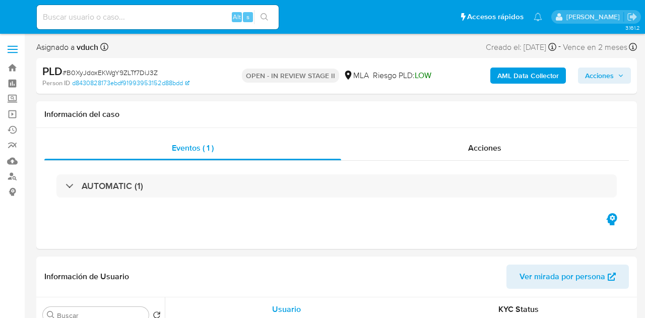
select select "10"
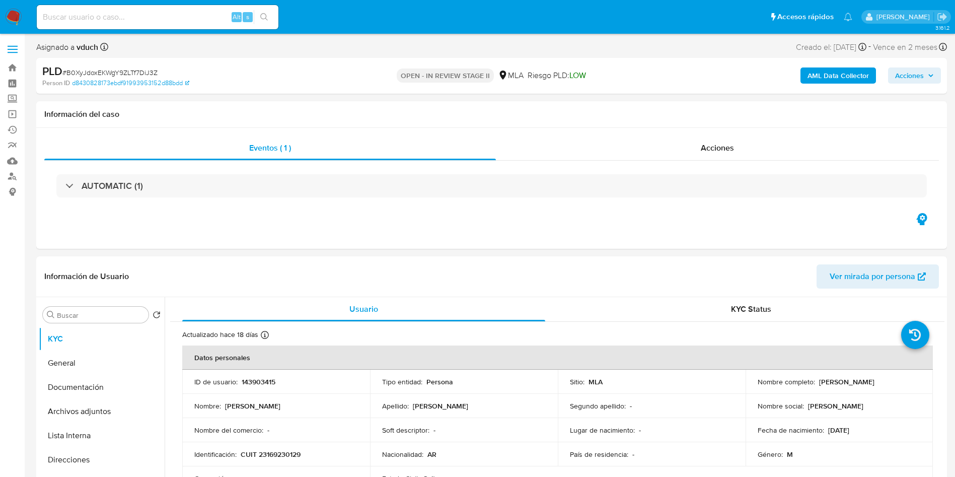
click at [577, 81] on div "Riesgo PLD: LOW" at bounding box center [557, 76] width 58 height 24
click at [173, 20] on input at bounding box center [158, 17] width 242 height 13
paste input "B0XyJdoxEKWgY9ZLTf7DiJ3Z"
type input "B0XyJdoxEKWgY9ZLTf7DiJ3Z"
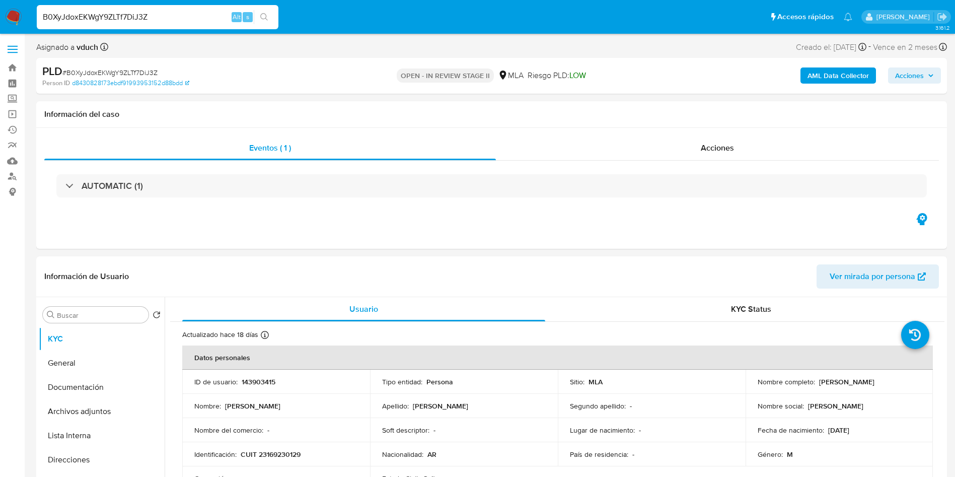
click at [264, 11] on button "search-icon" at bounding box center [264, 17] width 21 height 14
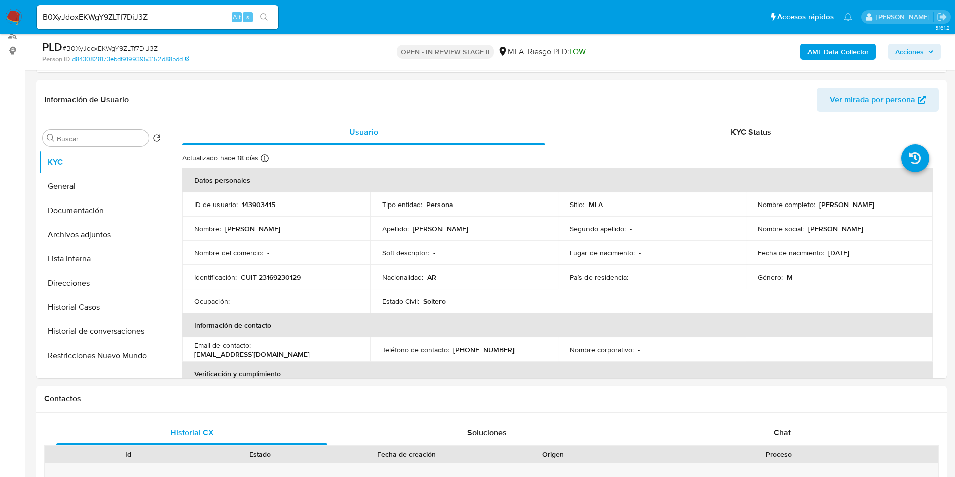
scroll to position [151, 0]
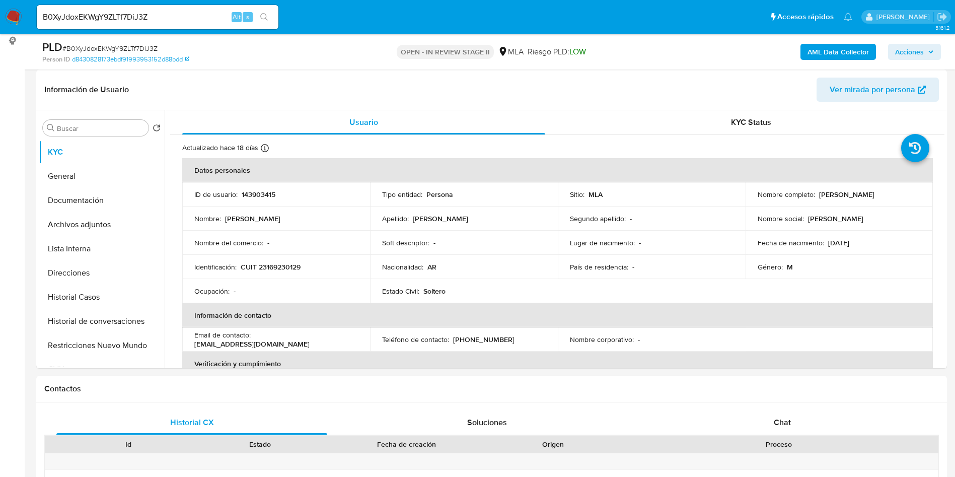
click at [468, 61] on div "OPEN - IN REVIEW STAGE II MLA Riesgo PLD: LOW" at bounding box center [491, 52] width 297 height 24
click at [453, 245] on div "Soft descriptor : -" at bounding box center [464, 242] width 164 height 9
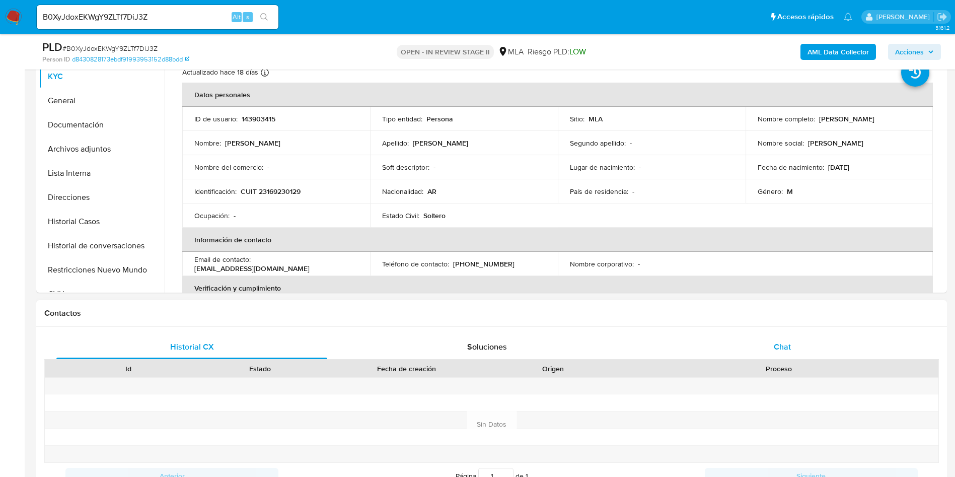
click at [644, 317] on div "Chat" at bounding box center [782, 347] width 271 height 24
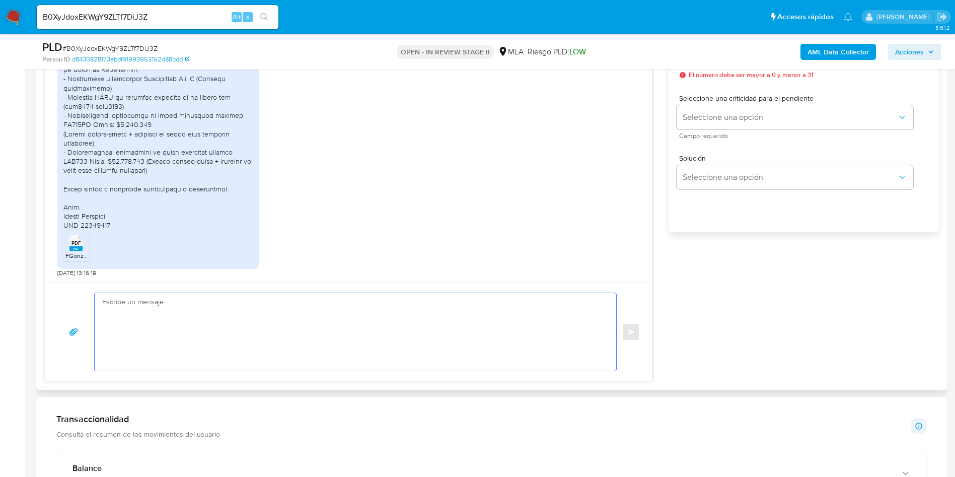
click at [266, 317] on textarea at bounding box center [353, 332] width 502 height 78
paste textarea "Hola, ¡Muchas gracias por tu respuesta! Confirmamos la recepción de la document…"
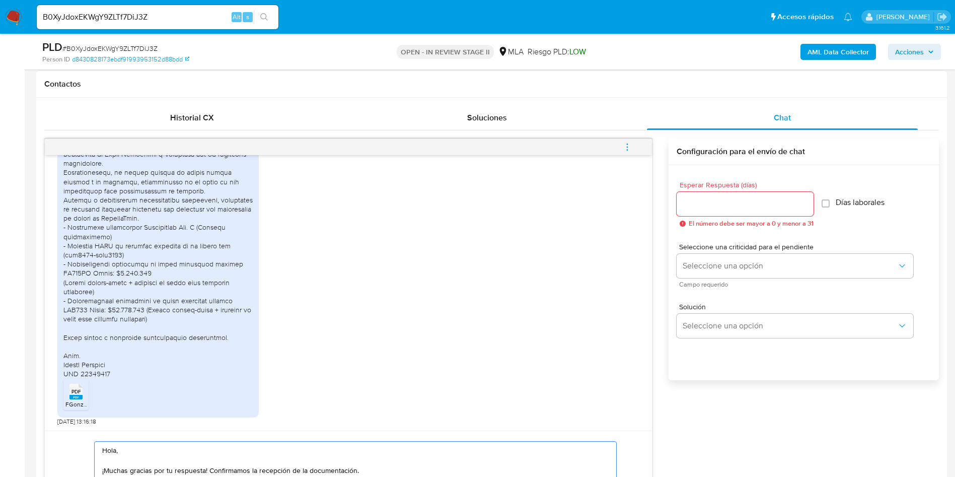
scroll to position [453, 0]
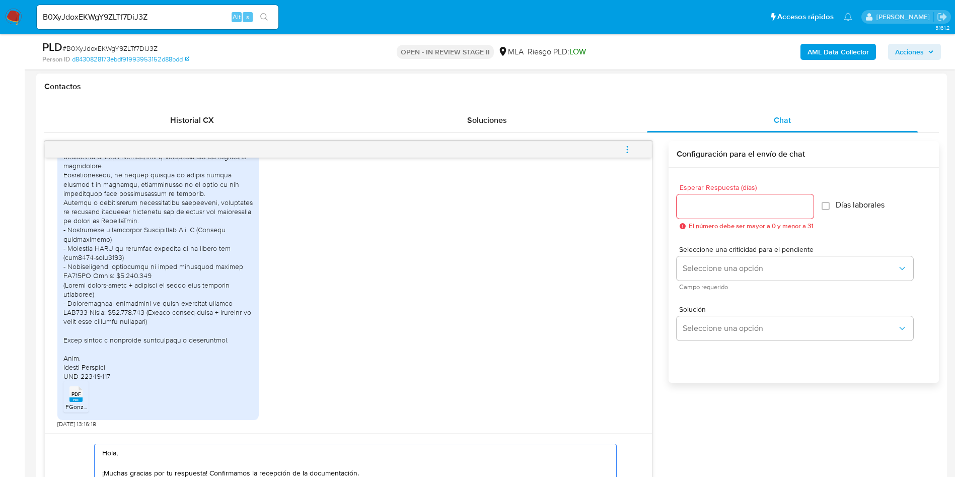
type textarea "Hola, ¡Muchas gracias por tu respuesta! Confirmamos la recepción de la document…"
click at [644, 203] on input "Esperar Respuesta (días)" at bounding box center [745, 206] width 137 height 13
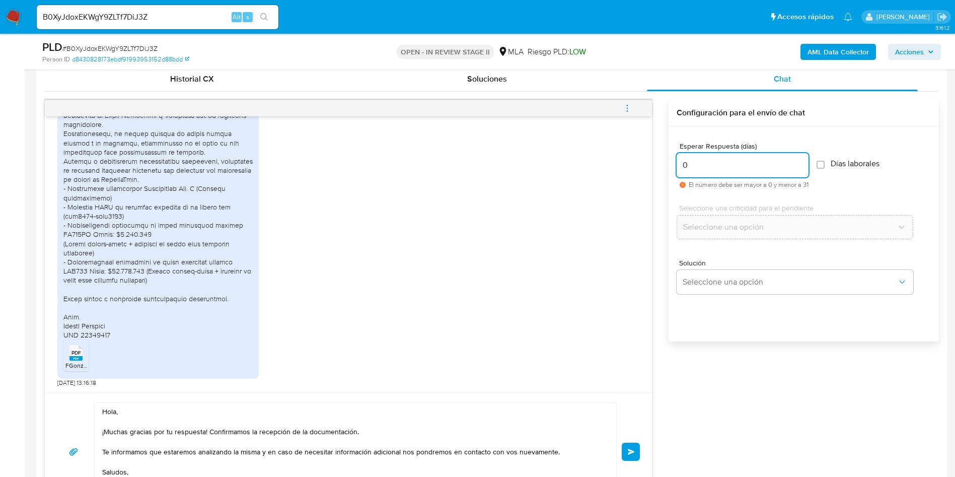
scroll to position [529, 0]
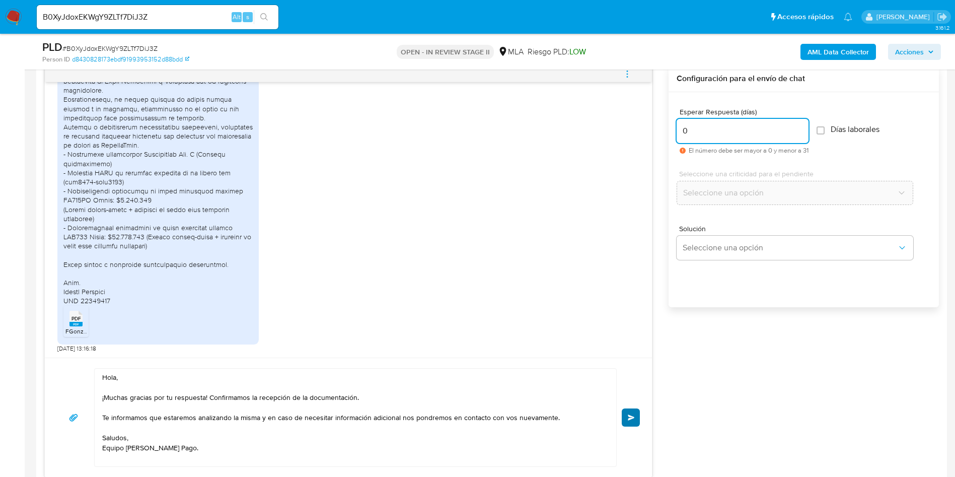
type input "0"
click at [622, 317] on button "Enviar" at bounding box center [631, 417] width 18 height 18
click at [104, 51] on span "# B0XyJdoxEKWgY9ZLTf7DiJ3Z" at bounding box center [109, 48] width 95 height 10
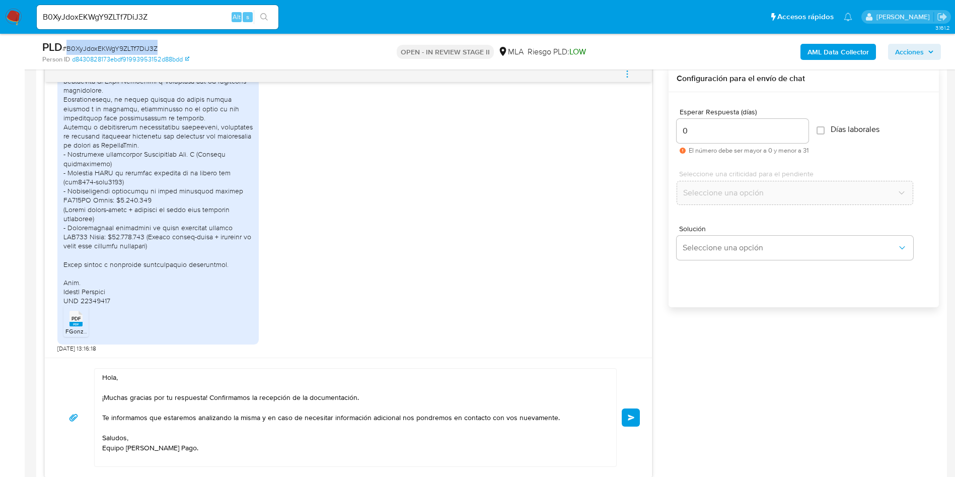
click at [104, 51] on span "# B0XyJdoxEKWgY9ZLTf7DiJ3Z" at bounding box center [109, 48] width 95 height 10
copy span "B0XyJdoxEKWgY9ZLTf7DiJ3Z"
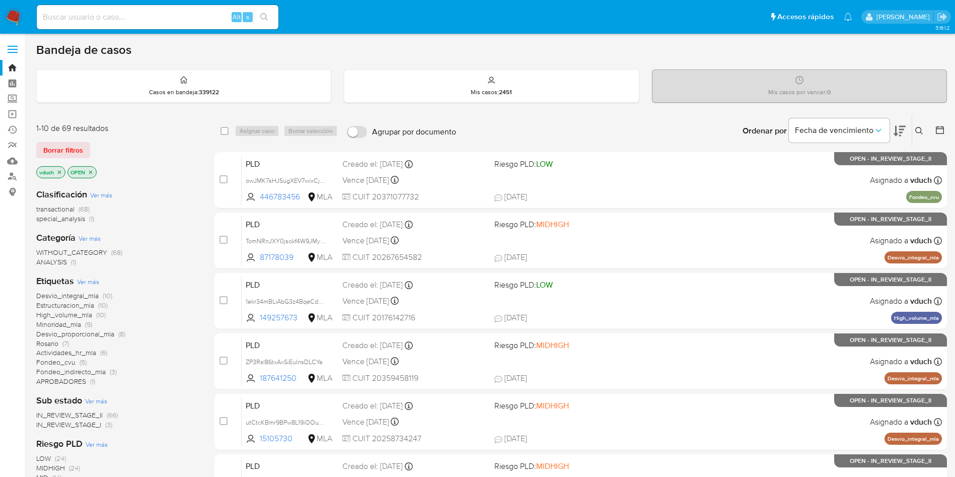
click at [918, 131] on icon at bounding box center [920, 131] width 8 height 8
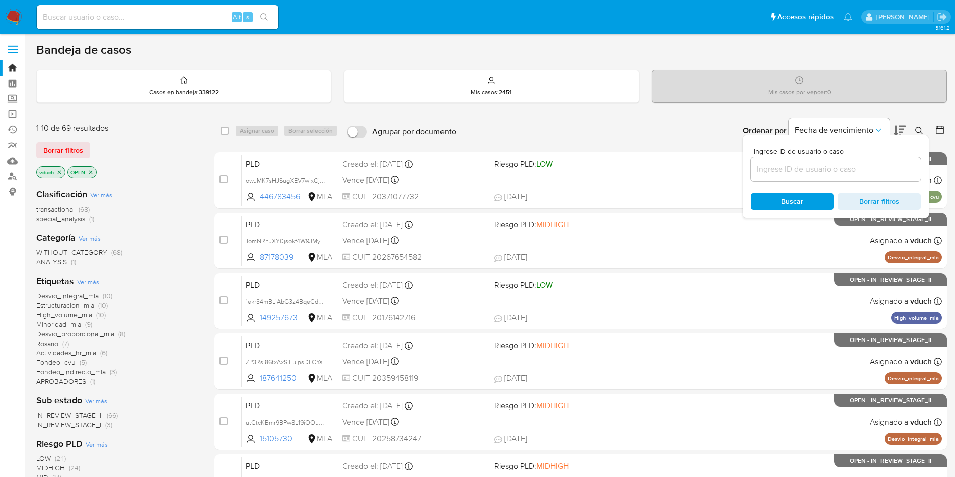
click at [873, 175] on input at bounding box center [836, 169] width 170 height 13
type input "B0XyJdoxEKWgY9ZLTf7DiJ3Z"
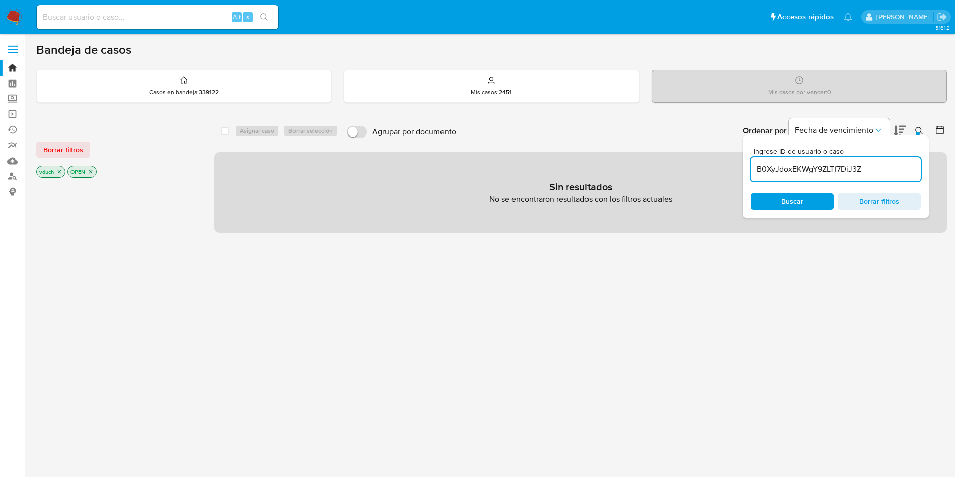
click at [90, 173] on icon "close-filter" at bounding box center [91, 172] width 6 height 6
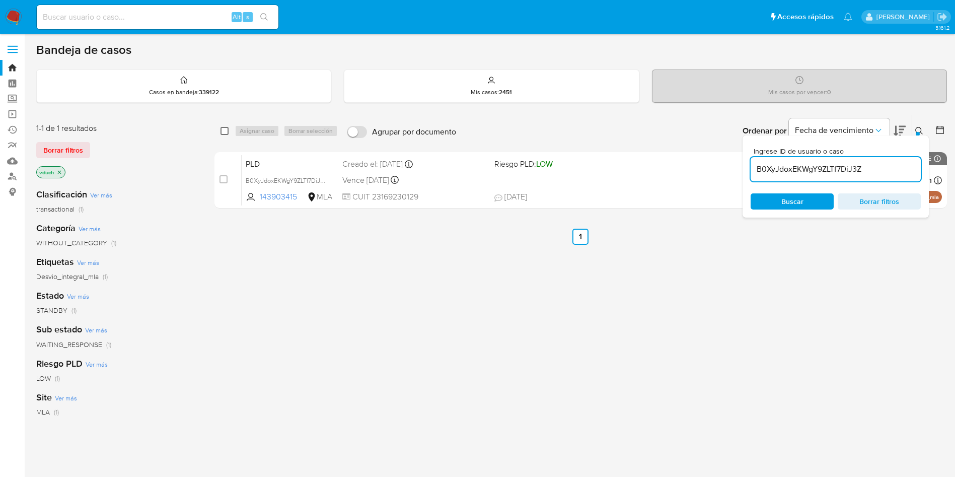
click at [227, 134] on div "select-all-cases-checkbox" at bounding box center [225, 131] width 8 height 10
click at [224, 129] on input "checkbox" at bounding box center [225, 131] width 8 height 8
checkbox input "true"
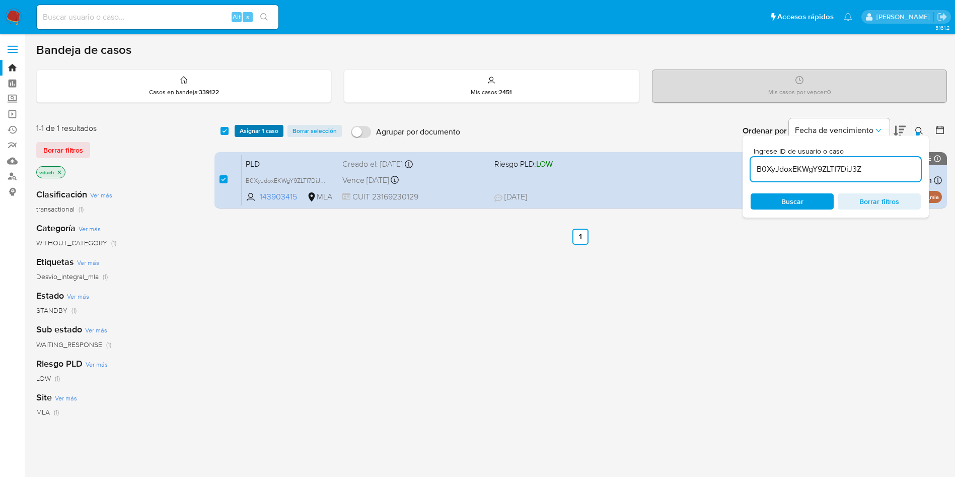
click at [243, 129] on span "Asignar 1 caso" at bounding box center [259, 131] width 39 height 10
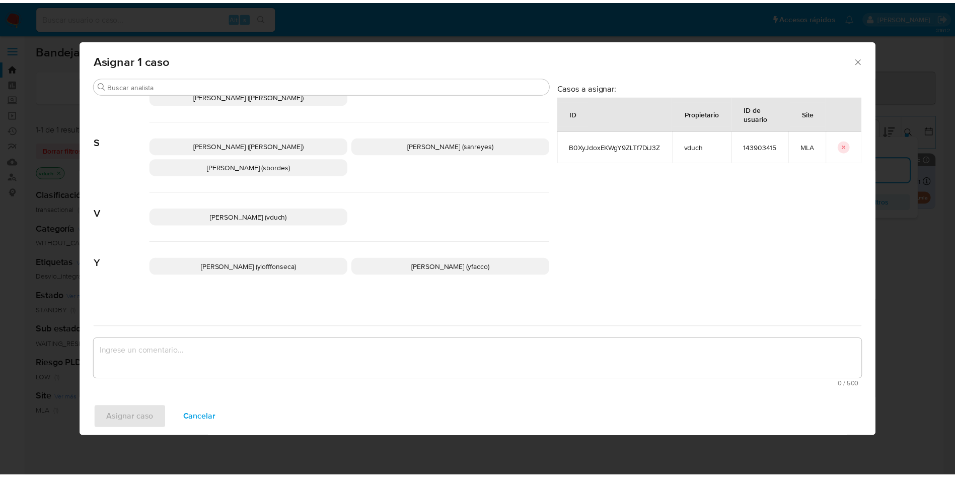
scroll to position [942, 0]
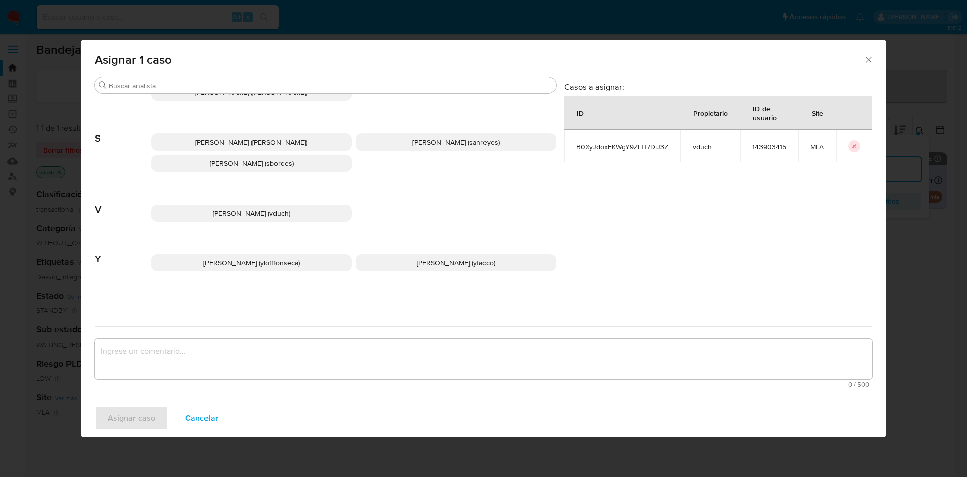
click at [273, 213] on span "Valeria Duch (vduch)" at bounding box center [252, 213] width 78 height 10
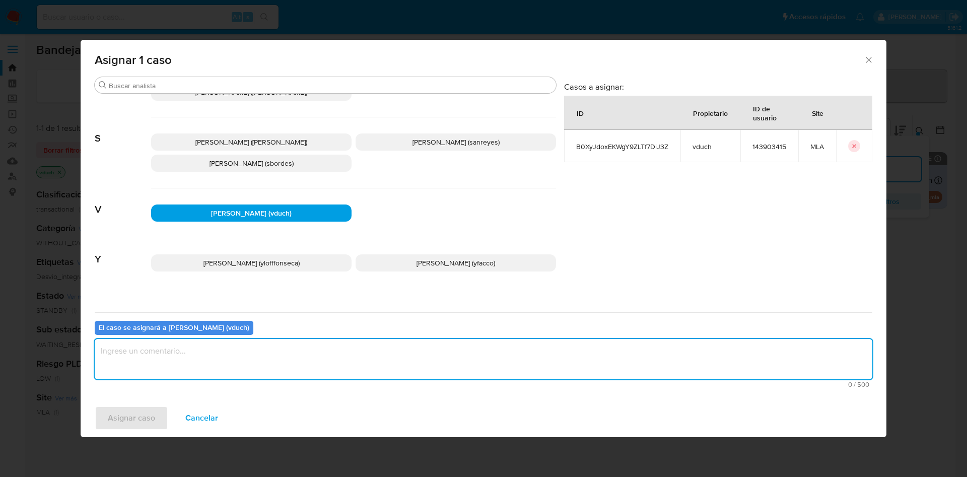
click at [324, 352] on textarea "assign-modal" at bounding box center [484, 359] width 778 height 40
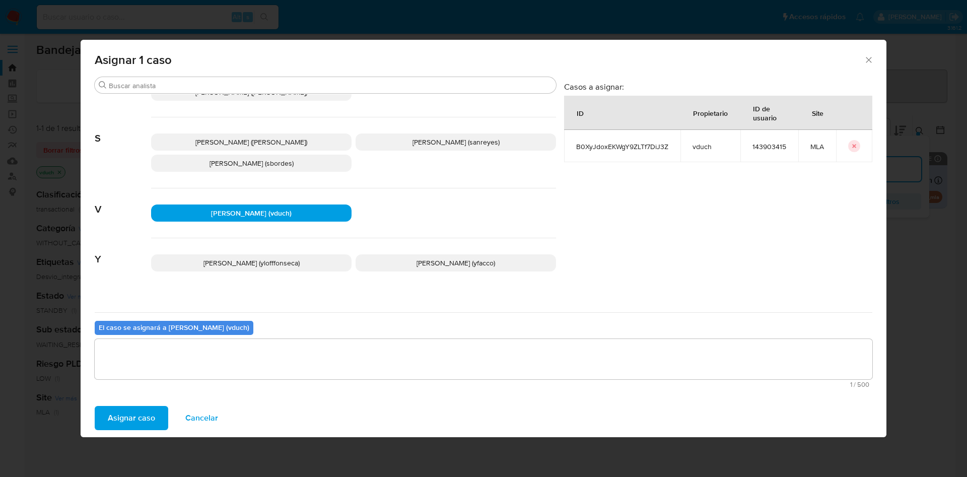
click at [119, 404] on div "Asignar caso Cancelar" at bounding box center [484, 418] width 806 height 38
click at [113, 414] on span "Asignar caso" at bounding box center [131, 418] width 47 height 22
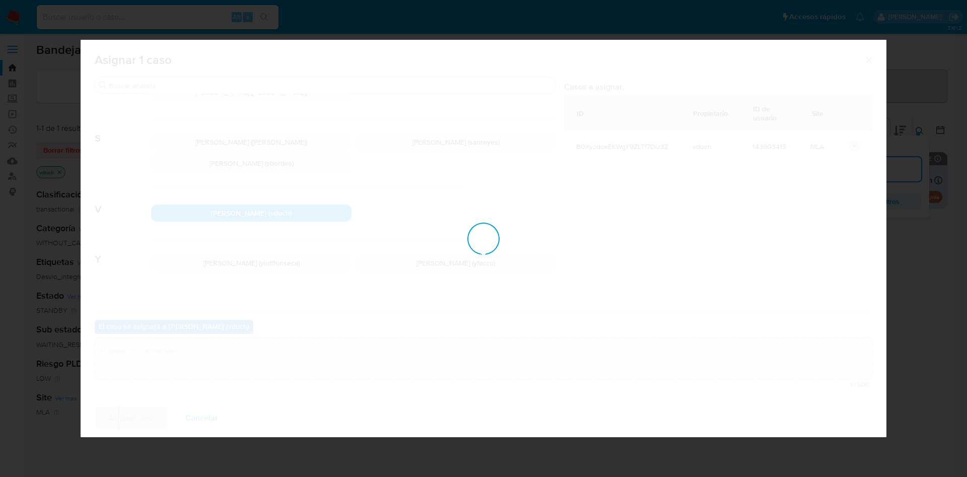
checkbox input "false"
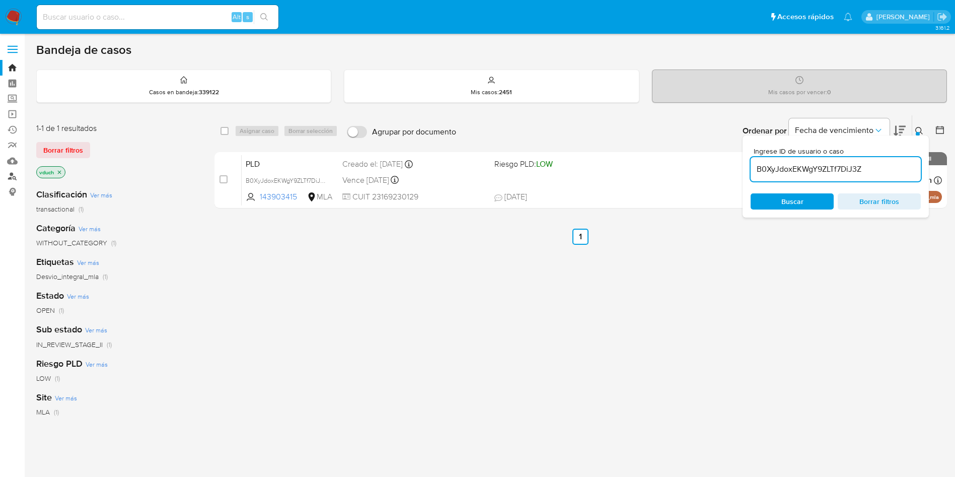
click at [15, 172] on link "Buscador de personas" at bounding box center [60, 177] width 120 height 16
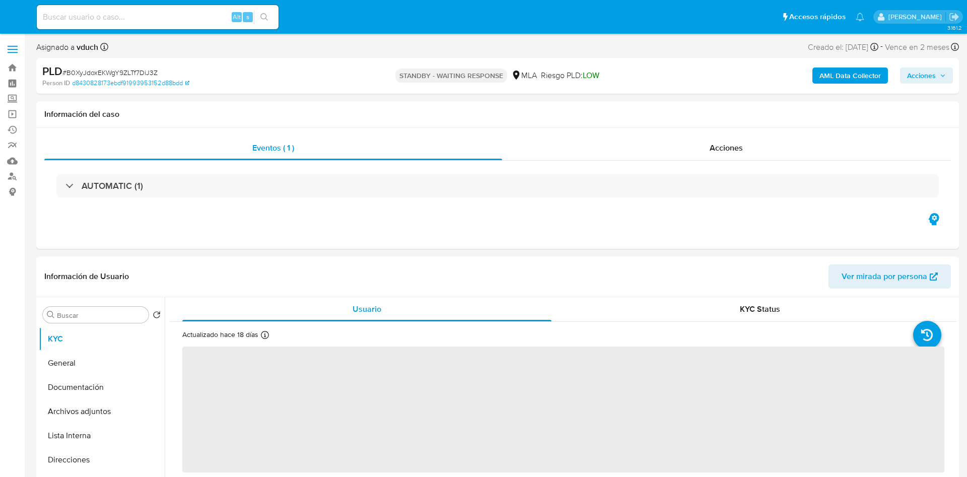
select select "10"
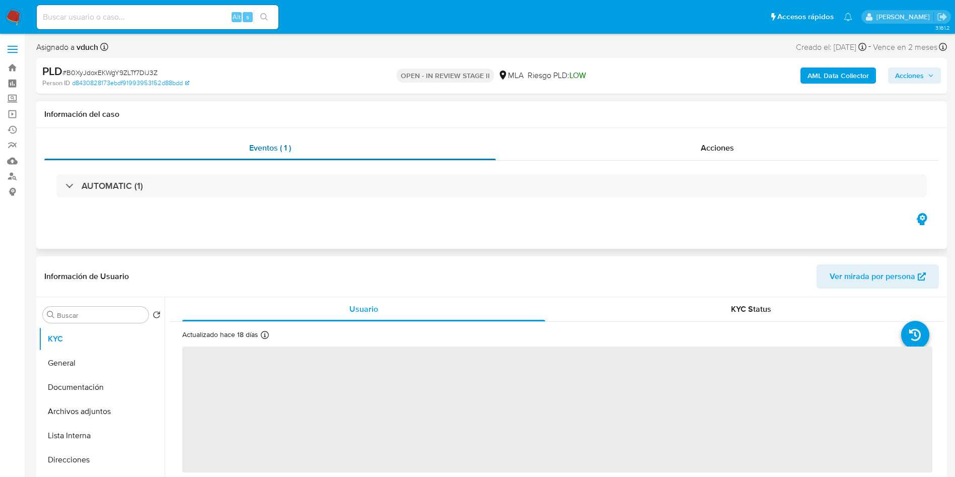
select select "10"
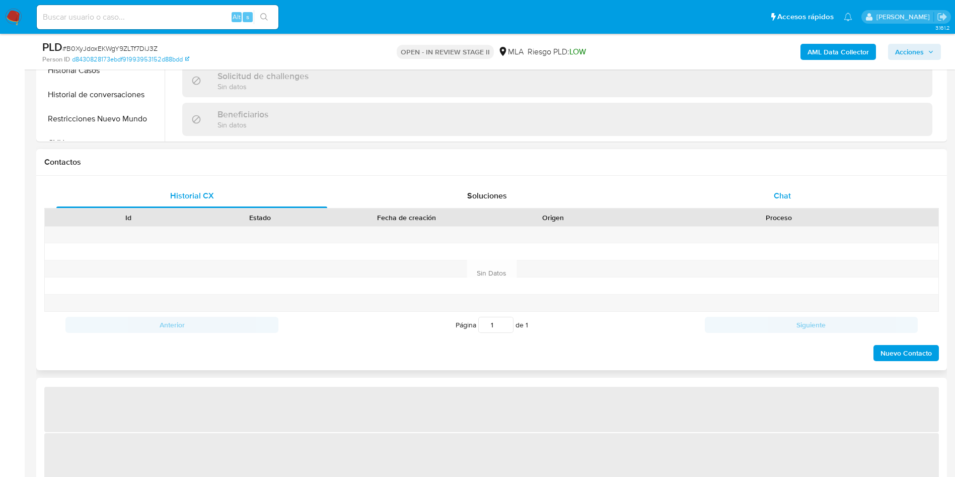
click at [788, 201] on div "Chat" at bounding box center [782, 196] width 271 height 24
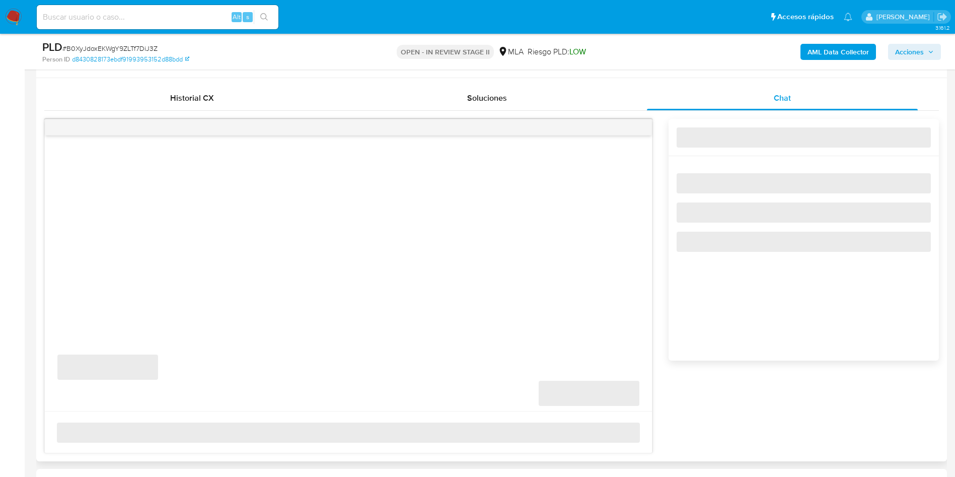
select select "10"
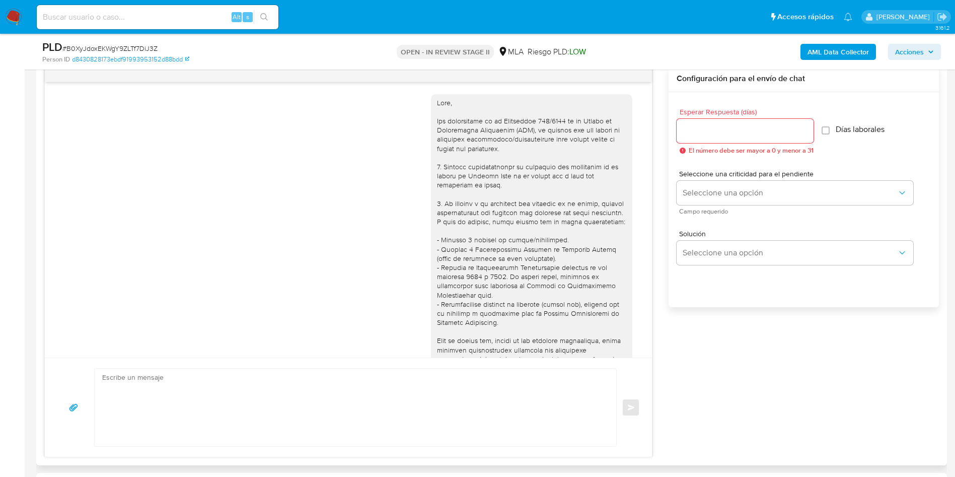
scroll to position [793, 0]
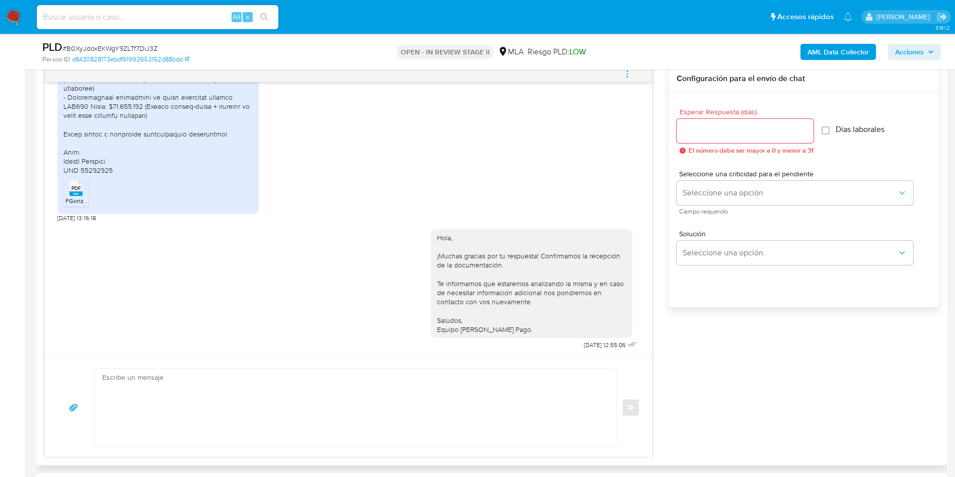
click at [631, 72] on icon "menu-action" at bounding box center [627, 73] width 9 height 9
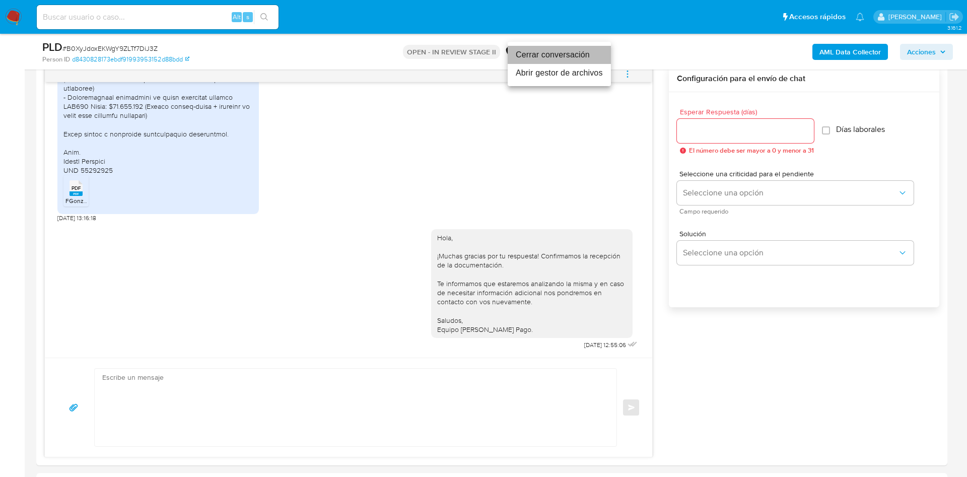
click at [546, 56] on li "Cerrar conversación" at bounding box center [559, 55] width 103 height 18
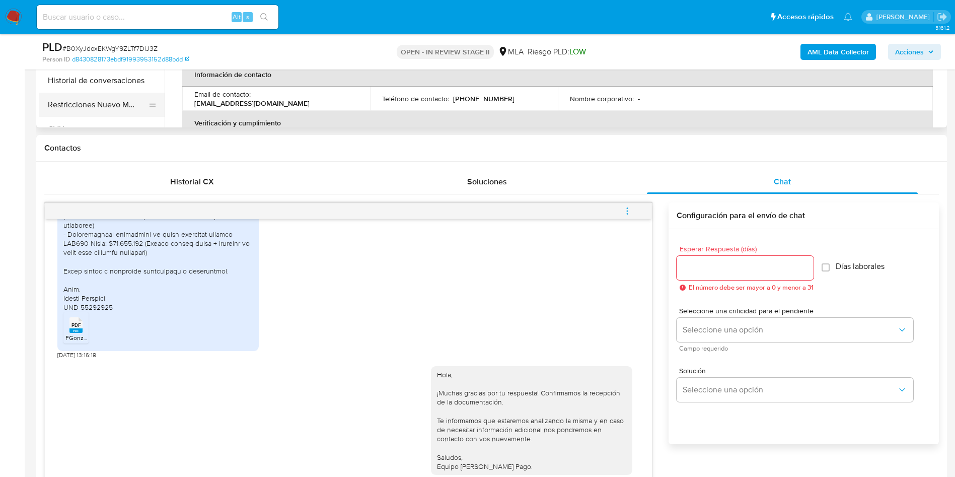
scroll to position [302, 0]
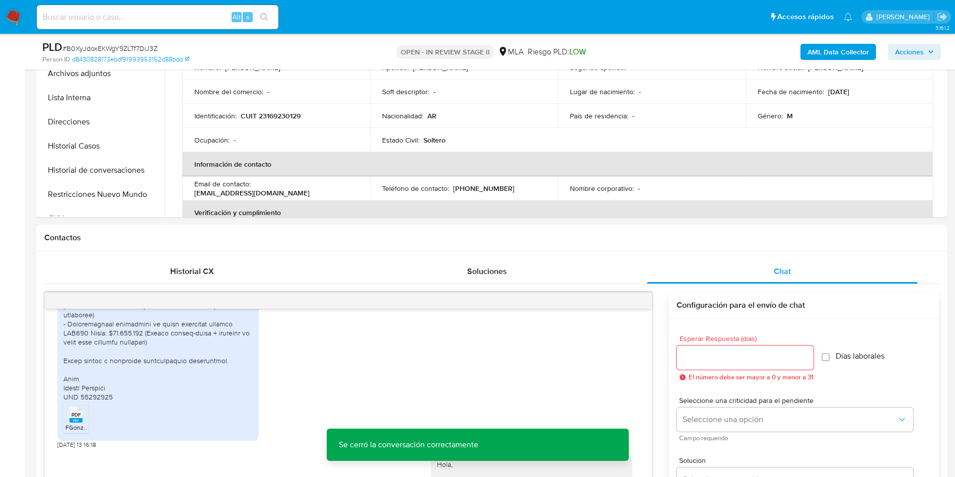
click at [143, 68] on div "PLD # B0XyJdoxEKWgY9ZLTf7DiJ3Z Person ID d8430828173ebdf91993953152d88bdd OPEN …" at bounding box center [491, 52] width 911 height 36
click at [146, 63] on link "d8430828173ebdf91993953152d88bdd" at bounding box center [130, 59] width 117 height 9
click at [120, 82] on button "Archivos adjuntos" at bounding box center [98, 73] width 118 height 24
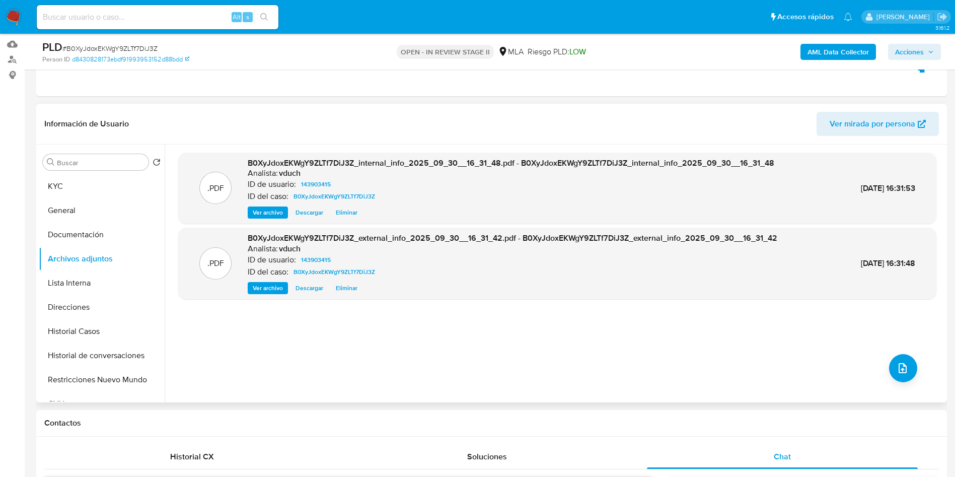
scroll to position [151, 0]
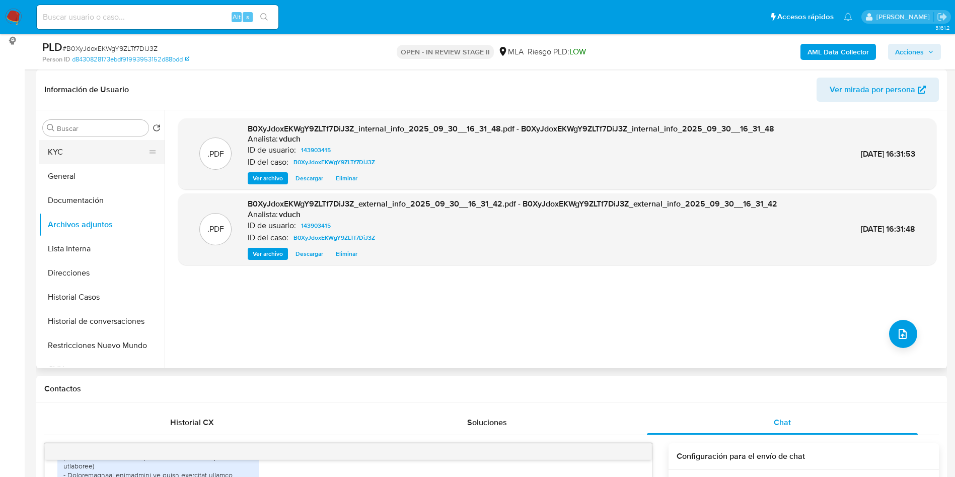
click at [72, 151] on button "KYC" at bounding box center [98, 152] width 118 height 24
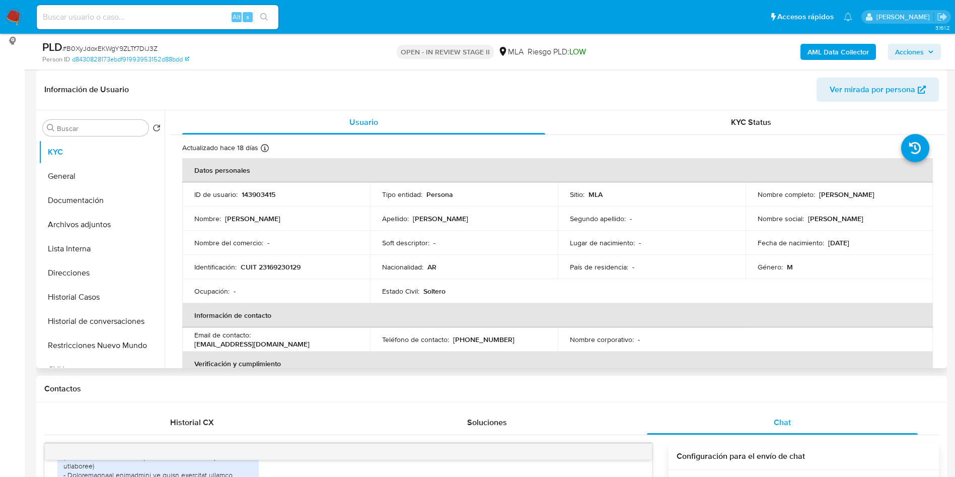
drag, startPoint x: 831, startPoint y: 194, endPoint x: 905, endPoint y: 190, distance: 74.1
click at [905, 190] on div "Nombre completo : Fabian Alberto Gonzalez" at bounding box center [840, 194] width 164 height 9
copy p "Fabian Alberto Gonzalez"
click at [96, 251] on button "Lista Interna" at bounding box center [98, 249] width 118 height 24
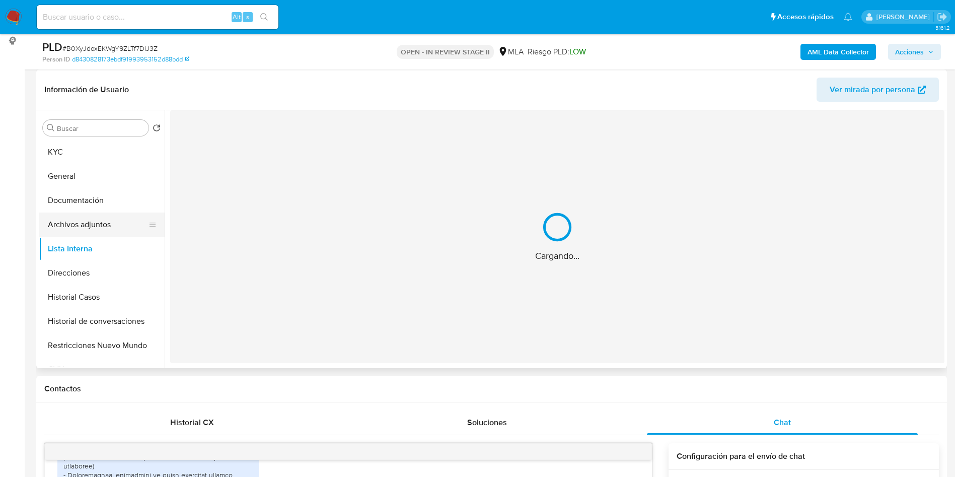
click at [101, 223] on button "Archivos adjuntos" at bounding box center [98, 225] width 118 height 24
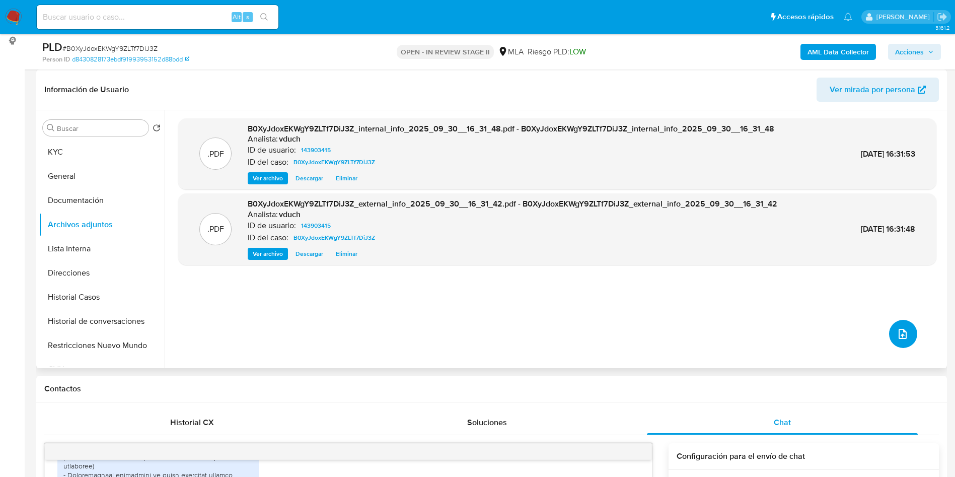
click at [904, 324] on button "upload-file" at bounding box center [903, 334] width 28 height 28
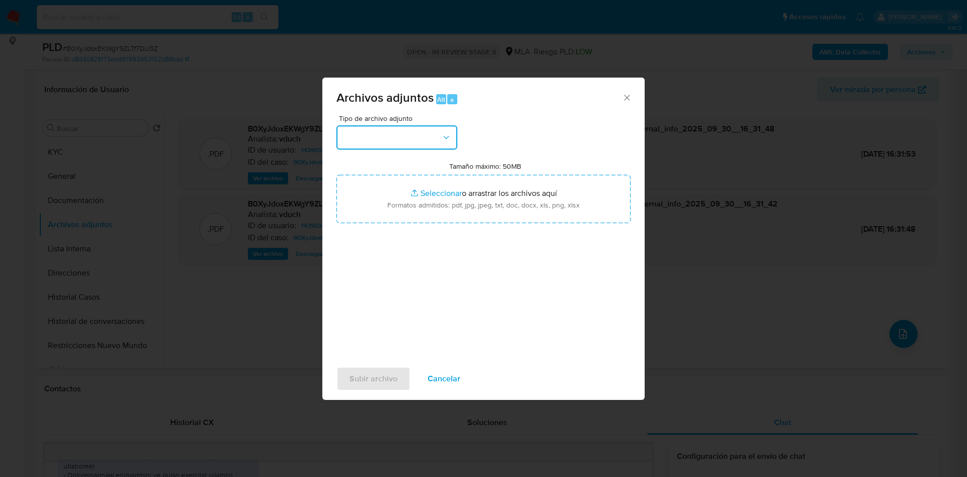
click at [373, 125] on button "button" at bounding box center [396, 137] width 121 height 24
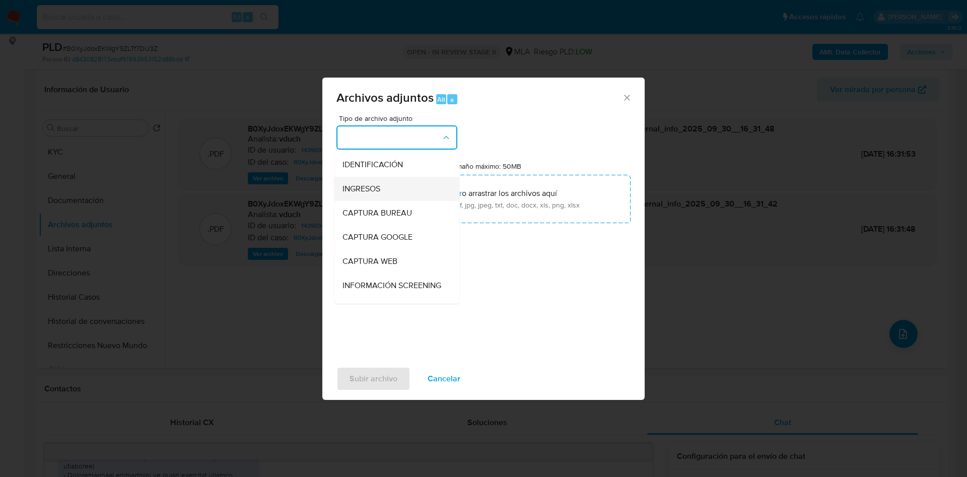
click at [384, 196] on div "INGRESOS" at bounding box center [393, 189] width 103 height 24
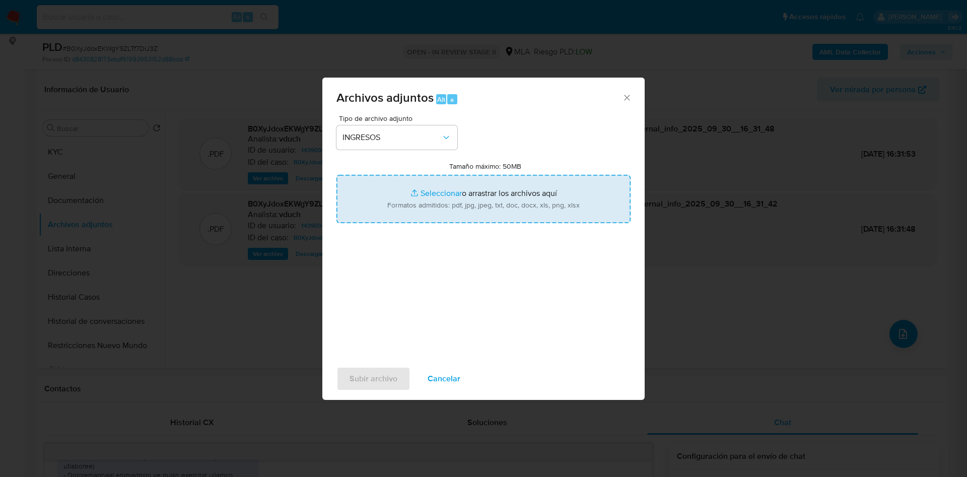
type input "C:\fakepath\Fabian Alberto Gonzalez - Documentacion.pdf"
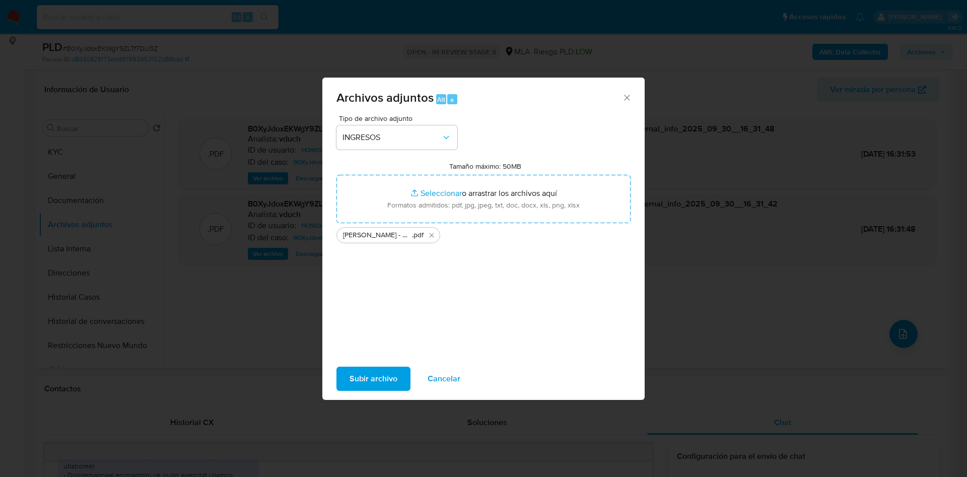
click at [380, 385] on span "Subir archivo" at bounding box center [374, 379] width 48 height 22
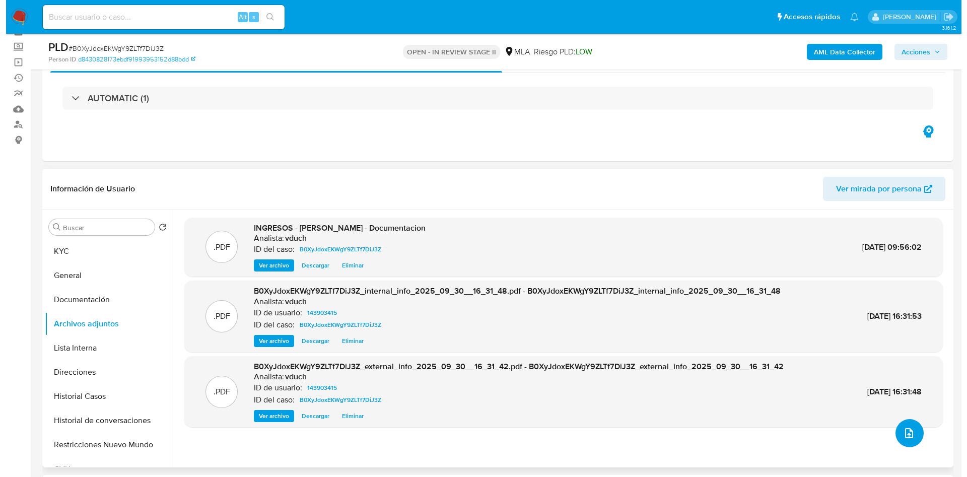
scroll to position [76, 0]
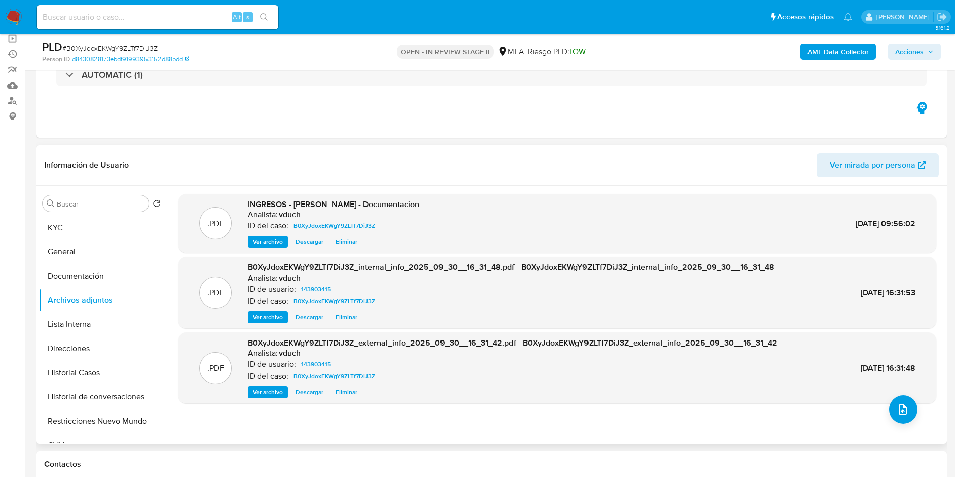
click at [263, 246] on span "Ver archivo" at bounding box center [268, 242] width 30 height 10
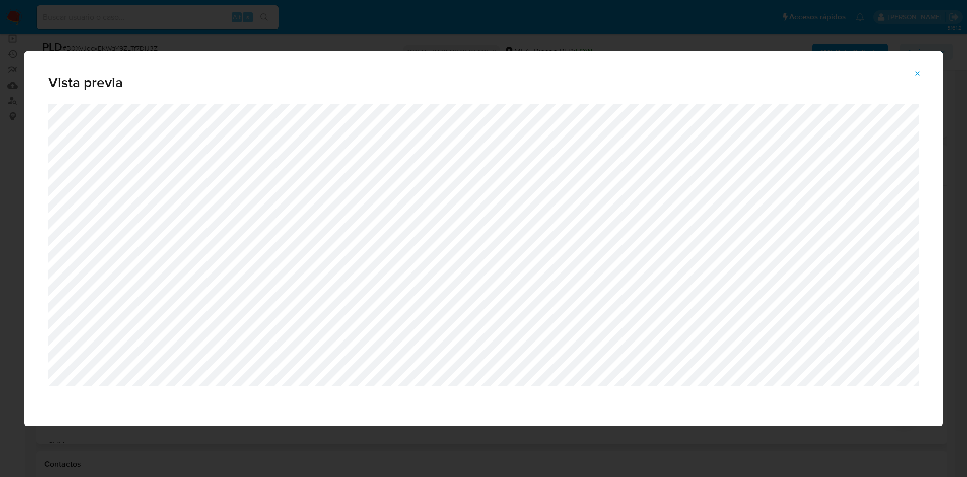
click at [918, 74] on span "Attachment preview" at bounding box center [918, 73] width 8 height 14
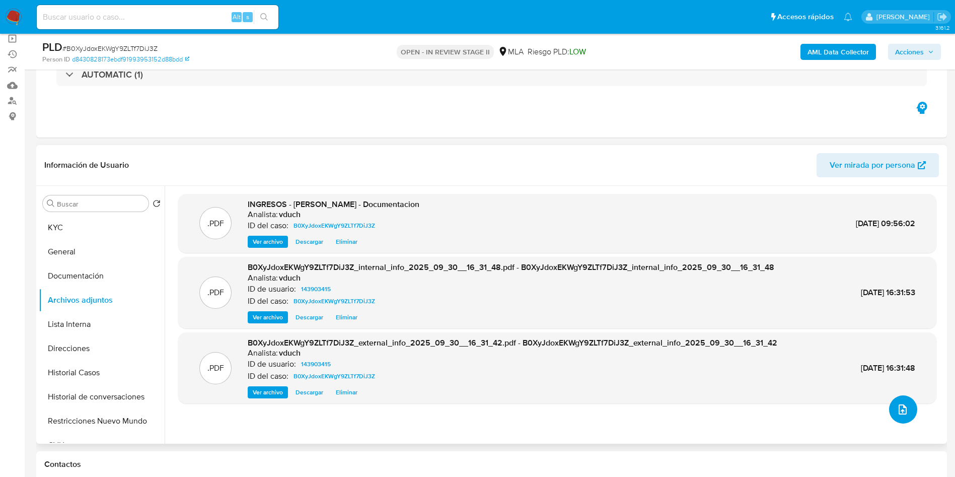
click at [893, 397] on button "upload-file" at bounding box center [903, 409] width 28 height 28
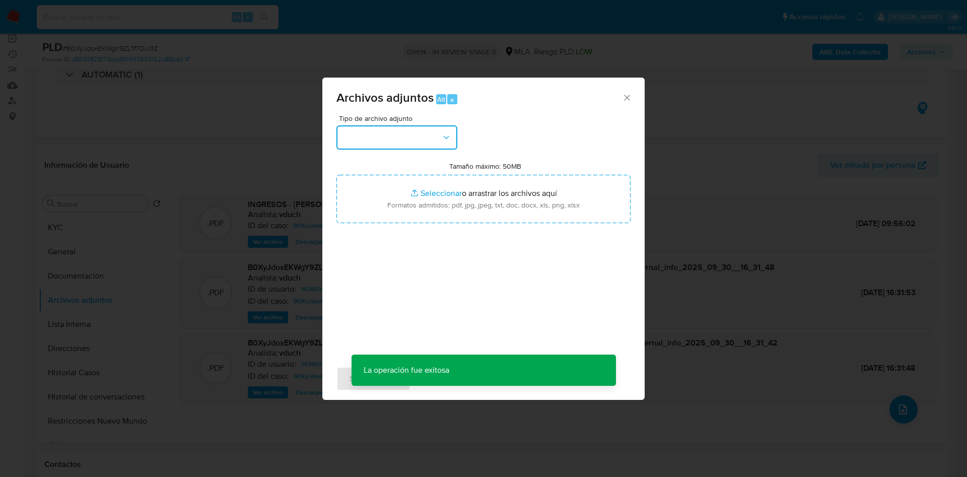
click at [424, 145] on button "button" at bounding box center [396, 137] width 121 height 24
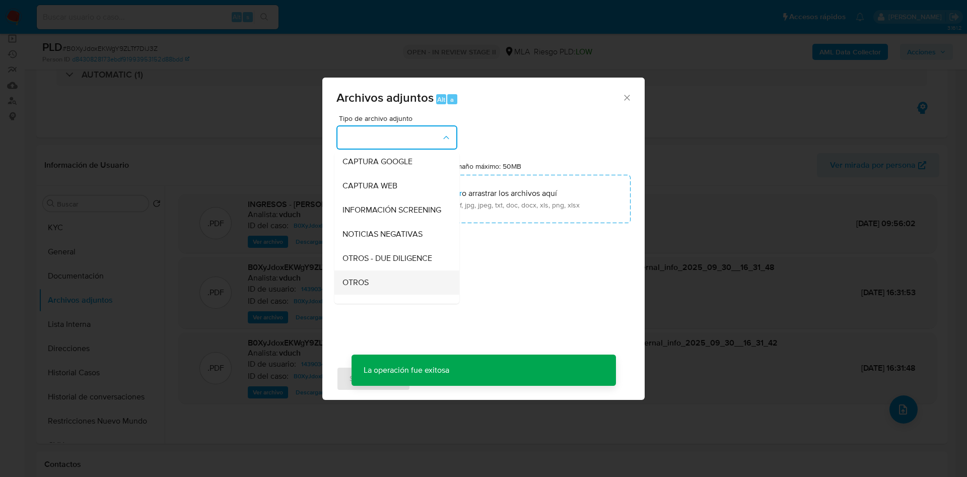
click at [378, 283] on div "OTROS" at bounding box center [393, 282] width 103 height 24
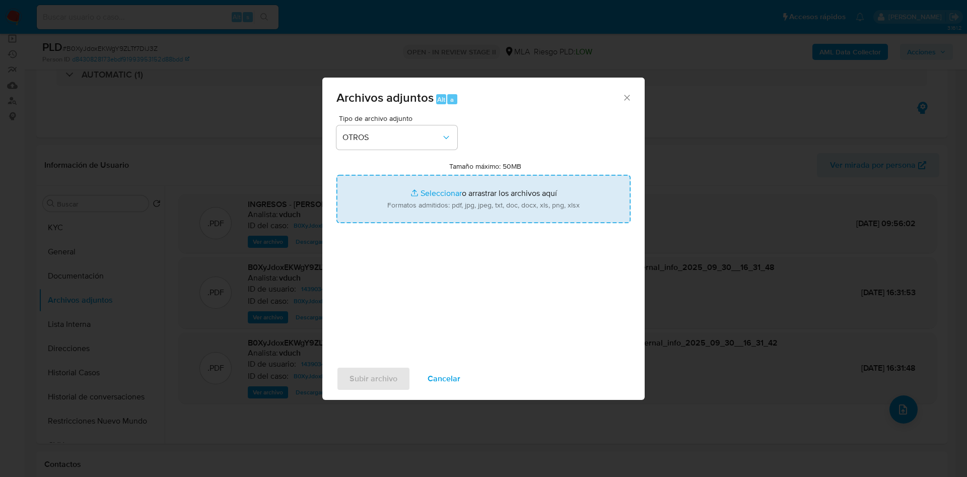
type input "C:\fakepath\Caselog B0XyJdoxEKWgY9ZLTf7DiJ3Z_2025_09_17_21_56_04.docx"
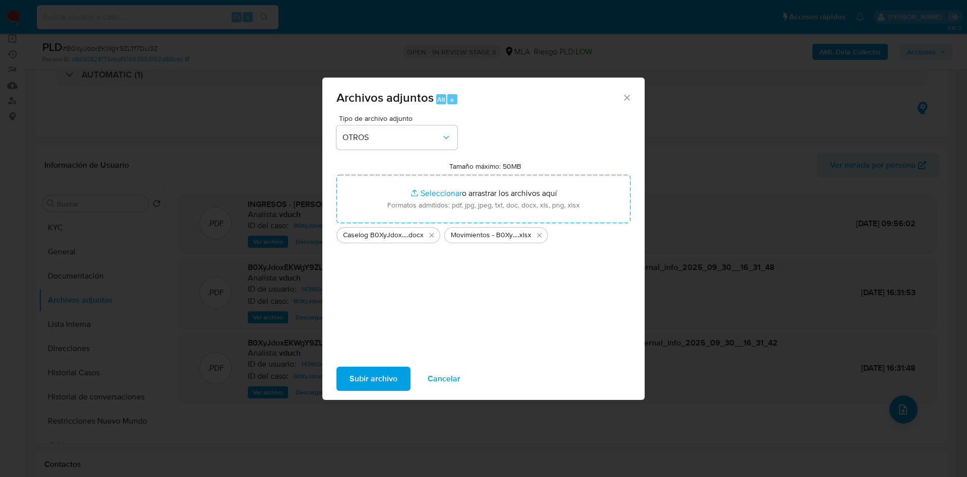
click at [377, 371] on span "Subir archivo" at bounding box center [374, 379] width 48 height 22
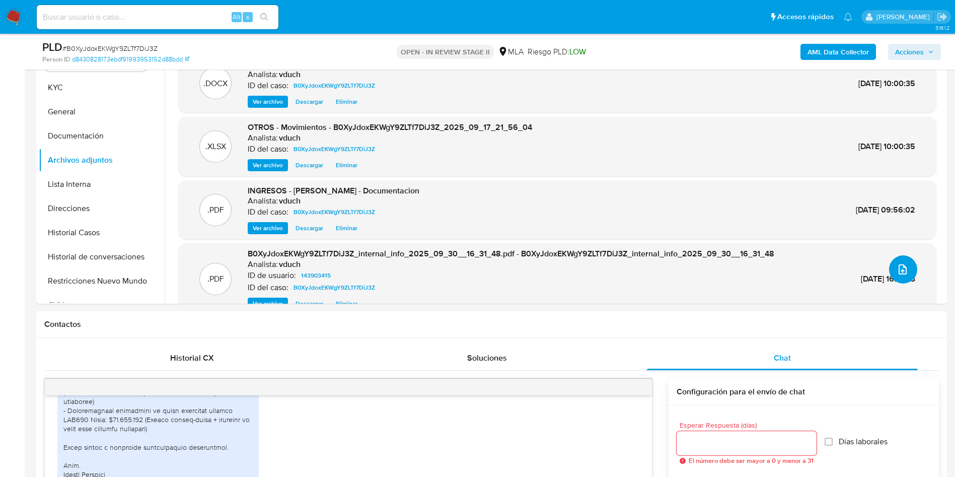
scroll to position [0, 0]
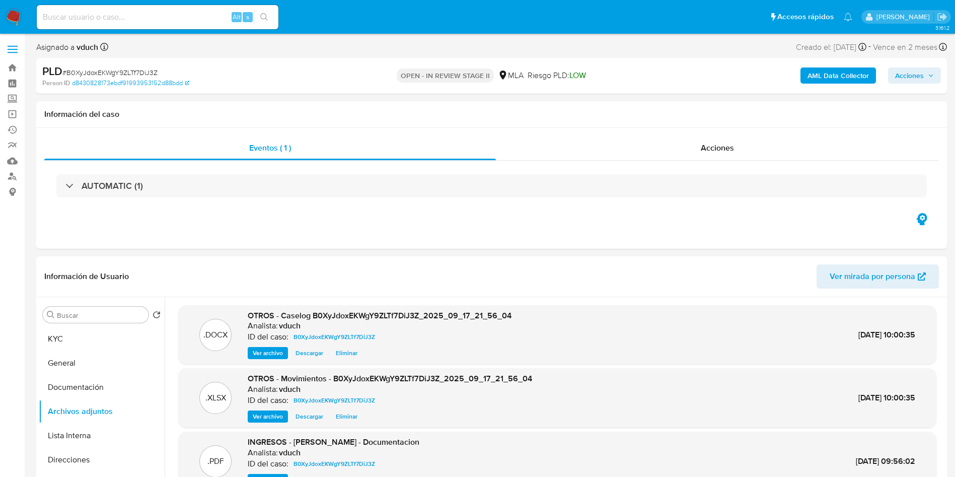
click at [916, 62] on div "PLD # B0XyJdoxEKWgY9ZLTf7DiJ3Z Person ID d8430828173ebdf91993953152d88bdd OPEN …" at bounding box center [491, 76] width 911 height 36
click at [912, 78] on span "Acciones" at bounding box center [909, 75] width 29 height 16
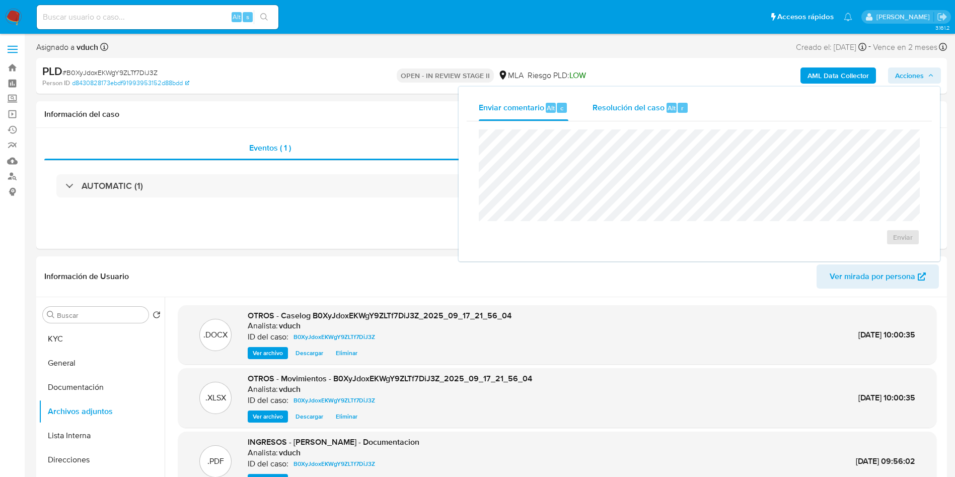
click at [664, 107] on div "Resolución del caso Alt r" at bounding box center [641, 108] width 96 height 26
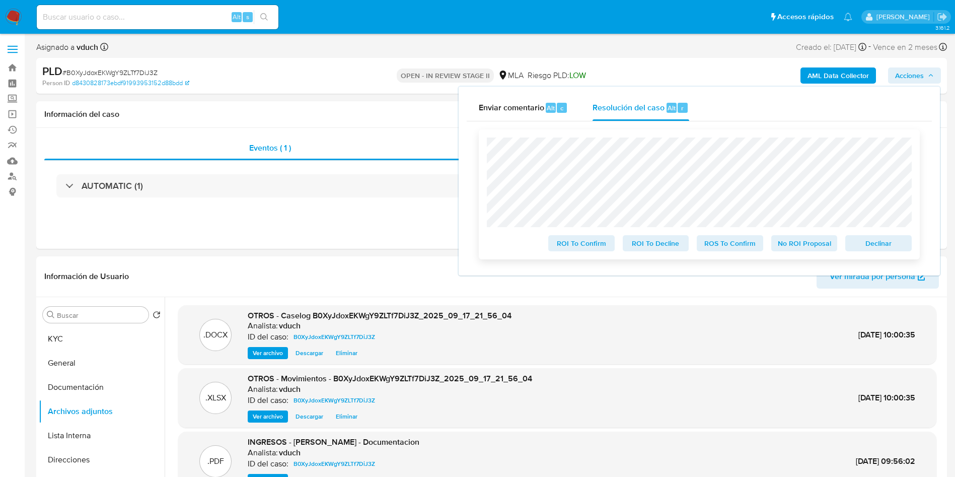
click at [804, 249] on span "No ROI Proposal" at bounding box center [805, 243] width 52 height 14
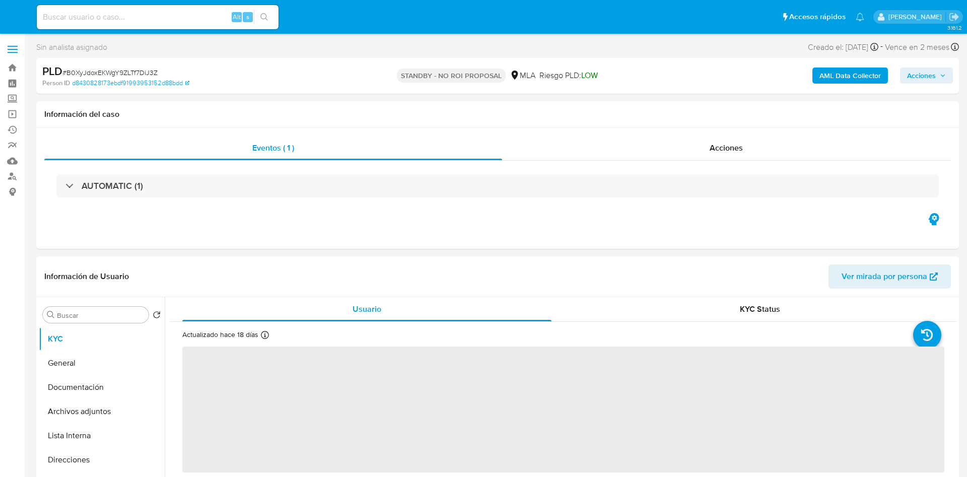
select select "10"
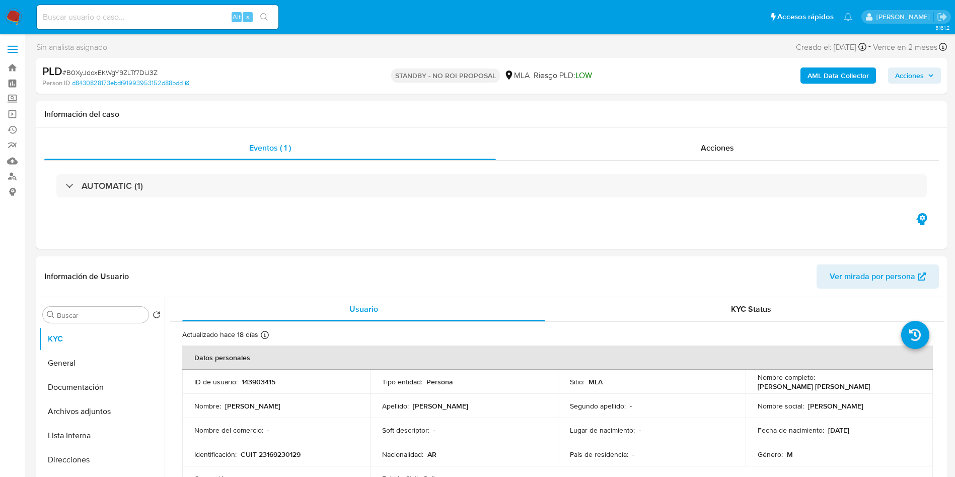
click at [187, 14] on input at bounding box center [158, 17] width 242 height 13
paste input "RG7XciqvdyGpoWVAxQ1mLlnD"
type input "RG7XciqvdyGpoWVAxQ1mLlnD"
click at [271, 17] on button "search-icon" at bounding box center [264, 17] width 21 height 14
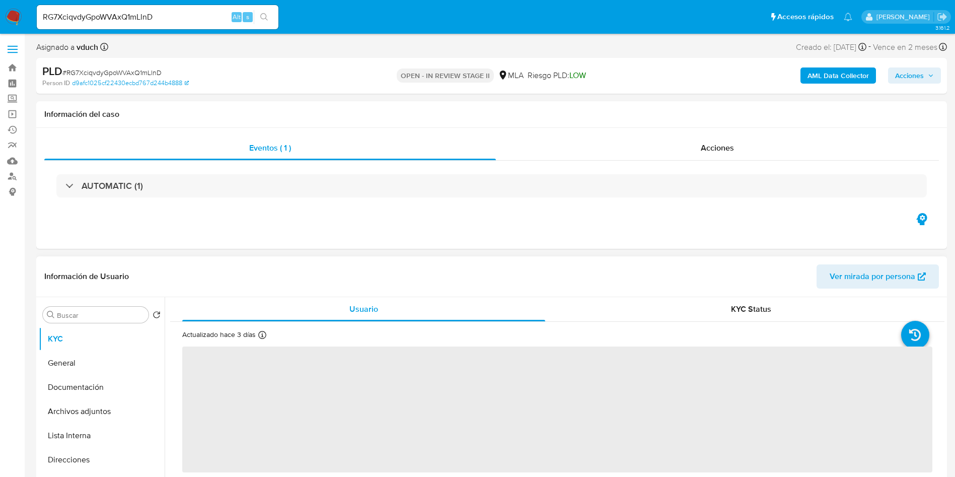
select select "10"
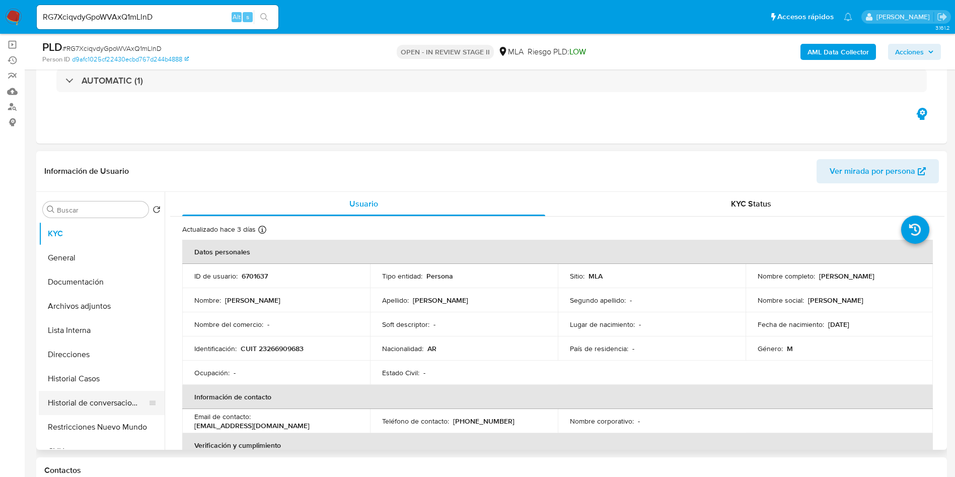
scroll to position [151, 0]
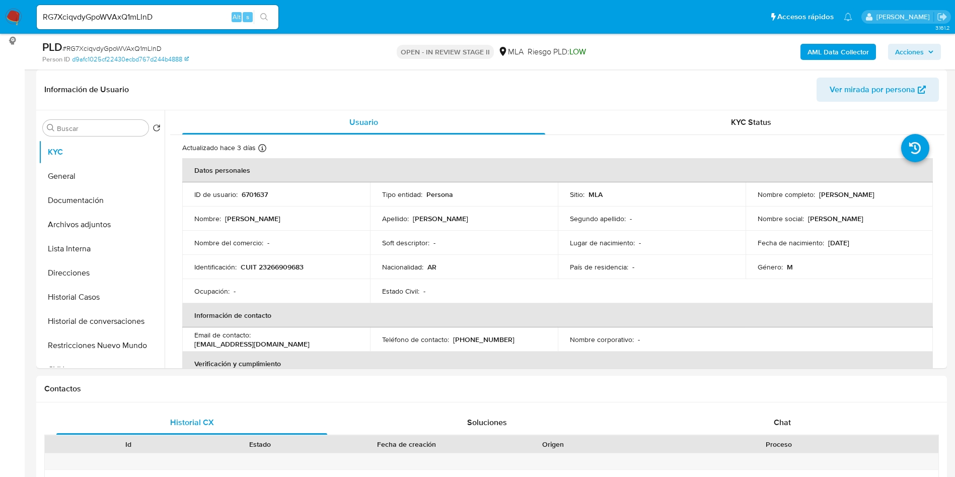
click at [274, 190] on div "ID de usuario : 6701637" at bounding box center [276, 194] width 164 height 9
click at [246, 193] on p "6701637" at bounding box center [255, 194] width 26 height 9
copy p "6701637"
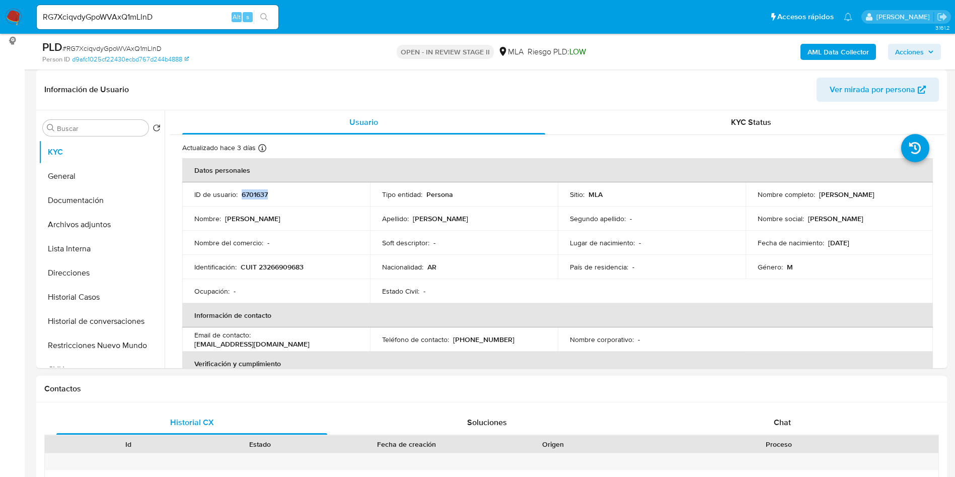
scroll to position [453, 0]
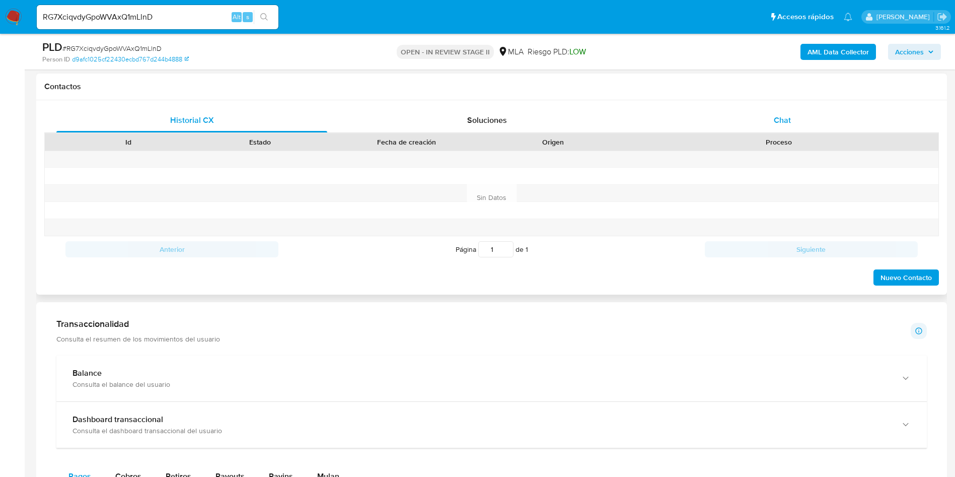
drag, startPoint x: 819, startPoint y: 100, endPoint x: 804, endPoint y: 114, distance: 21.0
click at [819, 100] on div "Historial CX Soluciones Chat Id Estado Fecha de creación Origen Proceso Anterio…" at bounding box center [491, 197] width 911 height 194
click at [779, 132] on div "Chat" at bounding box center [782, 120] width 271 height 24
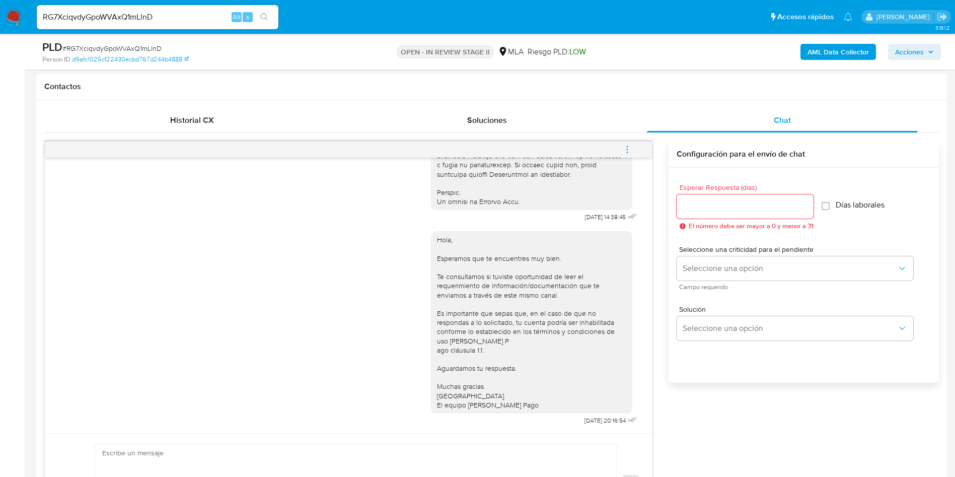
click at [621, 146] on button "menu-action" at bounding box center [627, 149] width 33 height 24
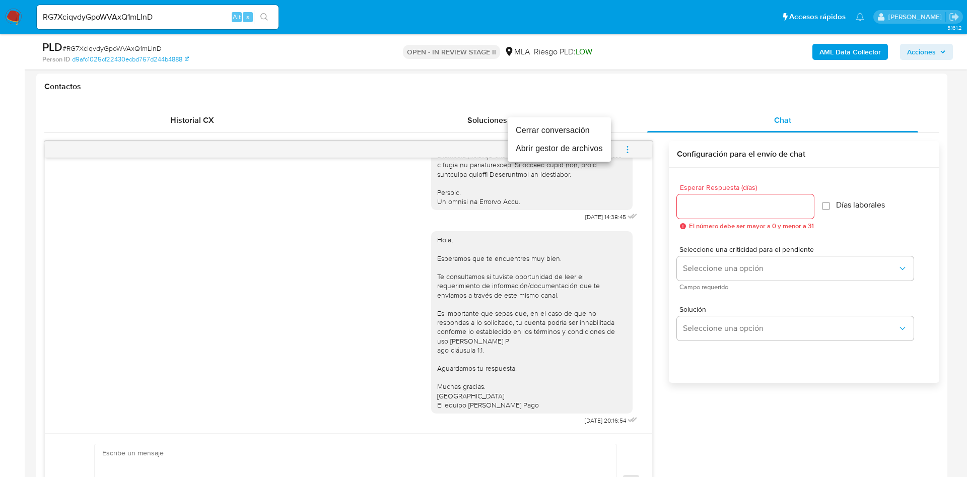
drag, startPoint x: 596, startPoint y: 133, endPoint x: 565, endPoint y: 136, distance: 30.8
click at [596, 133] on li "Cerrar conversación" at bounding box center [559, 130] width 103 height 18
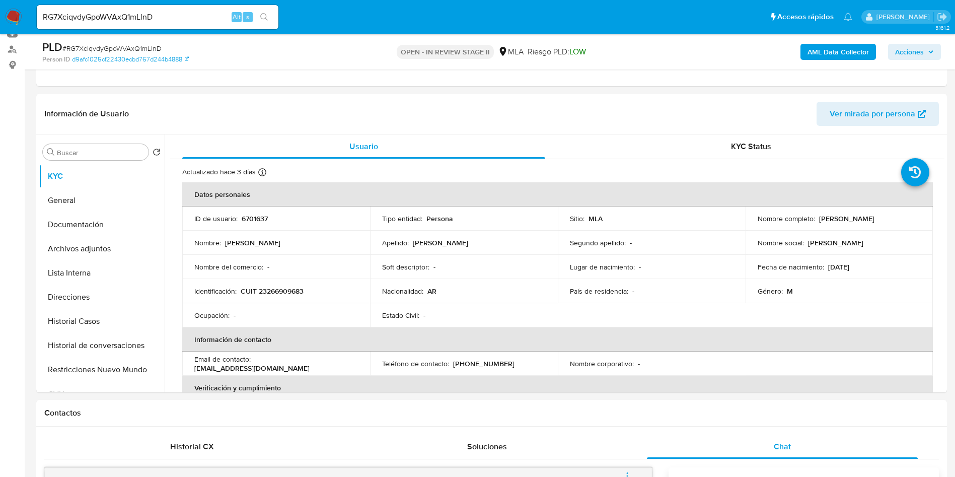
scroll to position [0, 0]
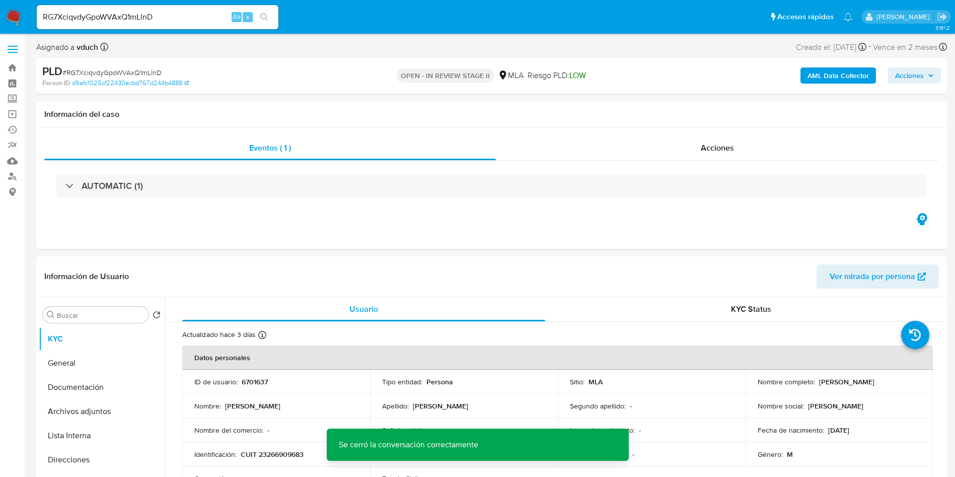
click at [826, 75] on b "AML Data Collector" at bounding box center [838, 75] width 61 height 16
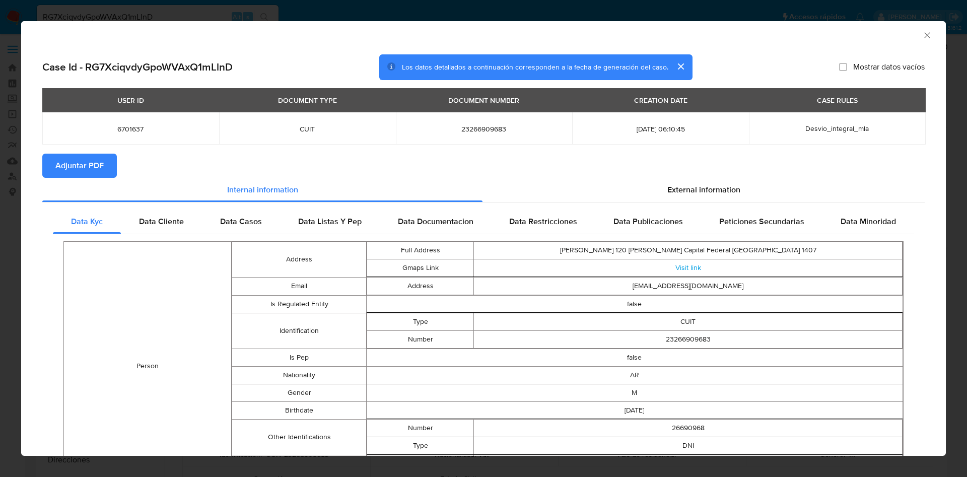
click at [84, 166] on span "Adjuntar PDF" at bounding box center [79, 166] width 48 height 22
click at [922, 35] on icon "Cerrar ventana" at bounding box center [927, 35] width 10 height 10
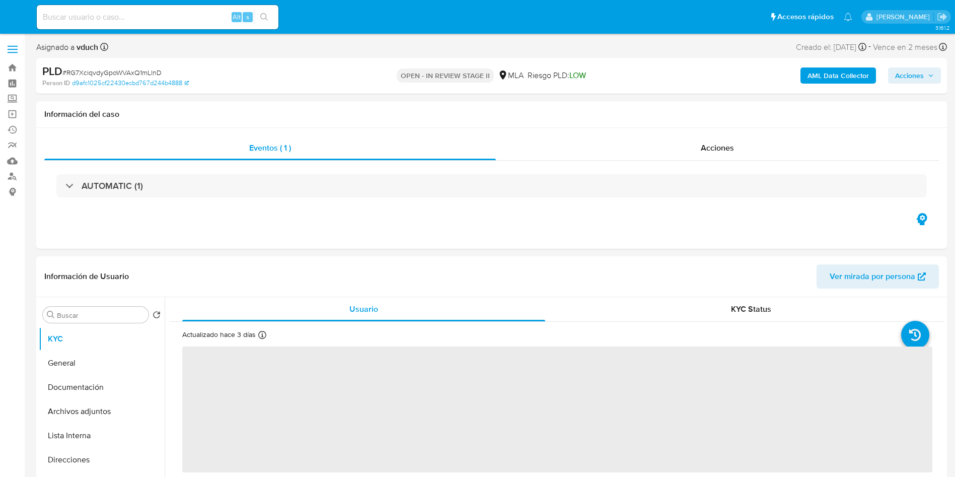
select select "10"
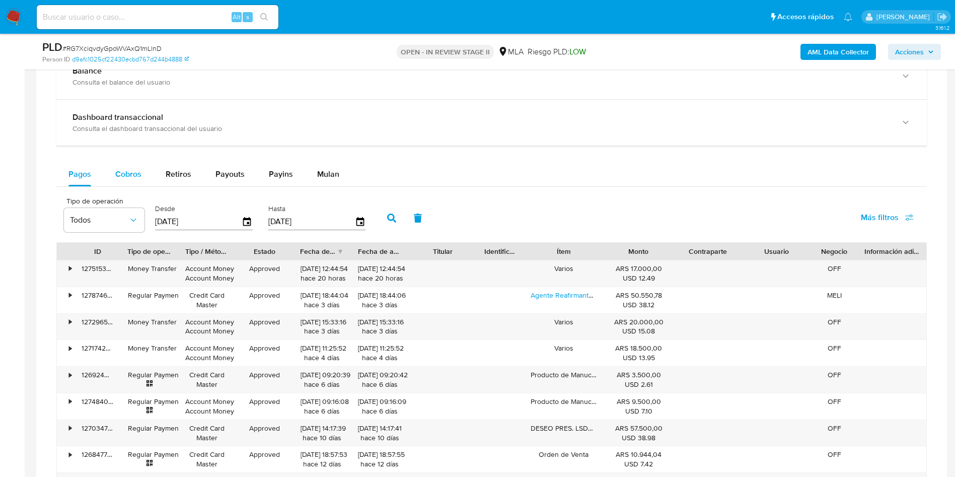
drag, startPoint x: 115, startPoint y: 154, endPoint x: 129, endPoint y: 169, distance: 21.0
click at [115, 153] on div "Balance Consulta el balance del usuario Dashboard transaccional Consulta el das…" at bounding box center [491, 303] width 871 height 500
click at [129, 169] on span "Cobros" at bounding box center [128, 174] width 26 height 12
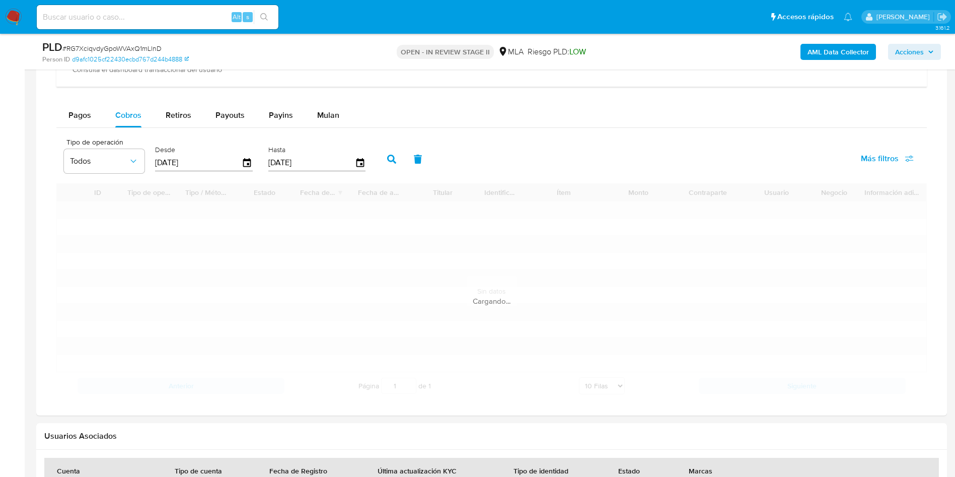
scroll to position [907, 0]
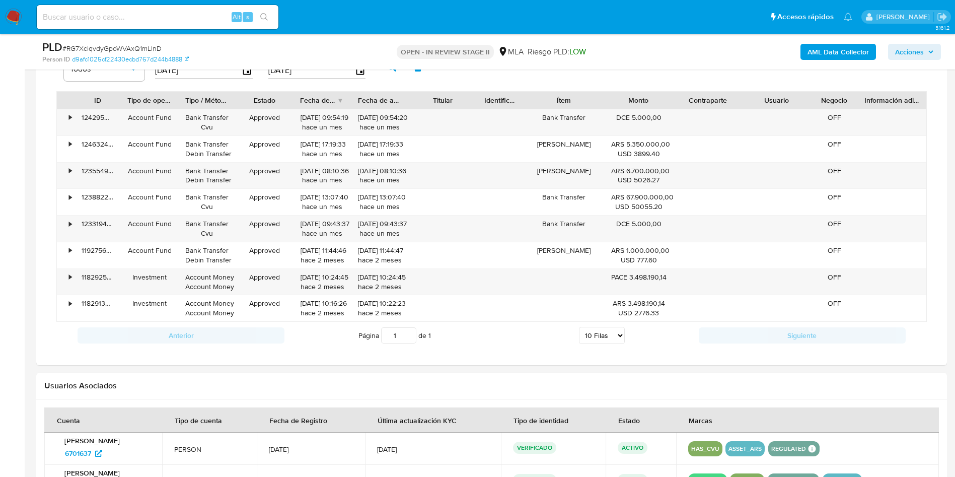
click at [579, 327] on select "5 Filas 10 Filas 20 Filas 25 Filas 50 Filas 100 Filas" at bounding box center [602, 335] width 46 height 17
select select "100"
click at [579, 327] on select "5 Filas 10 Filas 20 Filas 25 Filas 50 Filas 100 Filas" at bounding box center [602, 335] width 46 height 17
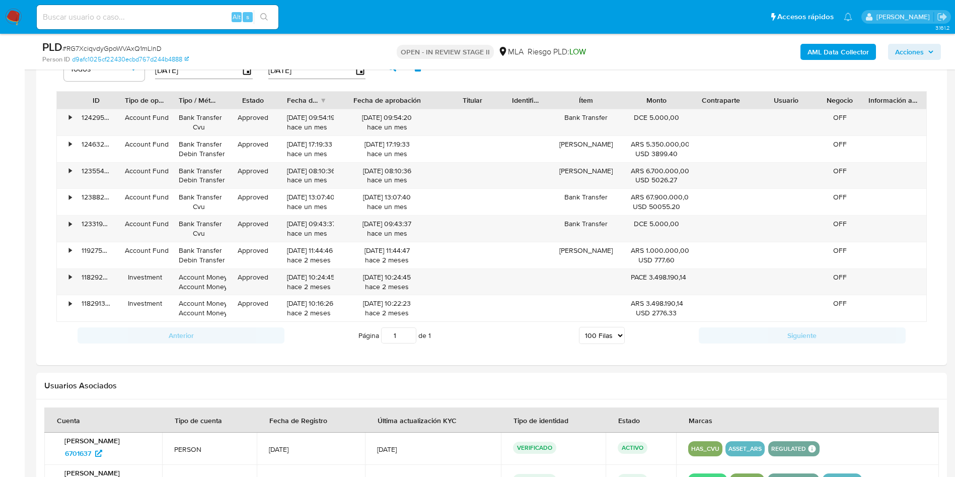
drag, startPoint x: 410, startPoint y: 100, endPoint x: 458, endPoint y: 106, distance: 48.3
click at [458, 106] on div "ID Tipo de operación Tipo / Método Estado Fecha de creación Fecha de aprobación…" at bounding box center [492, 100] width 870 height 17
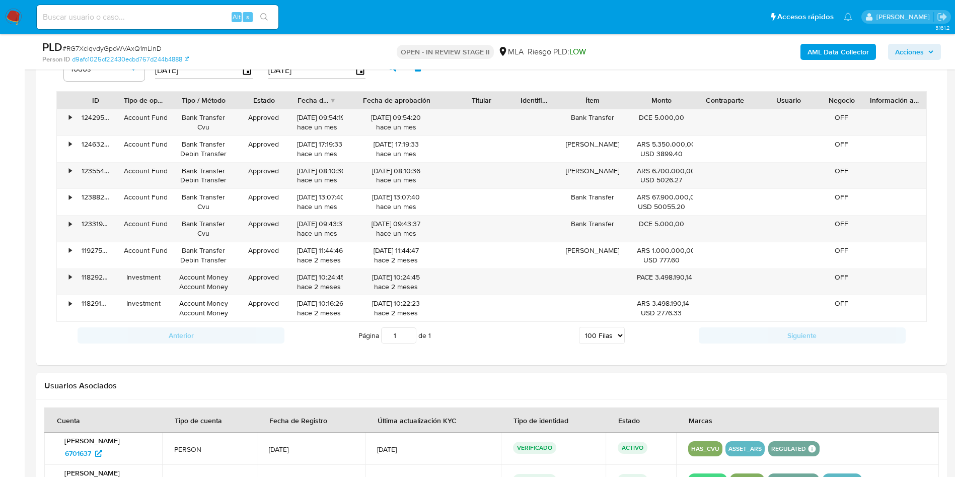
drag, startPoint x: 229, startPoint y: 101, endPoint x: 243, endPoint y: 100, distance: 14.1
click at [243, 100] on div at bounding box center [238, 100] width 18 height 17
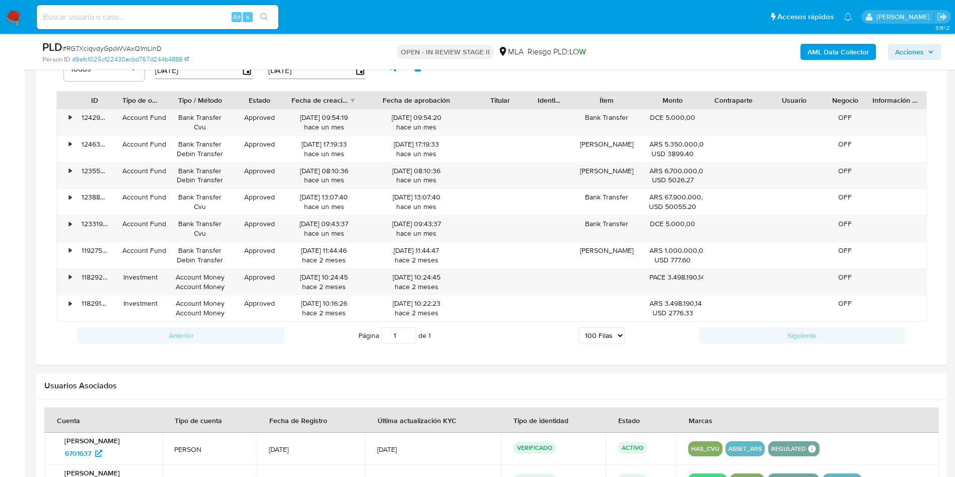
drag, startPoint x: 347, startPoint y: 98, endPoint x: 372, endPoint y: 103, distance: 25.1
click at [372, 103] on div at bounding box center [364, 100] width 18 height 17
click at [710, 114] on div "• 124295011937 Account Fund Bank Transfer Cvu Approved 04/09/2025 09:54:19 hace…" at bounding box center [492, 122] width 870 height 26
click at [679, 130] on div "DCE 5.000,00" at bounding box center [673, 122] width 61 height 26
drag, startPoint x: 771, startPoint y: 99, endPoint x: 821, endPoint y: 103, distance: 50.5
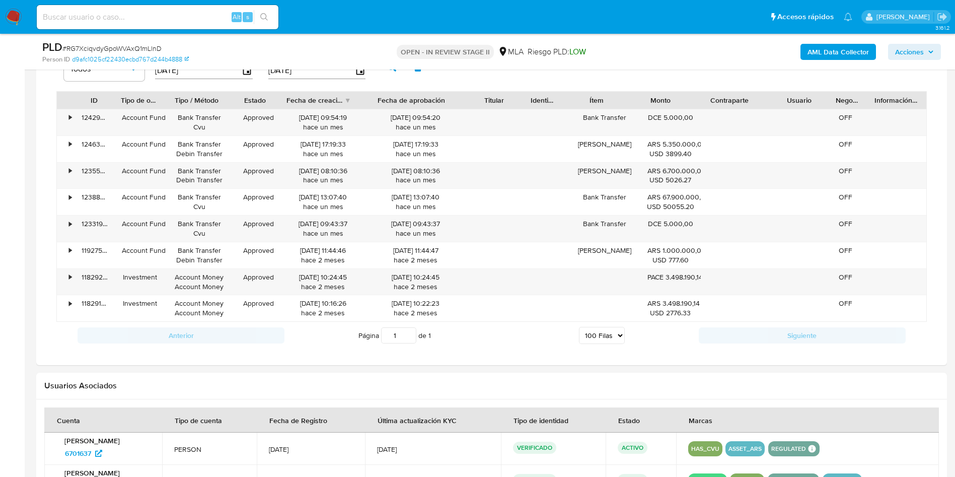
click at [821, 103] on div "ID Tipo de operación Tipo / Método Estado Fecha de creación Fecha de aprobación…" at bounding box center [492, 100] width 870 height 17
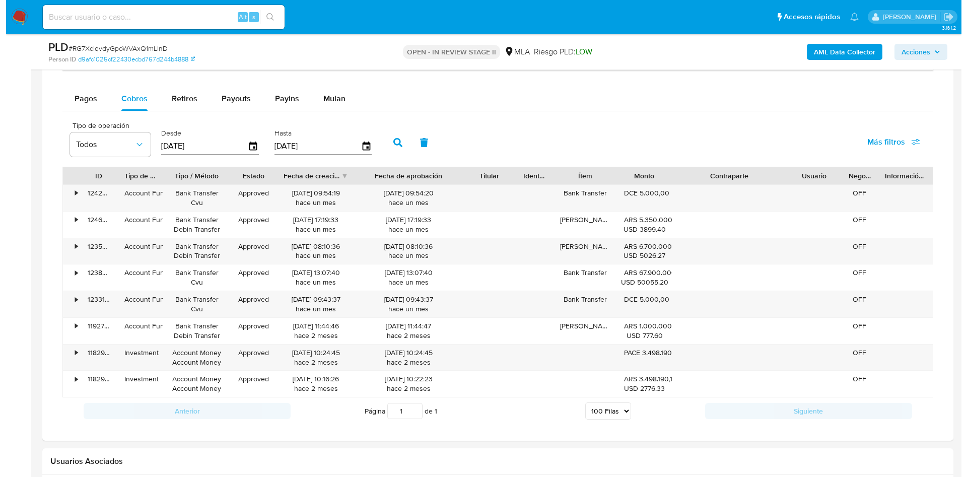
scroll to position [302, 0]
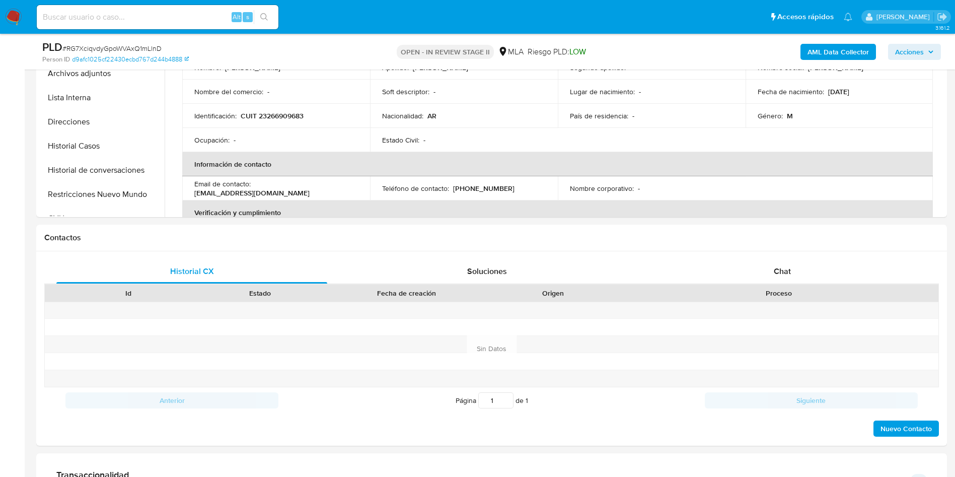
click at [844, 61] on div "AML Data Collector Acciones" at bounding box center [792, 52] width 297 height 24
click at [844, 41] on div "AML Data Collector Acciones" at bounding box center [792, 52] width 297 height 24
click at [849, 47] on b "AML Data Collector" at bounding box center [838, 52] width 61 height 16
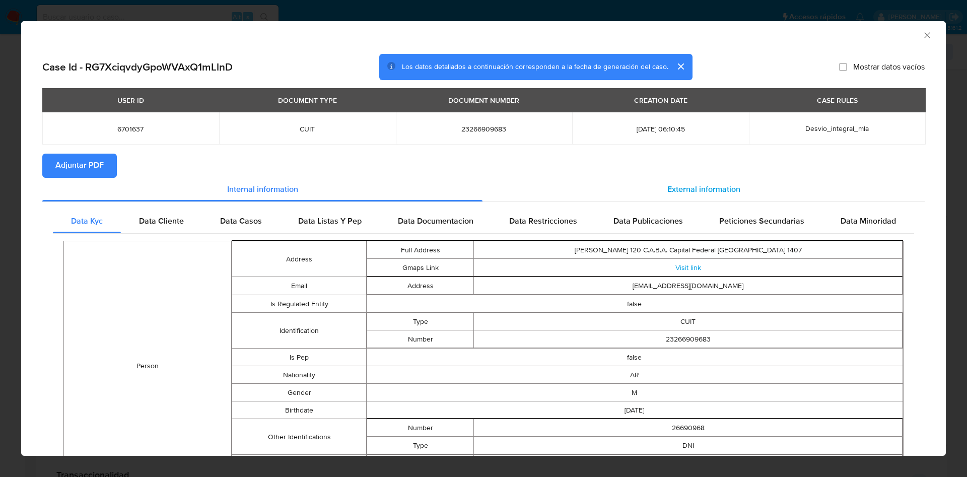
click at [681, 186] on span "External information" at bounding box center [703, 190] width 73 height 12
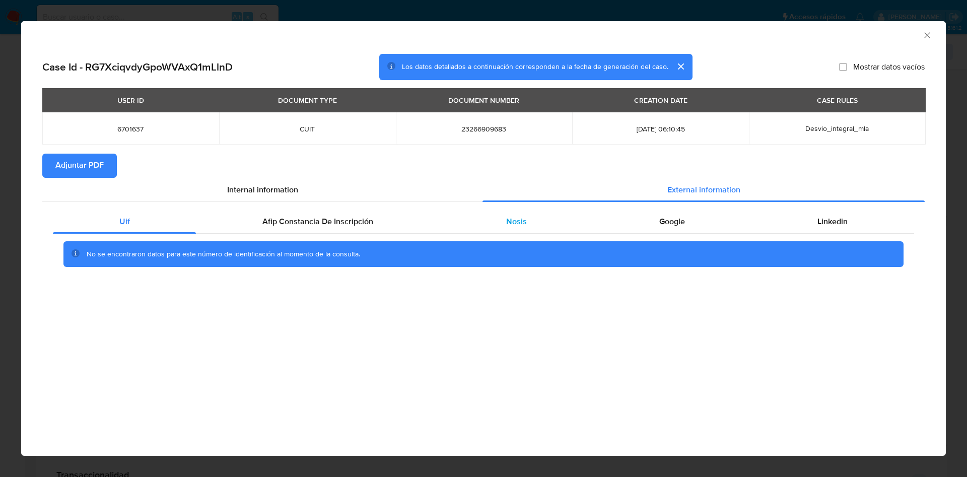
click at [545, 228] on div "Nosis" at bounding box center [516, 222] width 153 height 24
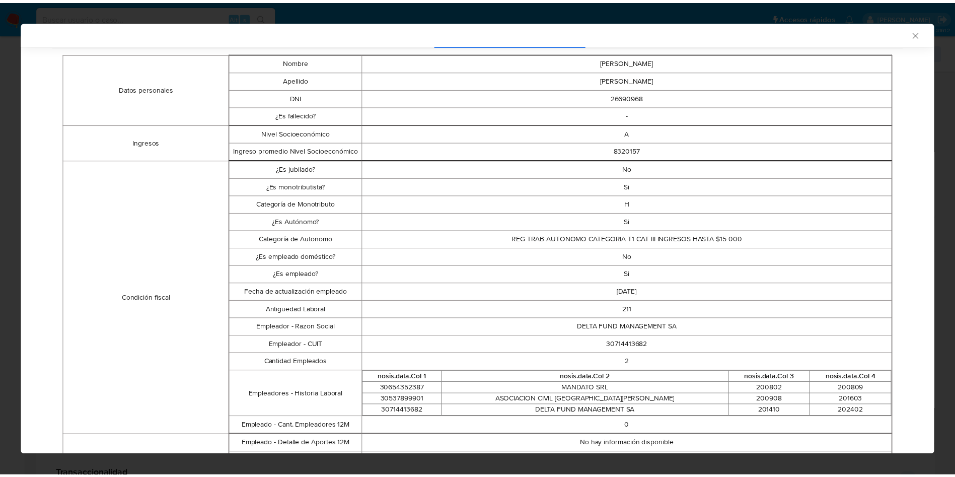
scroll to position [673, 0]
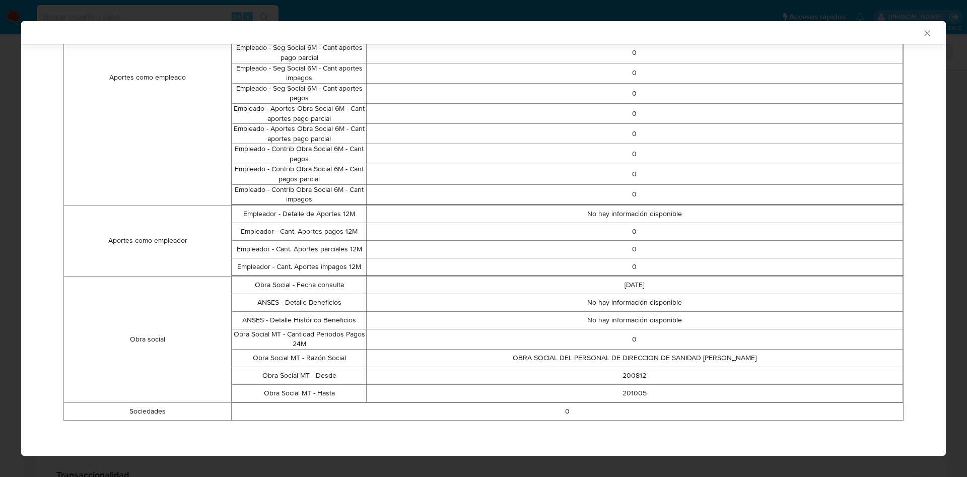
click at [922, 36] on icon "Cerrar ventana" at bounding box center [927, 33] width 10 height 10
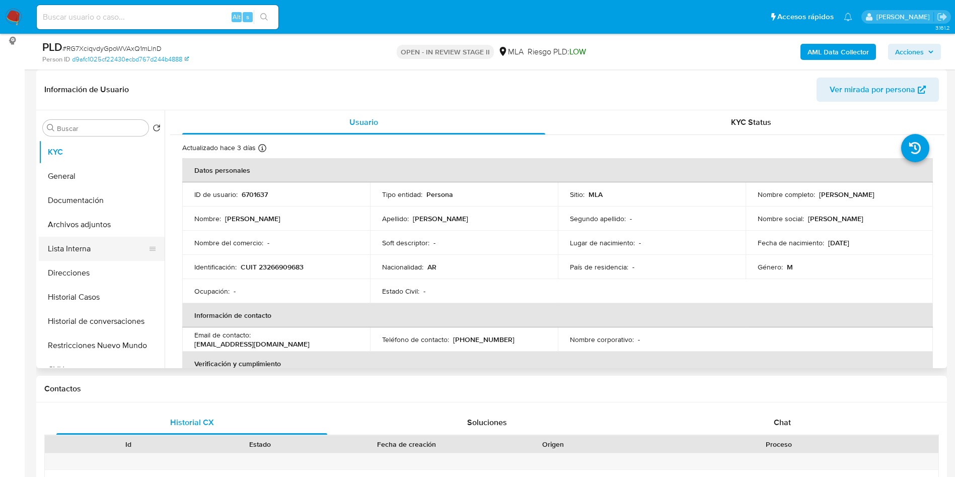
drag, startPoint x: 108, startPoint y: 223, endPoint x: 126, endPoint y: 241, distance: 26.4
click at [108, 223] on button "Archivos adjuntos" at bounding box center [102, 225] width 126 height 24
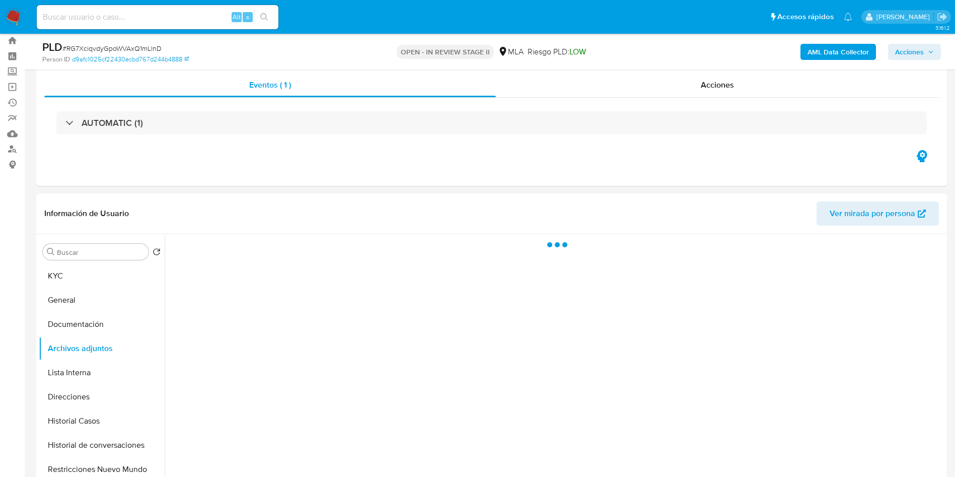
scroll to position [0, 0]
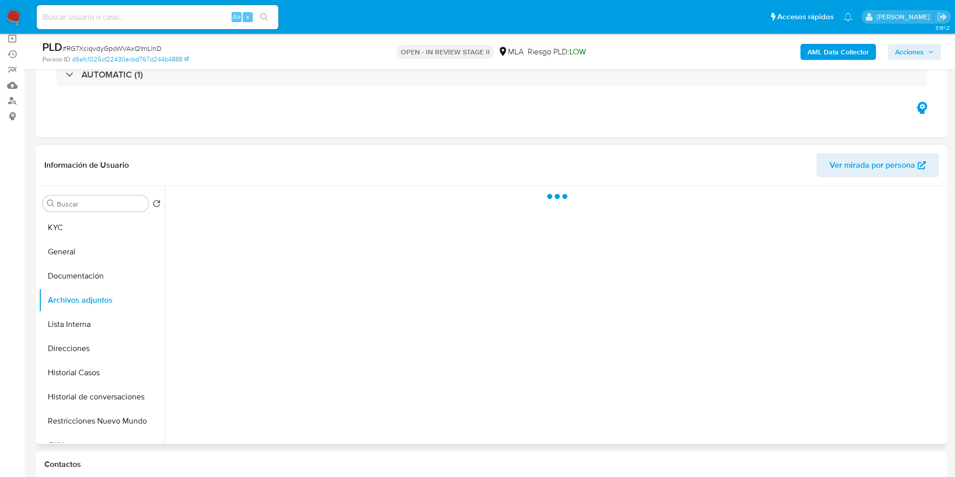
click at [519, 293] on div at bounding box center [555, 315] width 780 height 258
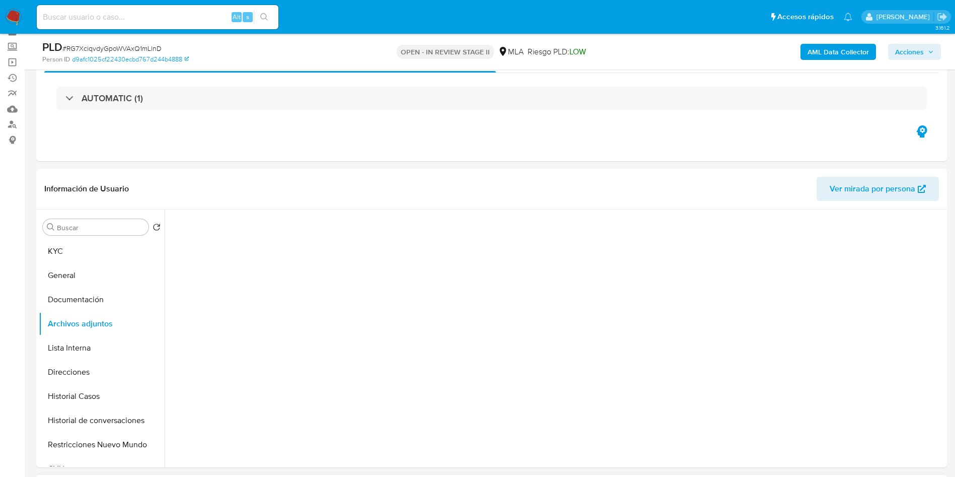
scroll to position [76, 0]
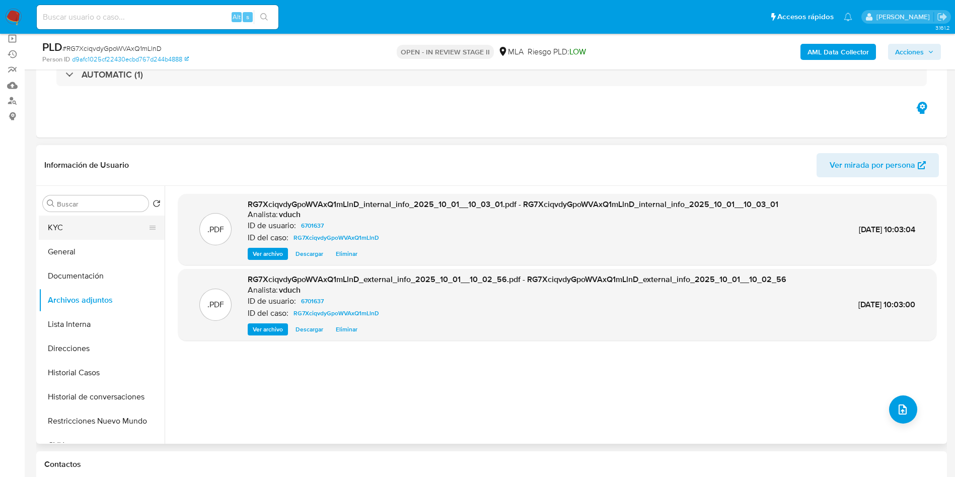
click at [77, 217] on button "KYC" at bounding box center [98, 228] width 118 height 24
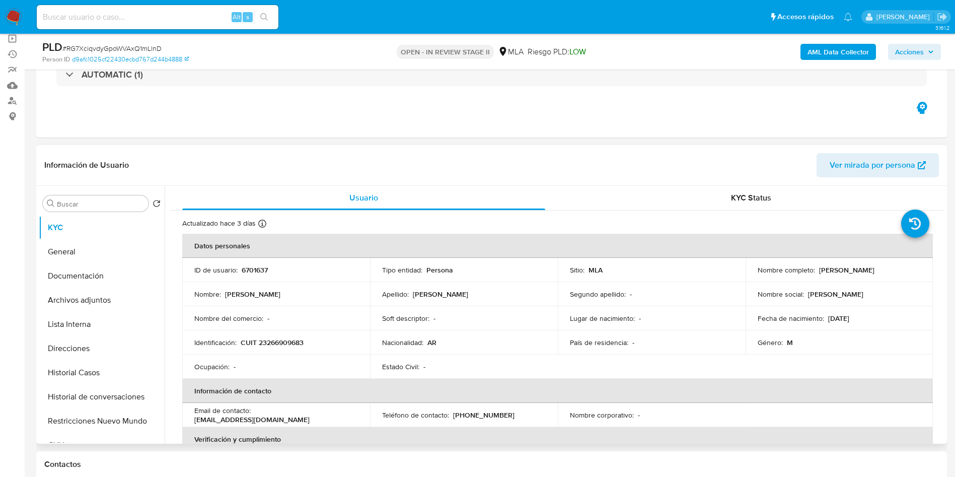
click at [287, 342] on p "CUIT 23266909683" at bounding box center [272, 342] width 63 height 9
copy p "23266909683"
click at [121, 296] on button "Archivos adjuntos" at bounding box center [98, 300] width 118 height 24
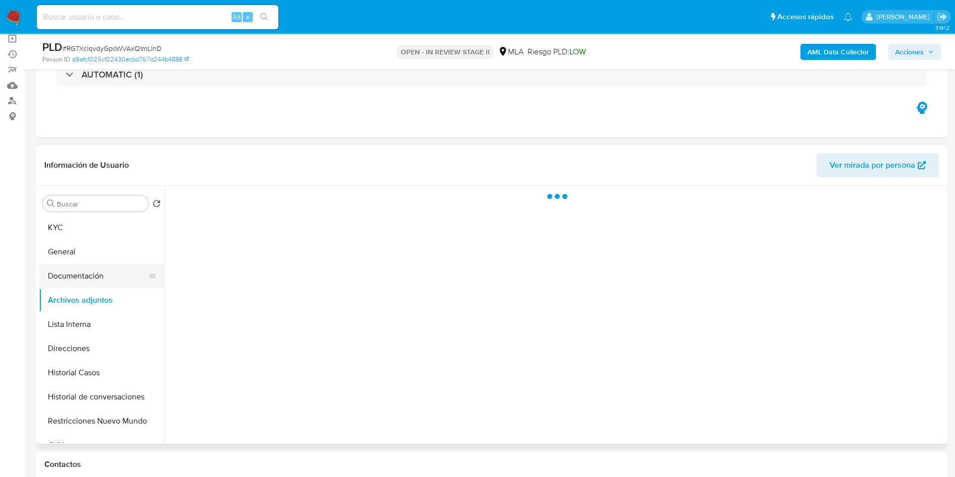
click at [118, 274] on button "Documentación" at bounding box center [98, 276] width 118 height 24
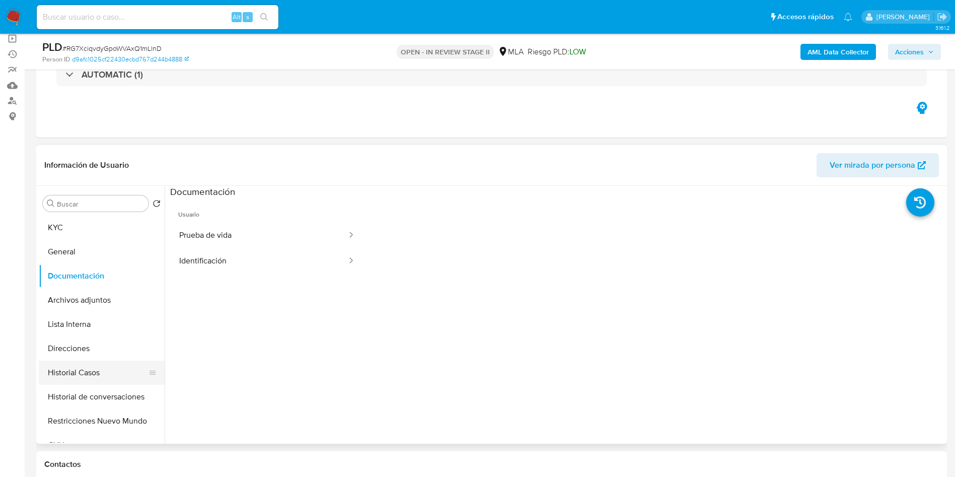
click at [71, 371] on button "Historial Casos" at bounding box center [98, 373] width 118 height 24
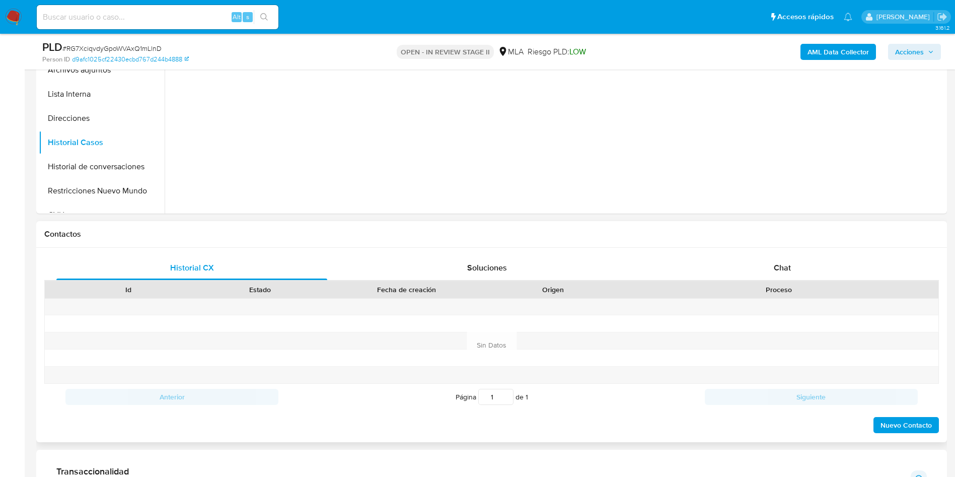
scroll to position [302, 0]
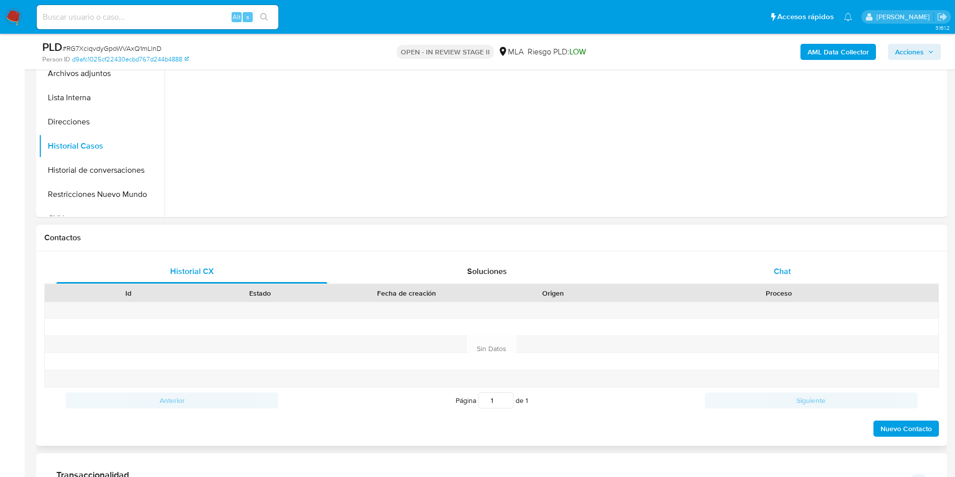
click at [782, 269] on span "Chat" at bounding box center [782, 271] width 17 height 12
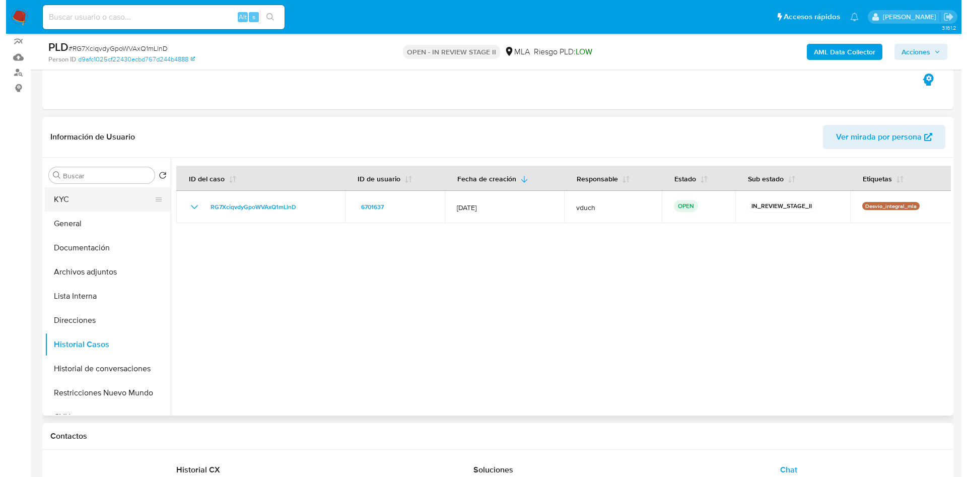
scroll to position [76, 0]
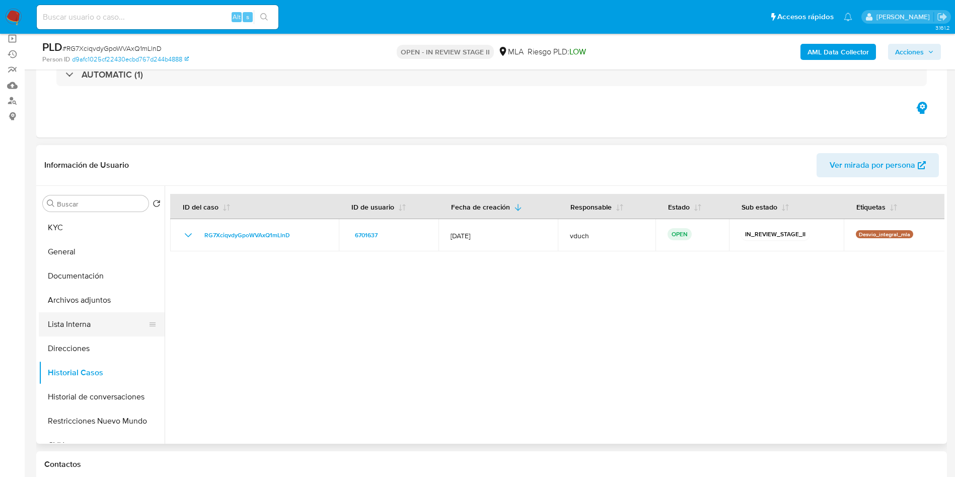
click at [109, 315] on button "Lista Interna" at bounding box center [98, 324] width 118 height 24
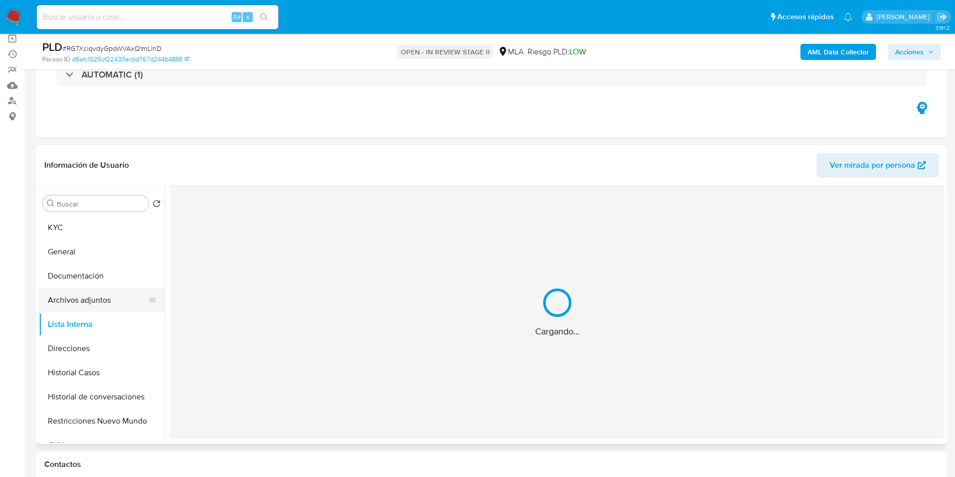
click at [110, 302] on button "Archivos adjuntos" at bounding box center [98, 300] width 118 height 24
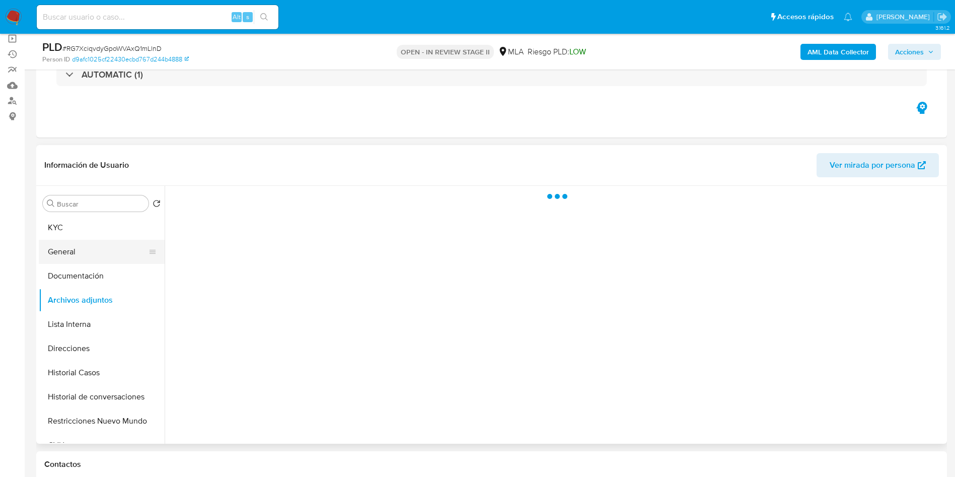
click at [103, 261] on button "General" at bounding box center [98, 252] width 118 height 24
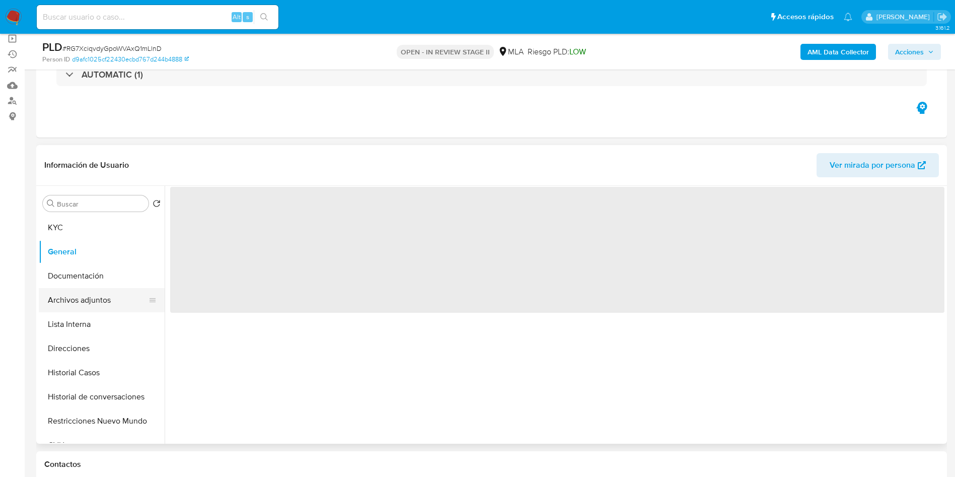
click at [93, 296] on button "Archivos adjuntos" at bounding box center [98, 300] width 118 height 24
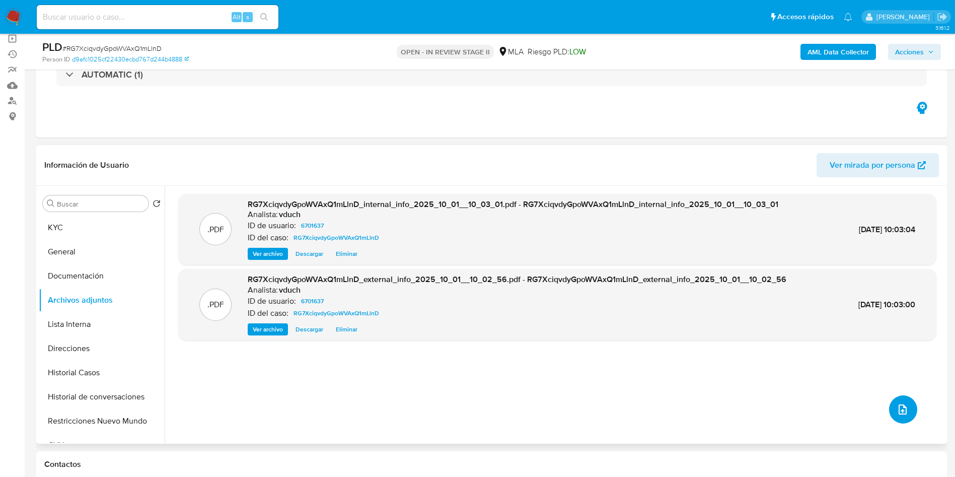
click at [908, 402] on button "upload-file" at bounding box center [903, 409] width 28 height 28
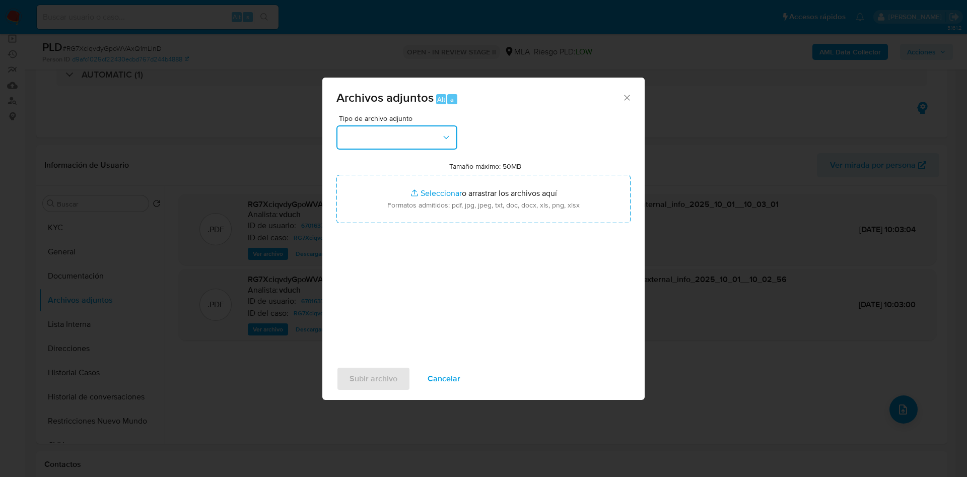
click at [423, 143] on button "button" at bounding box center [396, 137] width 121 height 24
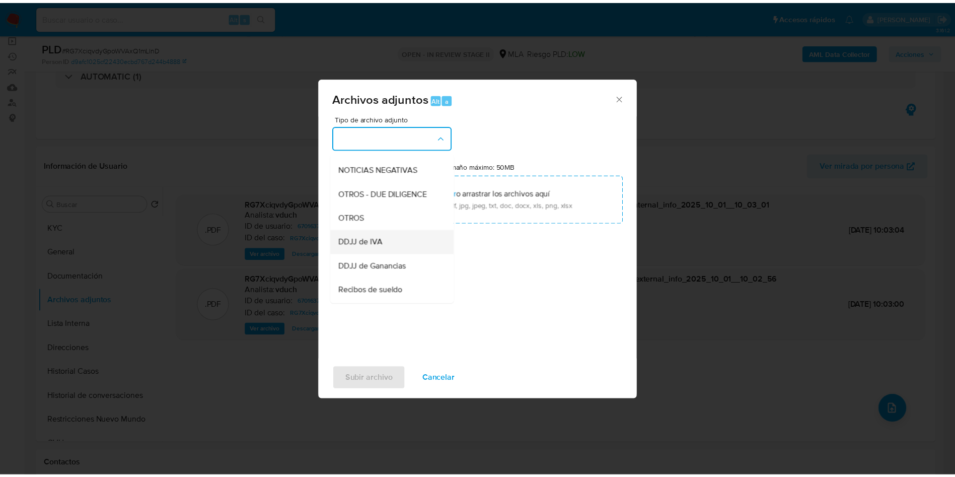
scroll to position [151, 0]
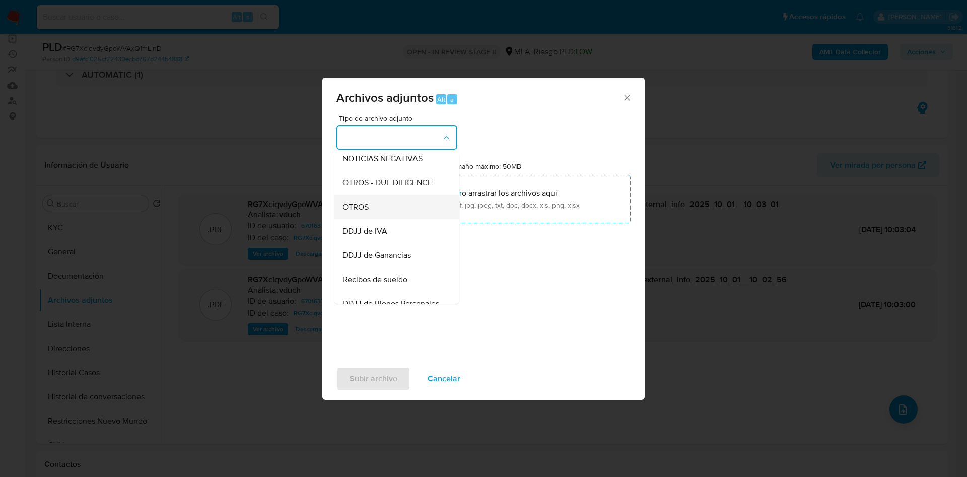
click at [378, 210] on div "OTROS" at bounding box center [393, 207] width 103 height 24
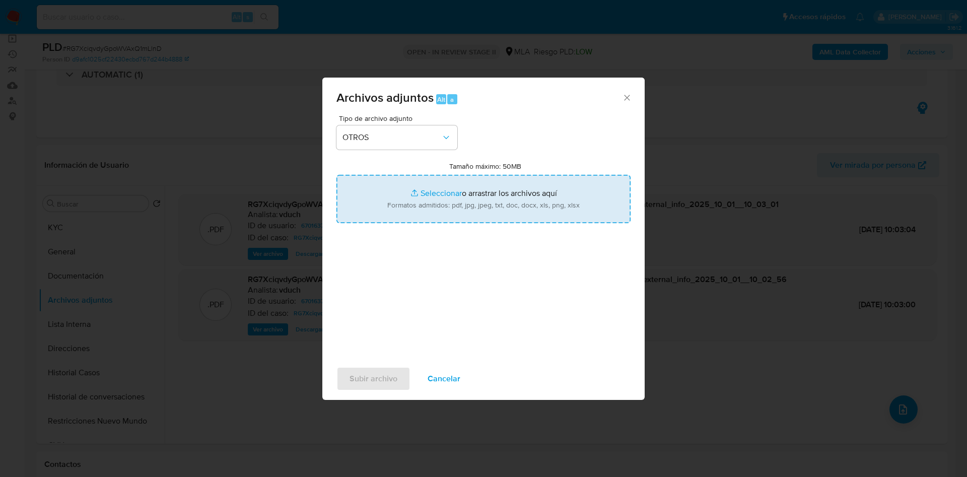
type input "C:\fakepath\Caselog RG7XciqvdyGpoWVAxQ1mLlnD_2025_09_18_00_57_10.docx"
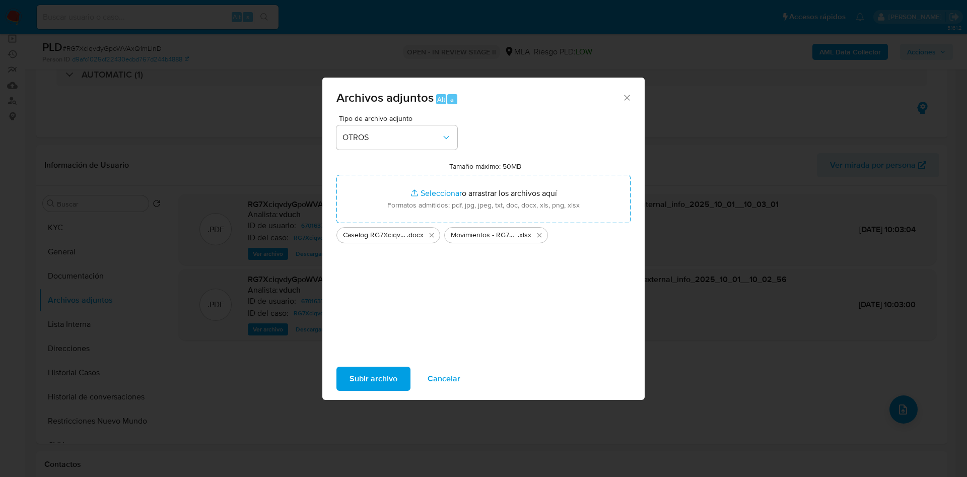
click at [374, 375] on span "Subir archivo" at bounding box center [374, 379] width 48 height 22
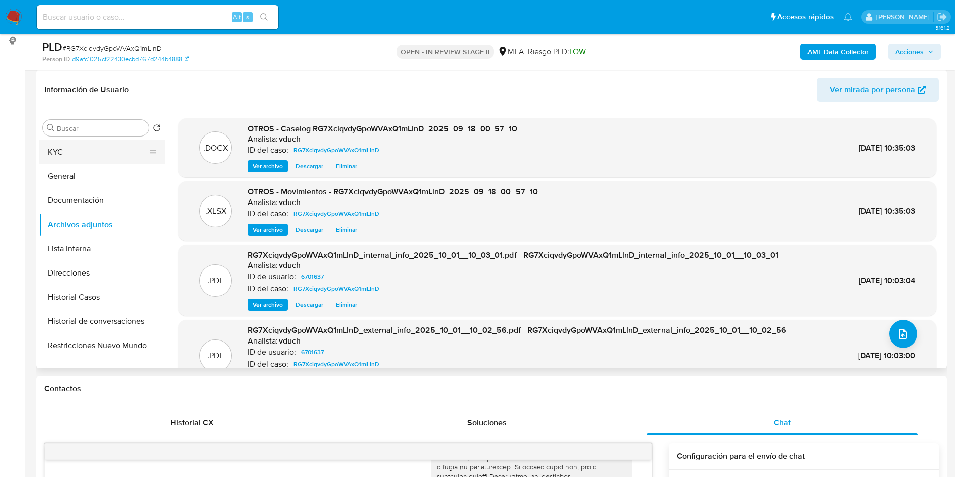
click at [106, 151] on button "KYC" at bounding box center [98, 152] width 118 height 24
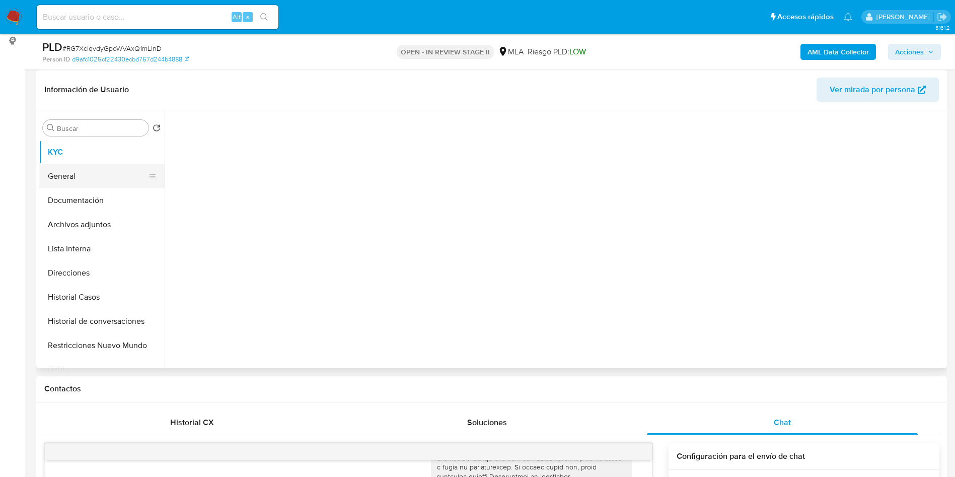
click at [84, 173] on button "General" at bounding box center [98, 176] width 118 height 24
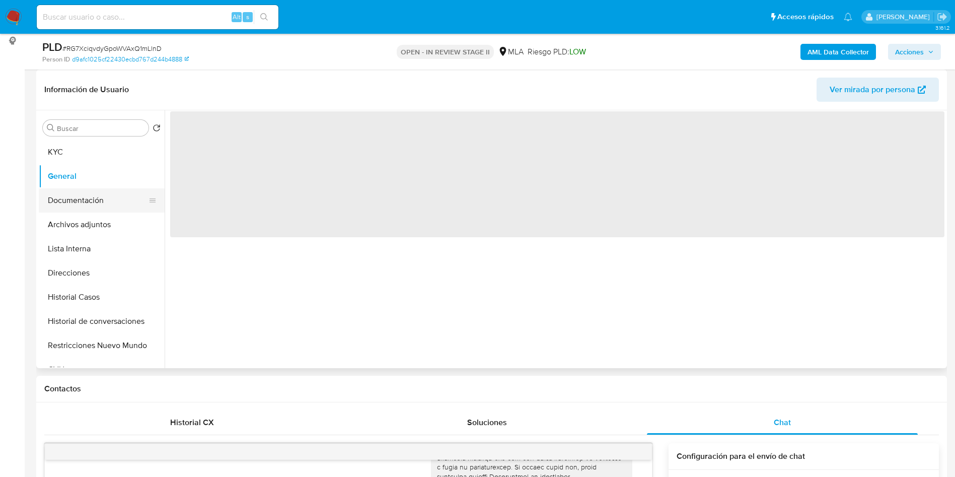
click at [95, 199] on button "Documentación" at bounding box center [98, 200] width 118 height 24
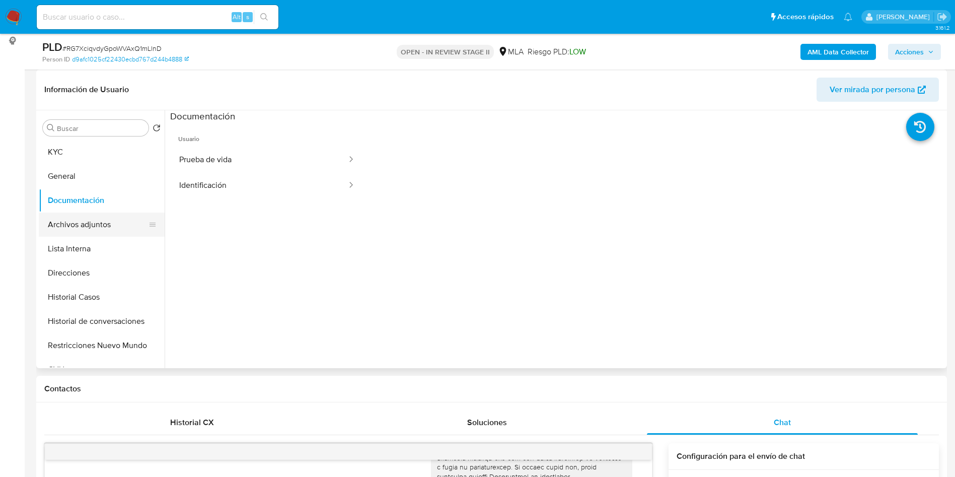
click at [110, 226] on button "Archivos adjuntos" at bounding box center [98, 225] width 118 height 24
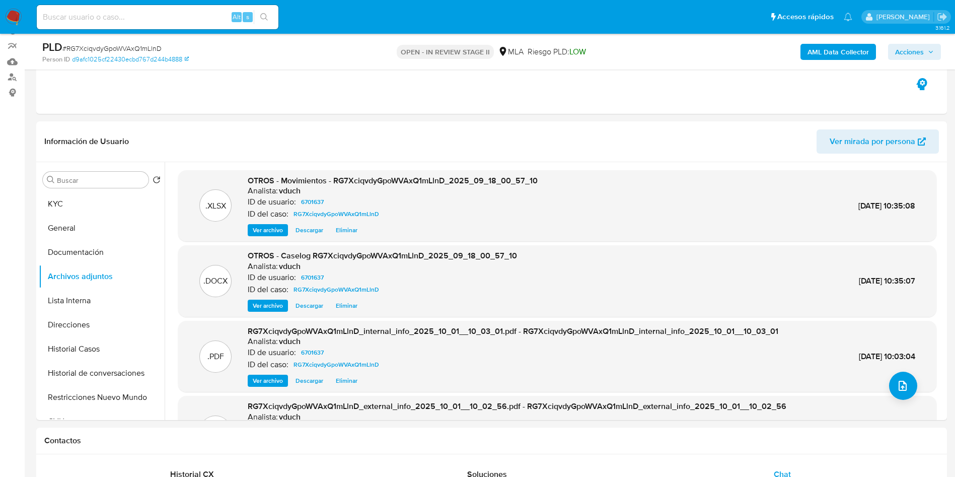
scroll to position [0, 0]
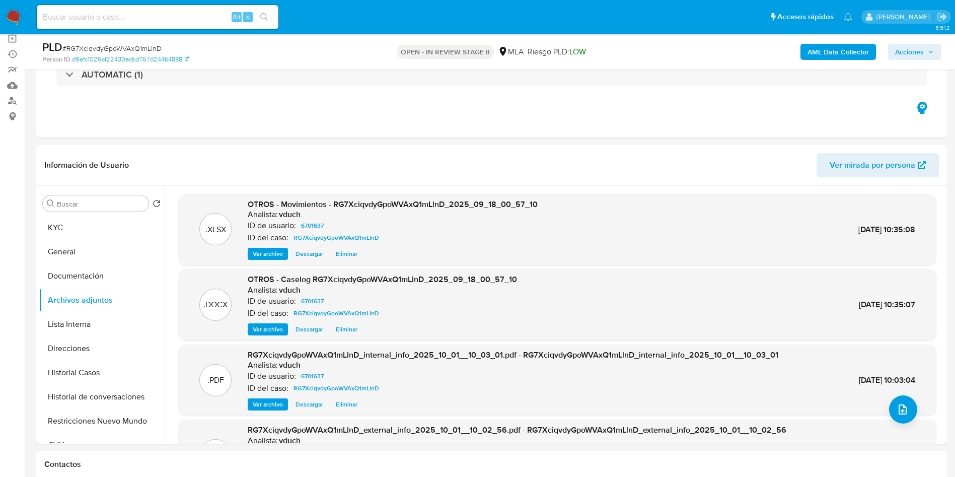
click at [913, 48] on span "Acciones" at bounding box center [909, 52] width 29 height 16
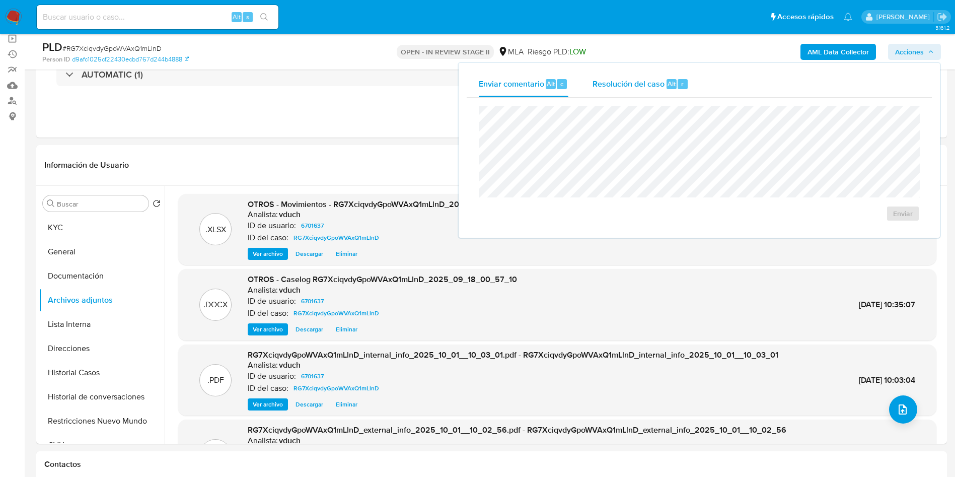
click at [601, 82] on span "Resolución del caso" at bounding box center [629, 84] width 72 height 12
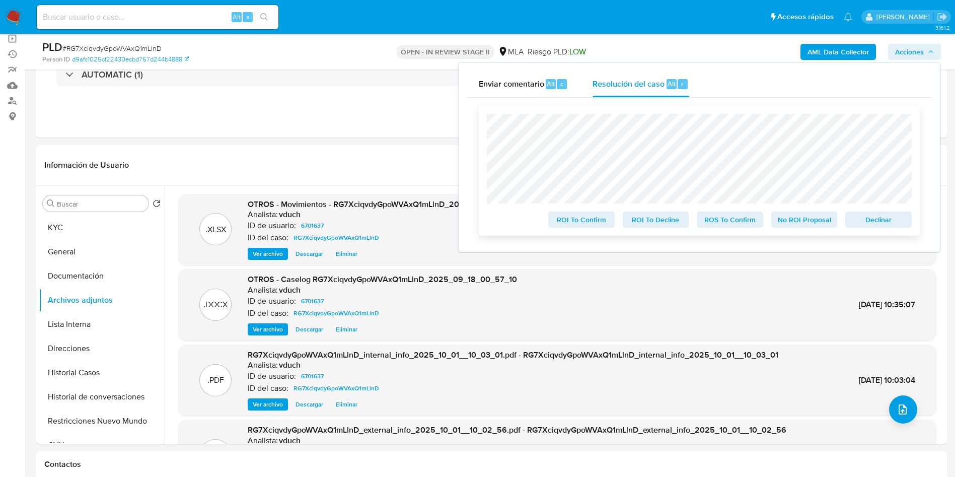
click at [801, 226] on span "No ROI Proposal" at bounding box center [805, 220] width 52 height 14
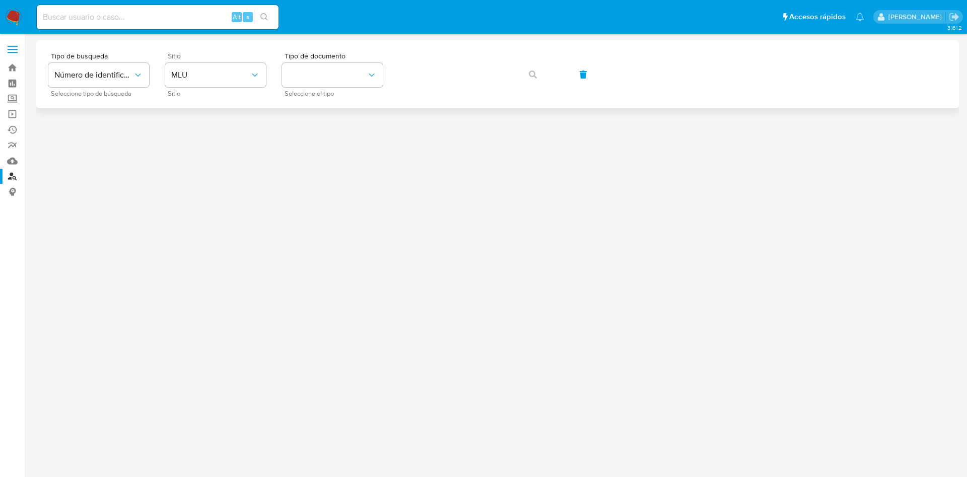
click at [190, 58] on span "Sitio" at bounding box center [218, 55] width 101 height 7
click at [188, 75] on span "MLU" at bounding box center [210, 75] width 79 height 10
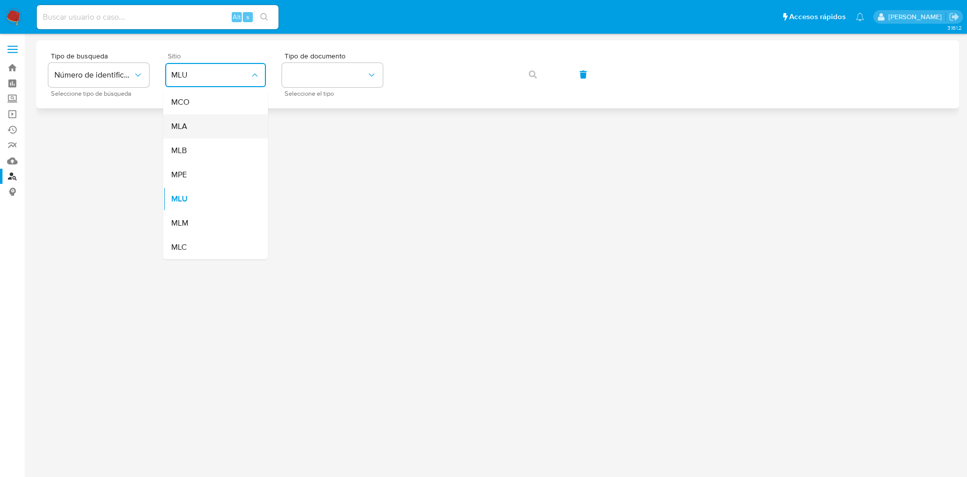
click at [202, 134] on div "MLA" at bounding box center [212, 126] width 83 height 24
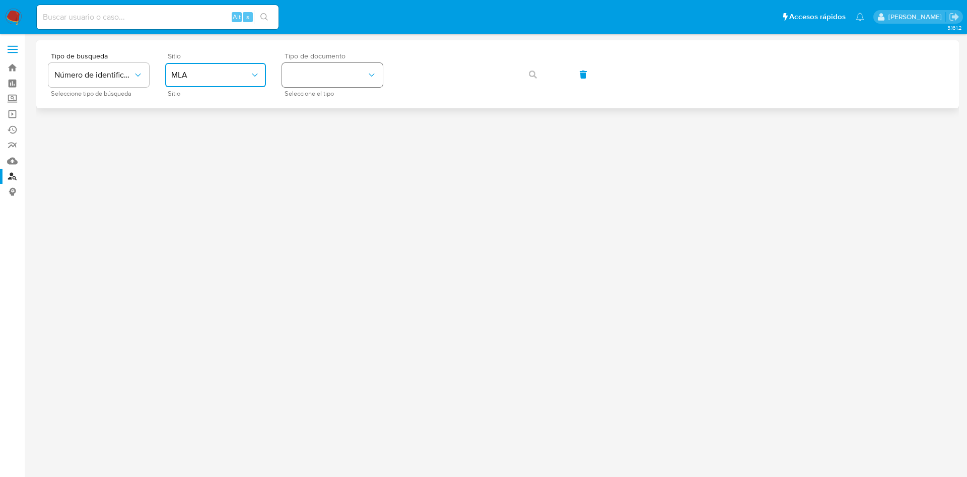
click at [329, 77] on button "identificationType" at bounding box center [332, 75] width 101 height 24
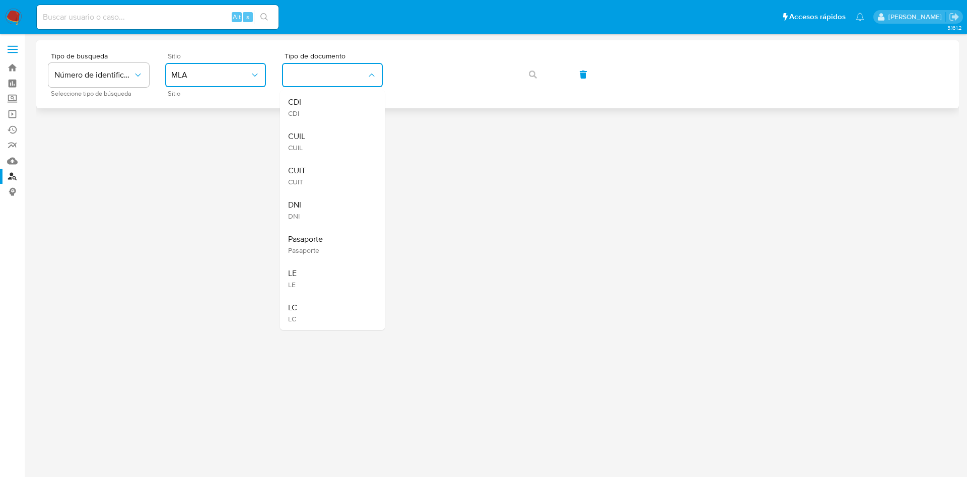
drag, startPoint x: 314, startPoint y: 162, endPoint x: 400, endPoint y: 92, distance: 111.3
click at [317, 162] on div "CUIT CUIT" at bounding box center [329, 176] width 83 height 34
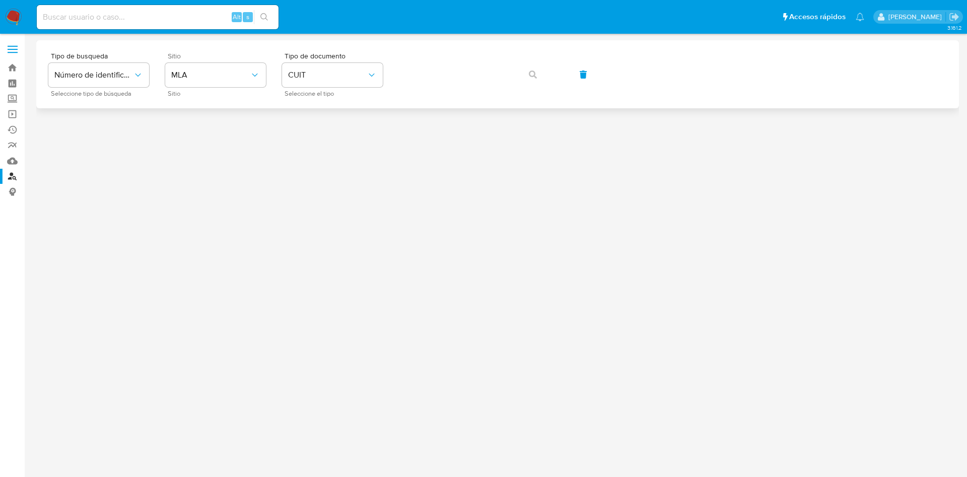
click at [477, 53] on div "Tipo de busqueda Número de identificación Seleccione tipo de búsqueda Sitio MLA…" at bounding box center [497, 74] width 898 height 44
click at [539, 74] on button "button" at bounding box center [533, 74] width 34 height 24
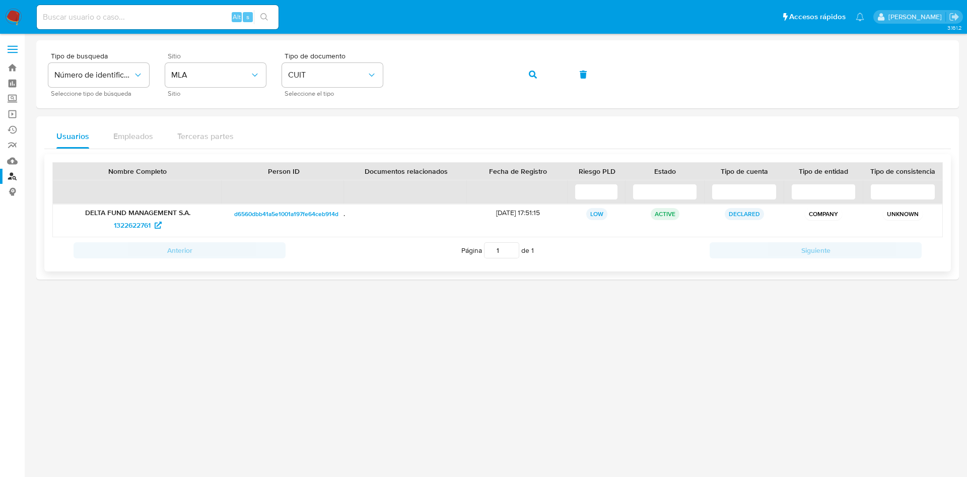
click at [105, 215] on p "DELTA FUND MANAGEMENT S.A." at bounding box center [137, 212] width 155 height 9
click at [121, 227] on span "1322622761" at bounding box center [132, 225] width 37 height 16
click at [131, 224] on span "1322622761" at bounding box center [132, 225] width 37 height 16
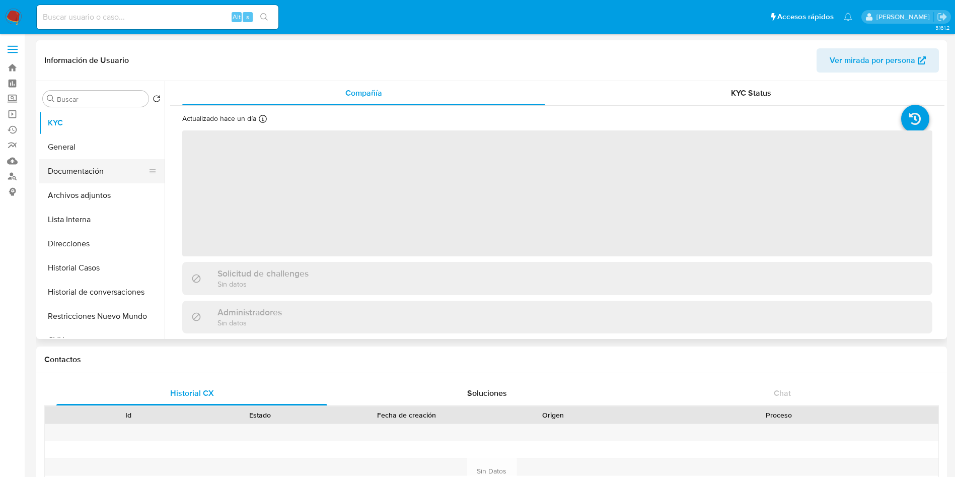
click at [120, 168] on button "Documentación" at bounding box center [98, 171] width 118 height 24
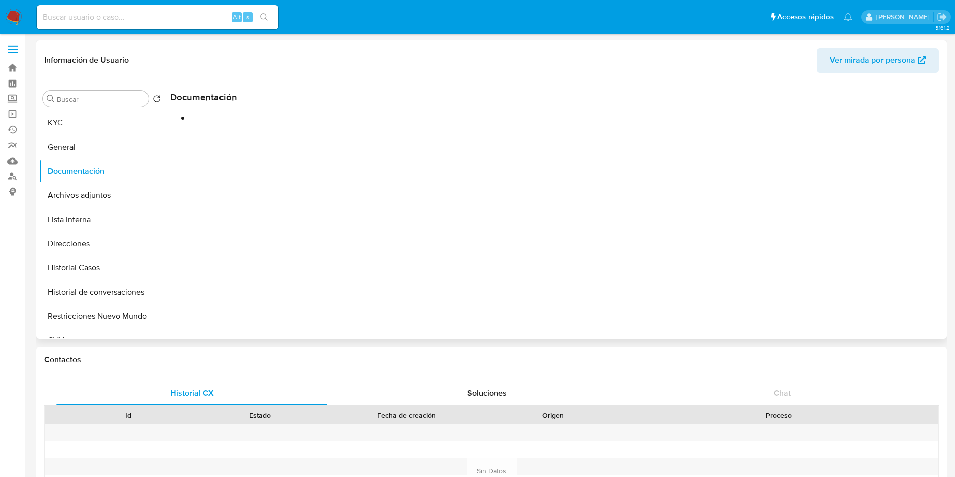
select select "10"
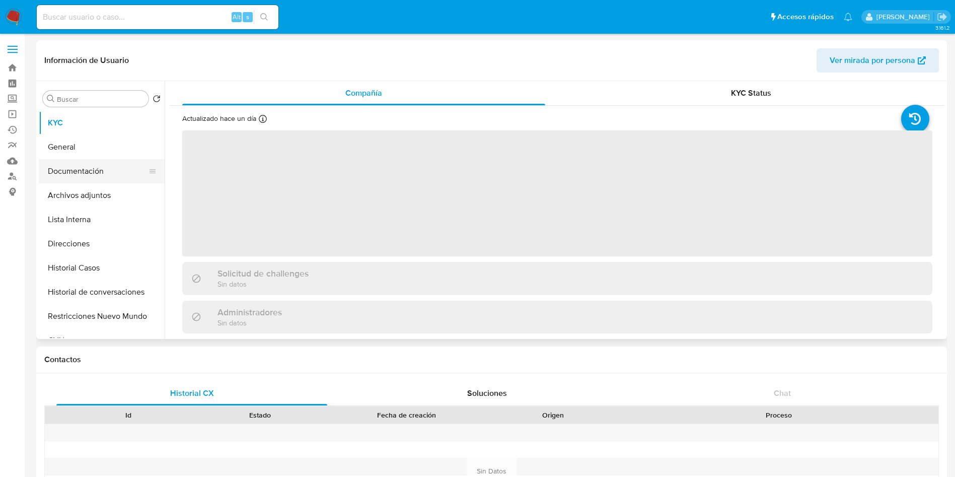
click at [100, 164] on button "Documentación" at bounding box center [98, 171] width 118 height 24
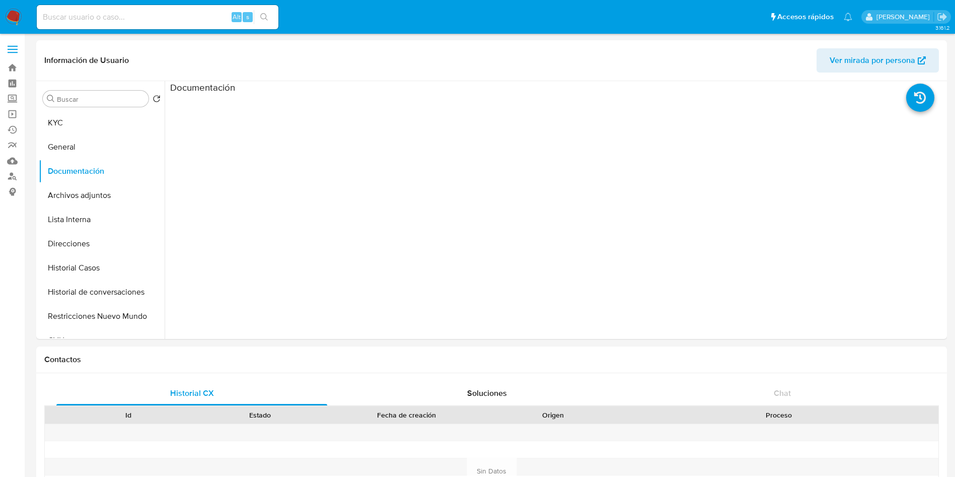
select select "10"
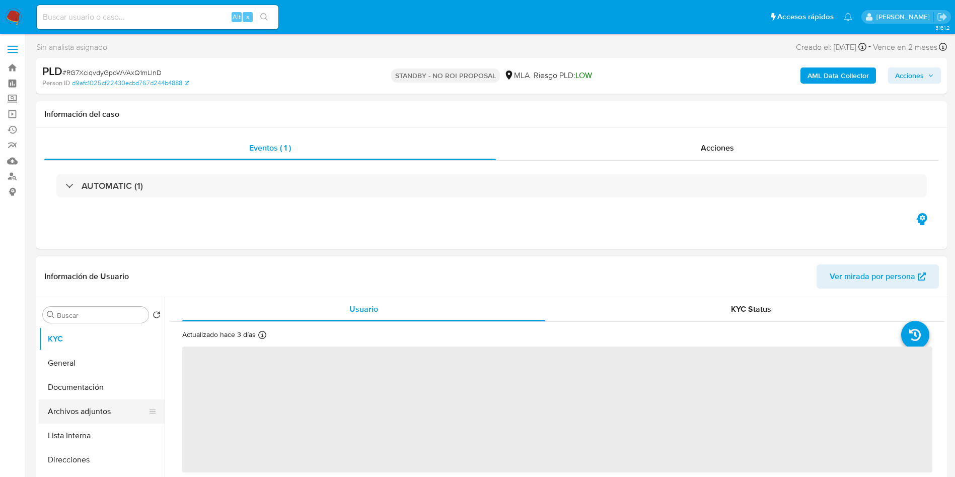
select select "10"
click at [85, 424] on button "Lista Interna" at bounding box center [102, 436] width 126 height 24
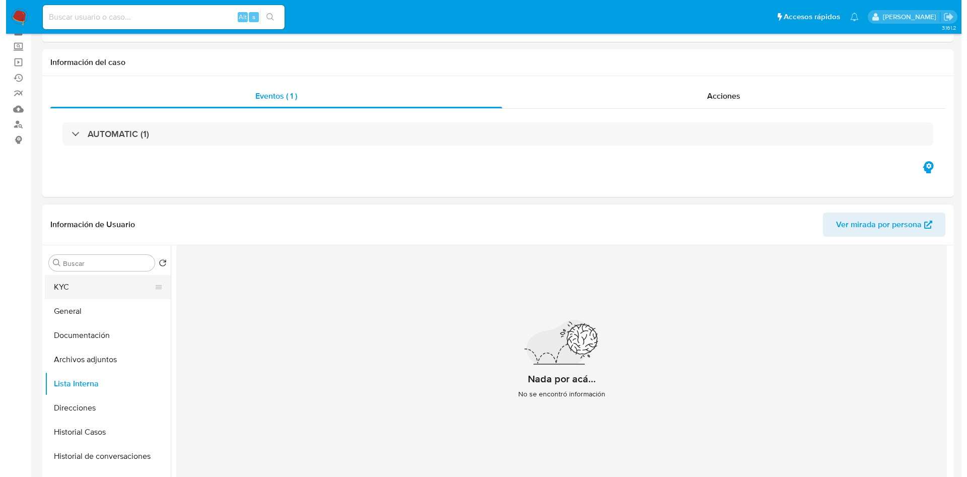
scroll to position [76, 0]
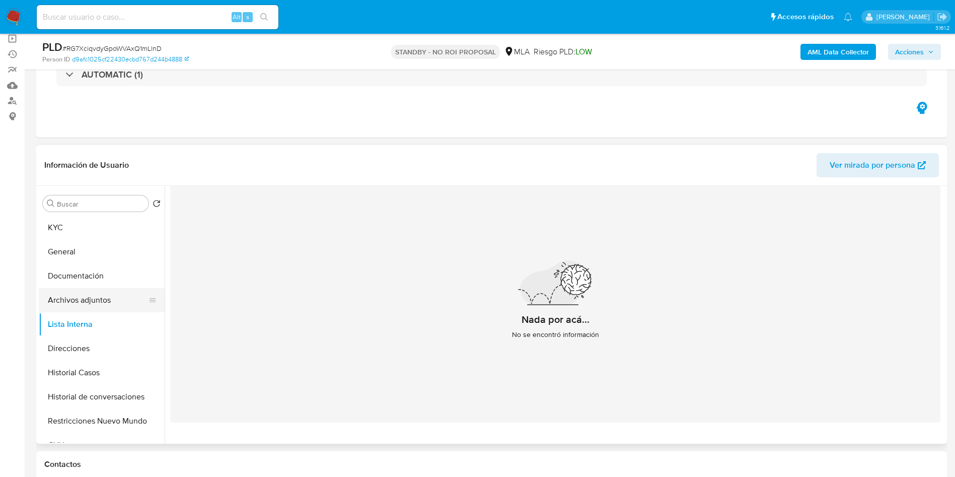
click at [112, 302] on button "Archivos adjuntos" at bounding box center [98, 300] width 118 height 24
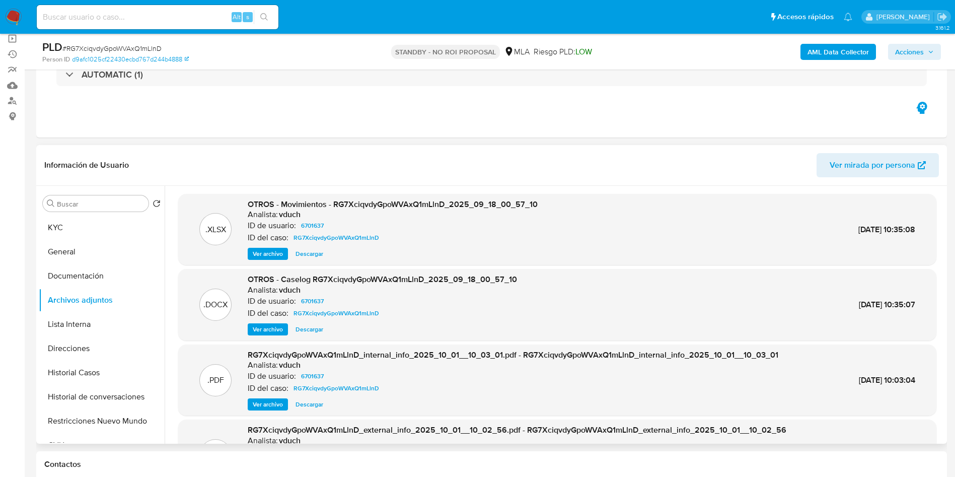
click at [263, 327] on span "Ver archivo" at bounding box center [268, 329] width 30 height 10
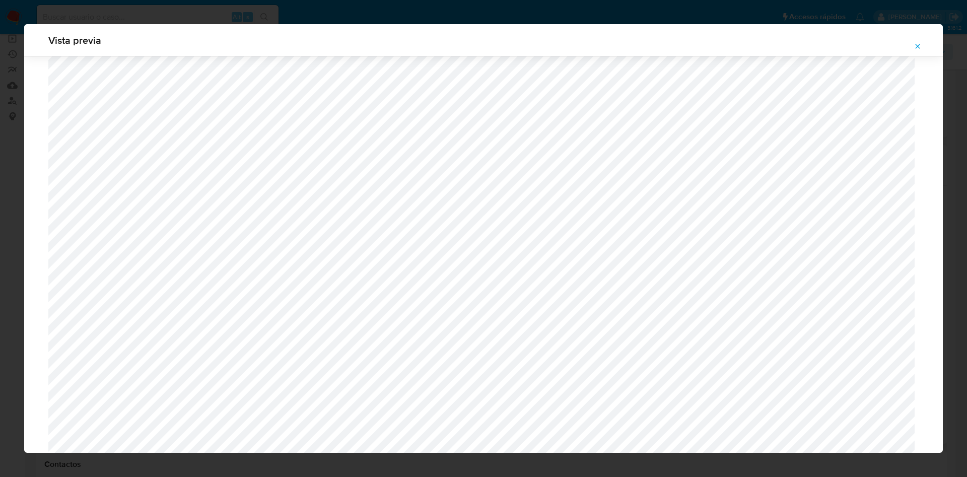
scroll to position [962, 0]
click at [916, 48] on icon "Attachment preview" at bounding box center [918, 46] width 8 height 8
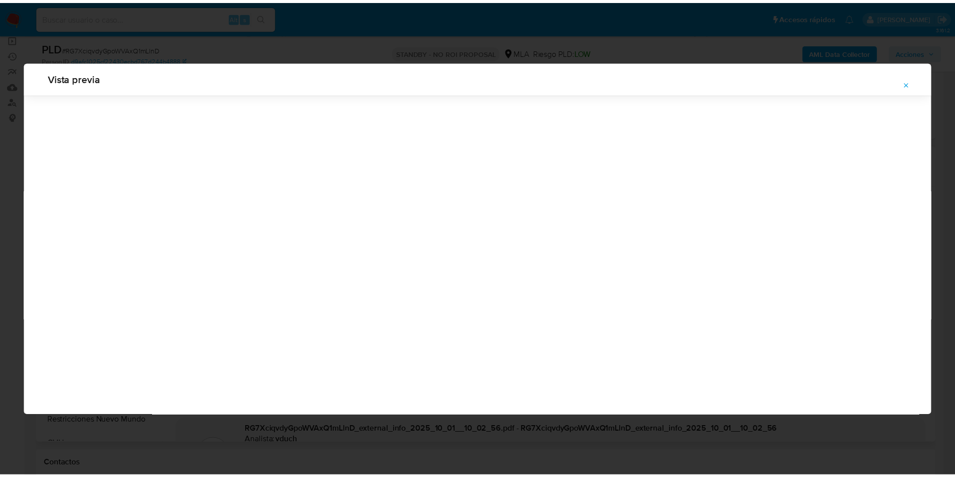
scroll to position [0, 0]
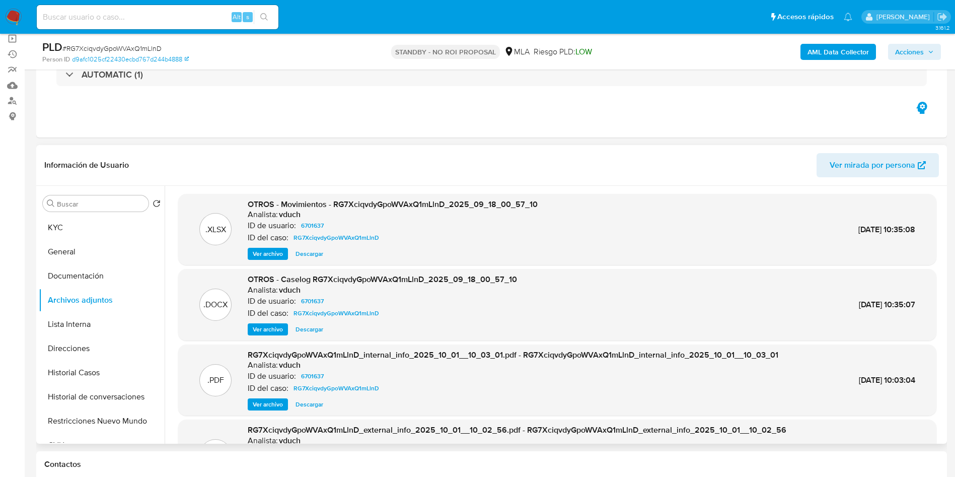
click at [106, 46] on span "# RG7XciqvdyGpoWVAxQ1mLlnD" at bounding box center [111, 48] width 99 height 10
copy span "RG7XciqvdyGpoWVAxQ1mLlnD"
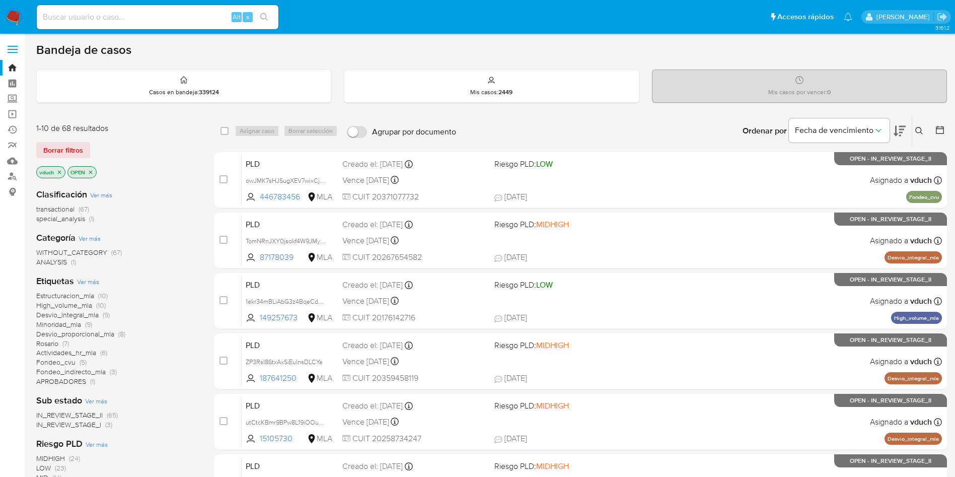
drag, startPoint x: 919, startPoint y: 127, endPoint x: 911, endPoint y: 131, distance: 8.3
click at [919, 128] on icon at bounding box center [920, 131] width 8 height 8
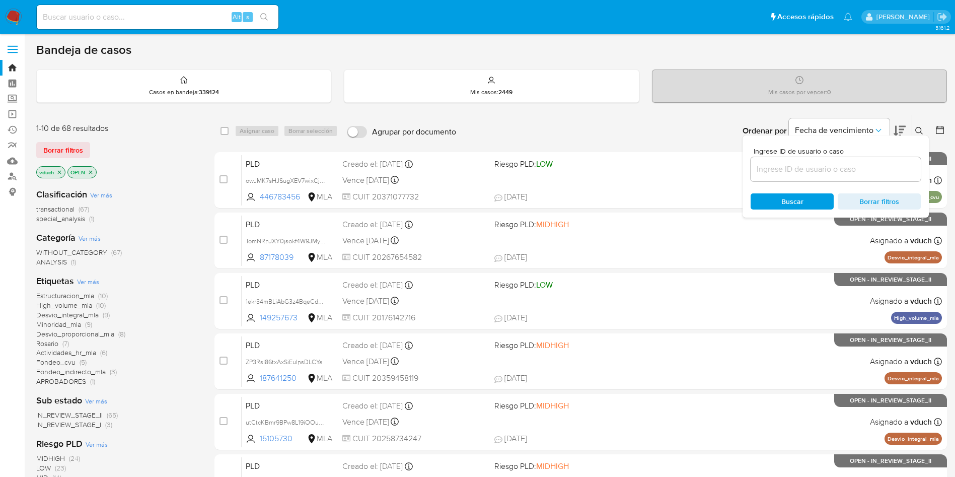
click at [865, 168] on input at bounding box center [836, 169] width 170 height 13
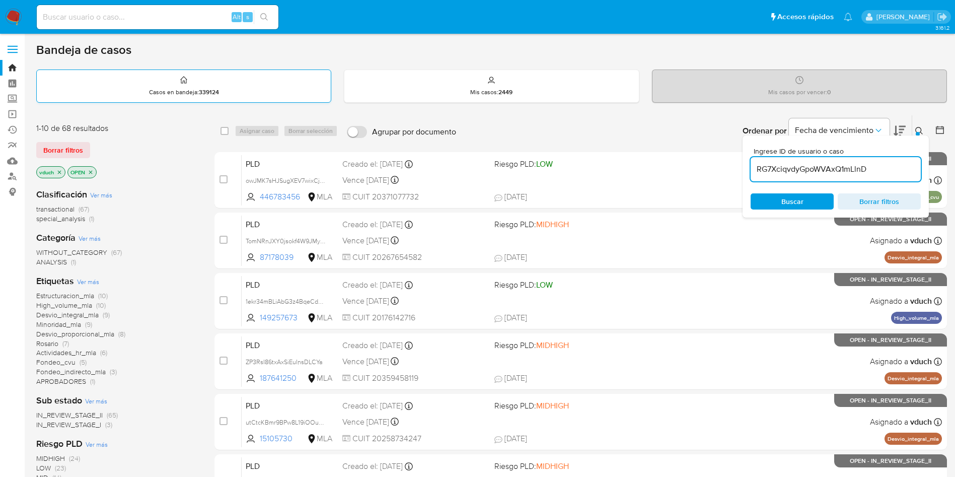
type input "RG7XciqvdyGpoWVAxQ1mLlnD"
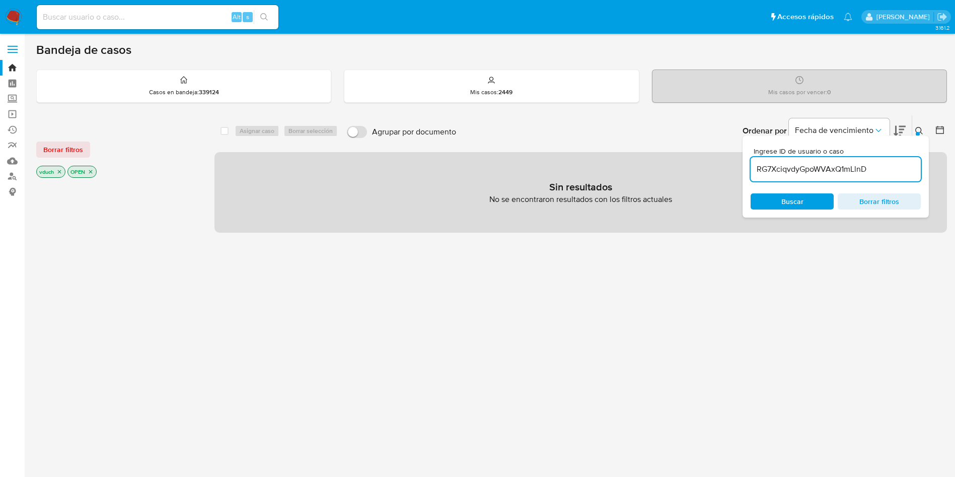
click at [90, 172] on icon "close-filter" at bounding box center [91, 172] width 6 height 6
click at [62, 173] on icon "close-filter" at bounding box center [59, 172] width 6 height 6
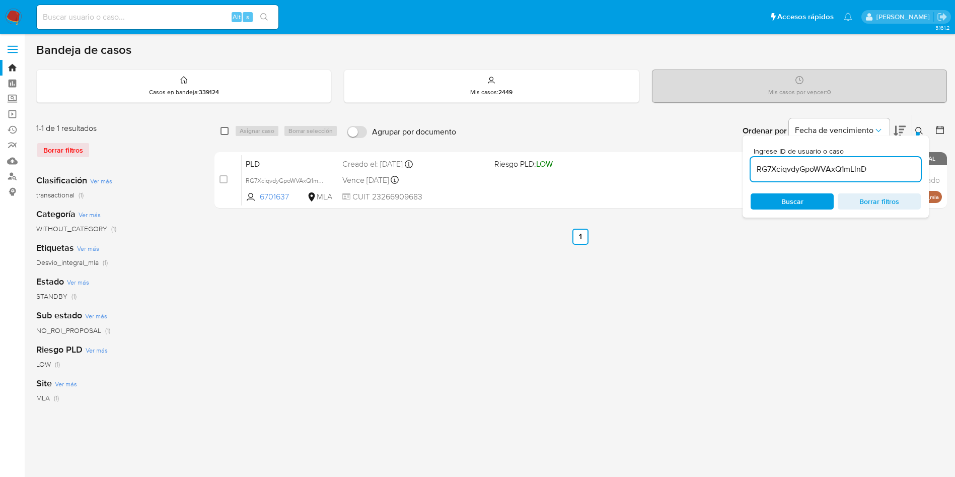
click at [222, 132] on input "checkbox" at bounding box center [225, 131] width 8 height 8
checkbox input "true"
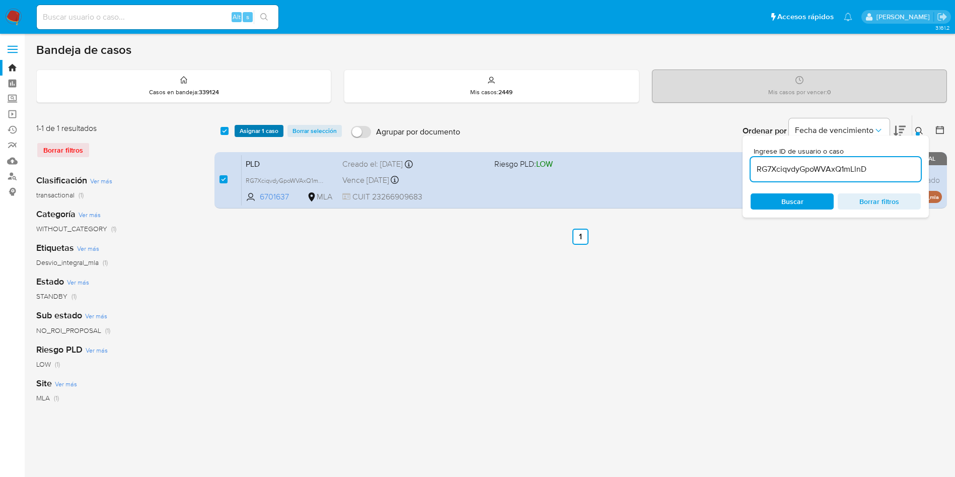
click at [248, 130] on span "Asignar 1 caso" at bounding box center [259, 131] width 39 height 10
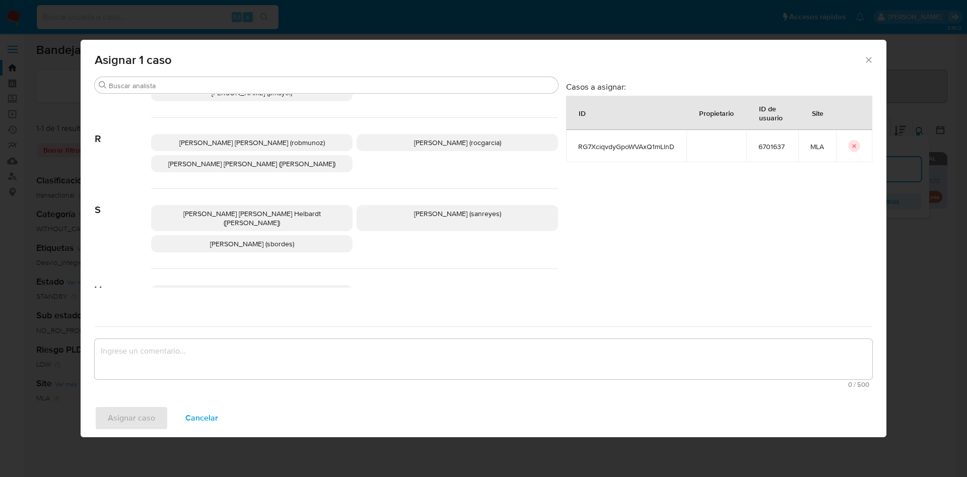
scroll to position [942, 0]
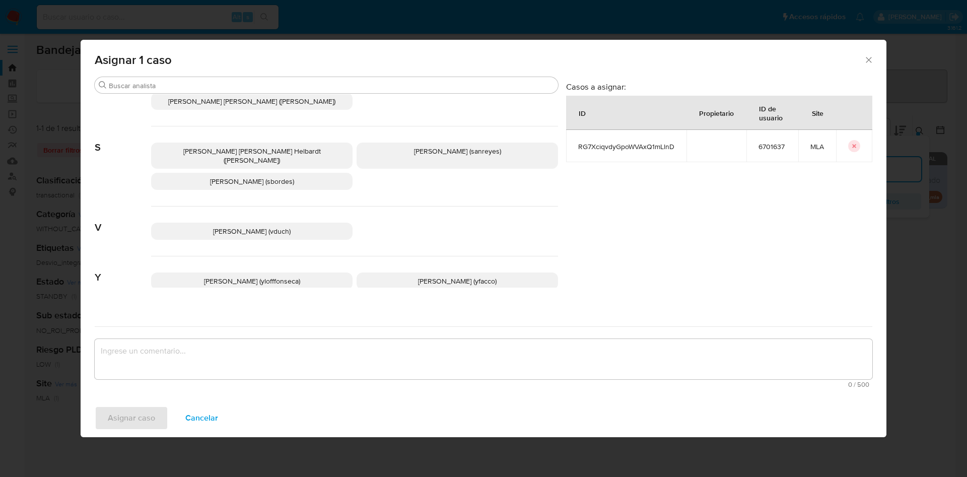
click at [273, 226] on span "Valeria Duch (vduch)" at bounding box center [252, 231] width 78 height 10
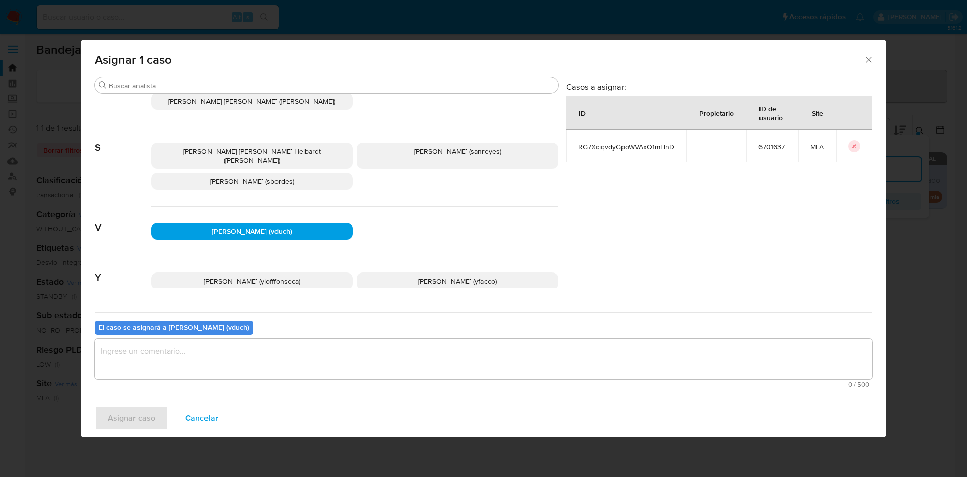
click at [326, 368] on textarea "assign-modal" at bounding box center [484, 359] width 778 height 40
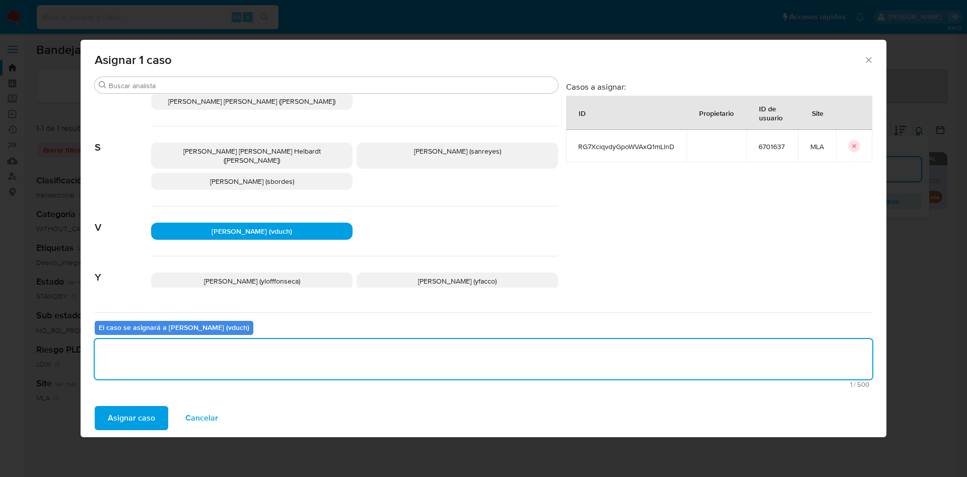
click at [139, 412] on span "Asignar caso" at bounding box center [131, 418] width 47 height 22
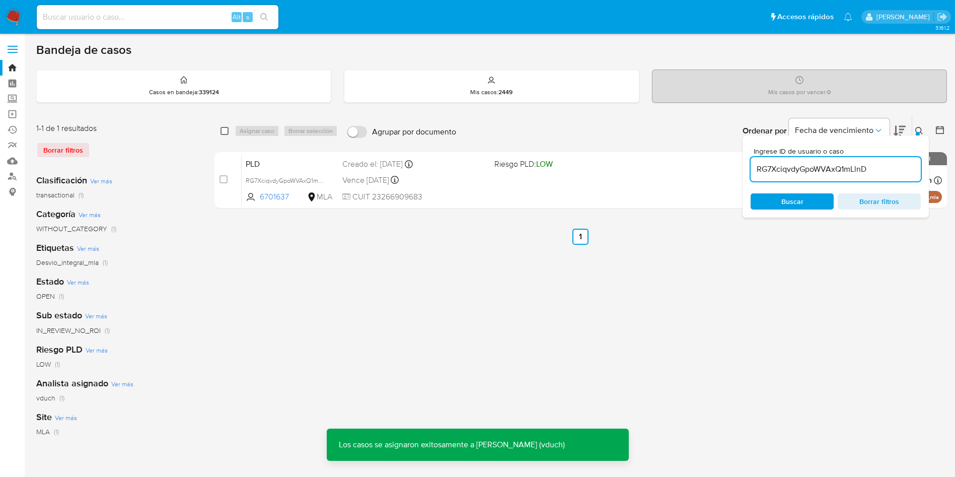
click at [225, 130] on input "checkbox" at bounding box center [225, 131] width 8 height 8
checkbox input "true"
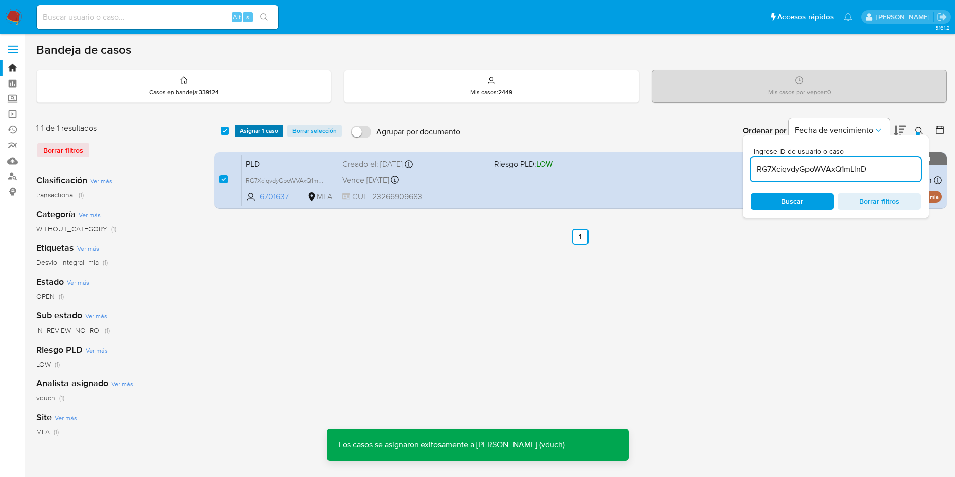
click at [252, 127] on span "Asignar 1 caso" at bounding box center [259, 131] width 39 height 10
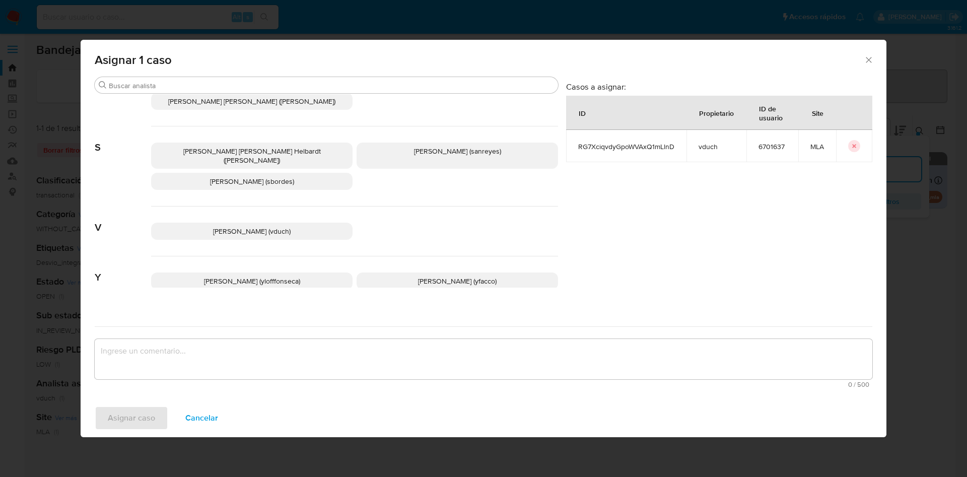
click at [264, 223] on p "[PERSON_NAME] (vduch)" at bounding box center [251, 231] width 201 height 17
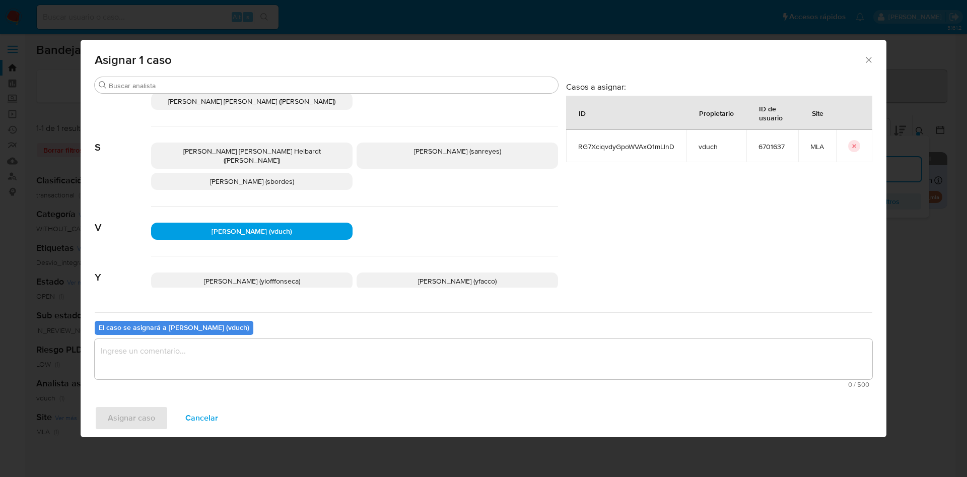
click at [286, 343] on textarea "assign-modal" at bounding box center [484, 359] width 778 height 40
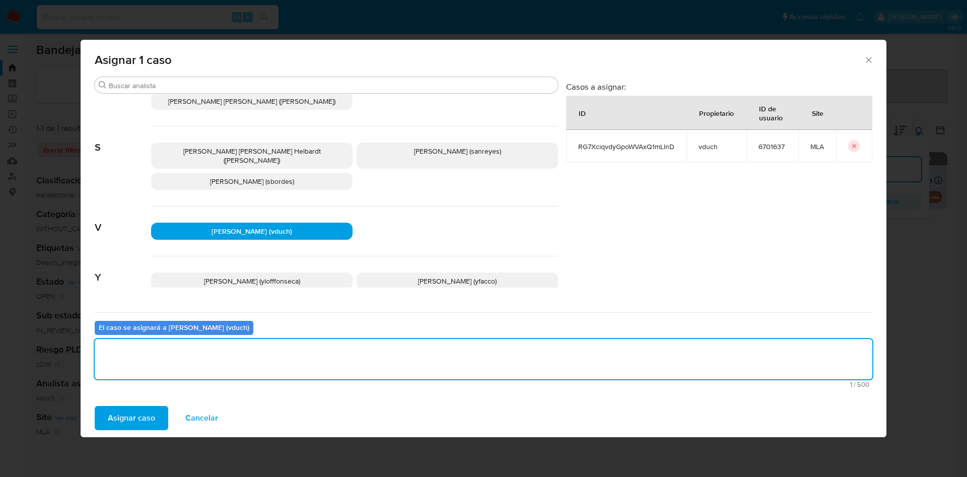
click at [130, 410] on span "Asignar caso" at bounding box center [131, 418] width 47 height 22
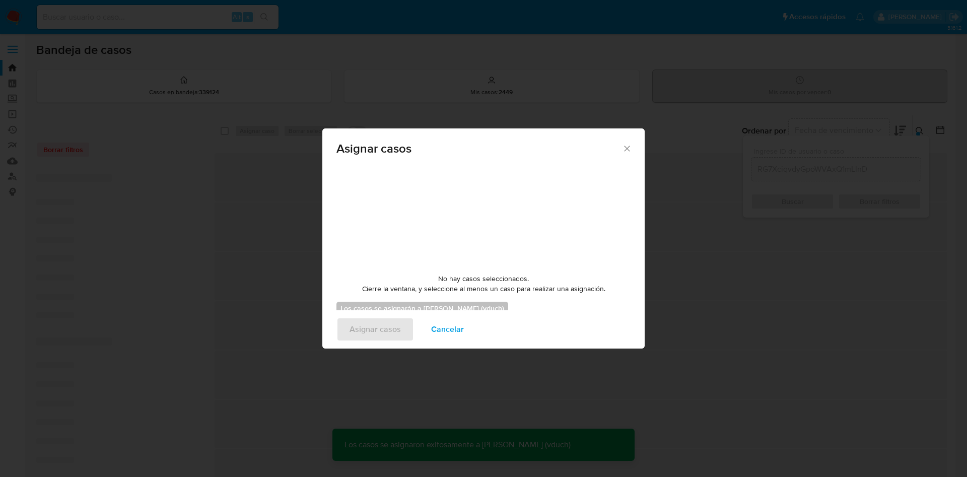
checkbox input "false"
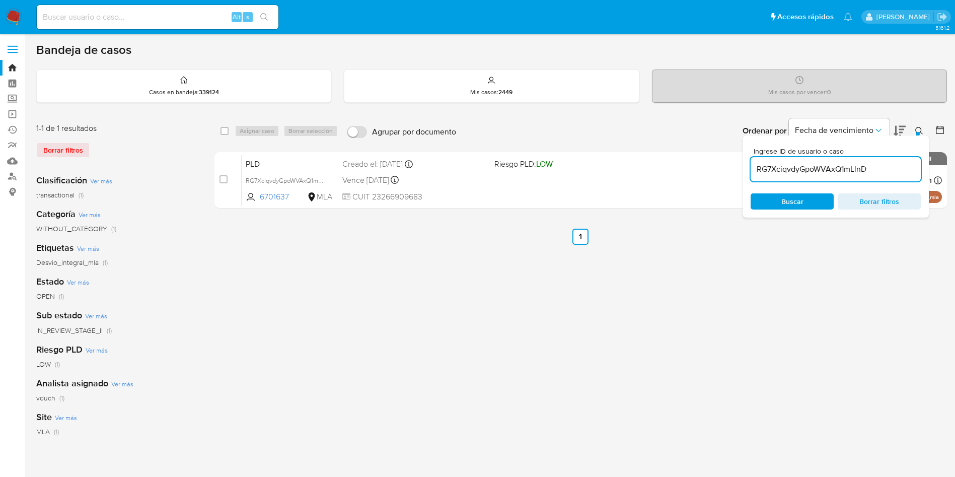
click at [193, 23] on input at bounding box center [158, 17] width 242 height 13
paste input "17055959"
type input "17055959"
click at [261, 19] on icon "search-icon" at bounding box center [264, 17] width 8 height 8
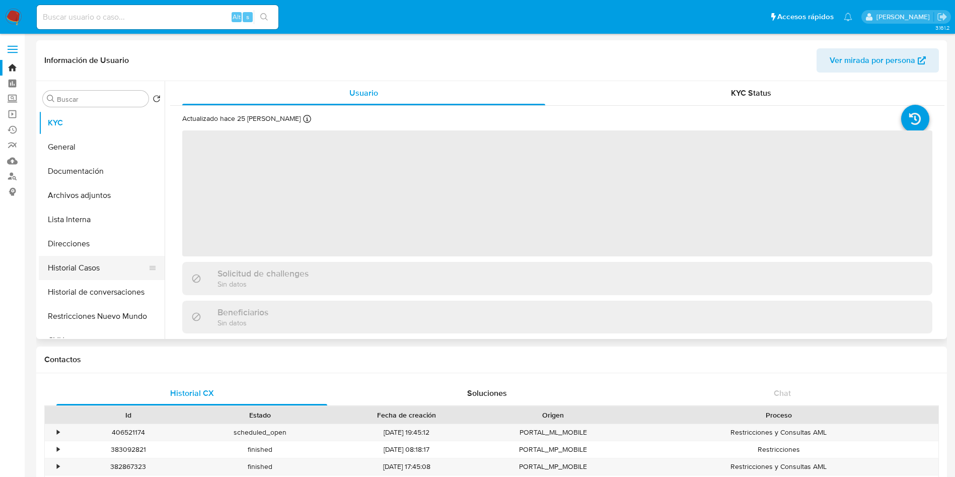
click at [100, 274] on button "Historial Casos" at bounding box center [98, 268] width 118 height 24
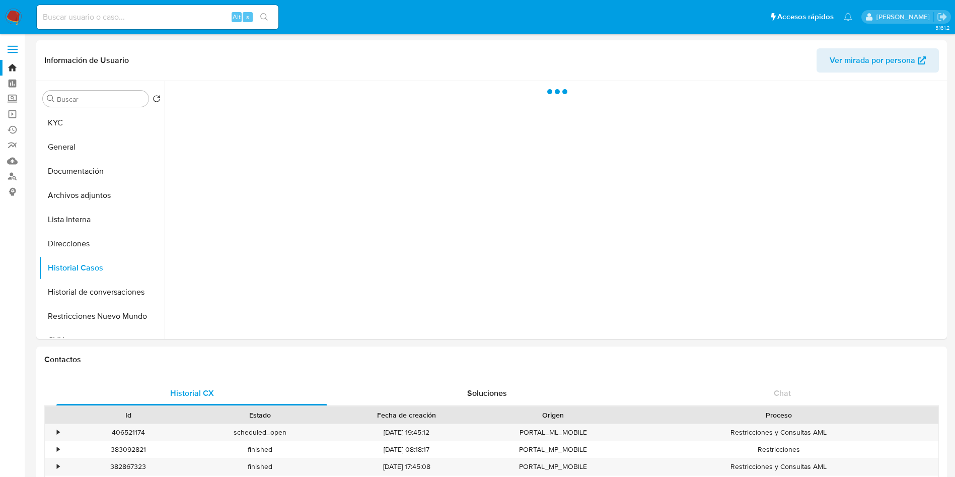
select select "10"
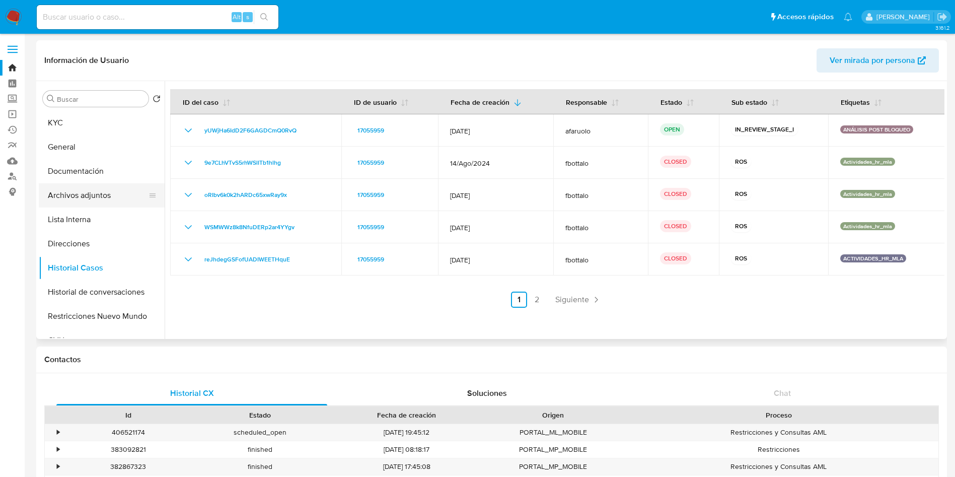
click at [101, 202] on button "Archivos adjuntos" at bounding box center [98, 195] width 118 height 24
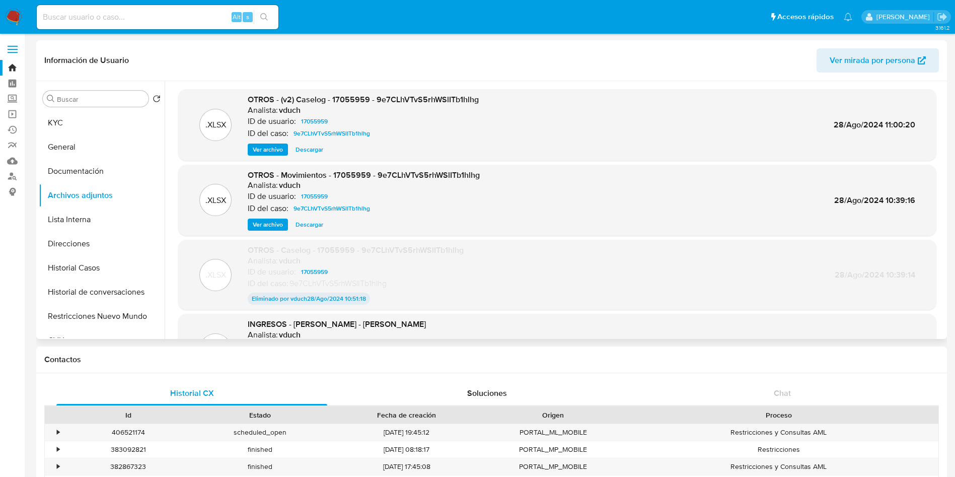
click at [264, 150] on span "Ver archivo" at bounding box center [268, 150] width 30 height 10
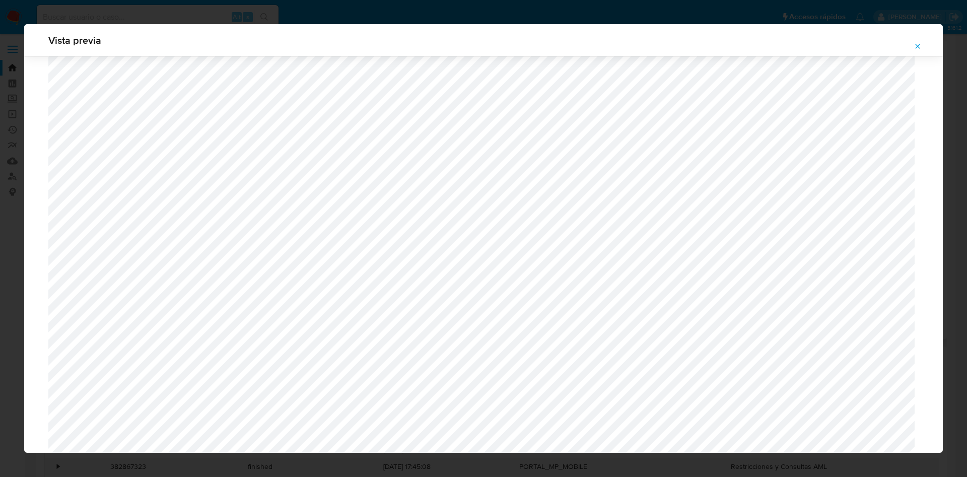
scroll to position [735, 0]
click at [916, 44] on icon "Attachment preview" at bounding box center [918, 46] width 8 height 8
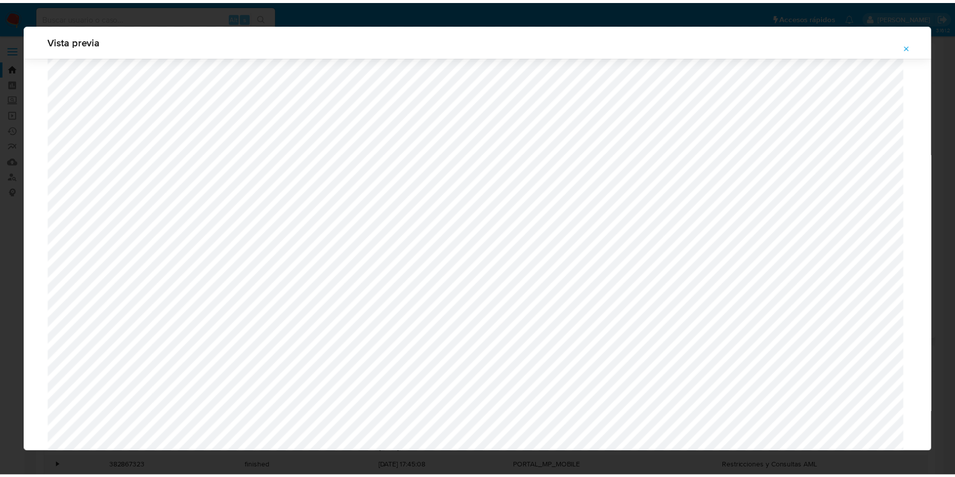
scroll to position [0, 0]
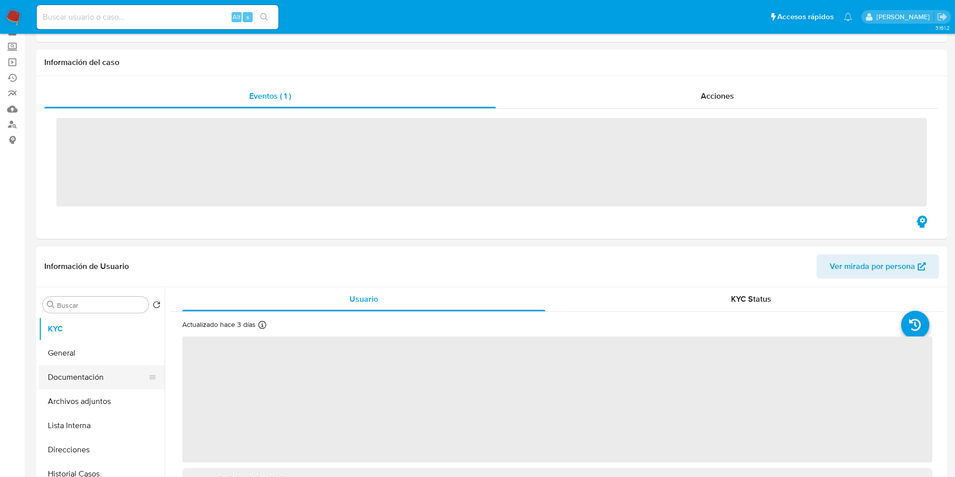
scroll to position [76, 0]
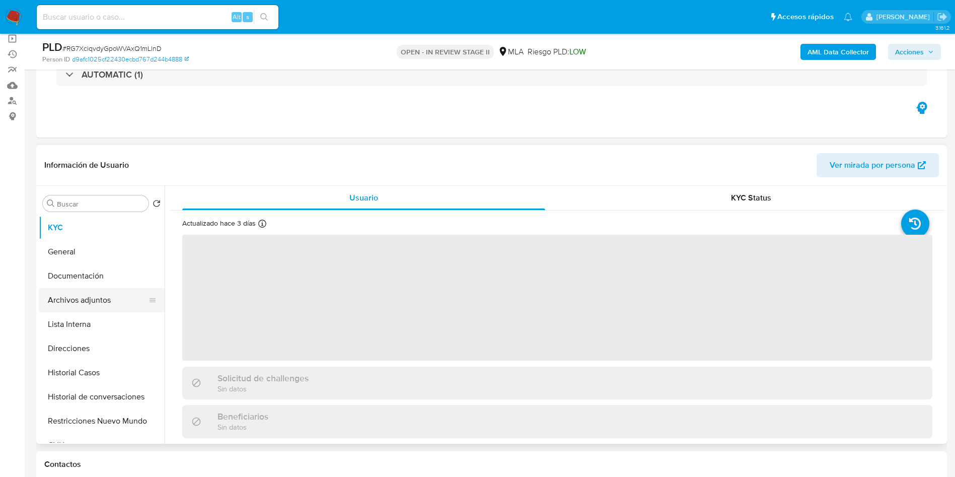
click at [123, 292] on button "Archivos adjuntos" at bounding box center [98, 300] width 118 height 24
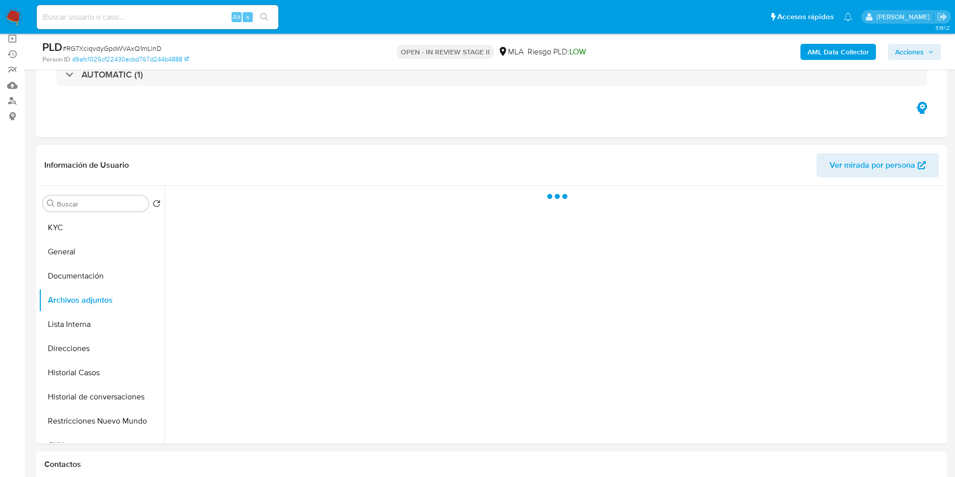
select select "10"
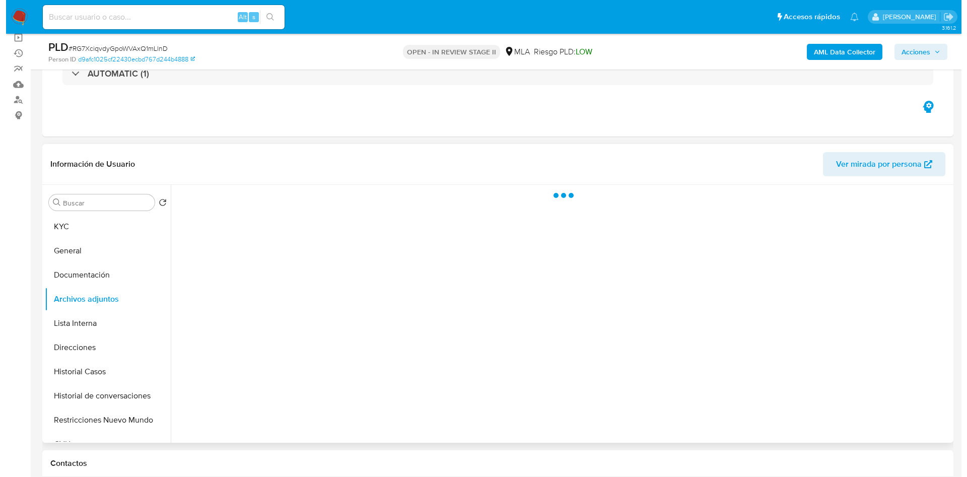
scroll to position [151, 0]
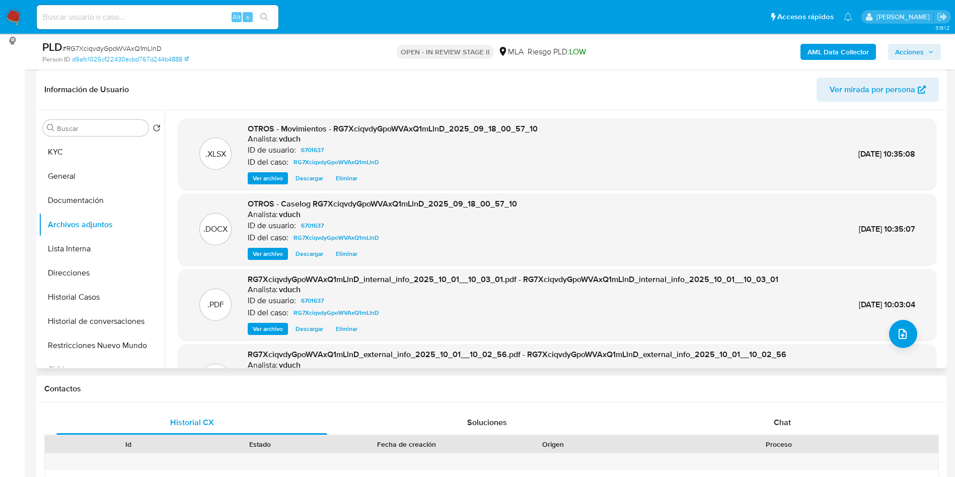
click at [357, 251] on span "Eliminar" at bounding box center [347, 254] width 22 height 10
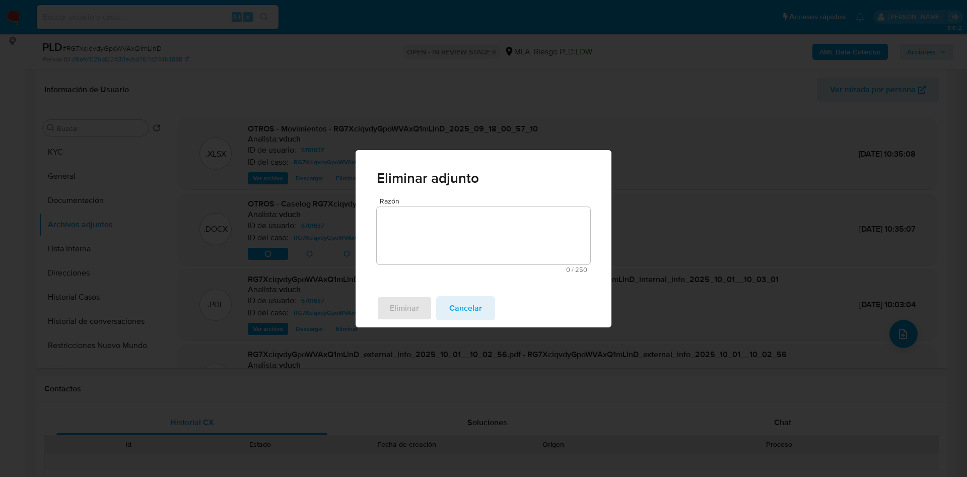
click at [523, 247] on textarea "Razón" at bounding box center [484, 235] width 214 height 57
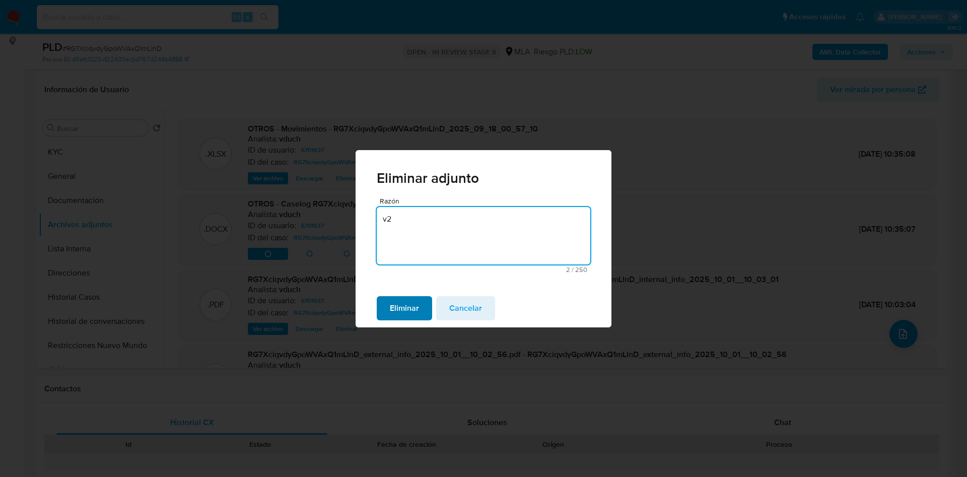
type textarea "v2"
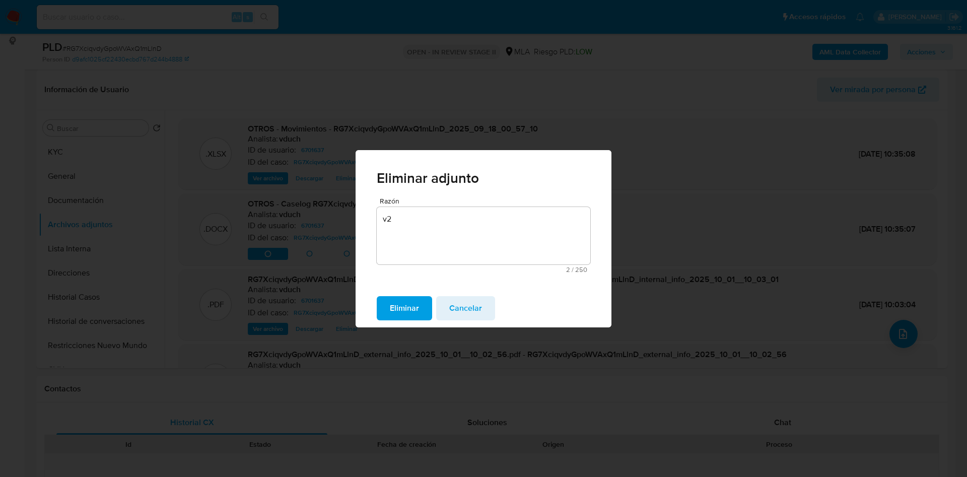
click at [408, 305] on span "Eliminar" at bounding box center [404, 308] width 29 height 22
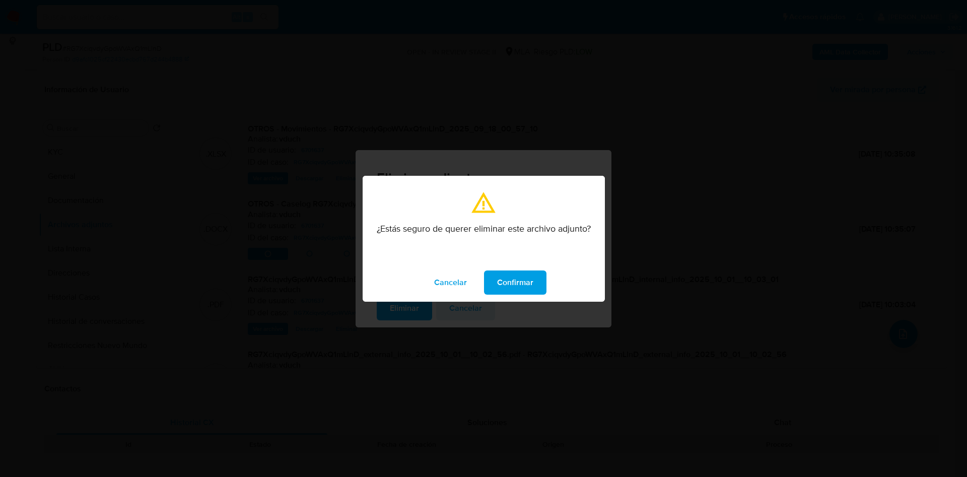
click at [516, 273] on span "Confirmar" at bounding box center [515, 282] width 36 height 22
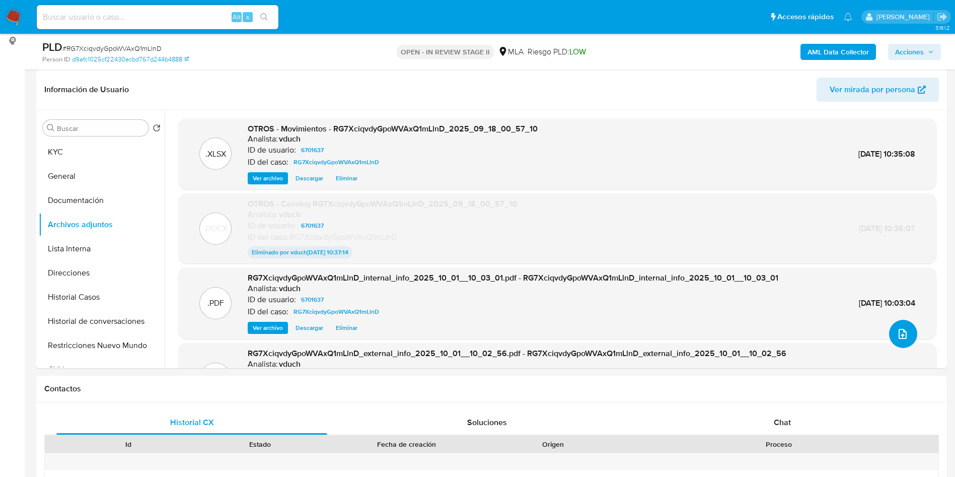
click at [899, 335] on icon "upload-file" at bounding box center [903, 334] width 8 height 10
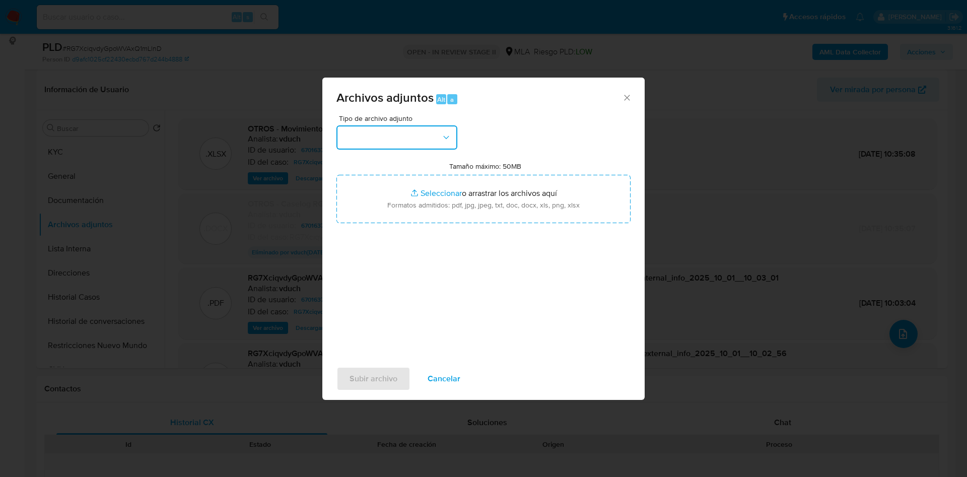
click at [413, 142] on button "button" at bounding box center [396, 137] width 121 height 24
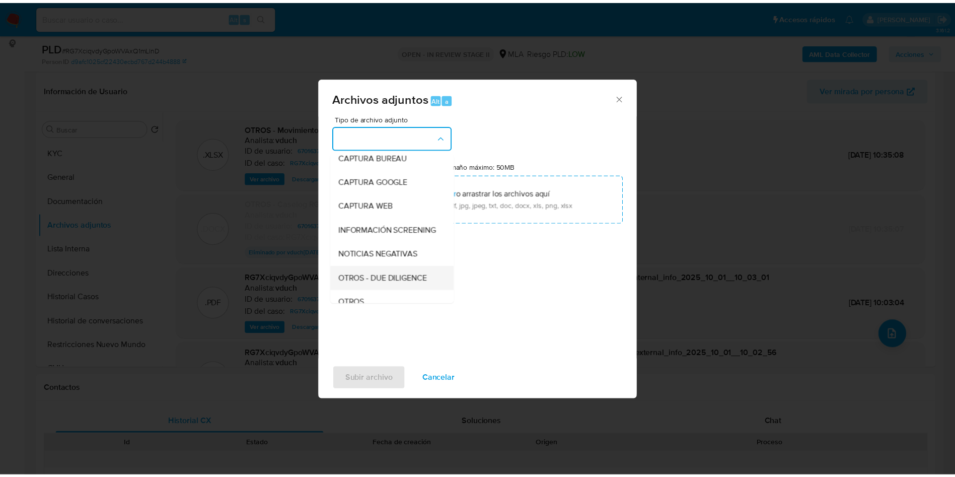
scroll to position [76, 0]
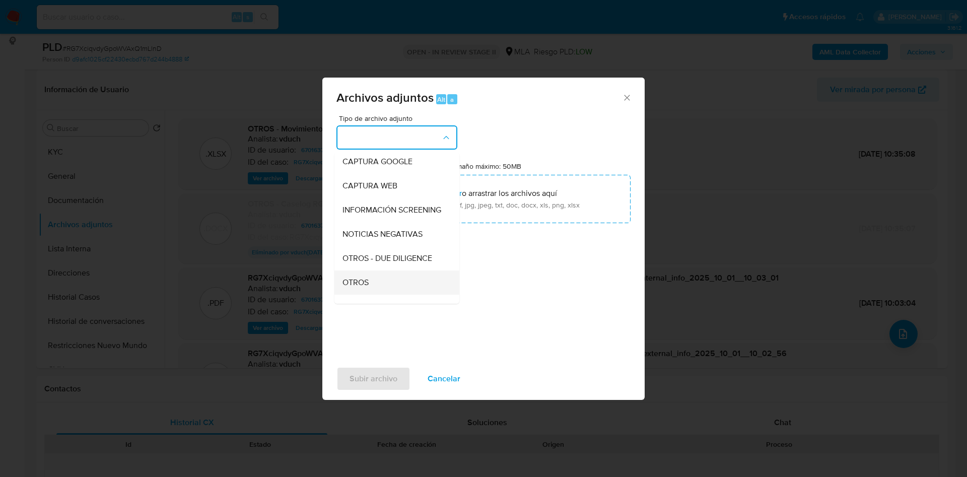
click at [375, 295] on div "OTROS" at bounding box center [393, 282] width 103 height 24
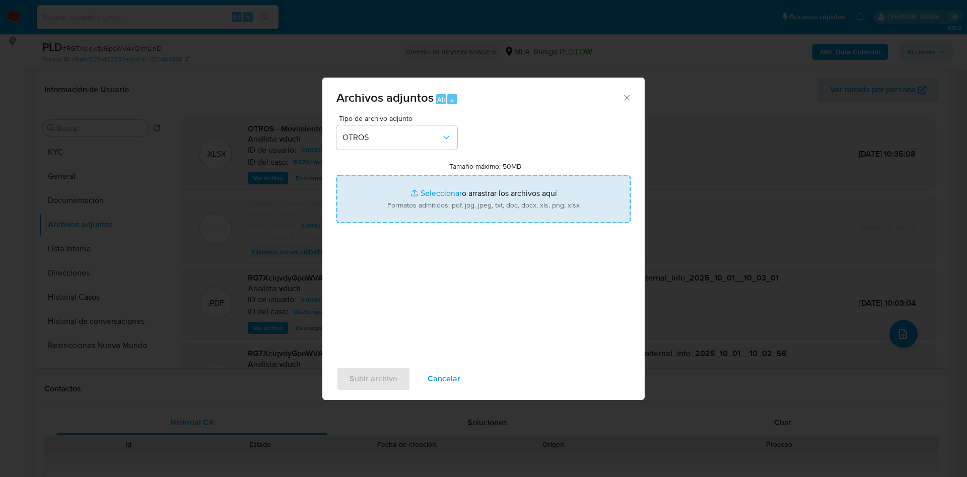
type input "C:\fakepath\Caselog RG7XciqvdyGpoWVAxQ1mLlnD_2025_09_18_00_57_10 (v2).docx"
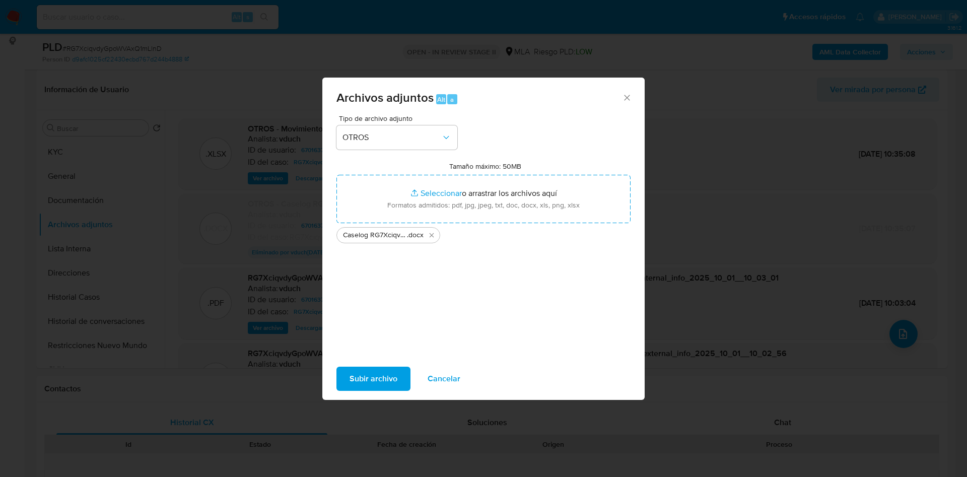
click at [362, 376] on span "Subir archivo" at bounding box center [374, 379] width 48 height 22
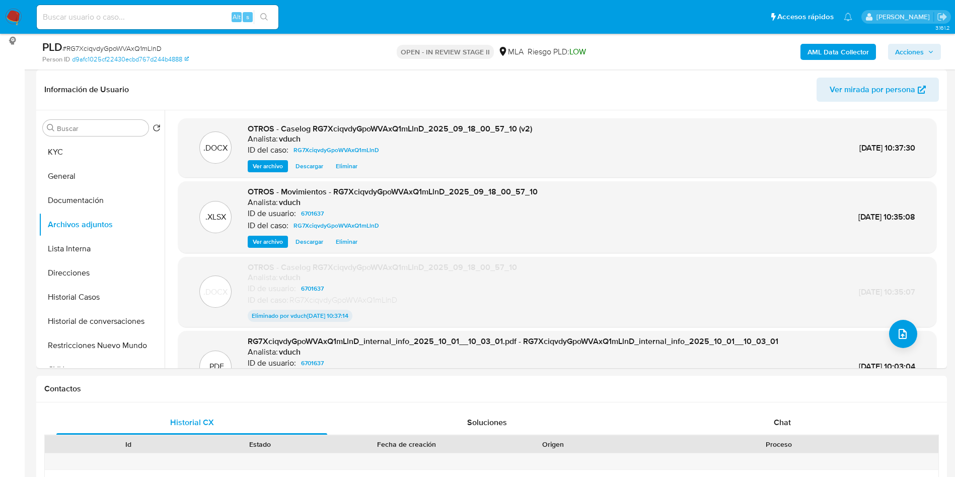
click at [919, 53] on span "Acciones" at bounding box center [909, 52] width 29 height 16
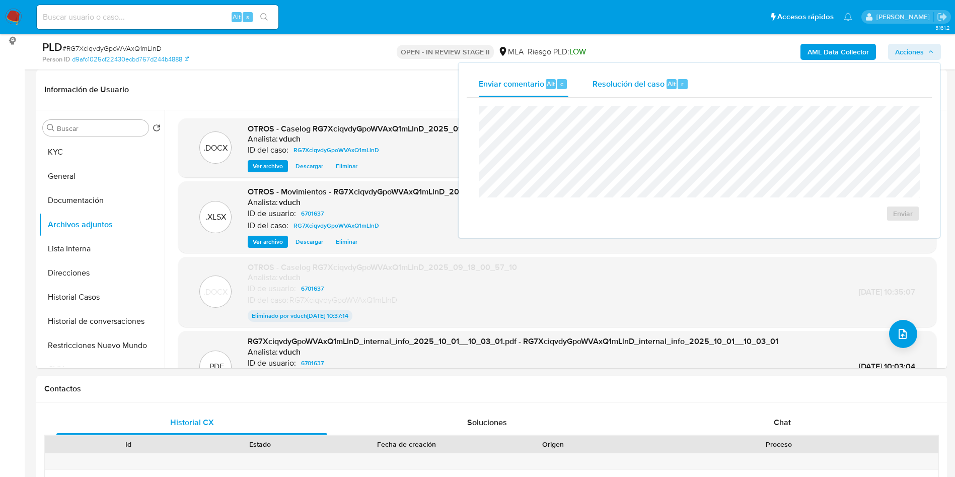
click at [616, 79] on span "Resolución del caso" at bounding box center [629, 84] width 72 height 12
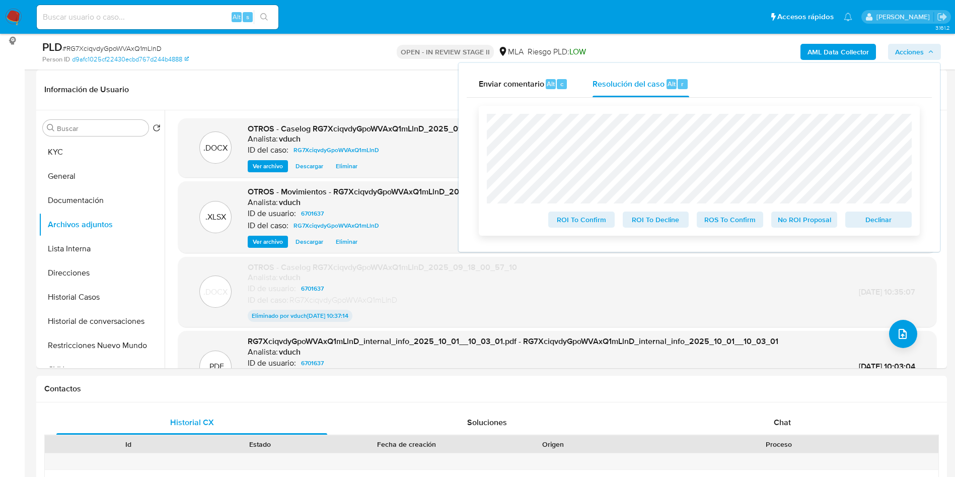
click at [801, 223] on span "No ROI Proposal" at bounding box center [805, 220] width 52 height 14
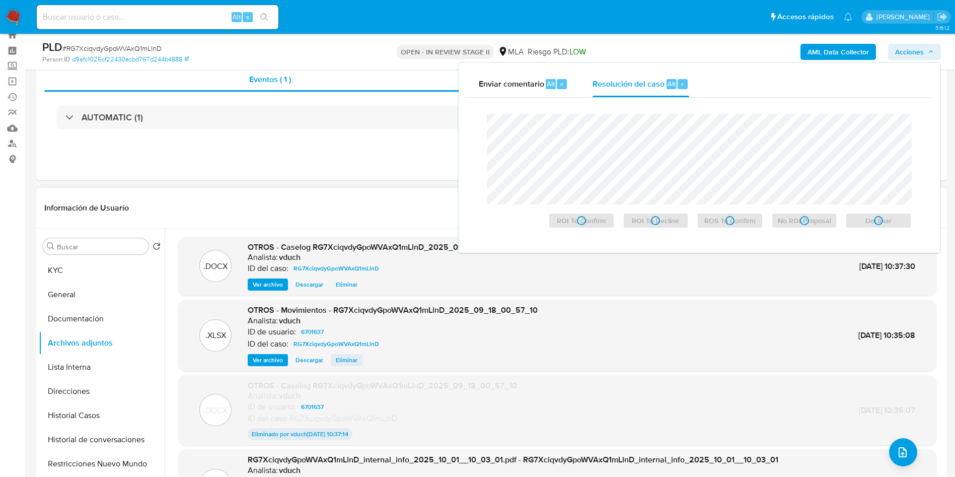
scroll to position [0, 0]
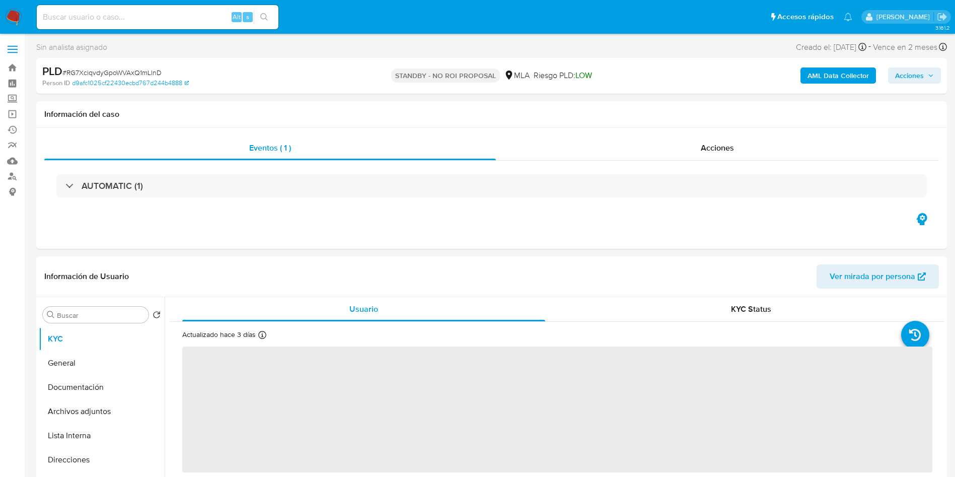
select select "10"
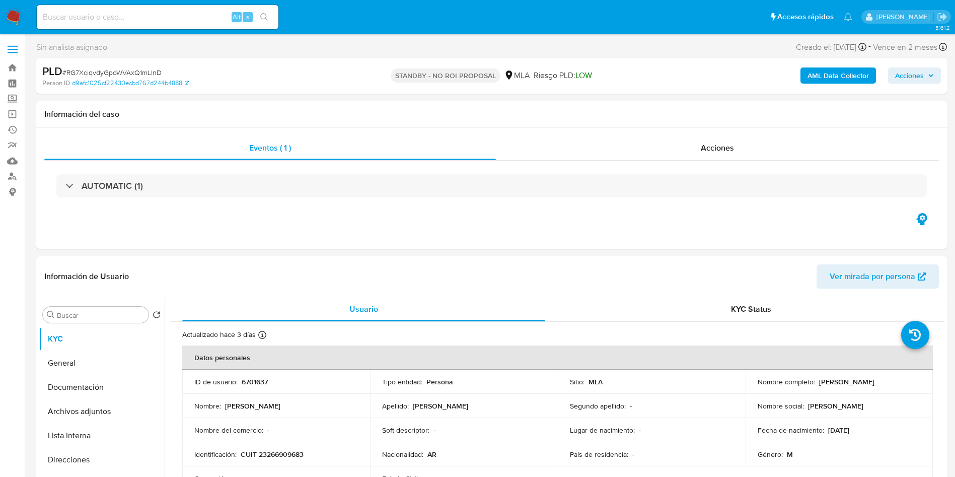
click at [140, 9] on div "Alt s" at bounding box center [158, 17] width 242 height 24
click at [197, 21] on input at bounding box center [158, 17] width 242 height 13
paste input "zzafUwwdMOgGq6BknIz11TkC"
type input "zzafUwwdMOgGq6BknIz11TkC"
click at [264, 10] on button "search-icon" at bounding box center [264, 17] width 21 height 14
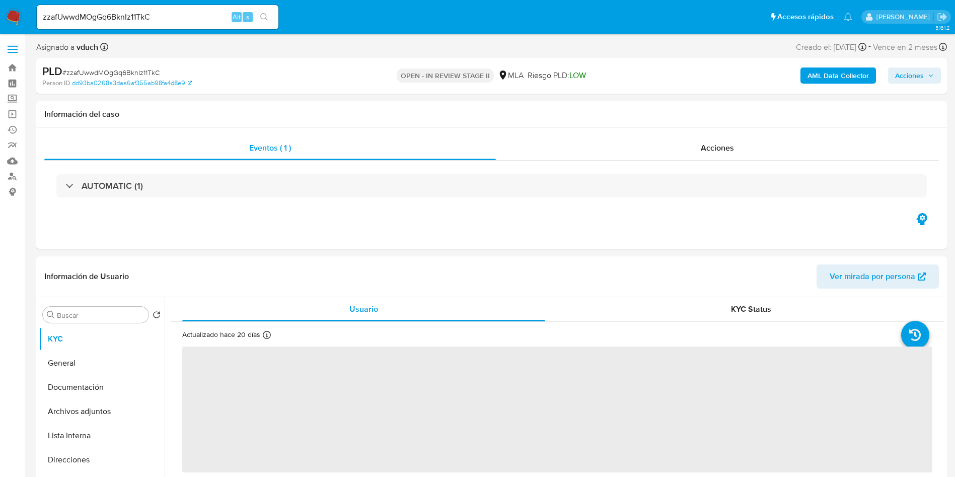
select select "10"
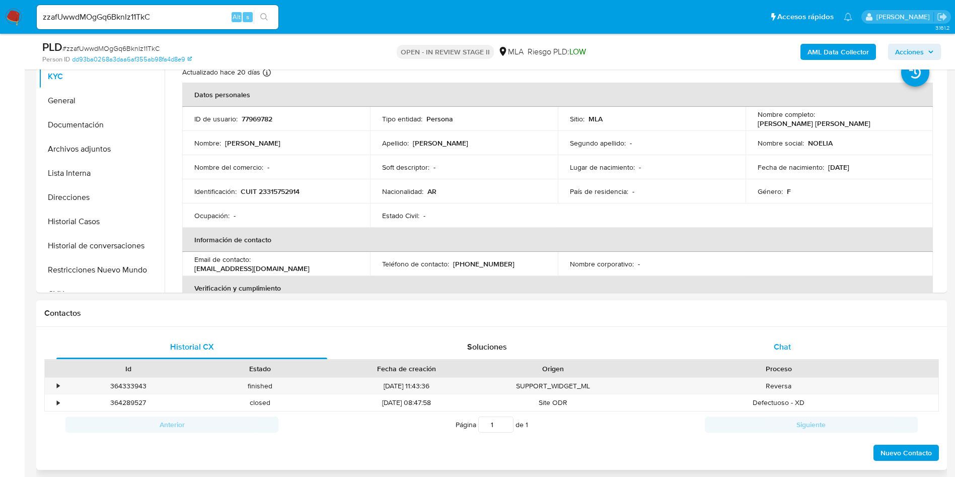
drag, startPoint x: 814, startPoint y: 361, endPoint x: 814, endPoint y: 353, distance: 7.6
click at [814, 360] on div "Proceso" at bounding box center [778, 368] width 319 height 17
click at [814, 351] on div "Chat" at bounding box center [782, 347] width 271 height 24
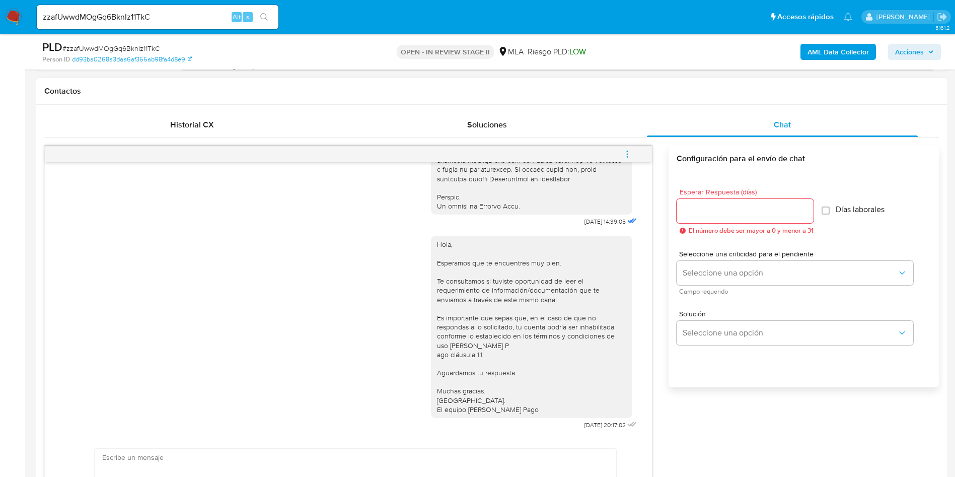
scroll to position [378, 0]
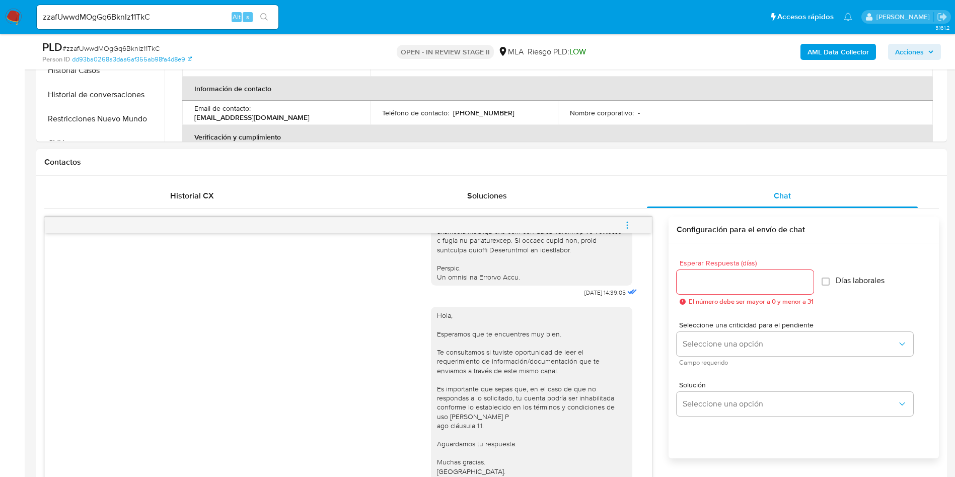
click at [624, 221] on icon "menu-action" at bounding box center [627, 225] width 9 height 9
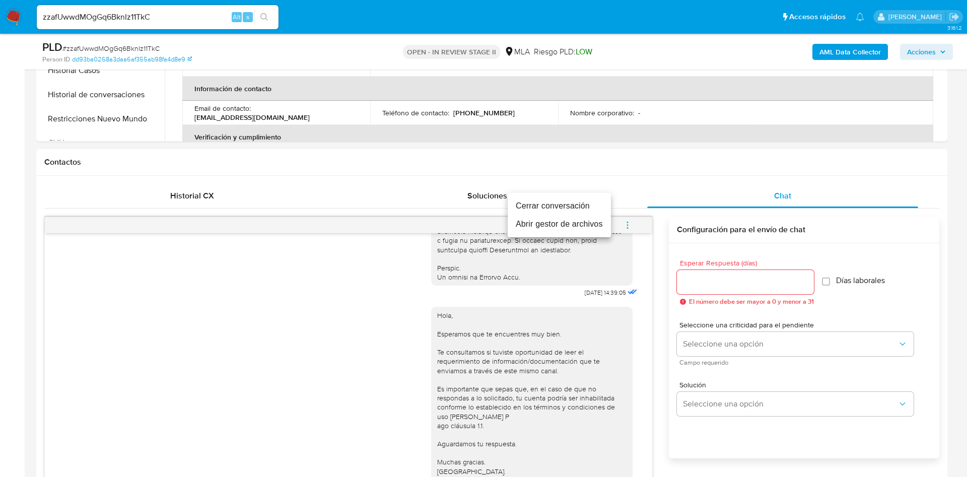
click at [560, 201] on li "Cerrar conversación" at bounding box center [559, 206] width 103 height 18
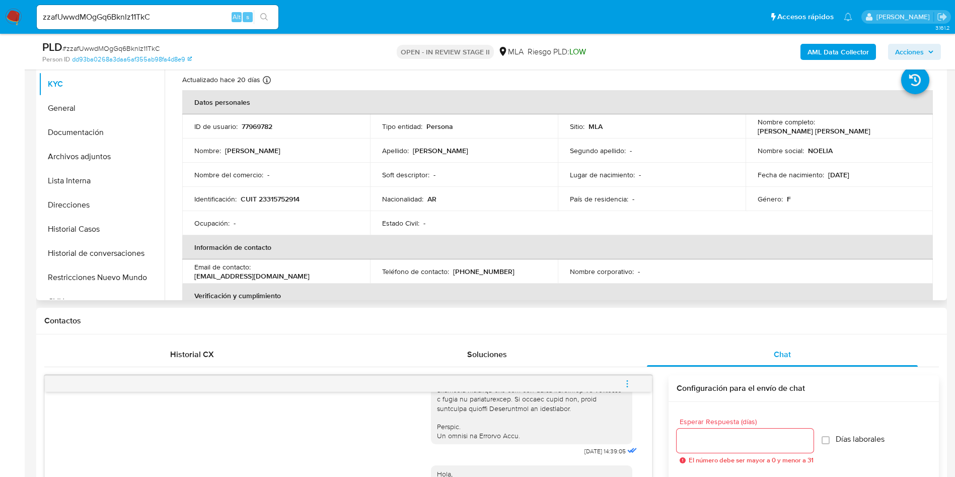
scroll to position [76, 0]
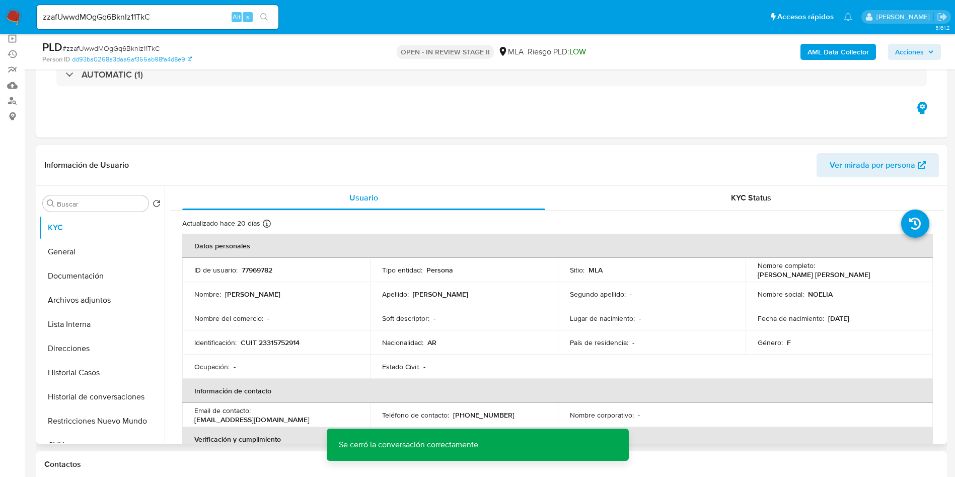
click at [260, 270] on p "77969782" at bounding box center [257, 269] width 31 height 9
copy p "77969782"
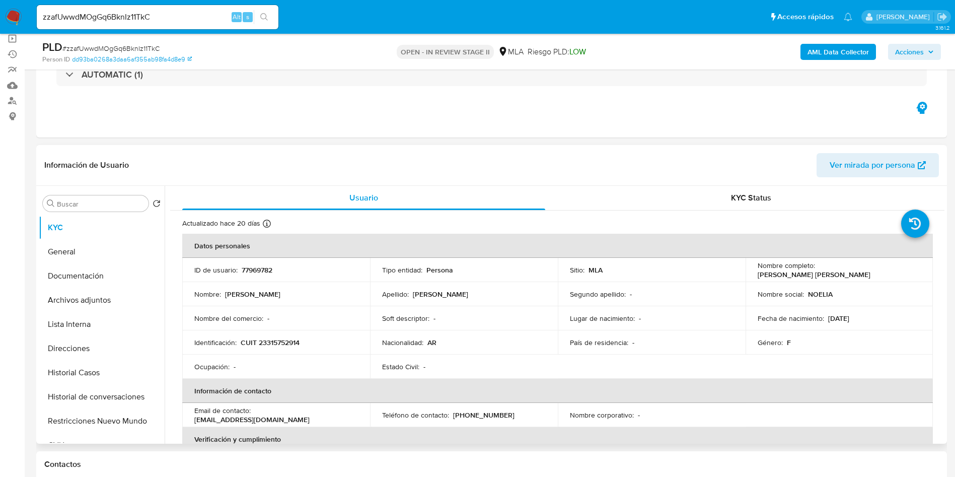
drag, startPoint x: 514, startPoint y: 286, endPoint x: 496, endPoint y: 284, distance: 18.7
click at [514, 286] on td "Apellido : Curcio" at bounding box center [464, 294] width 188 height 24
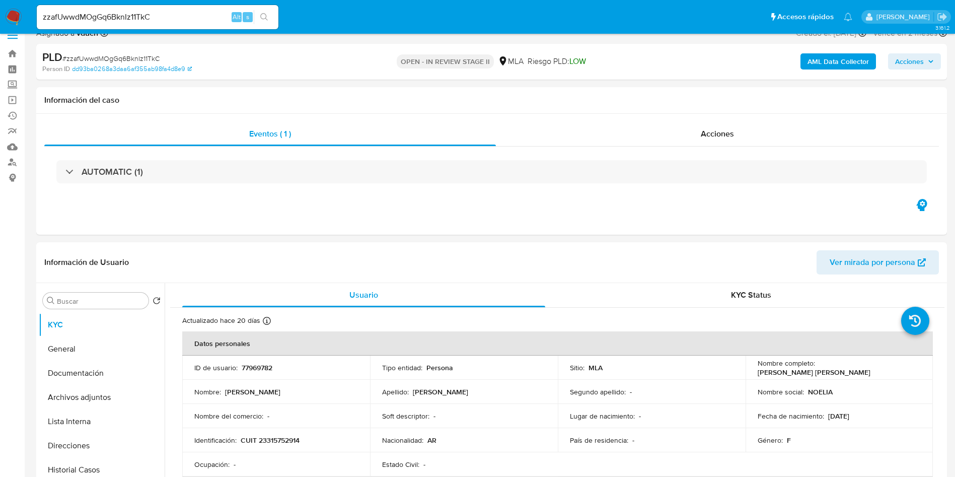
scroll to position [0, 0]
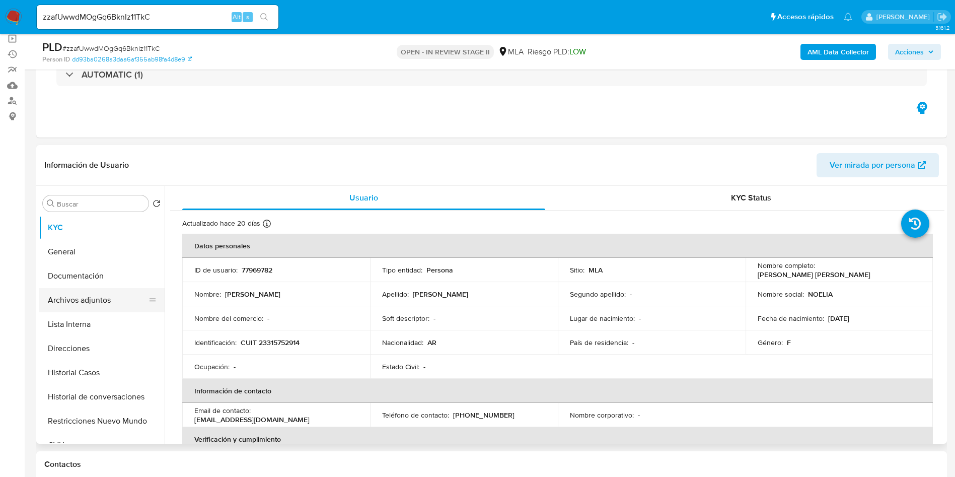
click at [126, 300] on button "Archivos adjuntos" at bounding box center [98, 300] width 118 height 24
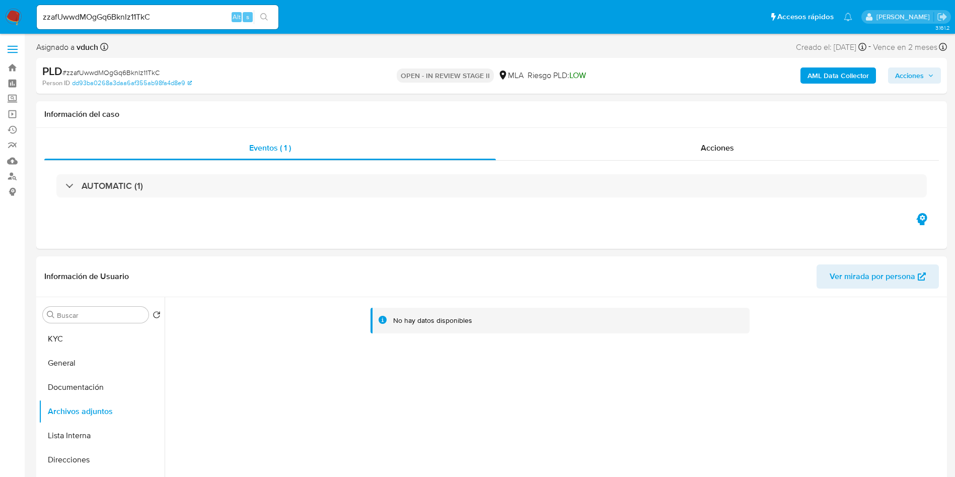
click at [827, 72] on b "AML Data Collector" at bounding box center [838, 75] width 61 height 16
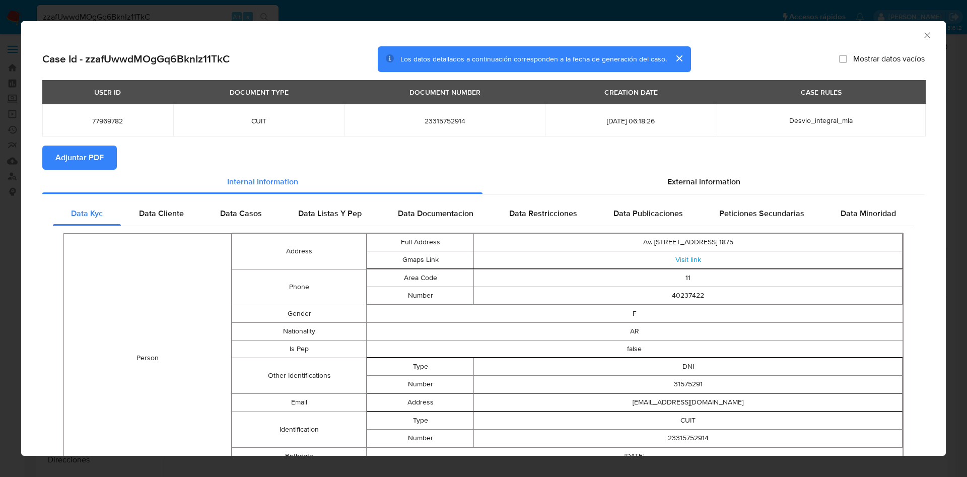
click at [922, 39] on icon "Cerrar ventana" at bounding box center [927, 35] width 10 height 10
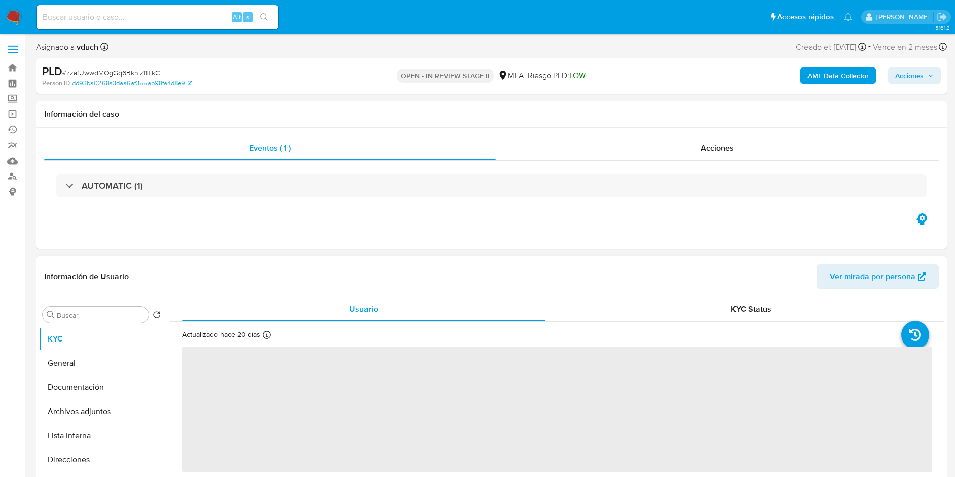
select select "10"
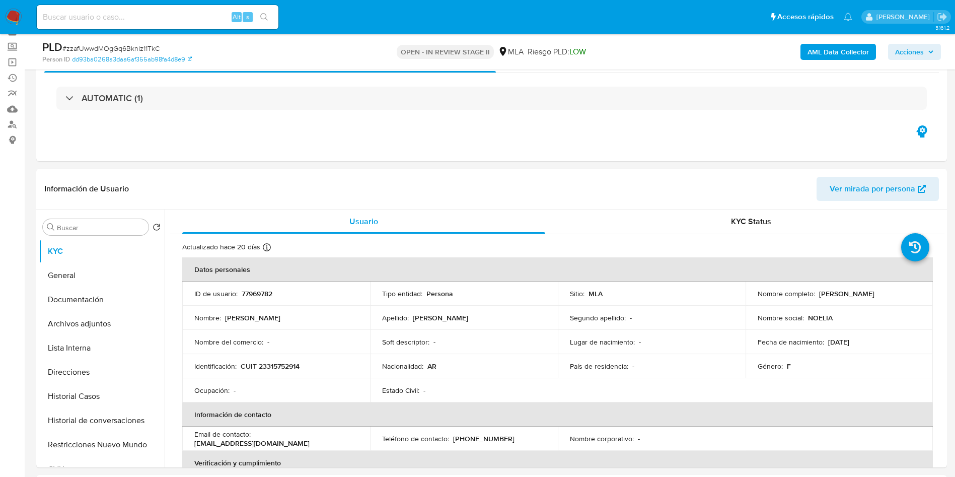
scroll to position [76, 0]
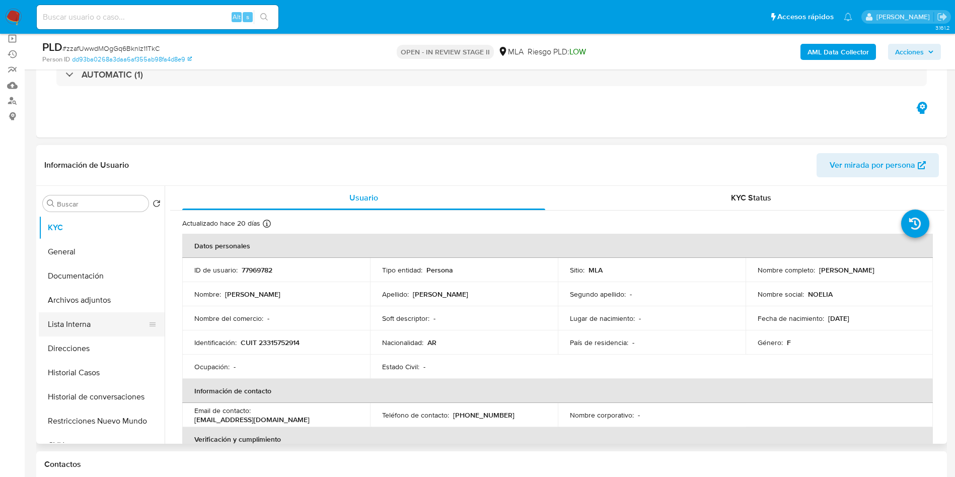
click at [65, 314] on button "Lista Interna" at bounding box center [98, 324] width 118 height 24
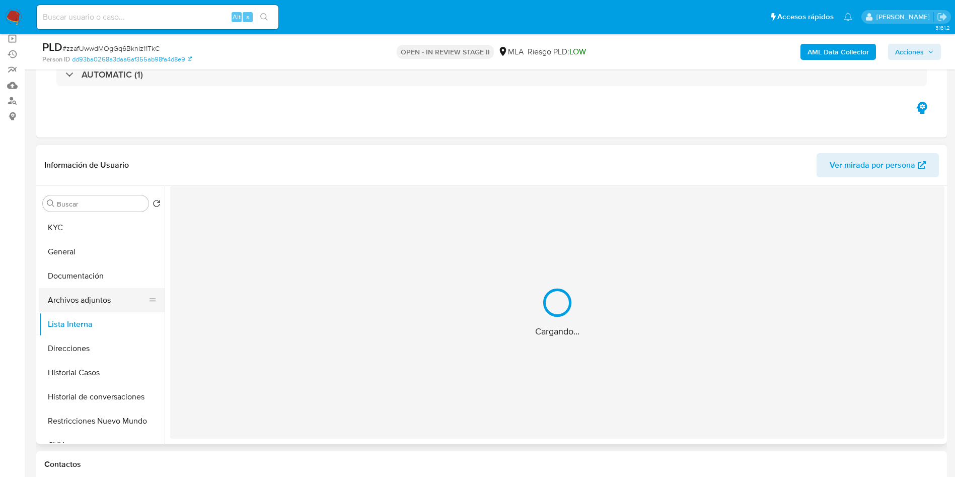
click at [74, 306] on button "Archivos adjuntos" at bounding box center [98, 300] width 118 height 24
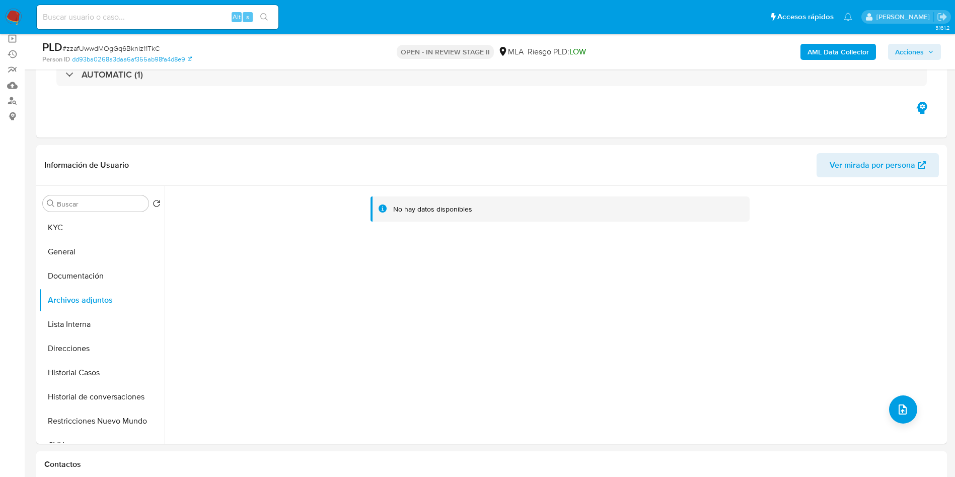
click at [868, 51] on b "AML Data Collector" at bounding box center [838, 52] width 61 height 16
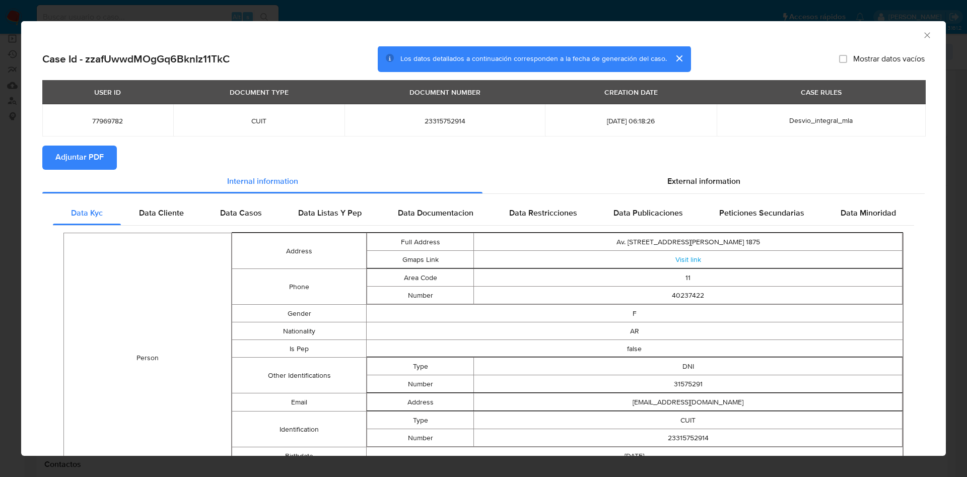
click at [103, 150] on span "Adjuntar PDF" at bounding box center [79, 158] width 48 height 22
click at [922, 36] on icon "Cerrar ventana" at bounding box center [927, 35] width 10 height 10
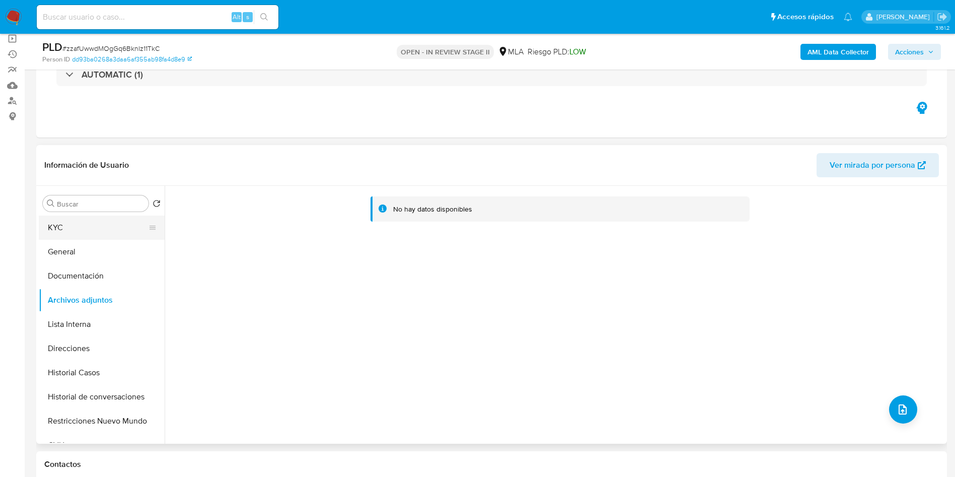
drag, startPoint x: 119, startPoint y: 225, endPoint x: 119, endPoint y: 234, distance: 8.6
click at [119, 225] on button "KYC" at bounding box center [98, 228] width 118 height 24
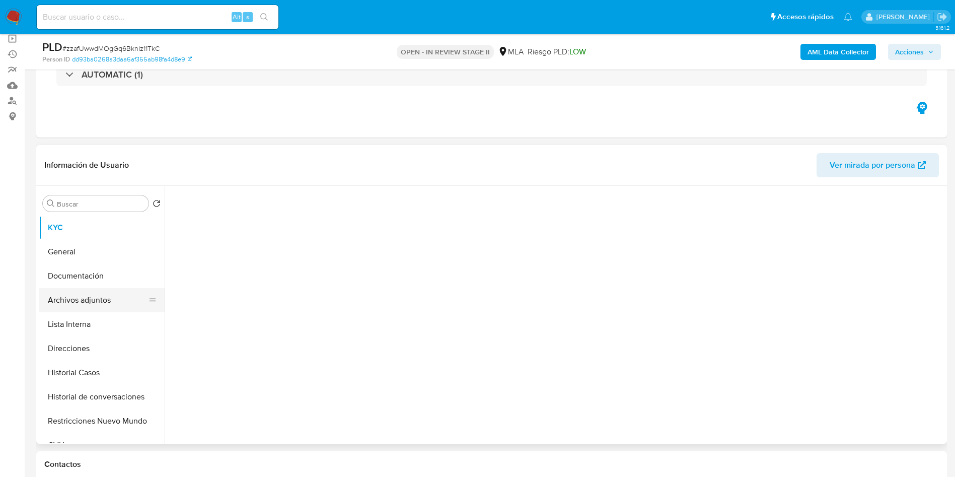
click at [113, 301] on button "Archivos adjuntos" at bounding box center [98, 300] width 118 height 24
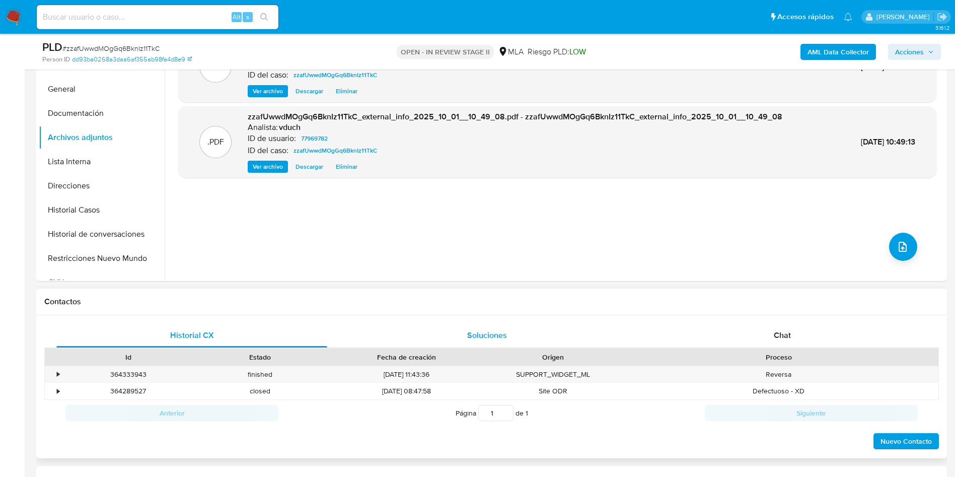
scroll to position [302, 0]
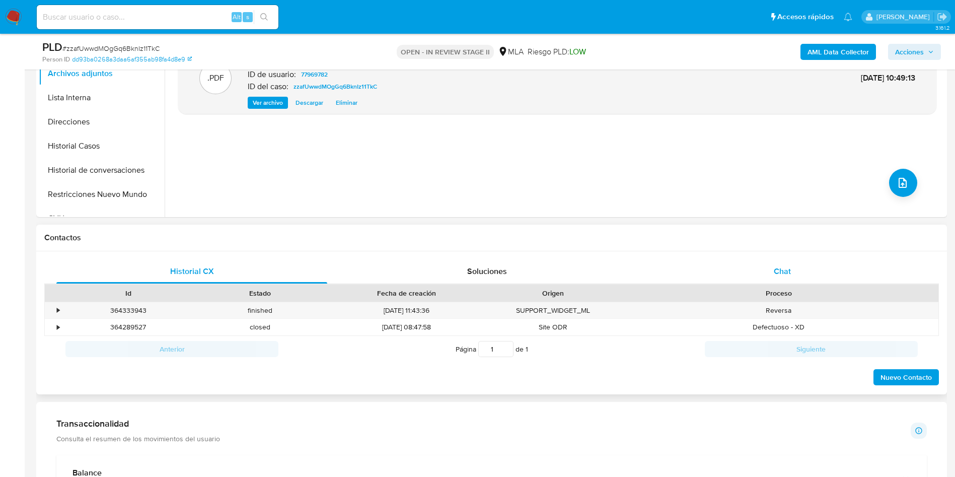
click at [744, 269] on div "Chat" at bounding box center [782, 271] width 271 height 24
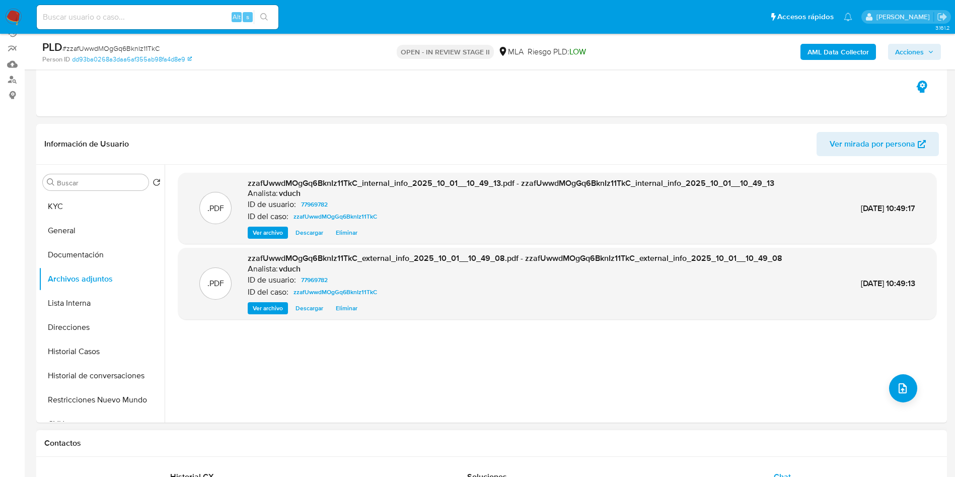
scroll to position [151, 0]
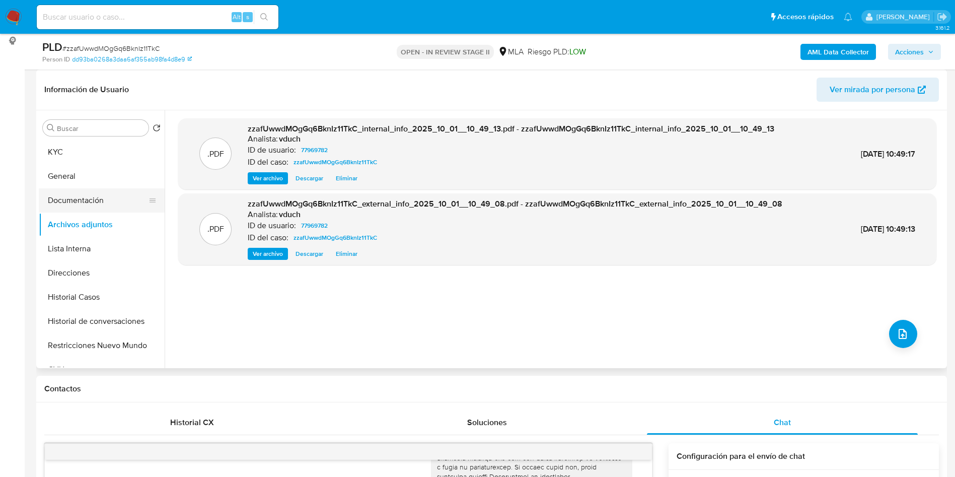
click at [105, 206] on button "Documentación" at bounding box center [98, 200] width 118 height 24
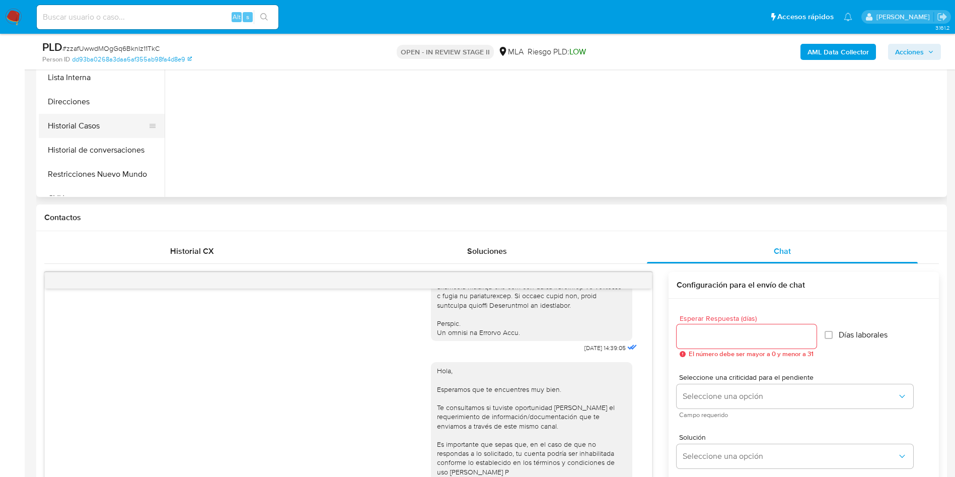
scroll to position [227, 0]
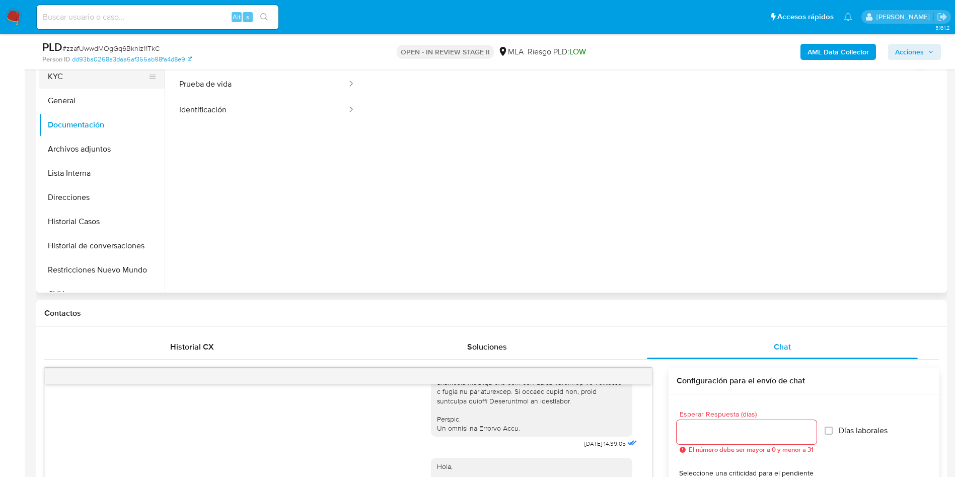
drag, startPoint x: 95, startPoint y: 78, endPoint x: 86, endPoint y: 81, distance: 9.4
click at [95, 78] on button "KYC" at bounding box center [98, 76] width 118 height 24
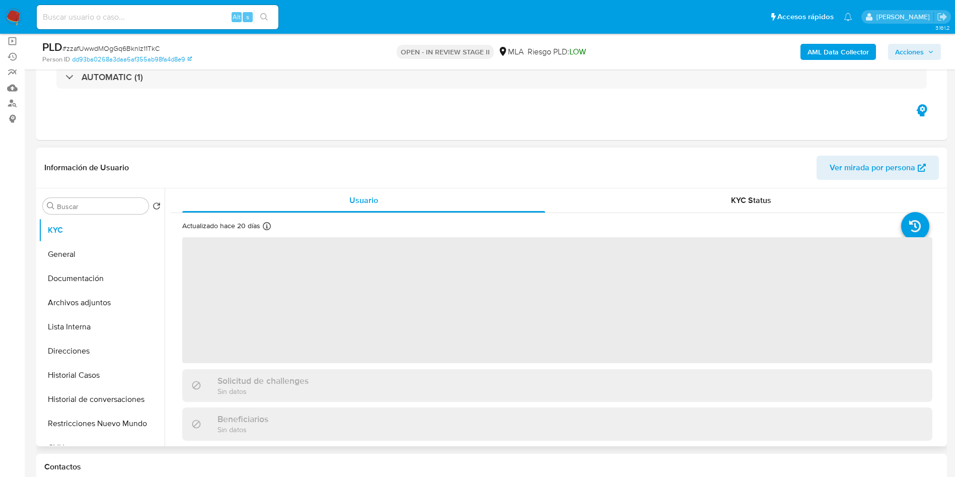
scroll to position [76, 0]
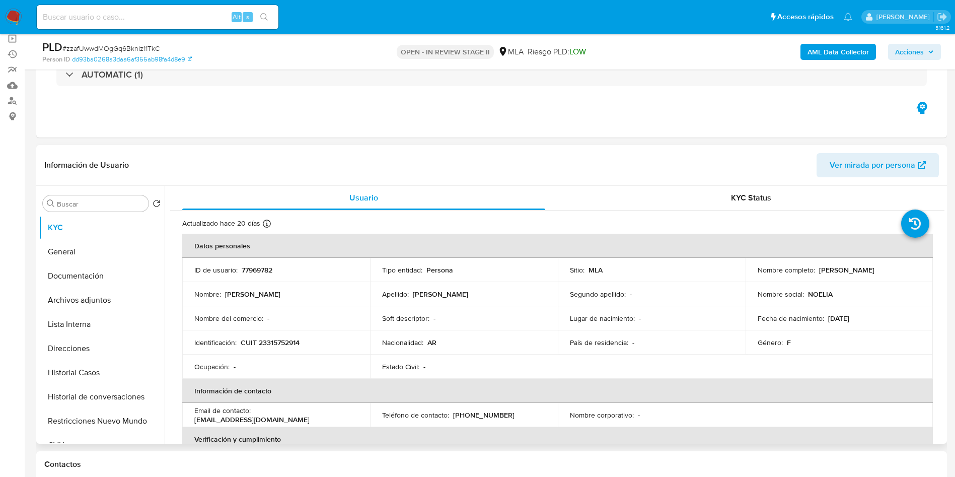
click at [825, 272] on p "Noelia Soledad Curcio" at bounding box center [846, 269] width 55 height 9
click at [894, 276] on td "Nombre completo : Noelia Soledad Curcio" at bounding box center [840, 270] width 188 height 24
drag, startPoint x: 891, startPoint y: 271, endPoint x: 816, endPoint y: 272, distance: 74.5
click at [816, 272] on div "Nombre completo : Noelia Soledad Curcio" at bounding box center [840, 269] width 164 height 9
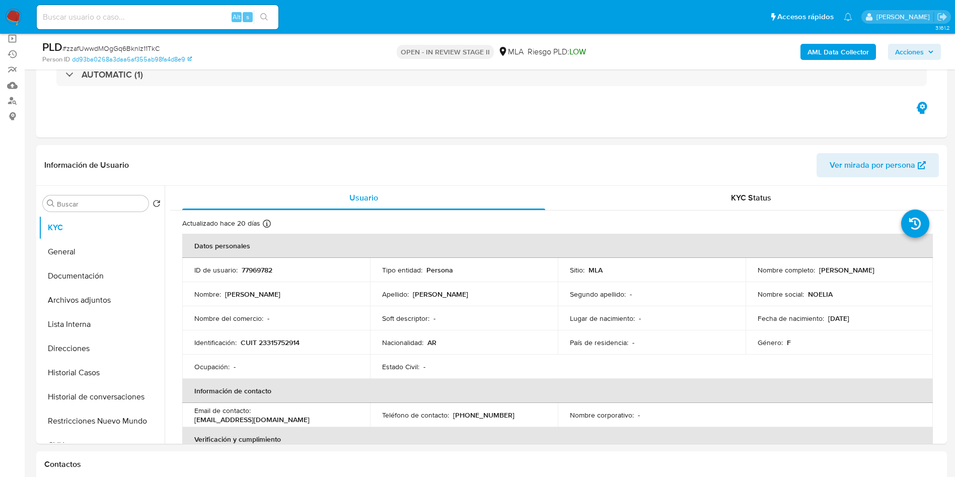
copy p "Noelia Soledad Curcio"
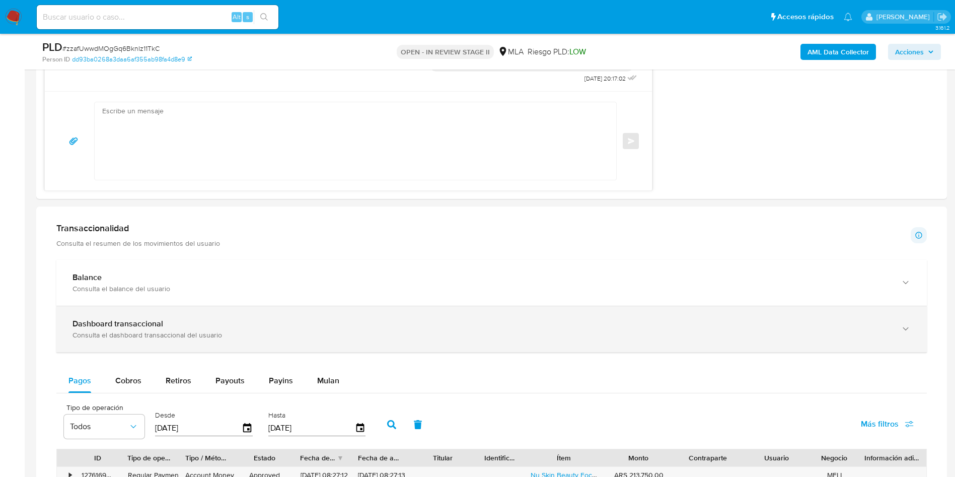
scroll to position [831, 0]
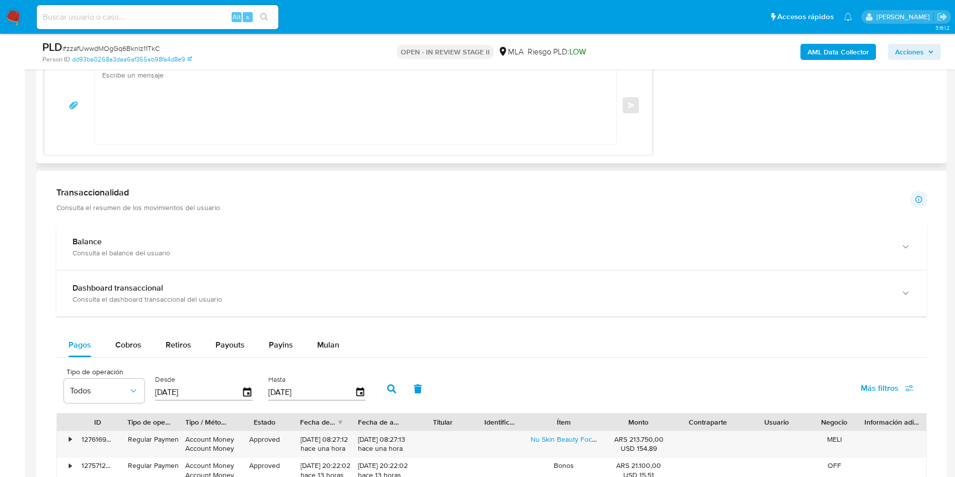
click at [445, 120] on textarea at bounding box center [353, 105] width 502 height 78
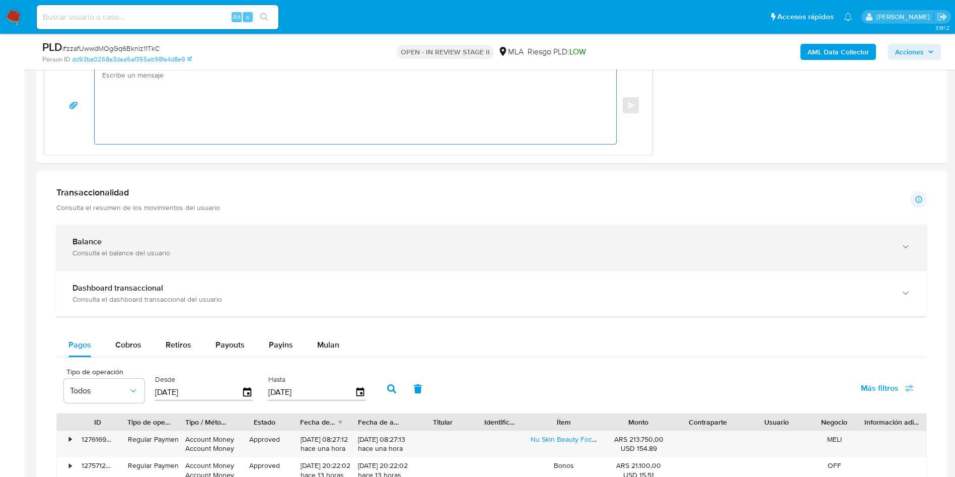
paste textarea "Hola Noelia Soledad Curcio! En función de las operaciones registradas en tu cue…"
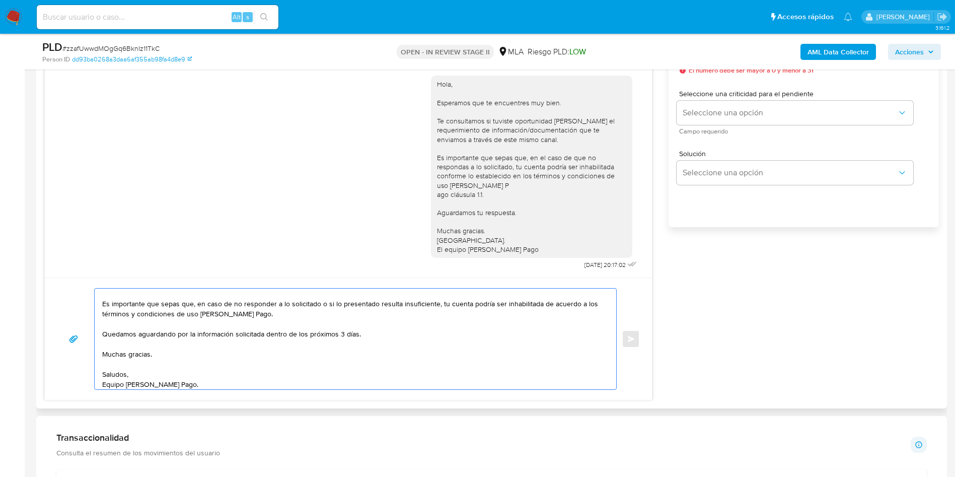
scroll to position [529, 0]
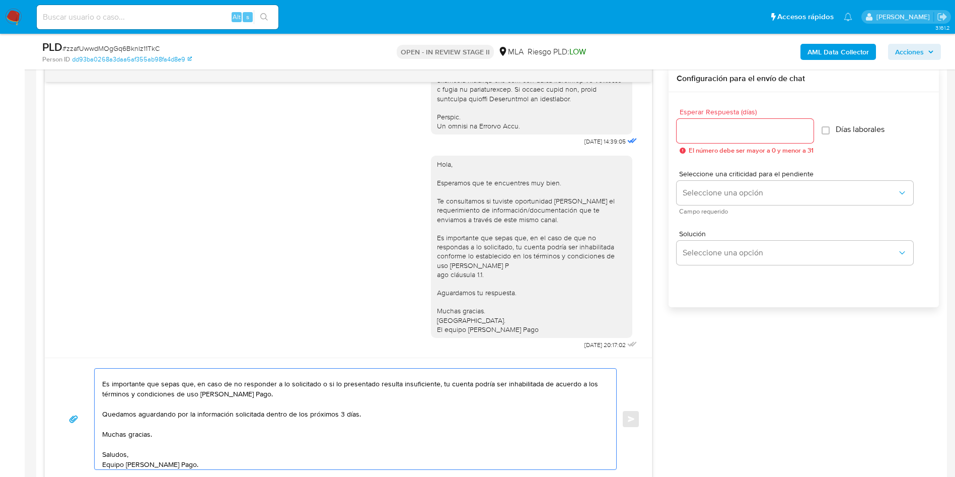
type textarea "Hola Noelia Soledad Curcio! En función de las operaciones registradas en tu cue…"
click at [705, 132] on input "Esperar Respuesta (días)" at bounding box center [745, 130] width 137 height 13
type input "3"
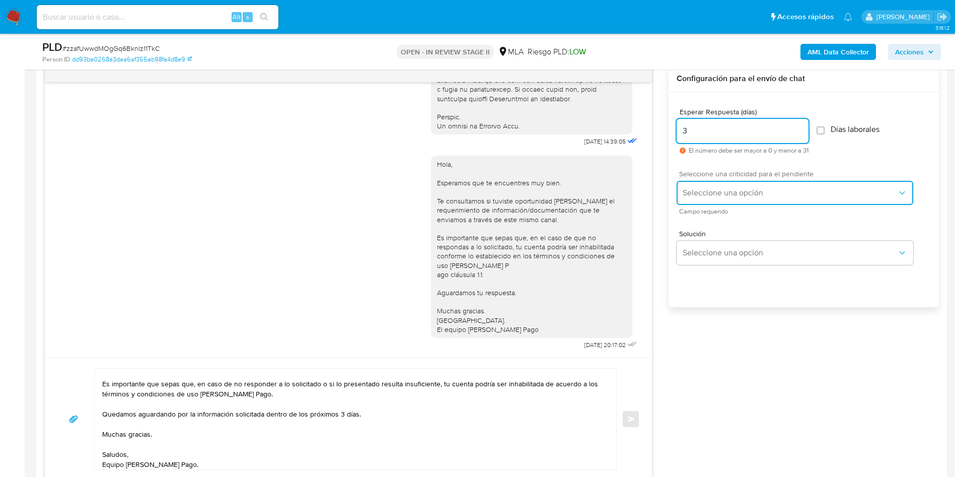
click at [696, 190] on span "Seleccione una opción" at bounding box center [790, 193] width 215 height 10
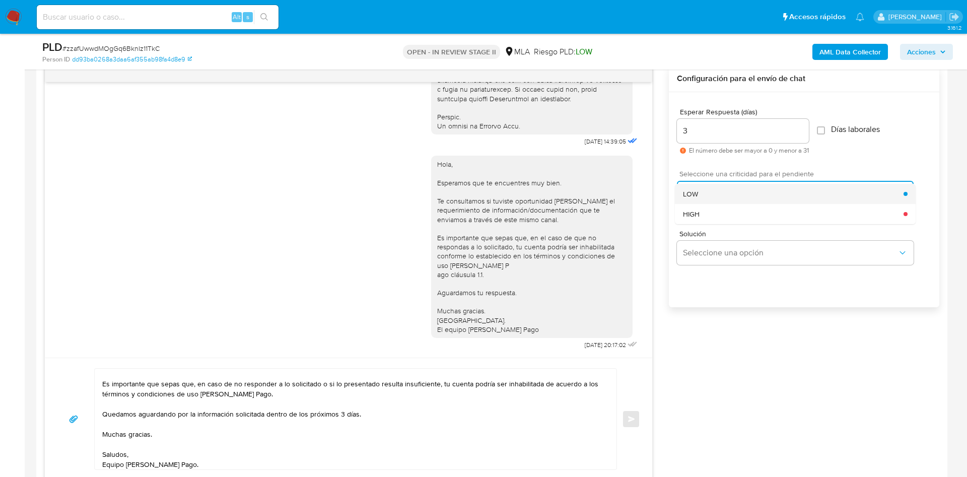
click at [704, 188] on div "LOW" at bounding box center [793, 194] width 221 height 20
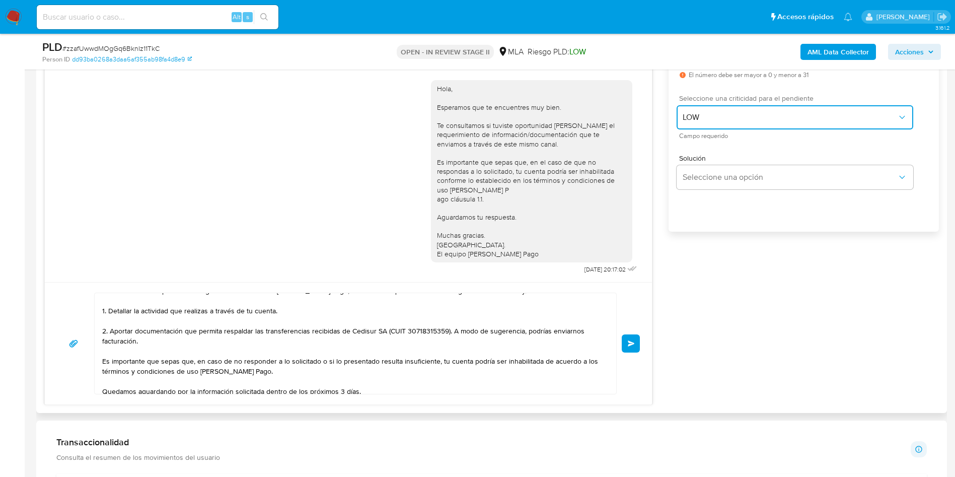
scroll to position [0, 0]
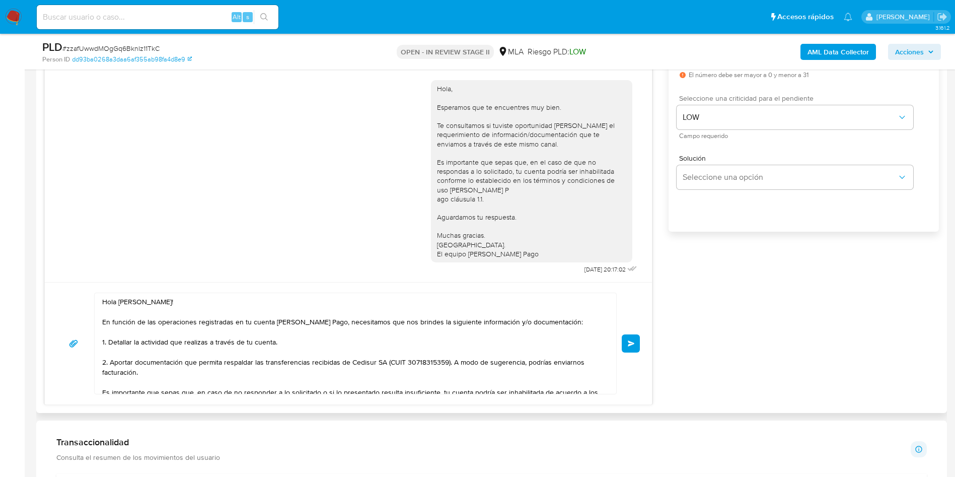
click at [630, 340] on span "Enviar" at bounding box center [631, 343] width 7 height 6
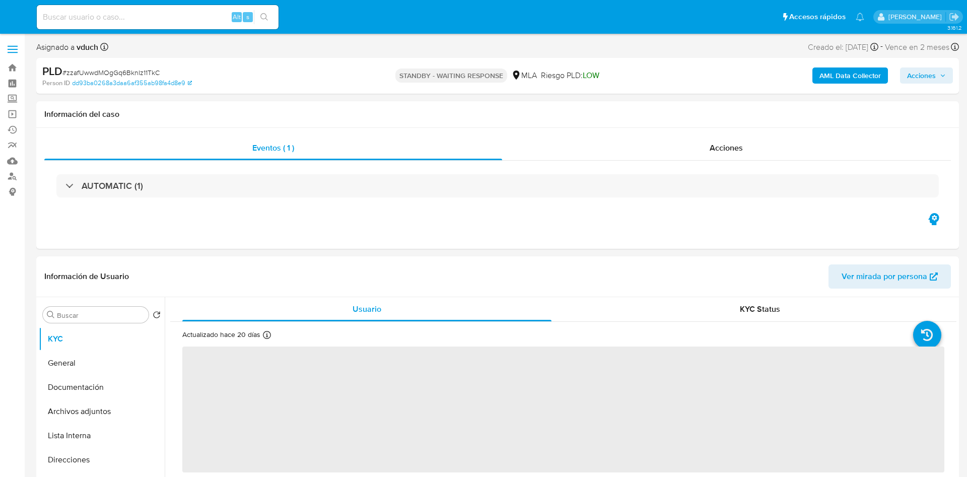
select select "10"
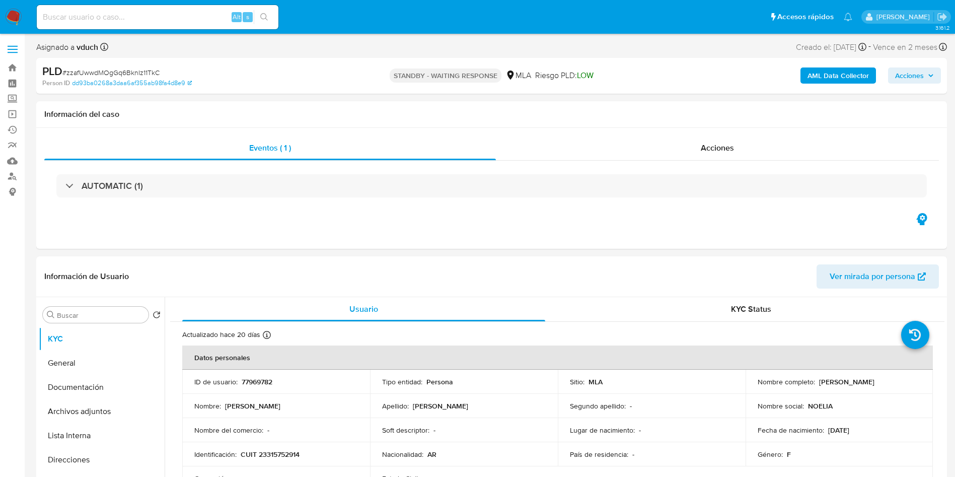
click at [221, 9] on div "Alt s" at bounding box center [158, 17] width 242 height 24
drag, startPoint x: 211, startPoint y: 17, endPoint x: 237, endPoint y: 18, distance: 26.7
click at [210, 18] on input at bounding box center [158, 17] width 242 height 13
paste input "L6X6h9Ave9ubUBCmK1qEyXTB"
type input "L6X6h9Ave9ubUBCmK1qEyXTB"
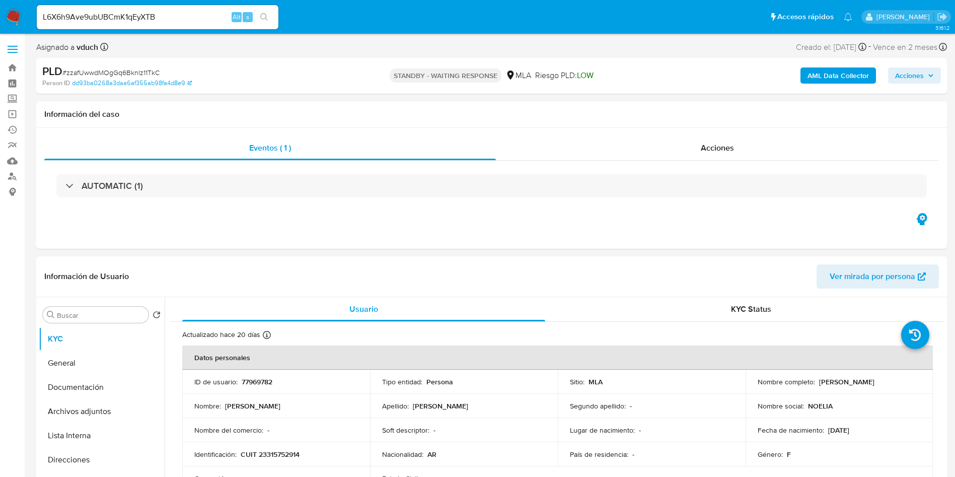
click at [264, 12] on button "search-icon" at bounding box center [264, 17] width 21 height 14
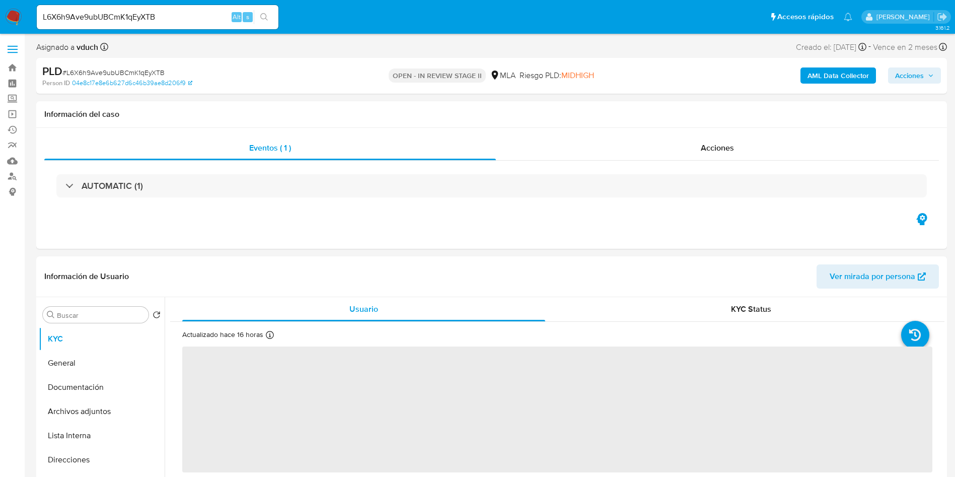
select select "10"
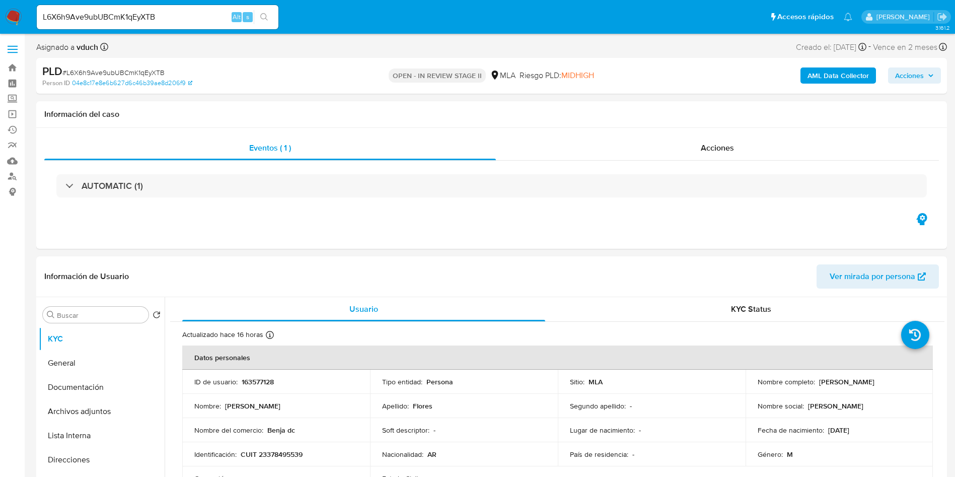
scroll to position [227, 0]
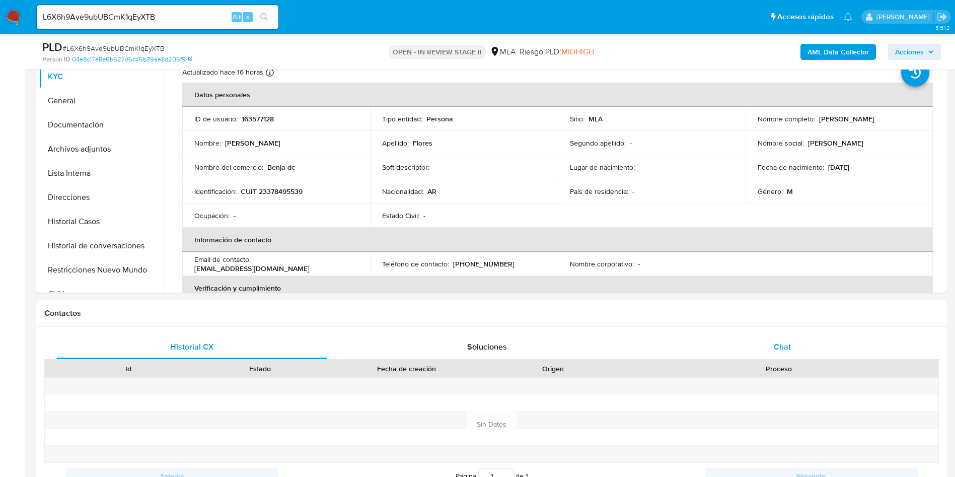
click at [792, 349] on div "Chat" at bounding box center [782, 347] width 271 height 24
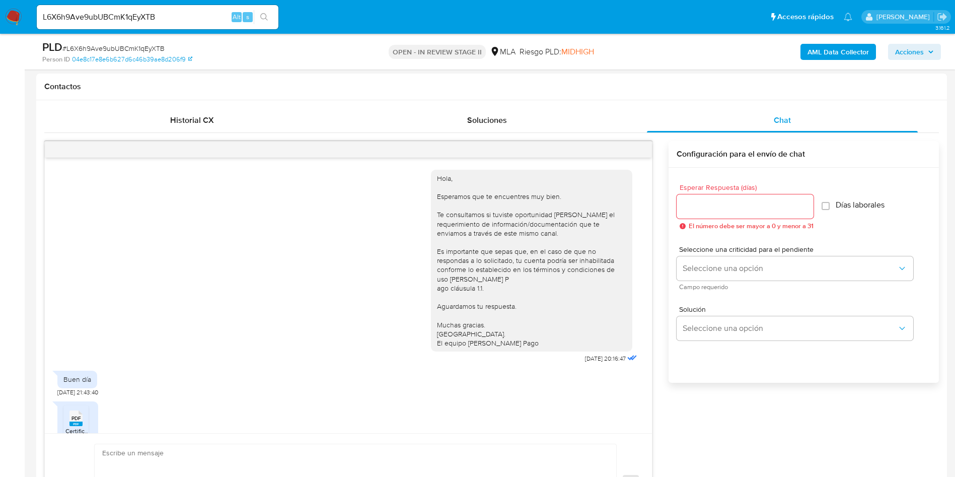
scroll to position [34, 0]
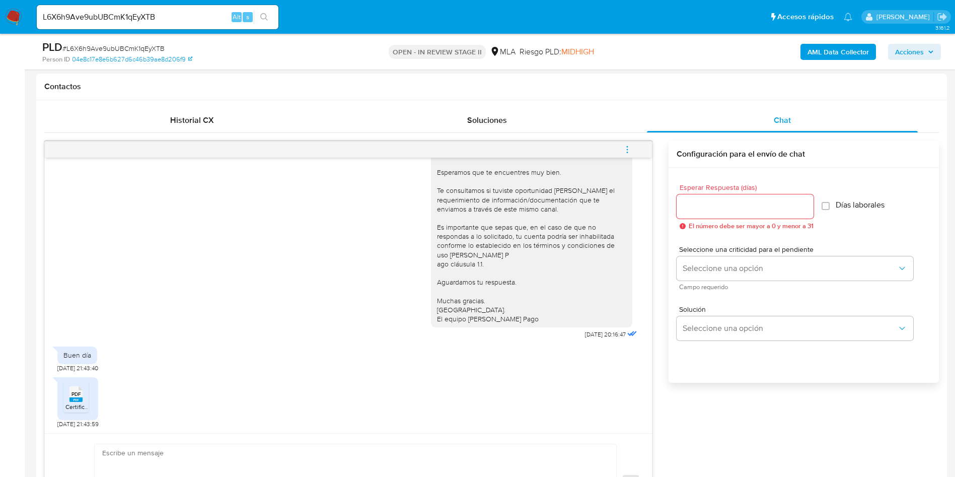
click at [67, 391] on div "PDF PDF" at bounding box center [75, 393] width 21 height 20
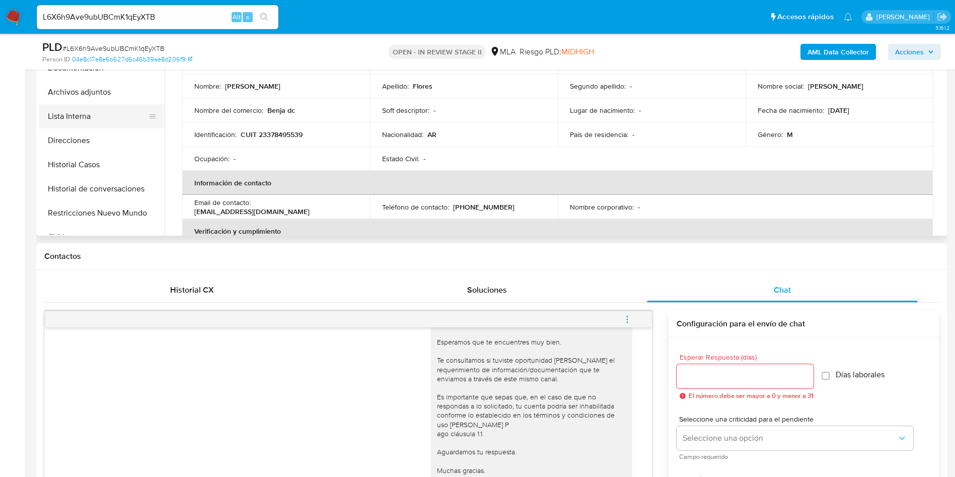
scroll to position [227, 0]
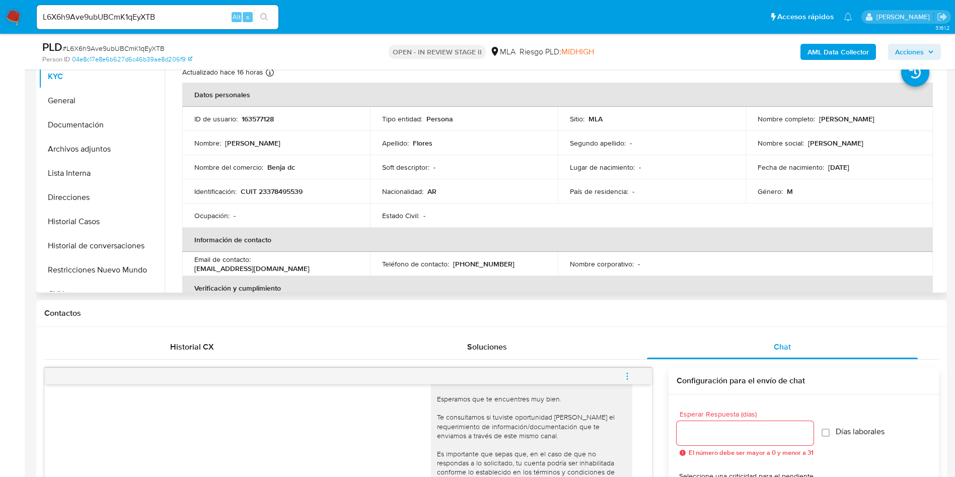
click at [241, 125] on td "ID de usuario : 163577128" at bounding box center [276, 119] width 188 height 24
click at [250, 118] on p "163577128" at bounding box center [258, 118] width 32 height 9
copy p "163577128"
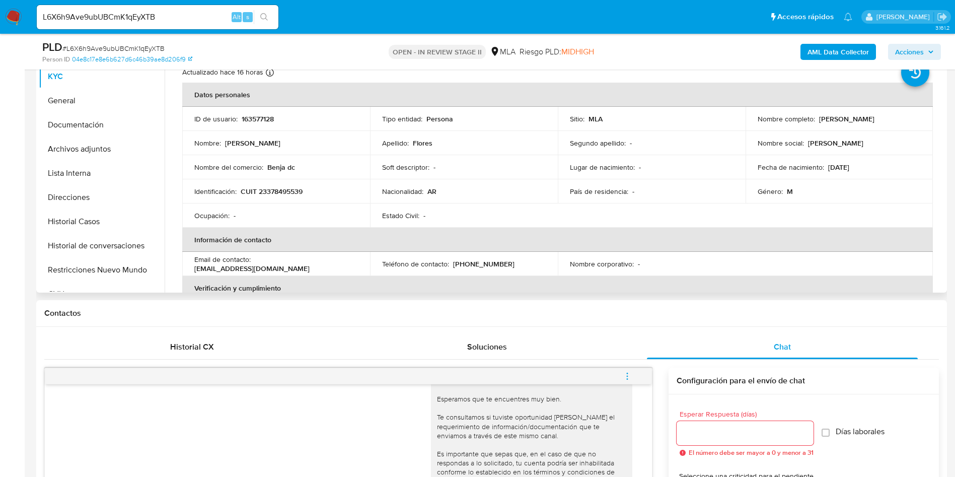
click at [342, 161] on td "Nombre del comercio : Benja dc" at bounding box center [276, 167] width 188 height 24
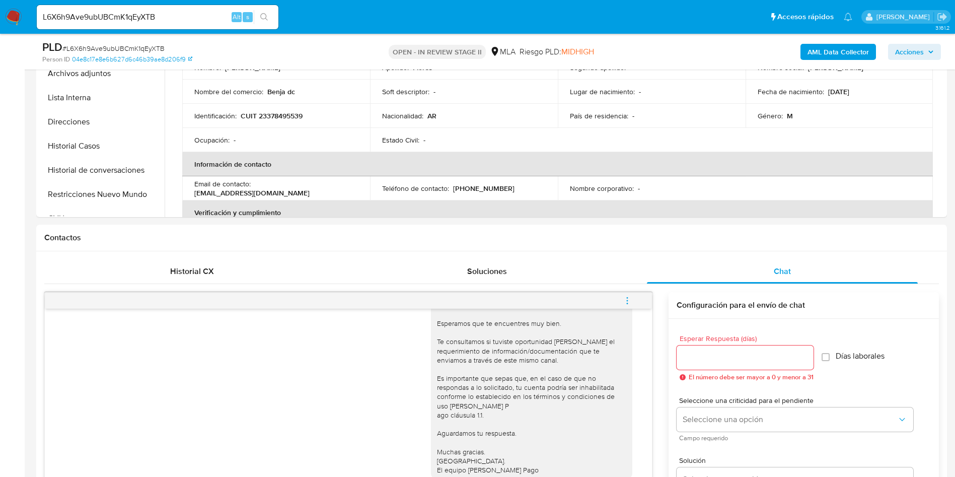
scroll to position [76, 0]
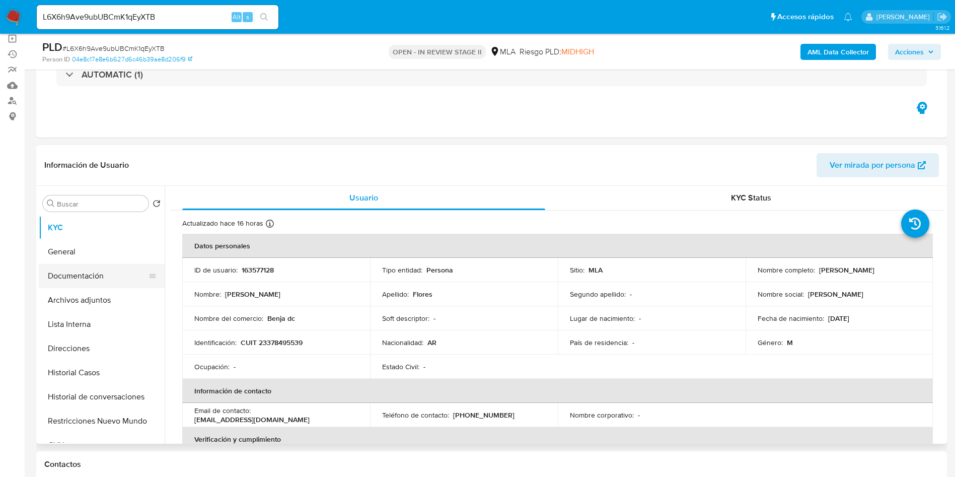
click at [87, 276] on button "Documentación" at bounding box center [98, 276] width 118 height 24
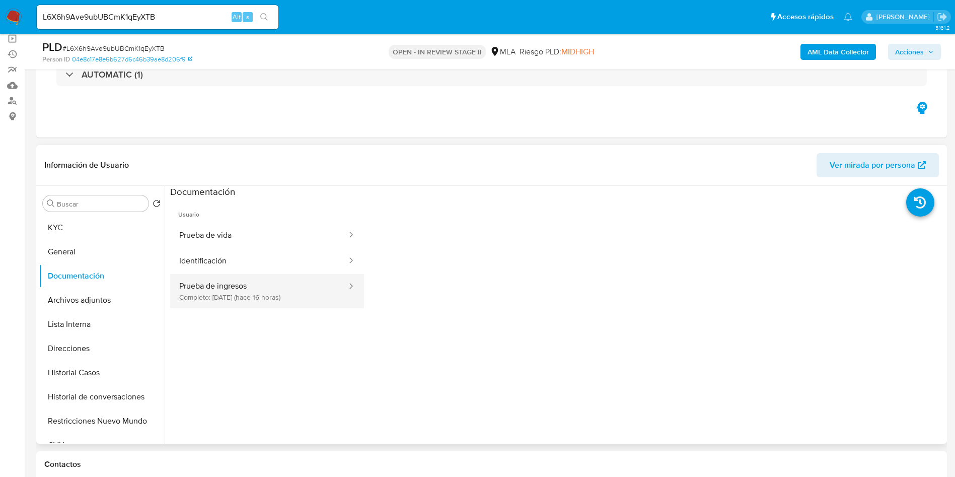
click at [258, 298] on button "Prueba de ingresos Completo: 30/09/2025 (hace 16 horas)" at bounding box center [259, 291] width 178 height 34
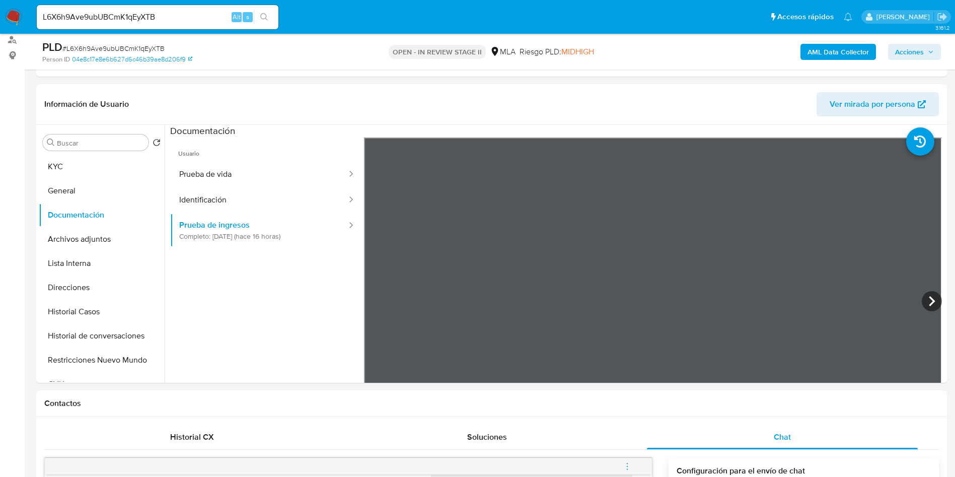
scroll to position [151, 0]
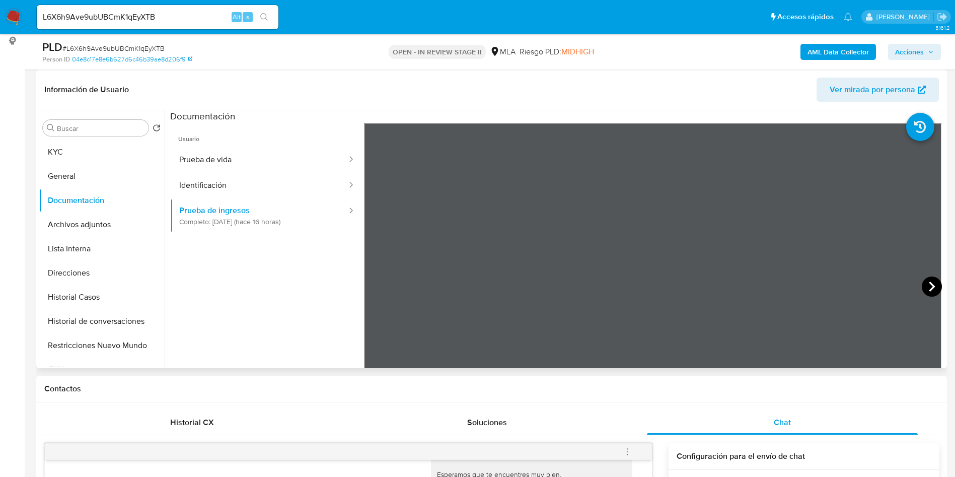
click at [922, 290] on icon at bounding box center [932, 286] width 20 height 20
click at [382, 283] on icon at bounding box center [377, 286] width 20 height 20
click at [66, 129] on input "Buscar" at bounding box center [101, 128] width 88 height 9
click at [78, 149] on button "KYC" at bounding box center [98, 152] width 118 height 24
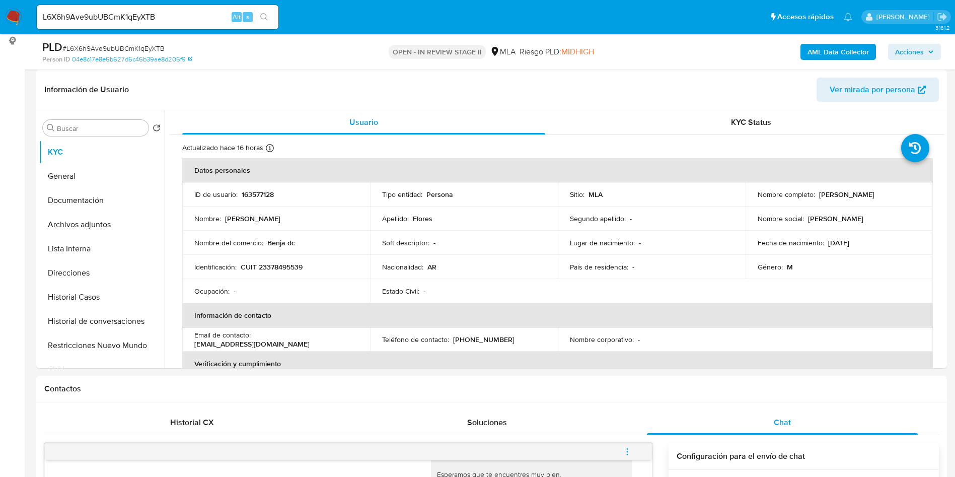
click at [289, 271] on p "CUIT 23378495539" at bounding box center [272, 266] width 62 height 9
copy p "23378495539"
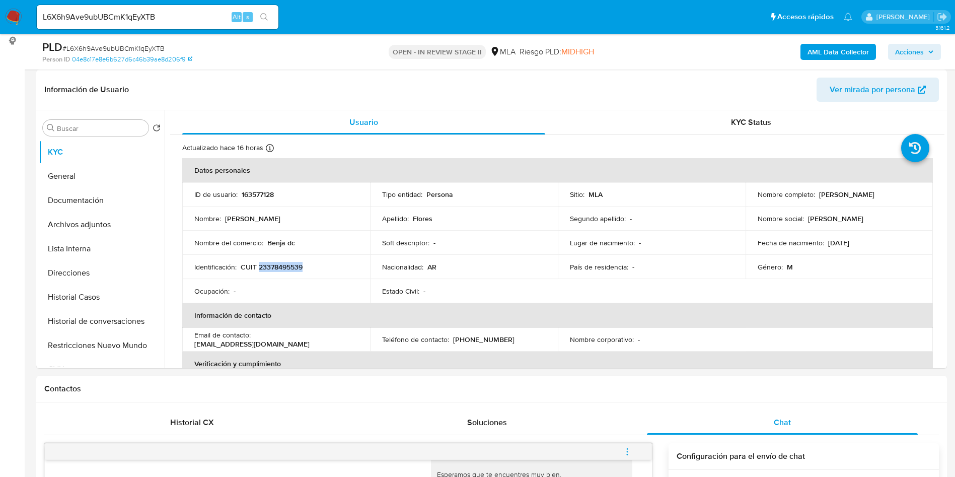
copy p "23378495539"
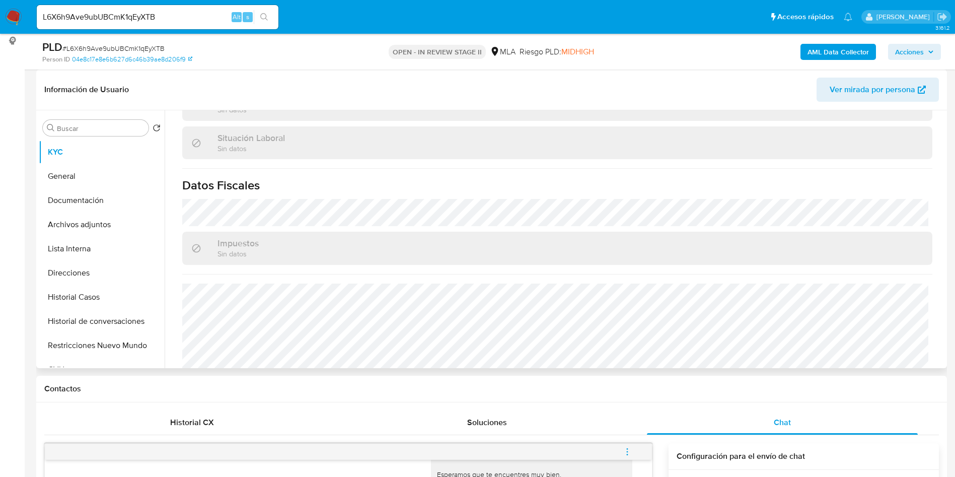
scroll to position [529, 0]
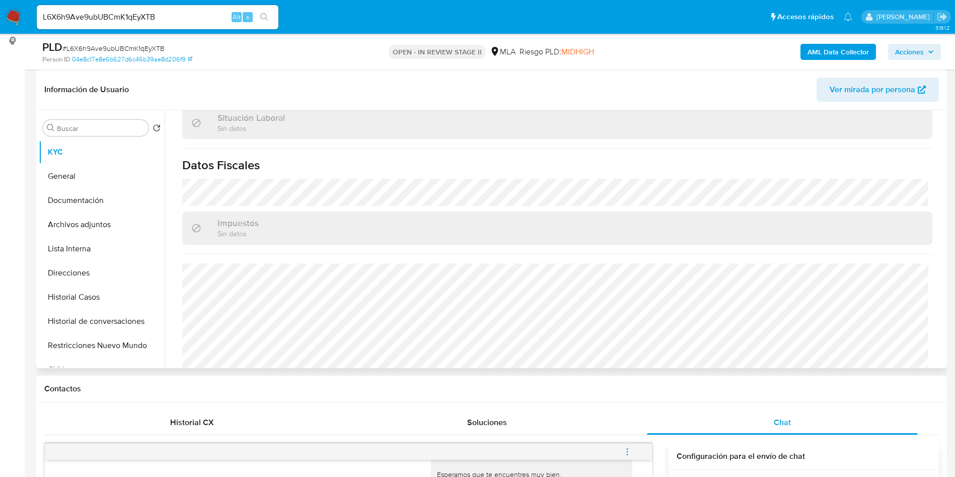
click at [588, 160] on h1 "Datos Fiscales" at bounding box center [557, 165] width 750 height 15
click at [129, 270] on button "Direcciones" at bounding box center [98, 273] width 118 height 24
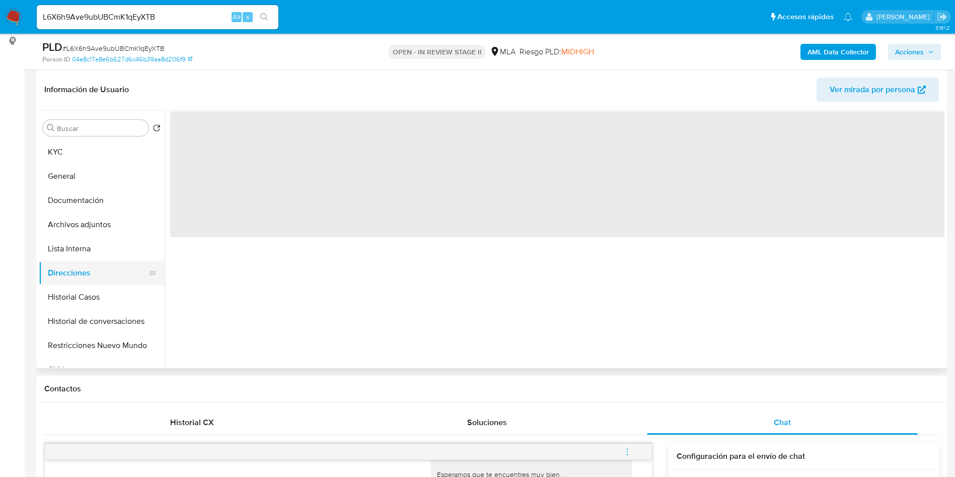
scroll to position [0, 0]
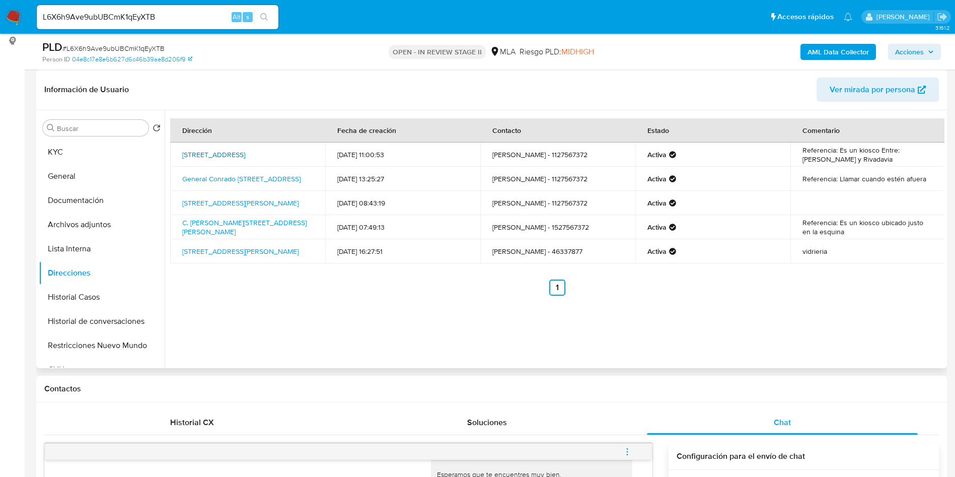
click at [245, 155] on link "Avenida Rivadavia 6215, Flores, Capital Federal, 1406, Argentina 6215" at bounding box center [213, 155] width 63 height 10
drag, startPoint x: 290, startPoint y: 159, endPoint x: 181, endPoint y: 150, distance: 109.2
click at [181, 150] on td "Avenida Rivadavia 6215, Flores, Capital Federal, 1406, Argentina 6215" at bounding box center [247, 155] width 155 height 24
copy link "Avenida Rivadavia 6215, Flores, Capital Federal, 1406, Argentina 6215"
click at [89, 127] on input "Buscar" at bounding box center [101, 128] width 88 height 9
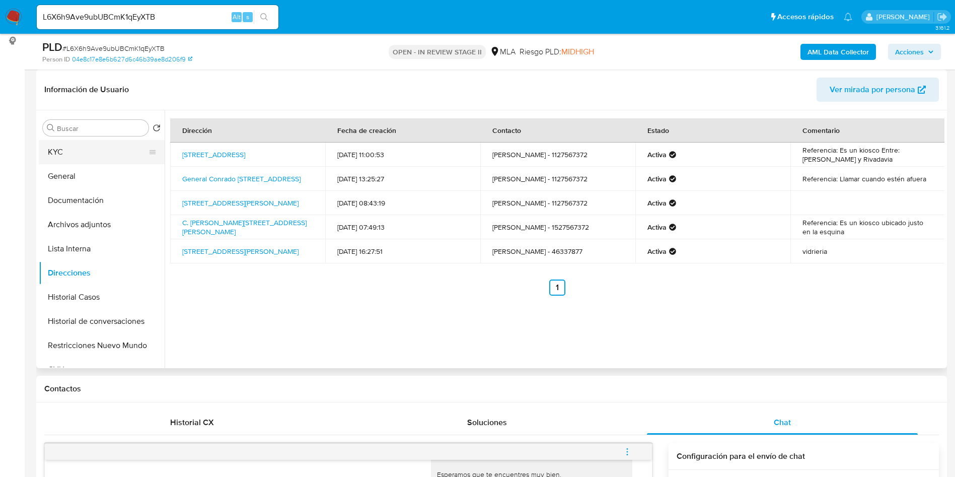
click at [76, 150] on button "KYC" at bounding box center [98, 152] width 118 height 24
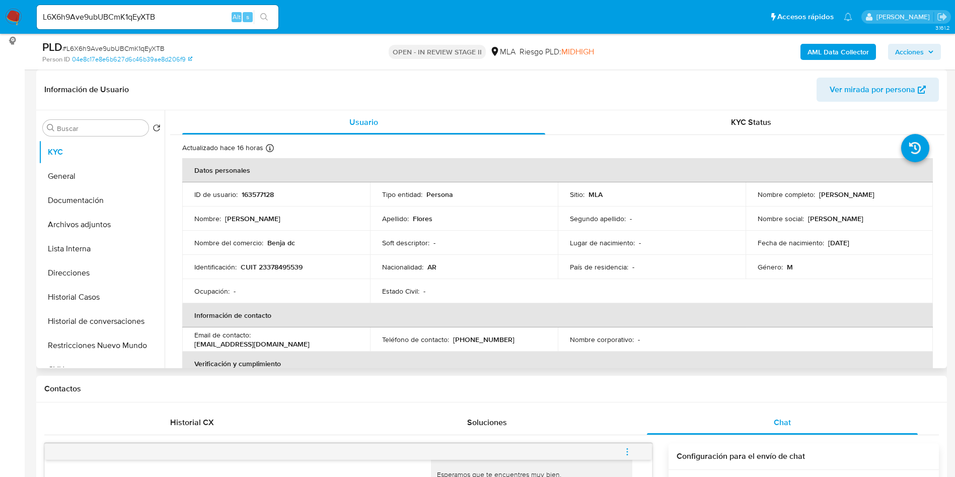
click at [279, 272] on td "Identificación : CUIT 23378495539" at bounding box center [276, 267] width 188 height 24
click at [287, 266] on p "CUIT 23378495539" at bounding box center [272, 266] width 62 height 9
copy p "23378495539"
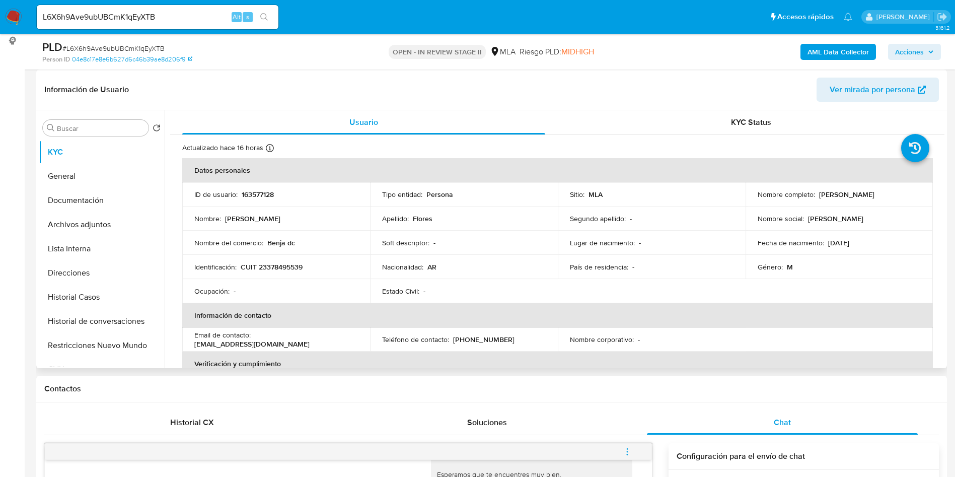
click at [519, 224] on td "Apellido : Flores" at bounding box center [464, 218] width 188 height 24
click at [83, 206] on button "Documentación" at bounding box center [98, 200] width 118 height 24
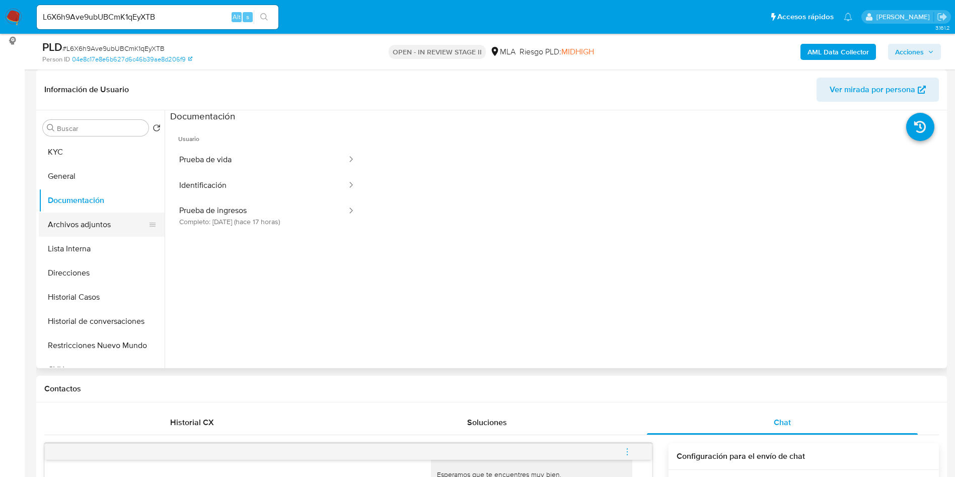
click at [113, 222] on button "Archivos adjuntos" at bounding box center [98, 225] width 118 height 24
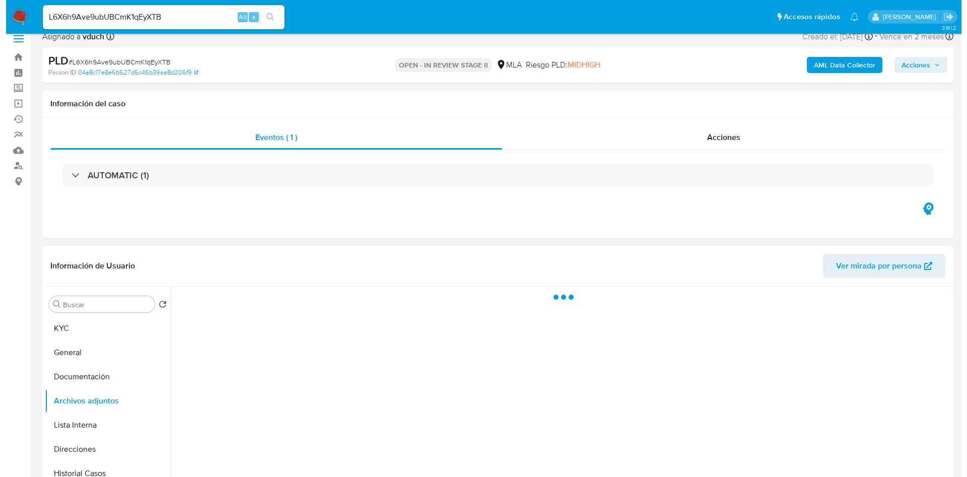
scroll to position [76, 0]
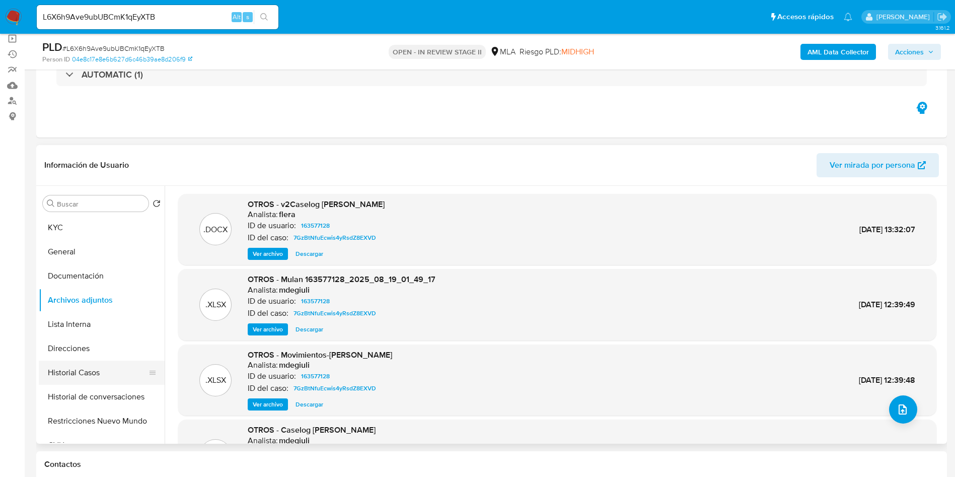
click at [122, 383] on button "Historial Casos" at bounding box center [98, 373] width 118 height 24
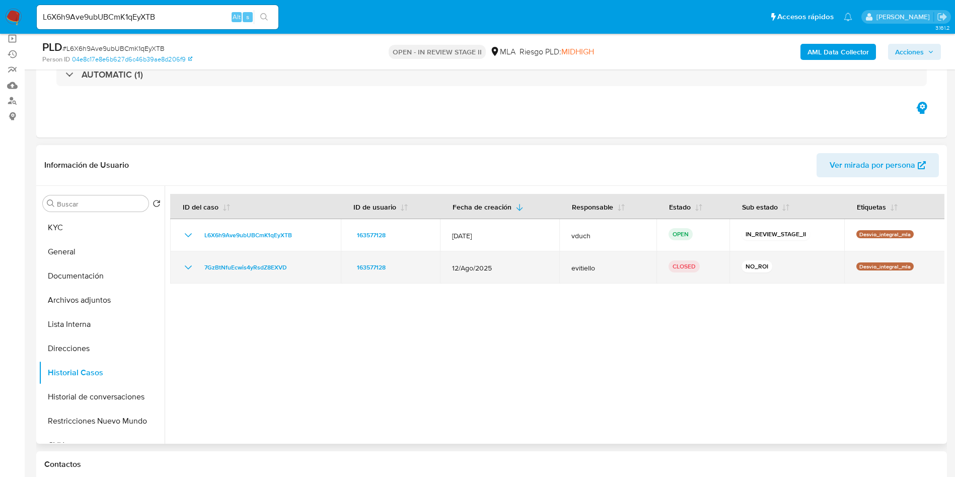
click at [188, 266] on icon "Mostrar/Ocultar" at bounding box center [188, 267] width 12 height 12
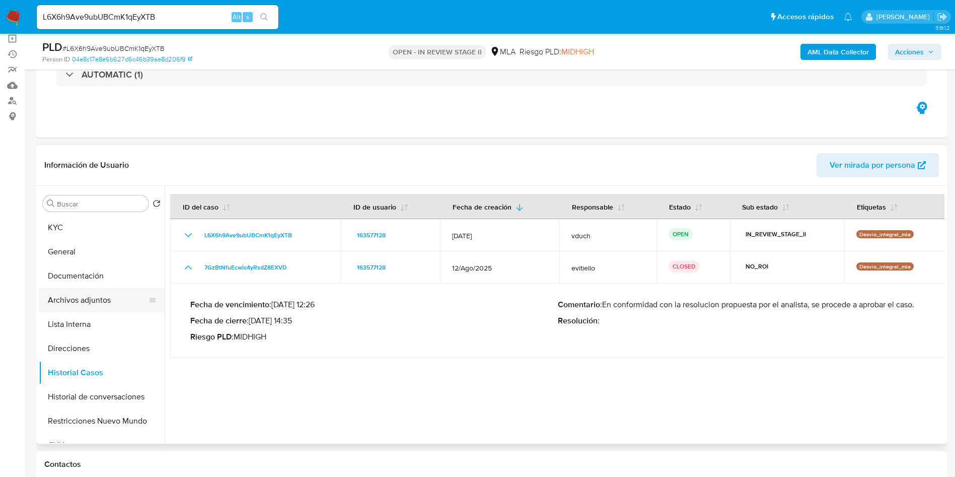
click at [117, 309] on button "Archivos adjuntos" at bounding box center [98, 300] width 118 height 24
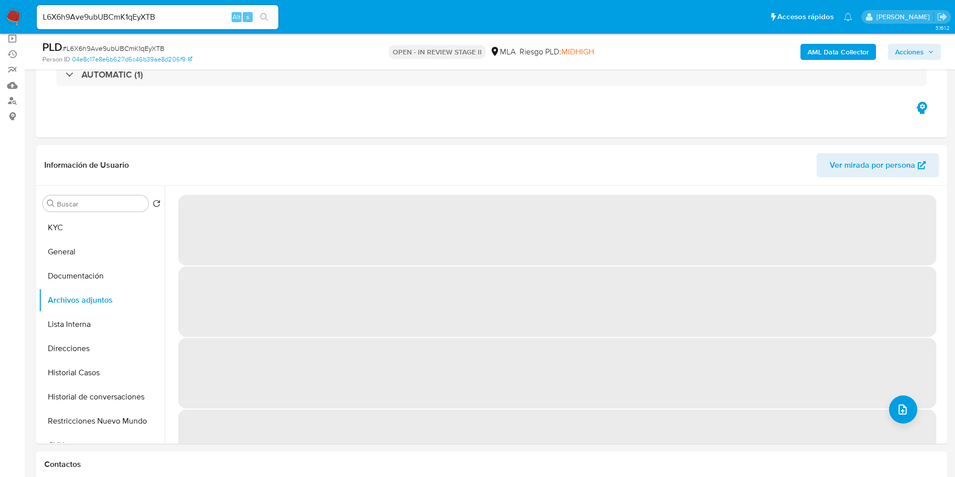
click at [840, 53] on b "AML Data Collector" at bounding box center [838, 52] width 61 height 16
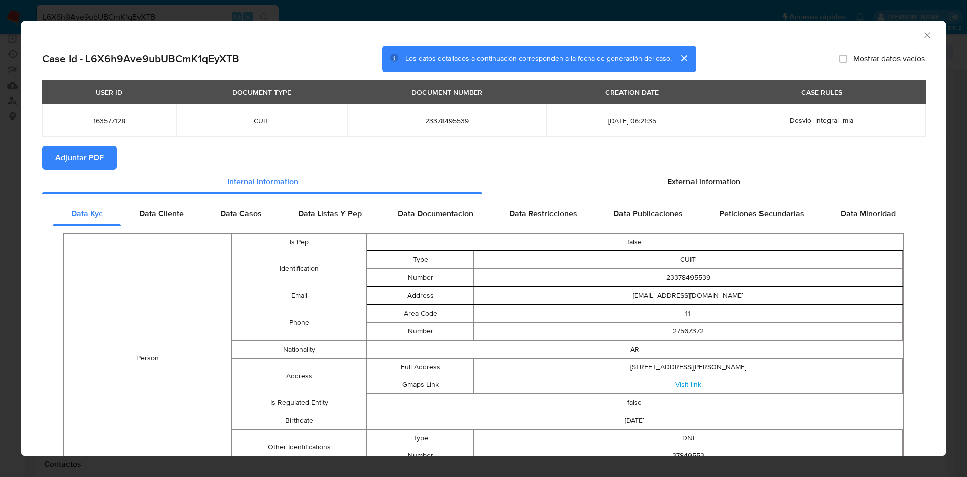
click at [114, 160] on button "Adjuntar PDF" at bounding box center [79, 158] width 75 height 24
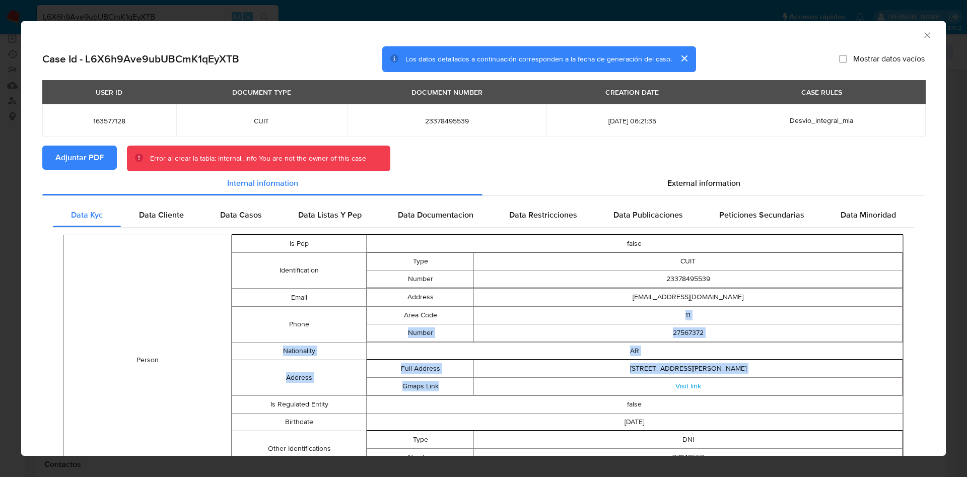
drag, startPoint x: 508, startPoint y: 283, endPoint x: 415, endPoint y: 292, distance: 93.6
click at [419, 288] on tbody "Is Pep false Identification Type CUIT Number 23378495539 Email Address benja-ti…" at bounding box center [567, 359] width 671 height 249
click at [490, 343] on td "AR" at bounding box center [634, 351] width 536 height 18
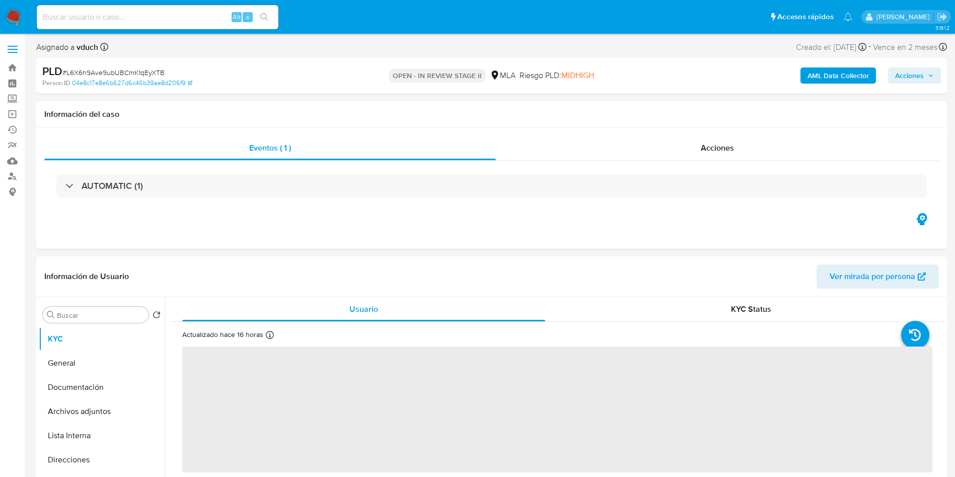
select select "10"
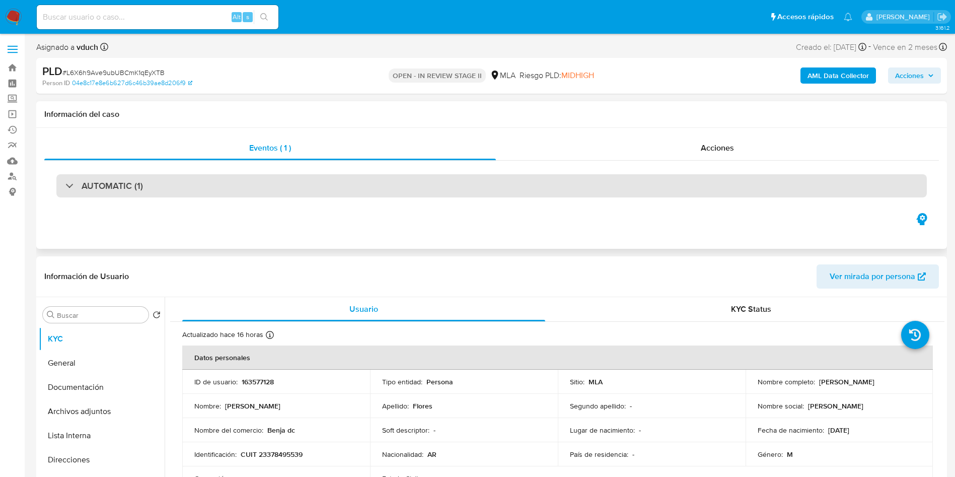
click at [485, 174] on div "AUTOMATIC (1)" at bounding box center [491, 185] width 871 height 23
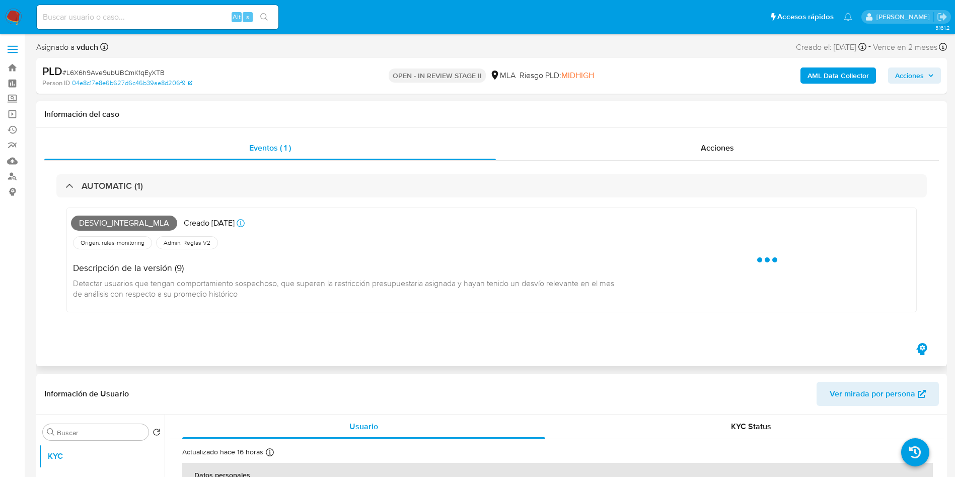
click at [207, 215] on div "Desvio_integral_mla Creado [DATE] Creado: [DATE] 03:21:35" at bounding box center [346, 223] width 551 height 22
click at [181, 199] on div "Desvio_integral_mla Creado [DATE] Creado: [DATE] 03:21:35 Origen: rules-monitor…" at bounding box center [491, 262] width 871 height 130
click at [255, 169] on div "AUTOMATIC (1) Desvio_integral_mla Creado [DATE] Creado: [DATE] 03:21:35 Origen:…" at bounding box center [491, 251] width 895 height 180
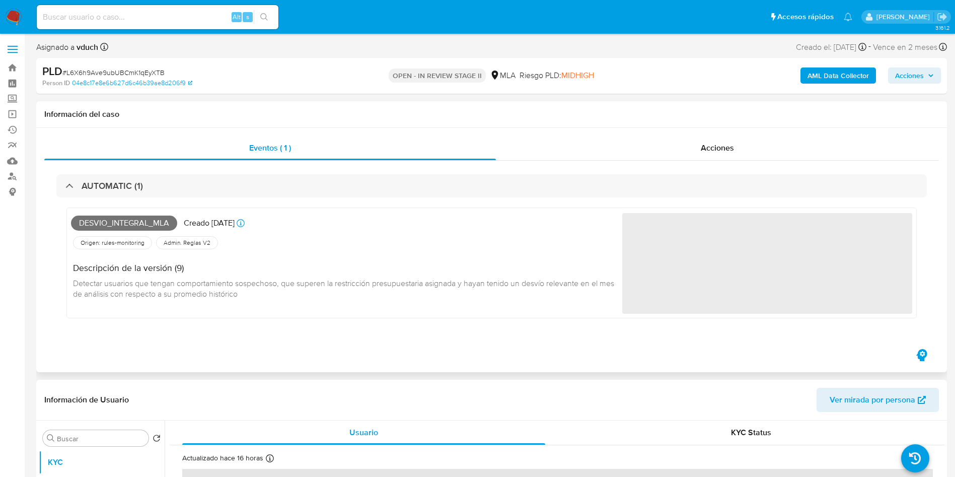
click at [236, 200] on div "Desvio_integral_mla Creado [DATE] Creado: [DATE] 03:21:35 Origen: rules-monitor…" at bounding box center [491, 265] width 871 height 136
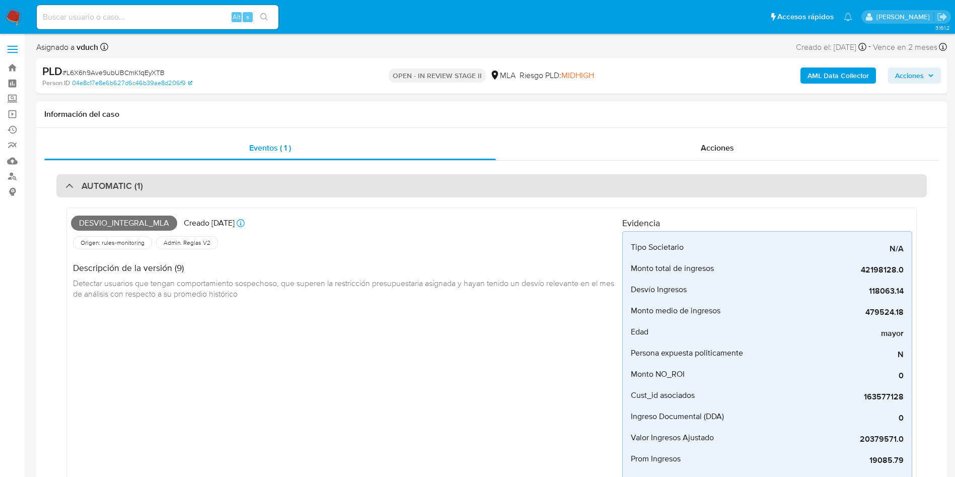
click at [254, 186] on div "AUTOMATIC (1)" at bounding box center [491, 185] width 871 height 23
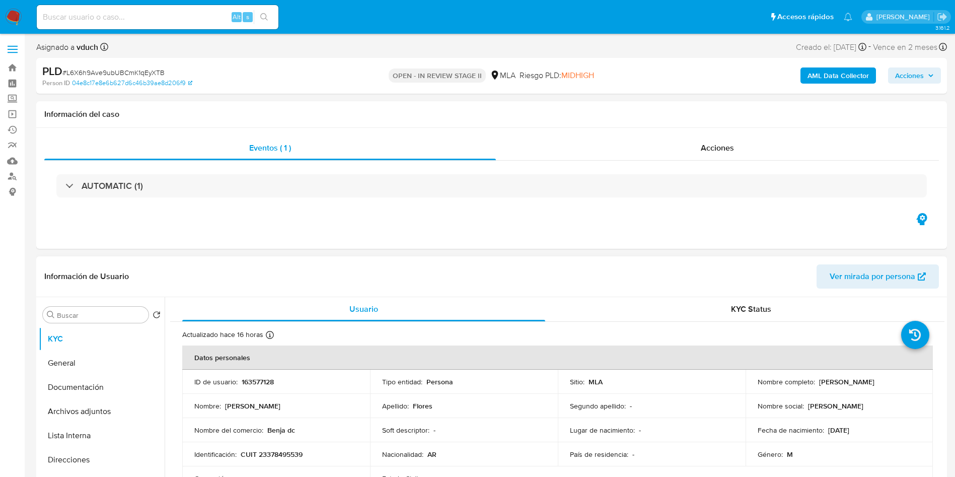
click at [472, 402] on div "Apellido : Flores" at bounding box center [464, 405] width 164 height 9
click at [69, 384] on button "Documentación" at bounding box center [98, 387] width 118 height 24
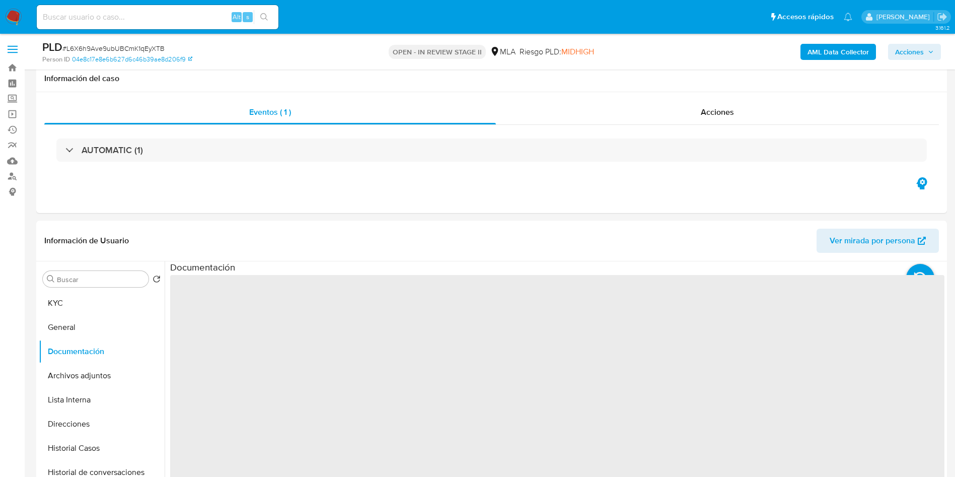
scroll to position [76, 0]
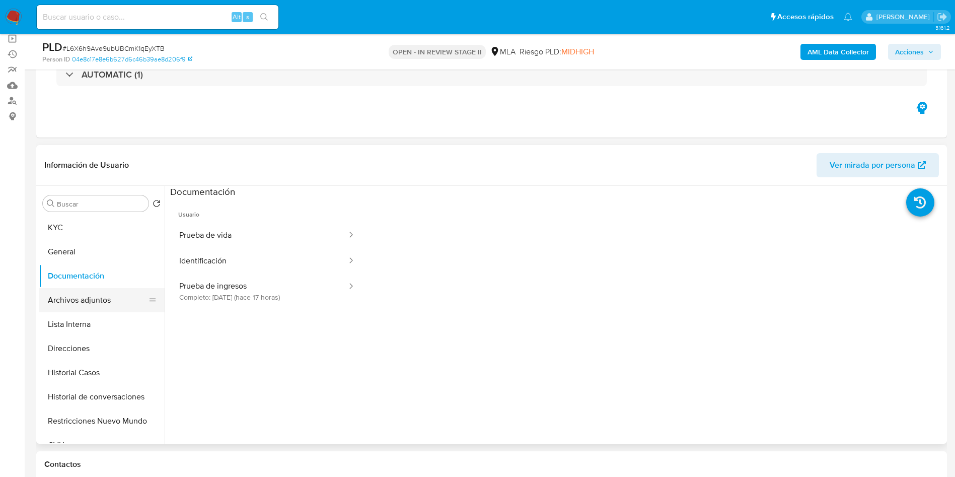
click at [112, 301] on button "Archivos adjuntos" at bounding box center [98, 300] width 118 height 24
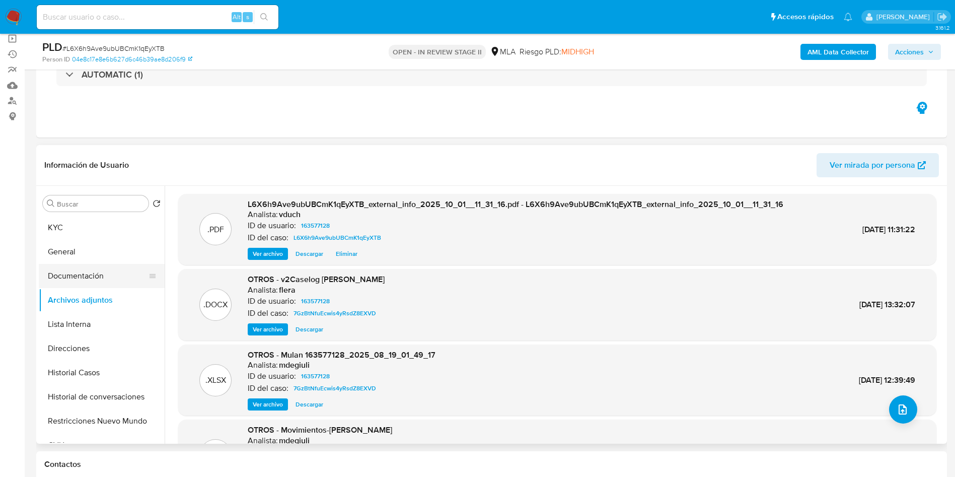
click at [114, 274] on button "Documentación" at bounding box center [98, 276] width 118 height 24
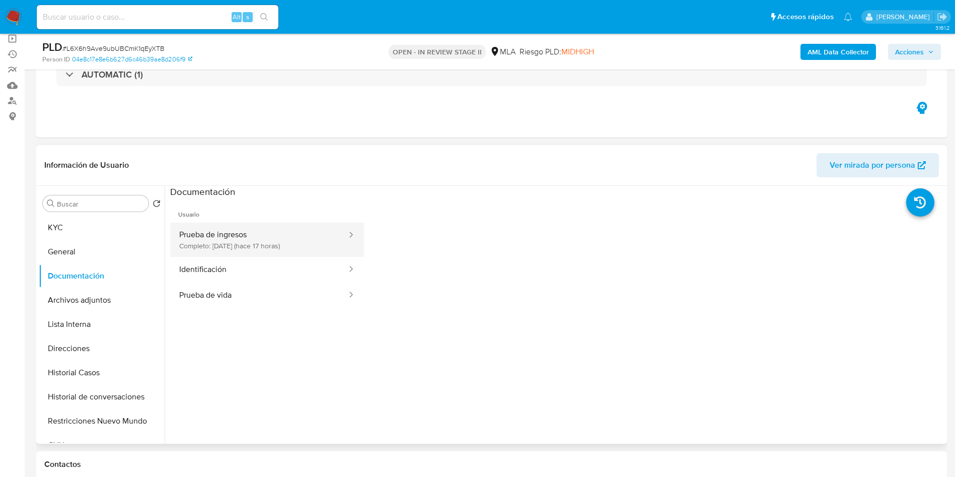
click at [304, 227] on button "Prueba de ingresos Completo: [DATE] (hace 17 horas)" at bounding box center [259, 240] width 178 height 34
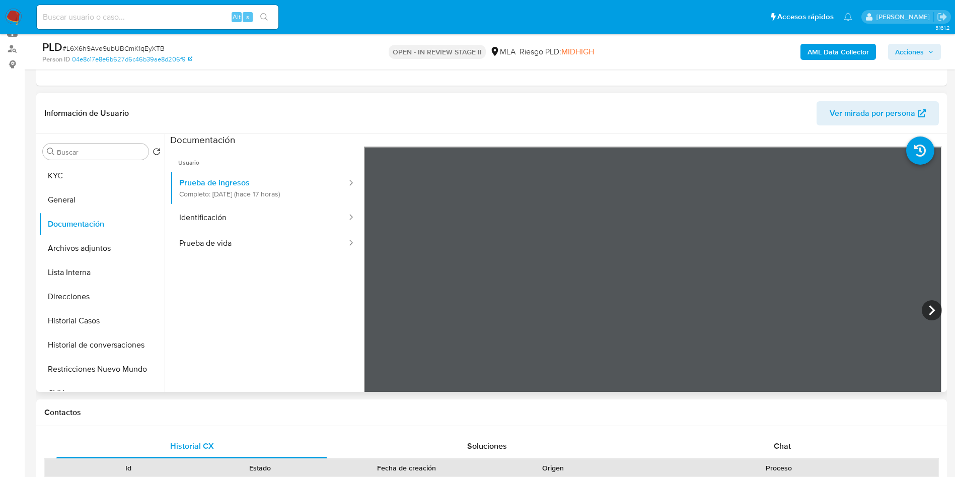
scroll to position [151, 0]
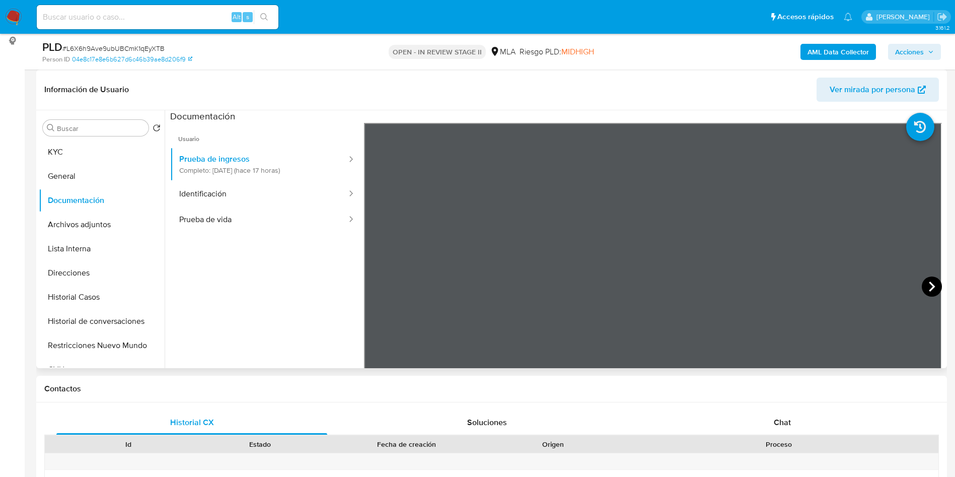
click at [934, 291] on icon at bounding box center [932, 286] width 20 height 20
click at [931, 282] on icon at bounding box center [932, 286] width 20 height 20
click at [52, 138] on div "Buscar Volver al orden por defecto KYC General Documentación Archivos adjuntos …" at bounding box center [102, 240] width 126 height 256
click at [48, 149] on button "KYC" at bounding box center [98, 152] width 118 height 24
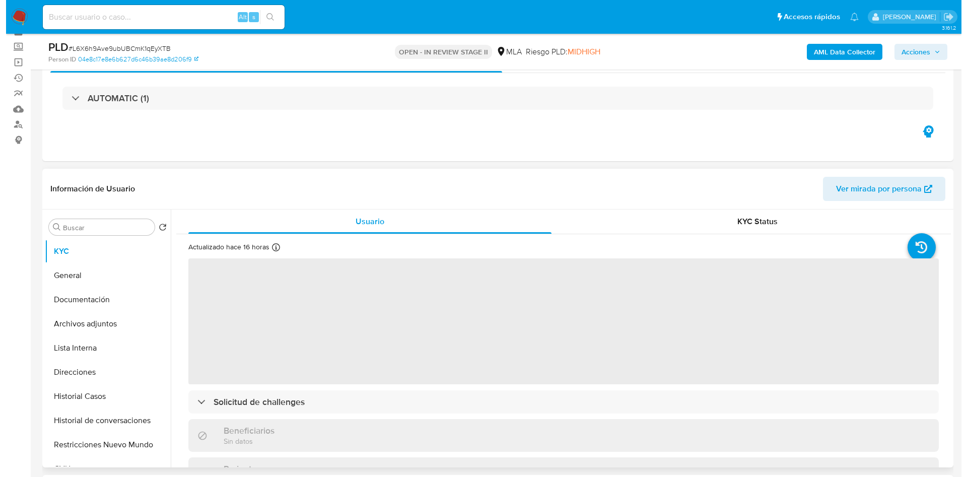
scroll to position [76, 0]
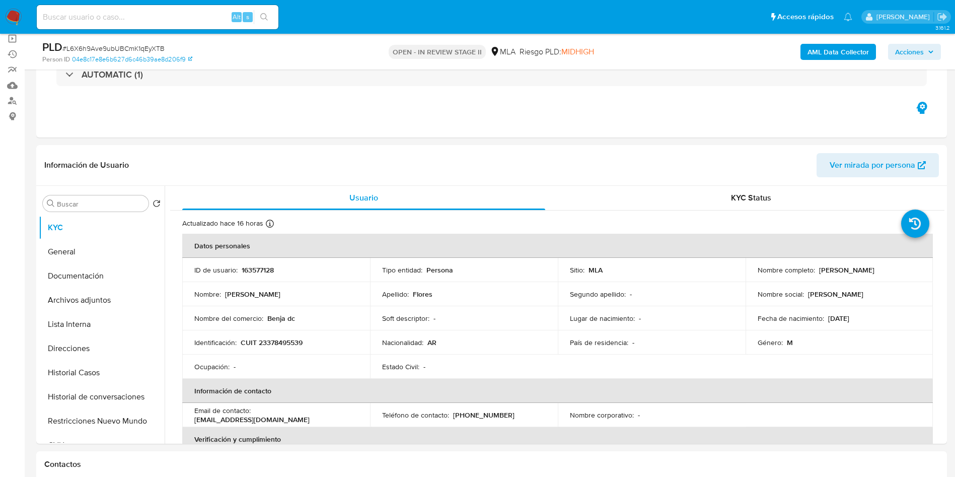
click at [808, 50] on b "AML Data Collector" at bounding box center [838, 52] width 61 height 16
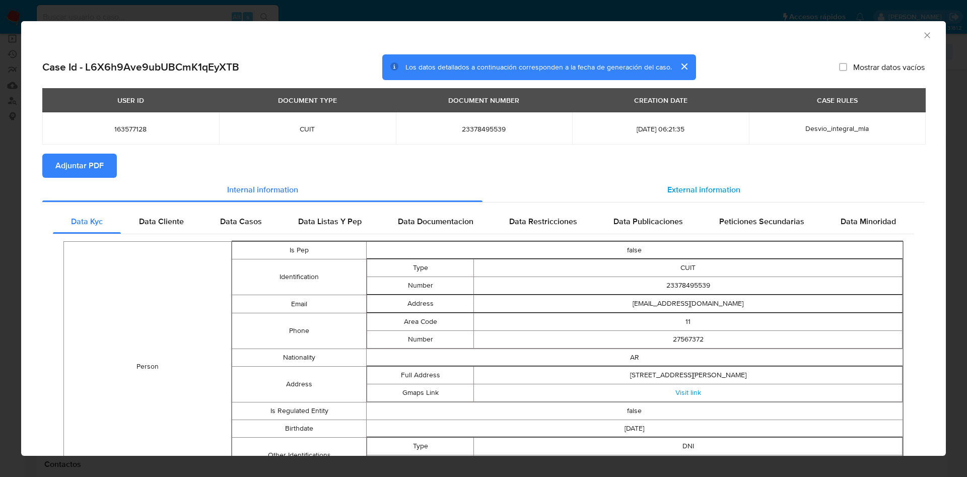
click at [701, 194] on span "External information" at bounding box center [703, 190] width 73 height 12
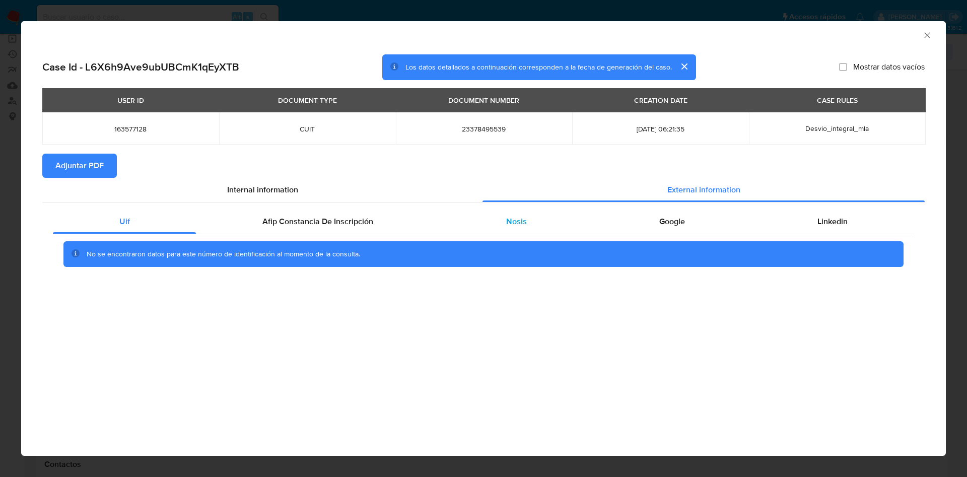
click at [570, 215] on div "Nosis" at bounding box center [516, 222] width 153 height 24
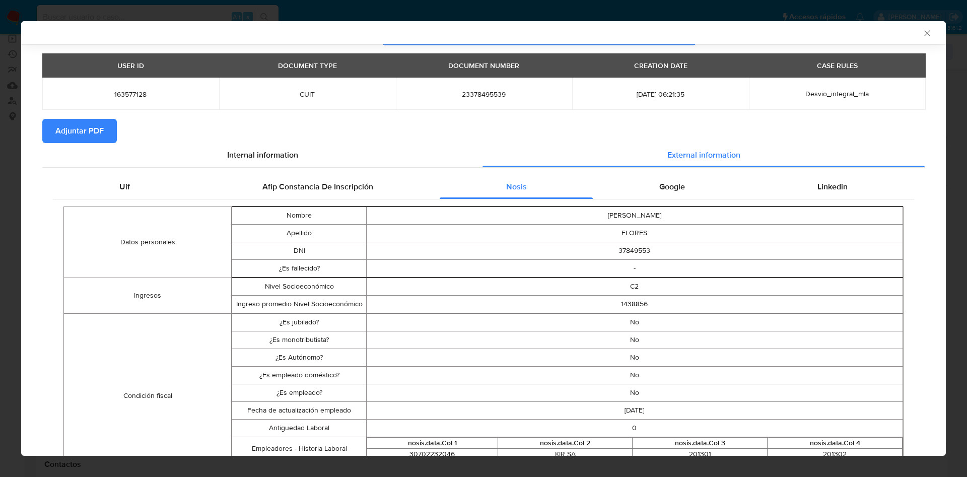
scroll to position [31, 0]
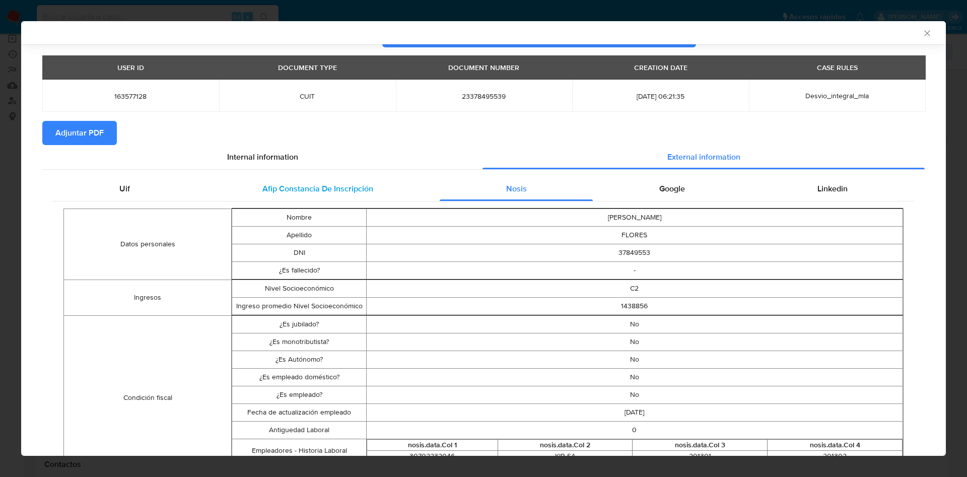
click at [262, 184] on span "Afip Constancia De Inscripción" at bounding box center [317, 189] width 111 height 12
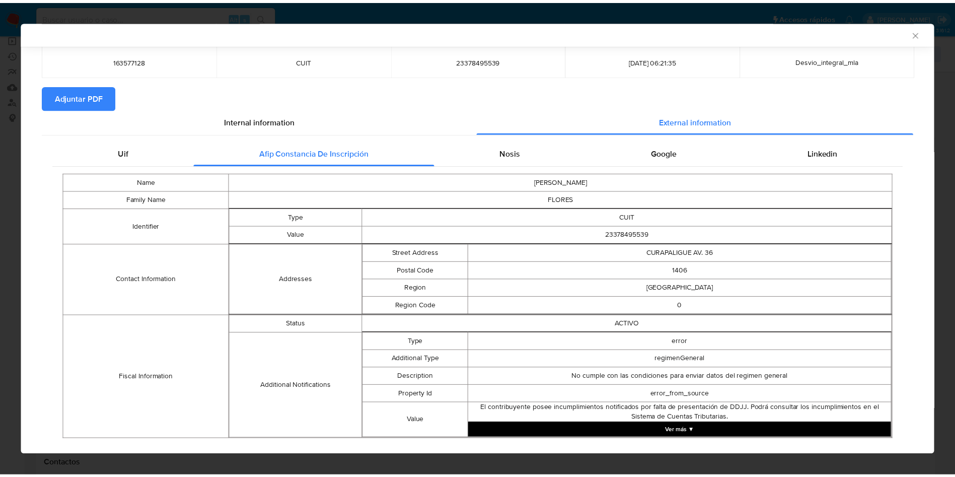
scroll to position [86, 0]
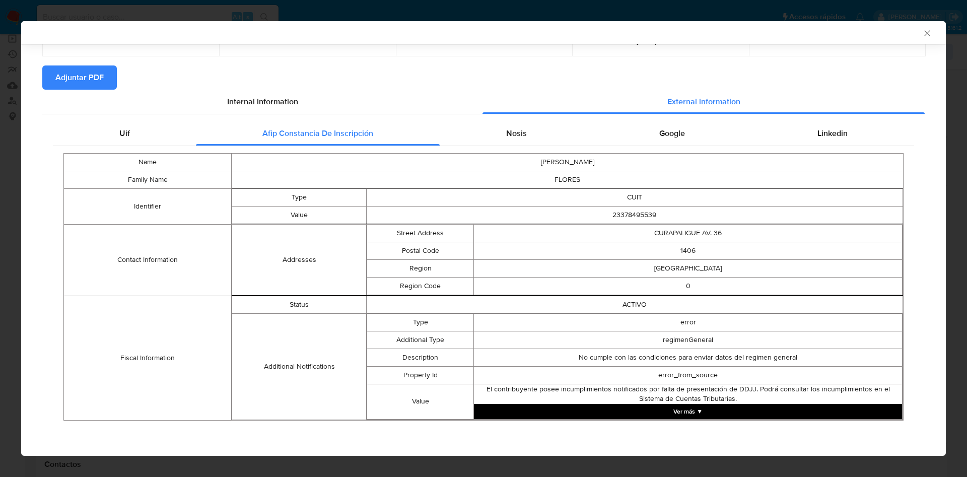
click at [922, 34] on icon "Cerrar ventana" at bounding box center [927, 33] width 10 height 10
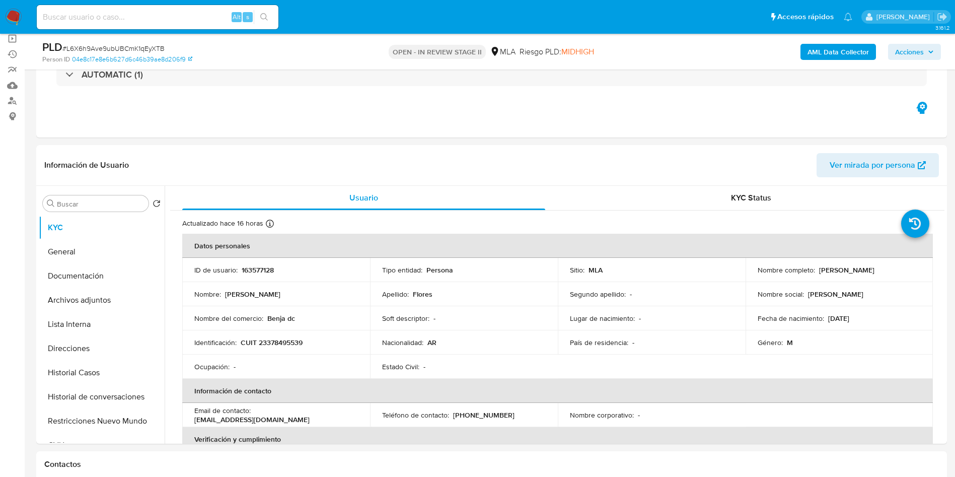
click at [242, 265] on p "163577128" at bounding box center [258, 269] width 32 height 9
copy p "163577128"
click at [275, 336] on td "Identificación : CUIT 23378495539" at bounding box center [276, 342] width 188 height 24
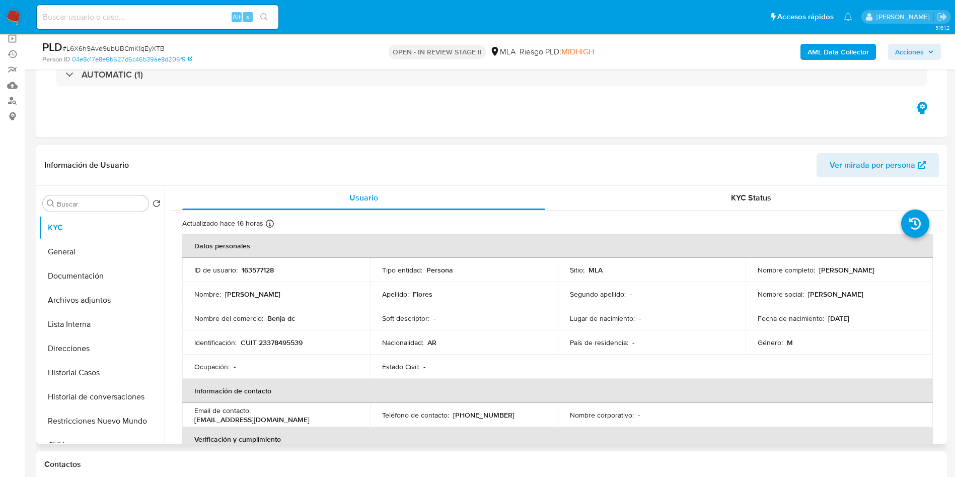
click at [301, 340] on p "CUIT 23378495539" at bounding box center [272, 342] width 62 height 9
copy p "23378495539"
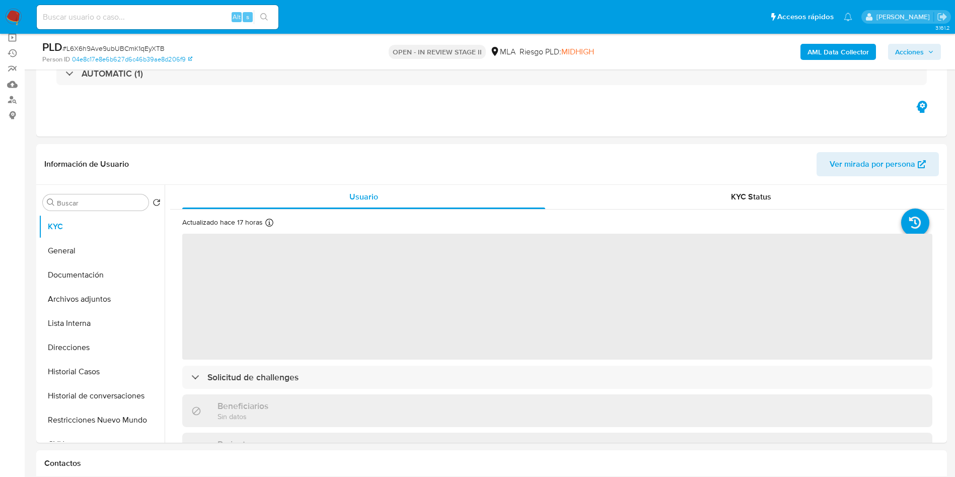
scroll to position [151, 0]
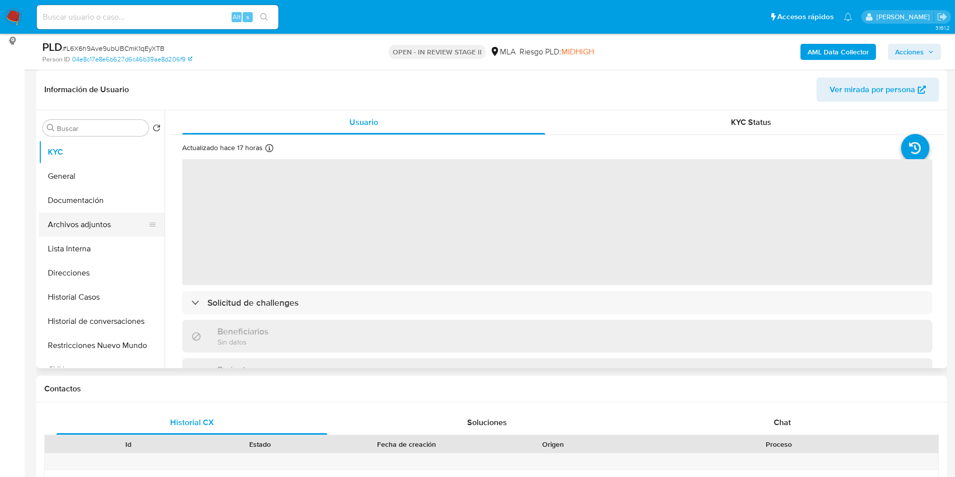
click at [120, 234] on button "Archivos adjuntos" at bounding box center [98, 225] width 118 height 24
select select "10"
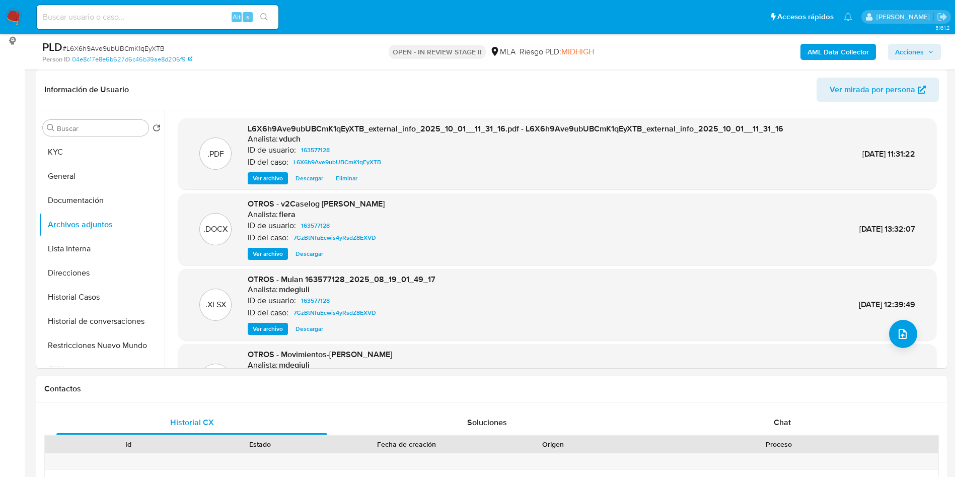
click at [818, 50] on b "AML Data Collector" at bounding box center [838, 52] width 61 height 16
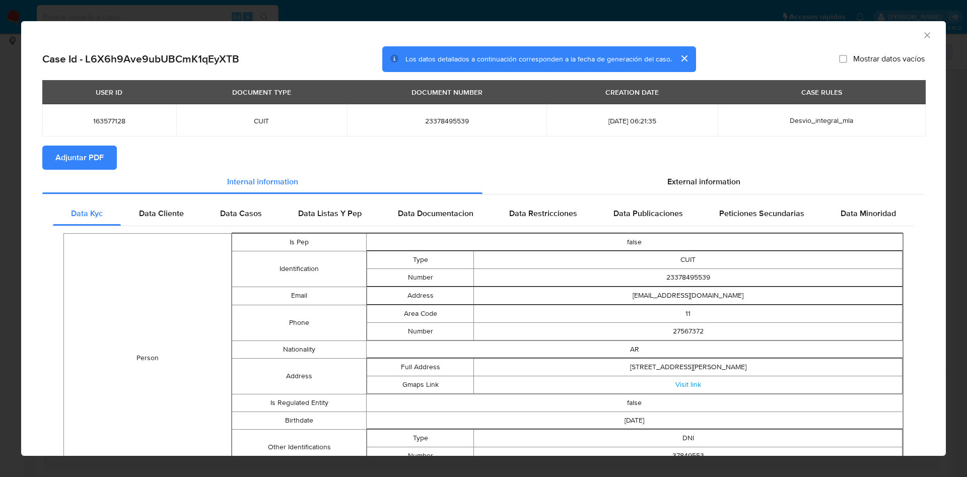
click at [88, 163] on span "Adjuntar PDF" at bounding box center [79, 158] width 48 height 22
click at [909, 39] on div "AML Data Collector" at bounding box center [483, 33] width 925 height 25
drag, startPoint x: 916, startPoint y: 33, endPoint x: 858, endPoint y: 186, distance: 164.2
click at [922, 32] on icon "Cerrar ventana" at bounding box center [927, 35] width 10 height 10
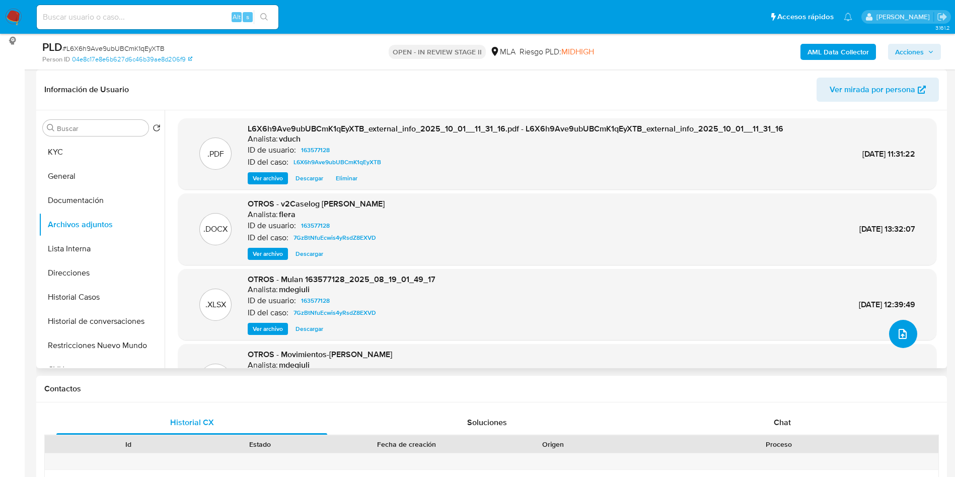
click at [899, 335] on icon "upload-file" at bounding box center [903, 334] width 8 height 10
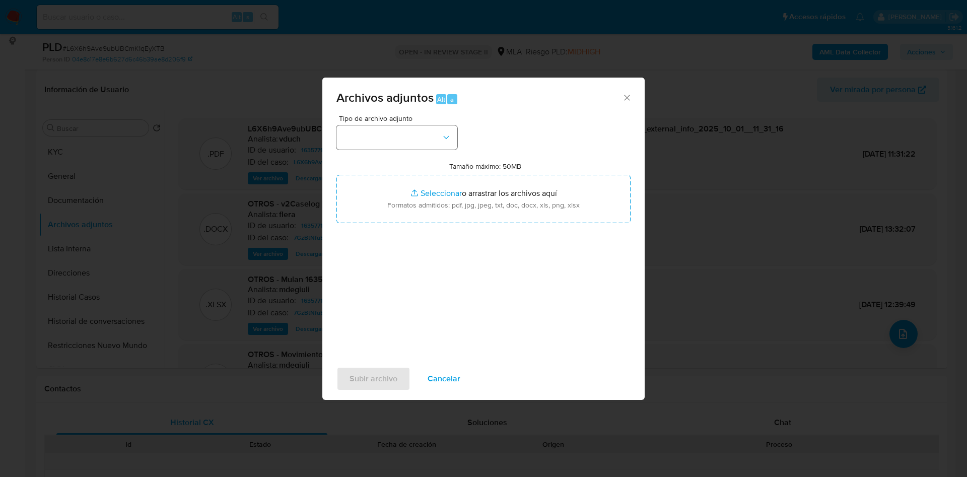
click at [431, 149] on div "Tipo de archivo adjunto Tamaño máximo: 50MB Seleccionar archivos Seleccionar o …" at bounding box center [483, 234] width 294 height 238
click at [402, 134] on button "button" at bounding box center [396, 137] width 121 height 24
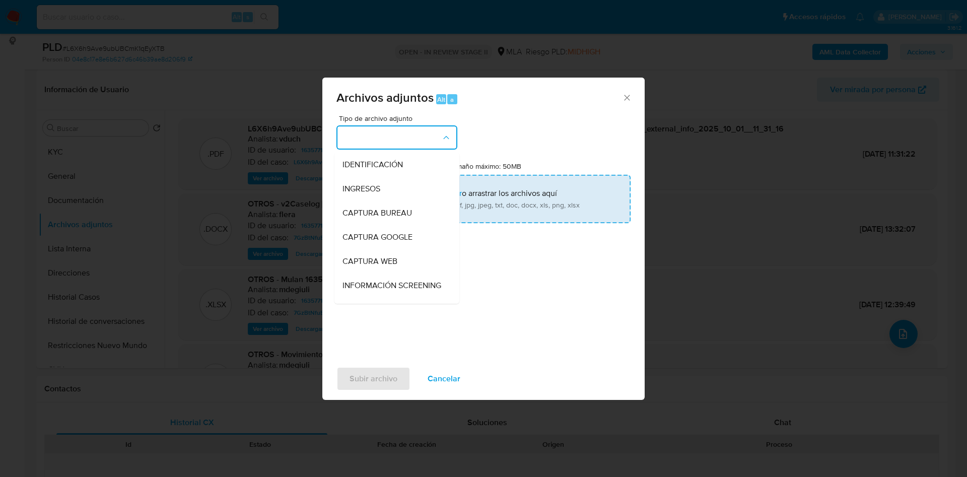
click at [388, 181] on div "INGRESOS" at bounding box center [393, 189] width 103 height 24
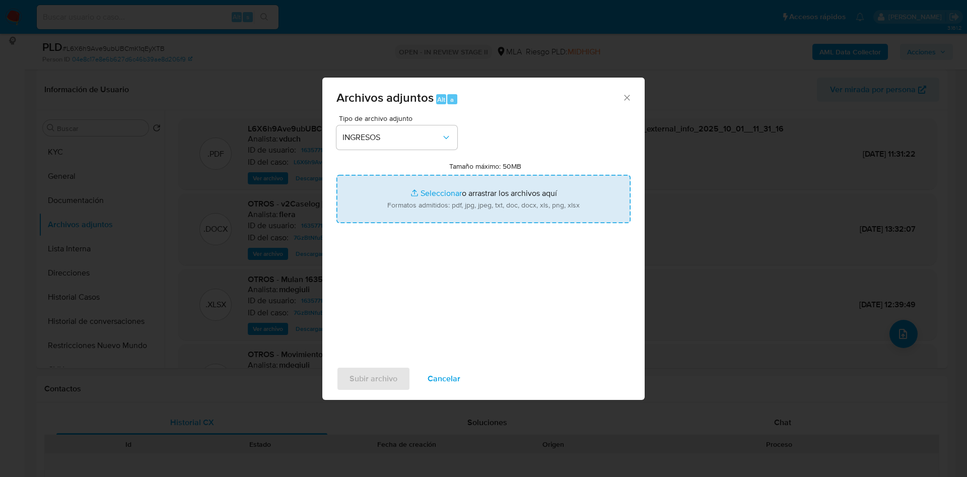
type input "C:\fakepath\Gabriel Omar Flores - Documentacion.pdf"
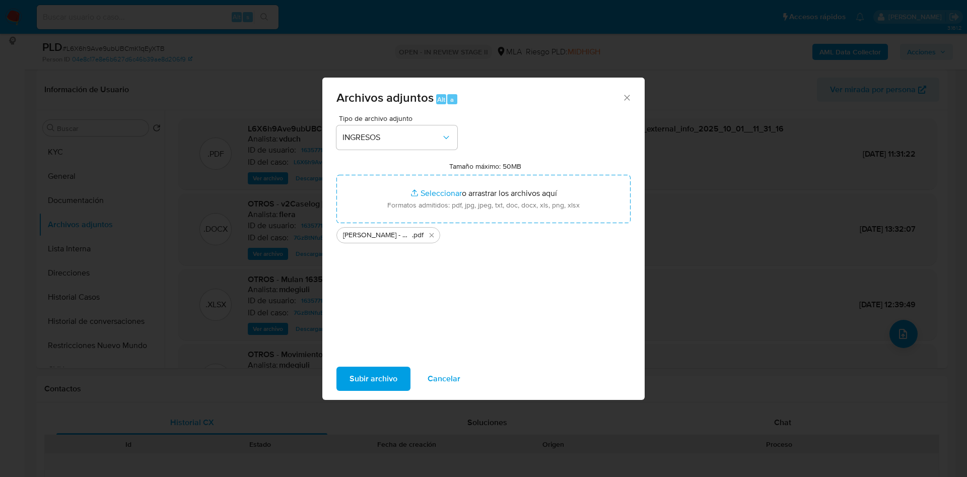
click at [377, 368] on span "Subir archivo" at bounding box center [374, 379] width 48 height 22
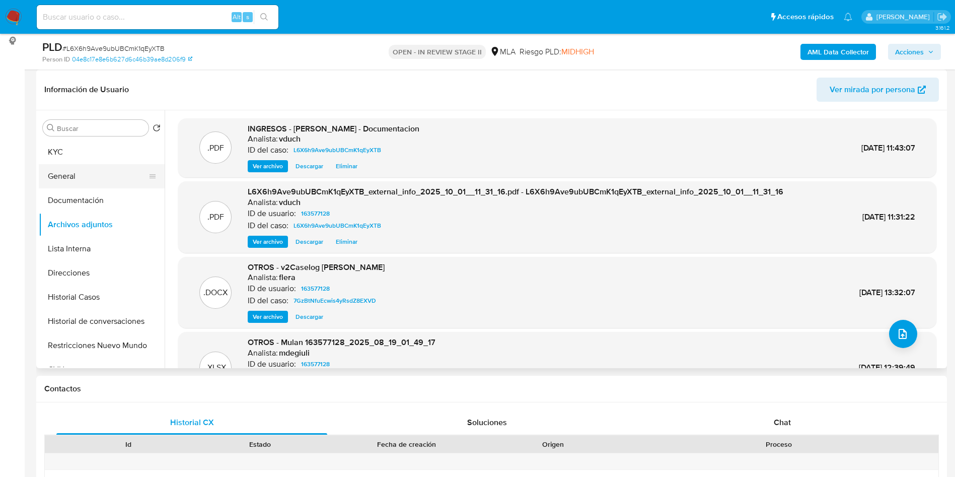
click at [137, 171] on button "General" at bounding box center [98, 176] width 118 height 24
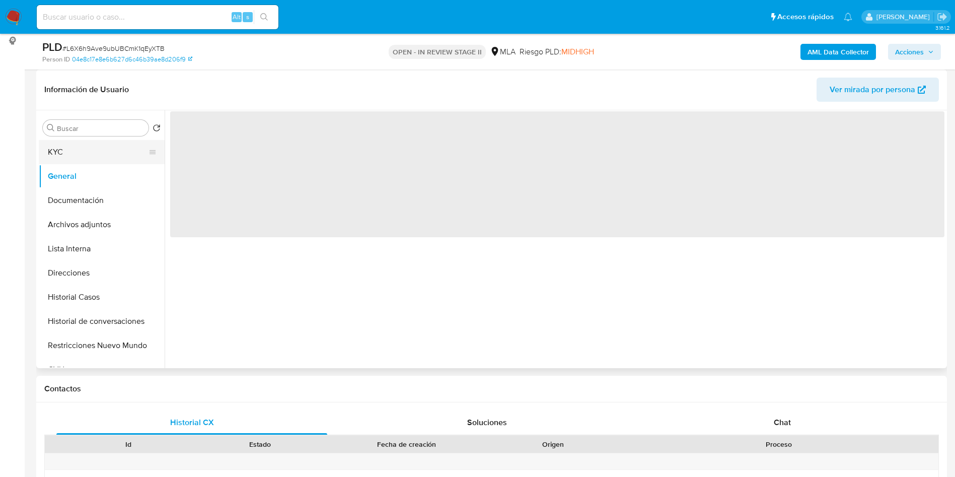
click at [119, 147] on button "KYC" at bounding box center [98, 152] width 118 height 24
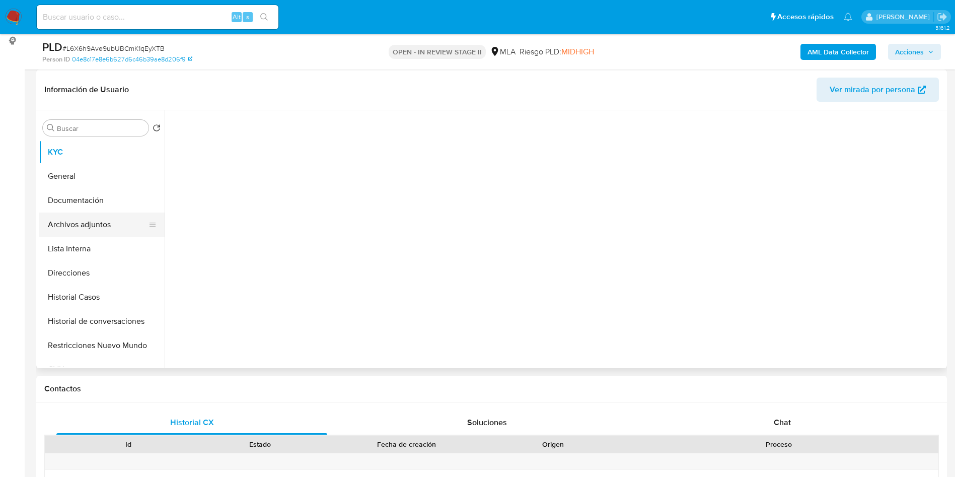
click at [109, 218] on button "Archivos adjuntos" at bounding box center [98, 225] width 118 height 24
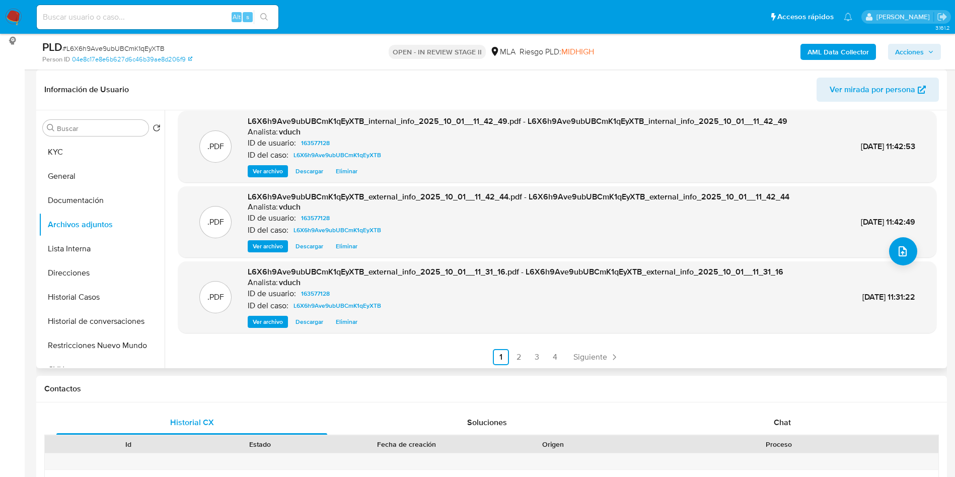
scroll to position [85, 0]
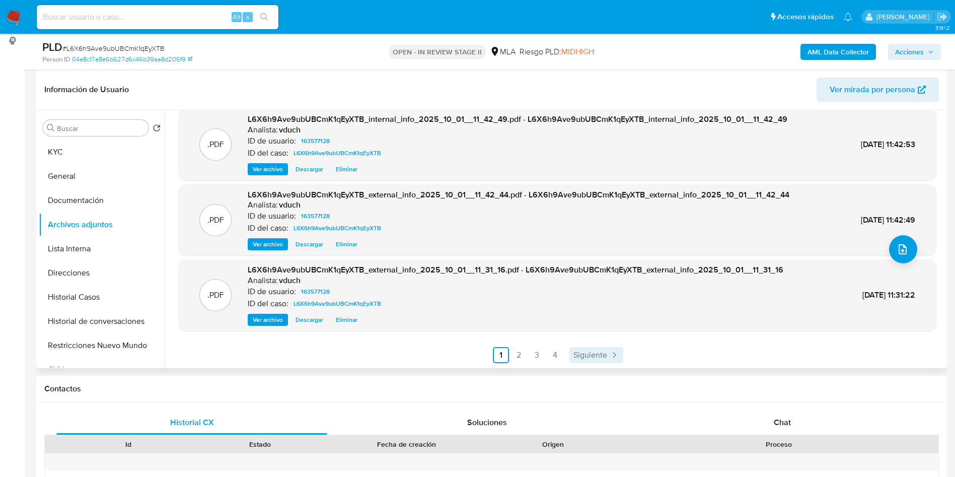
click at [599, 359] on span "Siguiente" at bounding box center [591, 355] width 34 height 8
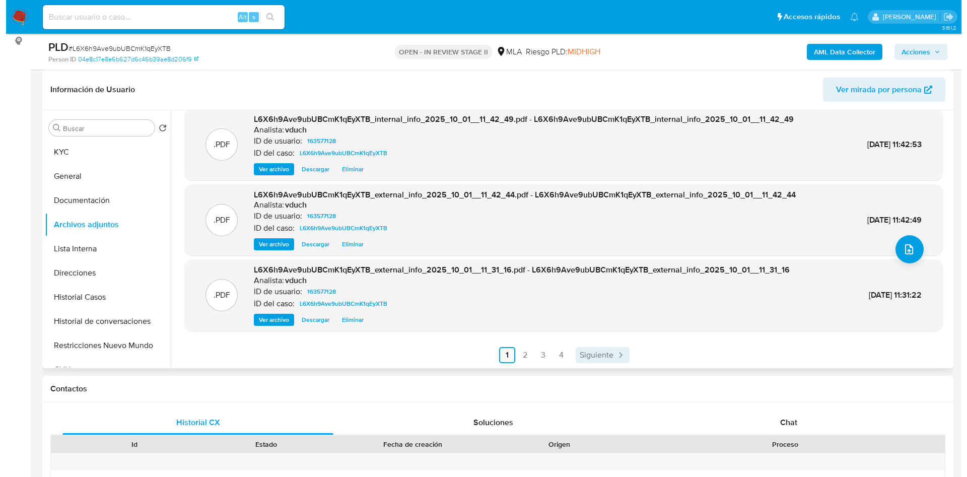
scroll to position [0, 0]
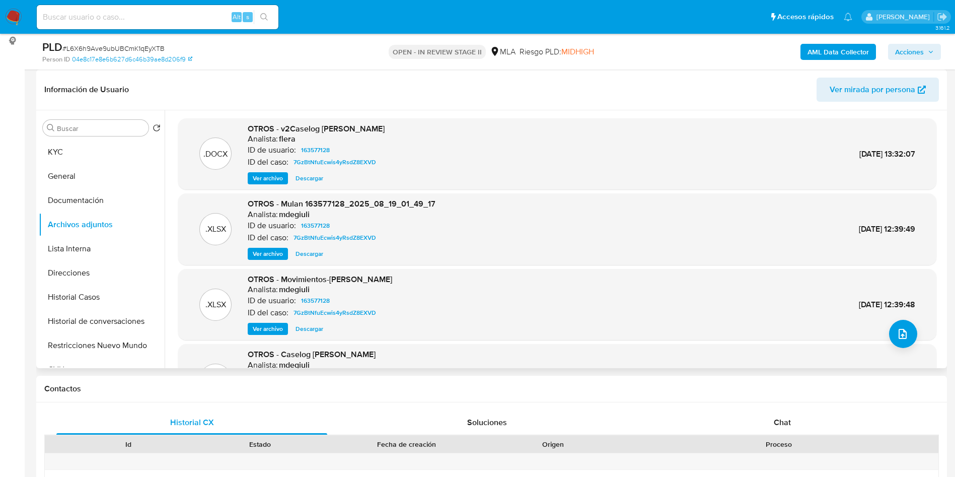
click at [266, 178] on span "Ver archivo" at bounding box center [268, 178] width 30 height 10
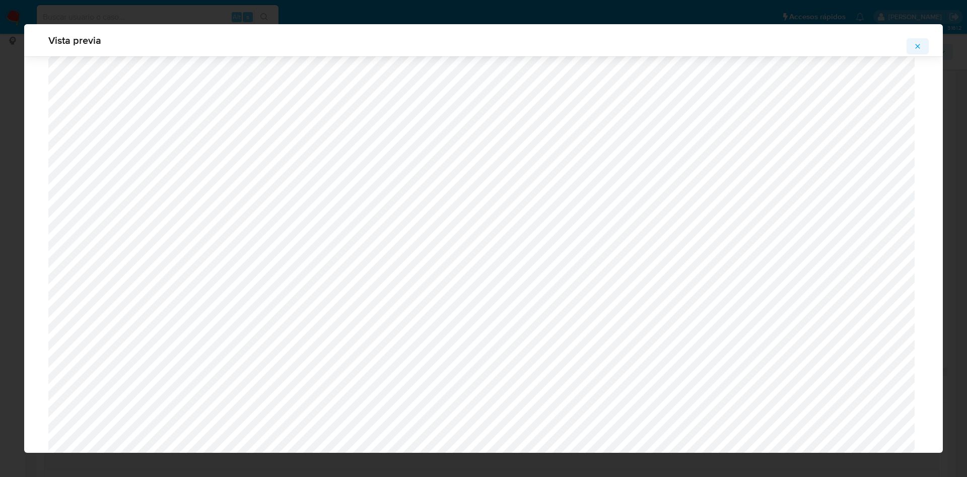
scroll to position [3304, 0]
click at [916, 42] on icon "Attachment preview" at bounding box center [918, 46] width 8 height 8
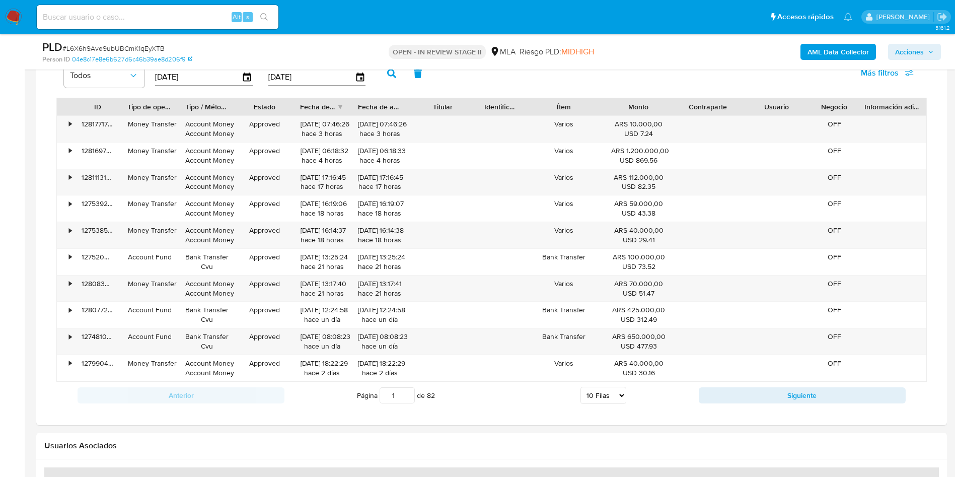
scroll to position [604, 0]
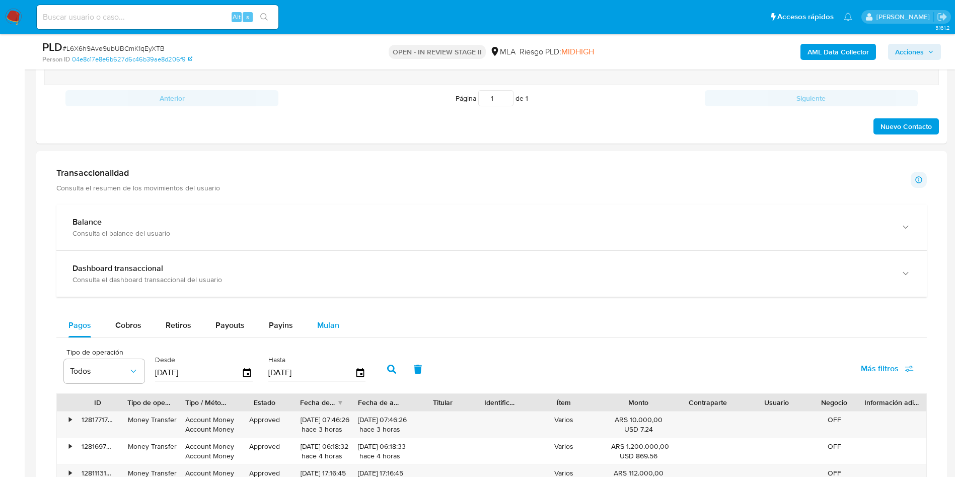
drag, startPoint x: 317, startPoint y: 327, endPoint x: 312, endPoint y: 326, distance: 5.7
click at [318, 327] on span "Mulan" at bounding box center [328, 325] width 22 height 12
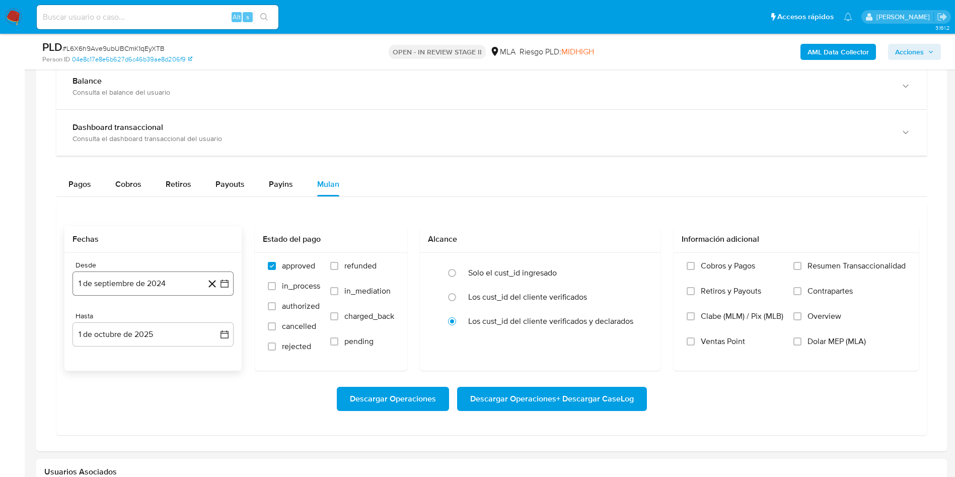
scroll to position [755, 0]
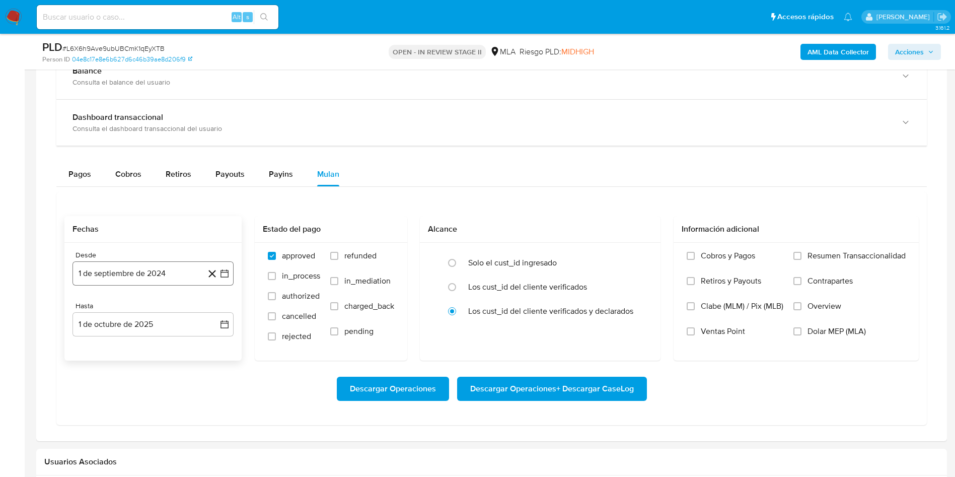
click at [230, 267] on button "1 de septiembre de 2024" at bounding box center [153, 273] width 161 height 24
click at [171, 308] on span "septiembre 2024" at bounding box center [147, 310] width 61 height 10
click at [210, 309] on icon "Año siguiente" at bounding box center [213, 310] width 12 height 12
click at [158, 400] on span "ago" at bounding box center [152, 403] width 13 height 8
click at [173, 343] on button "1" at bounding box center [173, 347] width 16 height 16
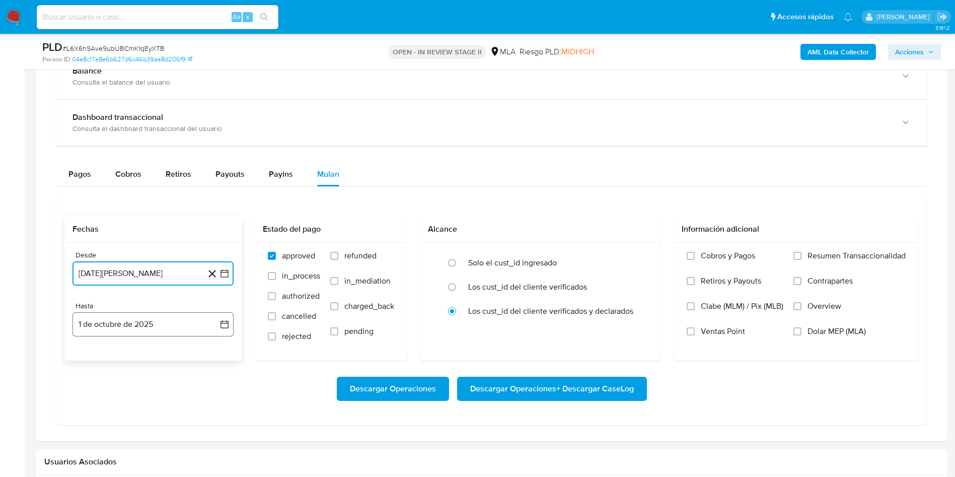
click at [223, 325] on icon "button" at bounding box center [225, 324] width 10 height 10
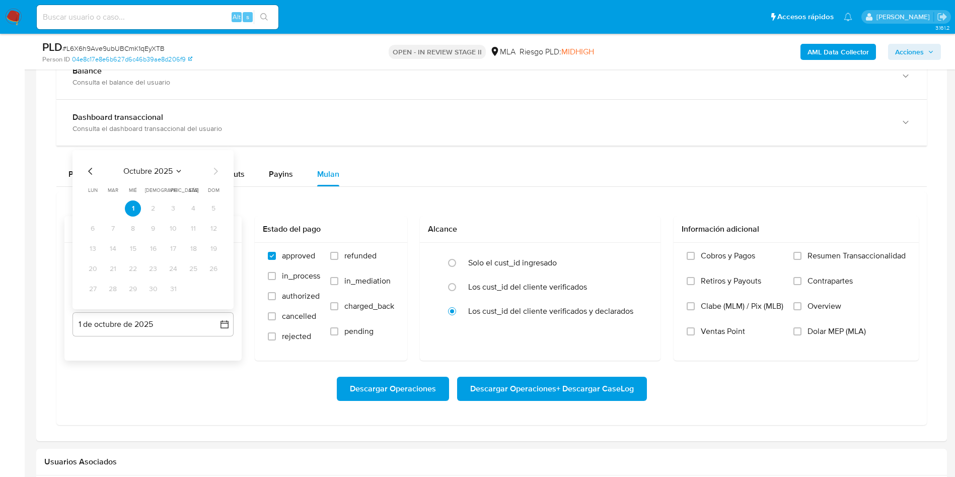
click at [88, 168] on icon "Mes anterior" at bounding box center [91, 171] width 12 height 12
click at [117, 295] on button "30" at bounding box center [113, 289] width 16 height 16
click at [177, 384] on div "Descargar Operaciones Descargar Operaciones + Descargar CaseLog" at bounding box center [491, 389] width 855 height 24
click at [571, 389] on span "Descargar Operaciones + Descargar CaseLog" at bounding box center [552, 389] width 164 height 22
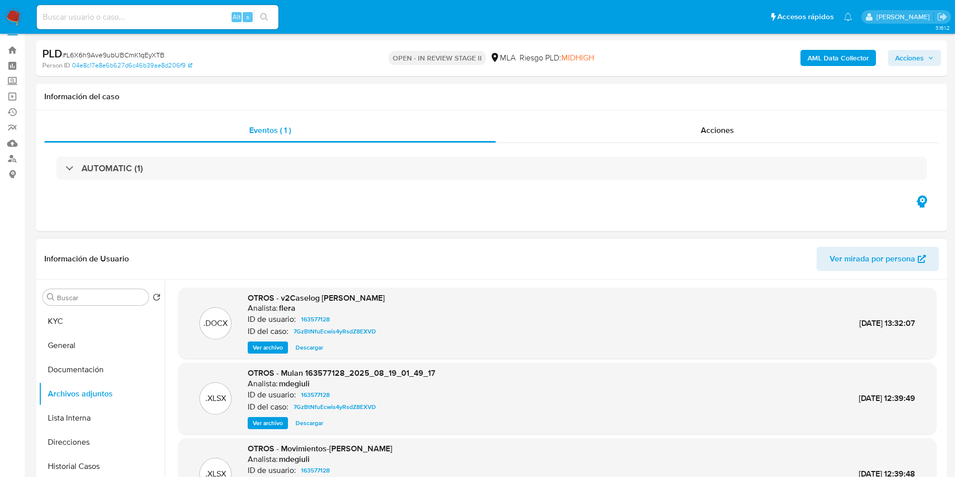
scroll to position [0, 0]
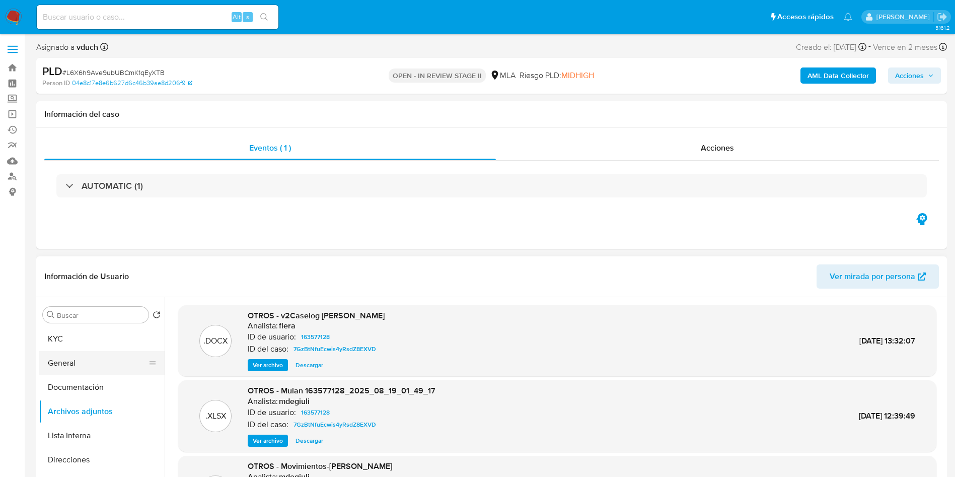
click at [102, 351] on button "General" at bounding box center [98, 363] width 118 height 24
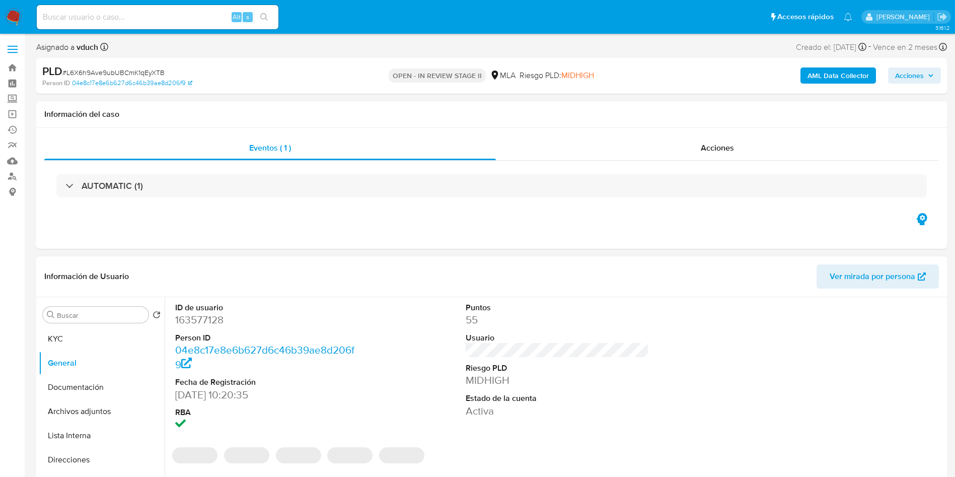
click at [270, 404] on dl "ID de usuario 163577128 Person ID 04e8c17e8e6b627d6c46b39ae8d206f9 Fecha de Reg…" at bounding box center [267, 367] width 184 height 130
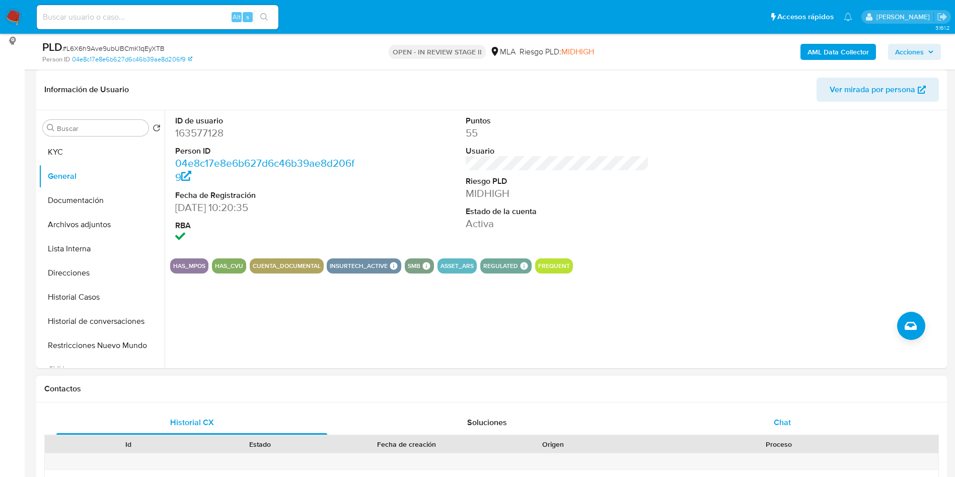
click at [791, 422] on div "Chat" at bounding box center [782, 422] width 271 height 24
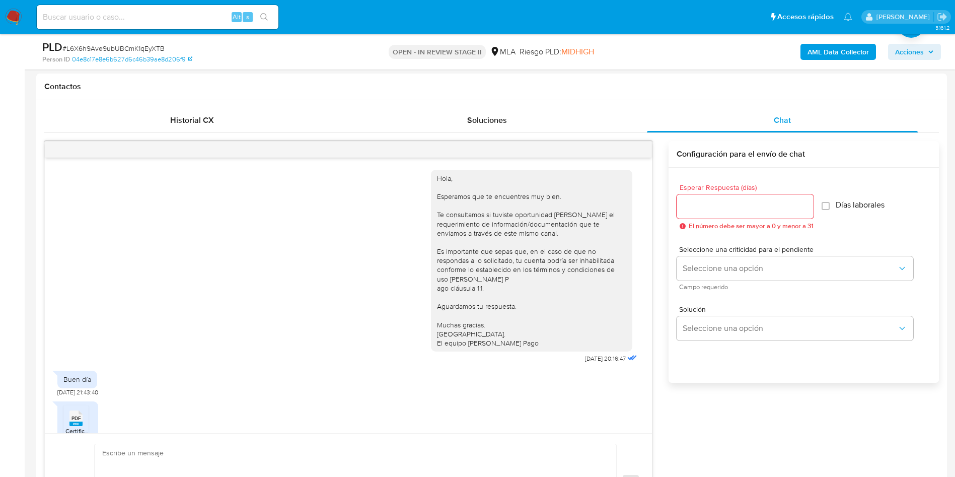
scroll to position [34, 0]
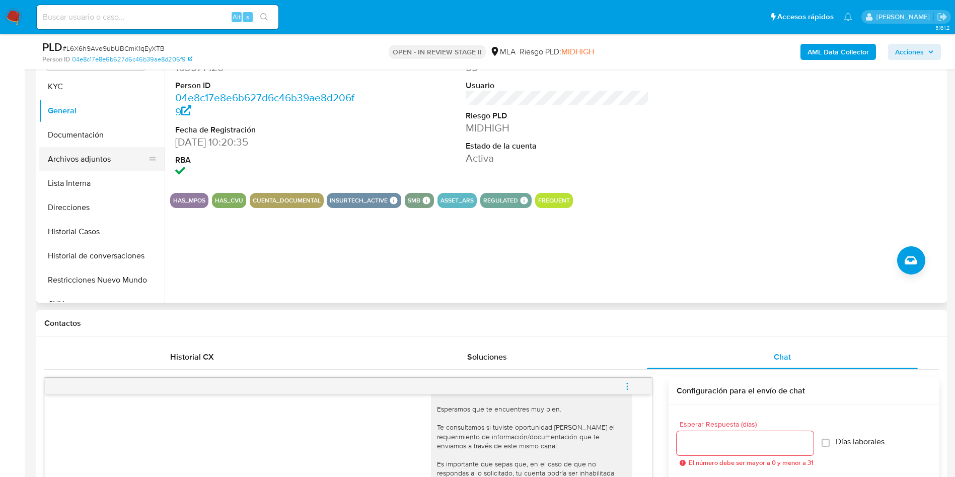
scroll to position [151, 0]
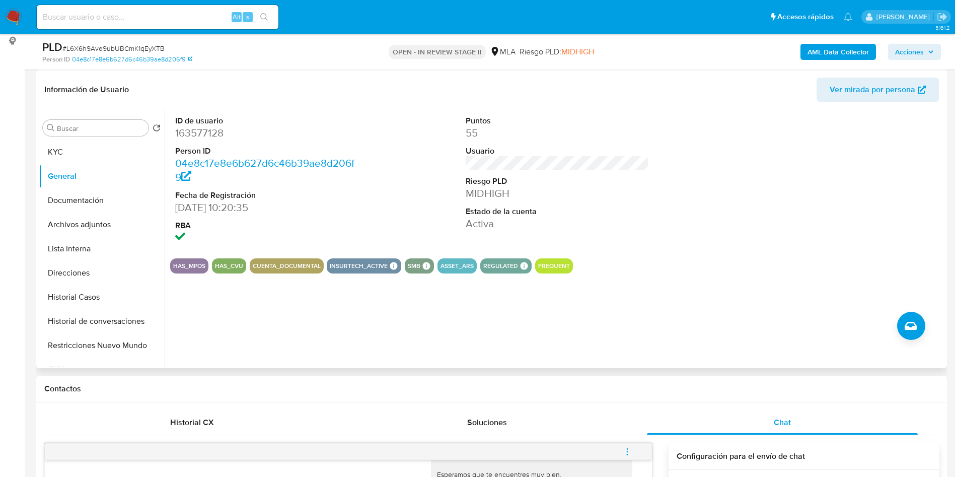
click at [205, 126] on dd "163577128" at bounding box center [267, 133] width 184 height 14
copy dd "163577128"
click at [76, 213] on button "Archivos adjuntos" at bounding box center [98, 225] width 118 height 24
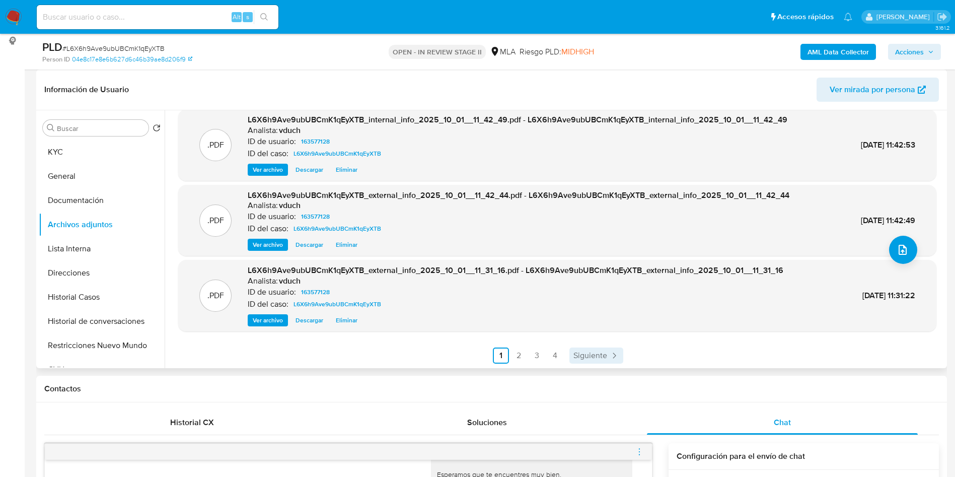
scroll to position [85, 0]
click at [596, 359] on span "Siguiente" at bounding box center [591, 355] width 34 height 8
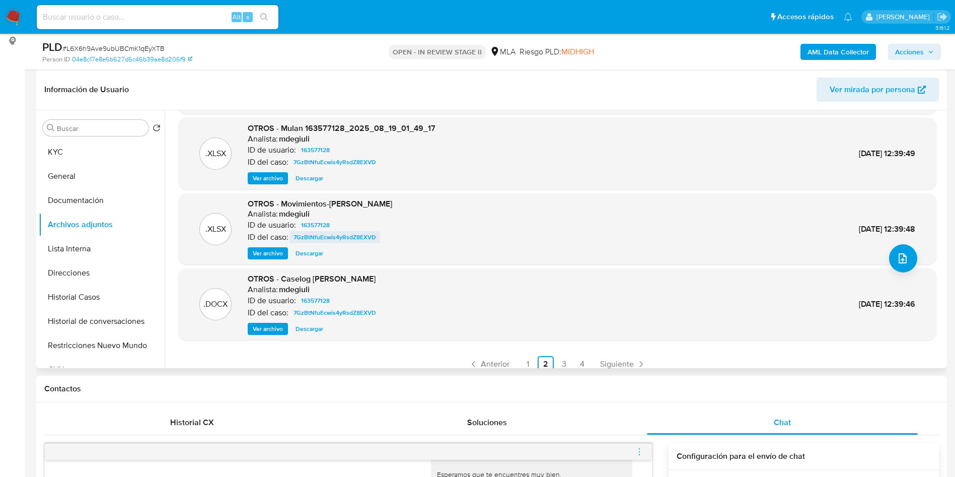
scroll to position [0, 0]
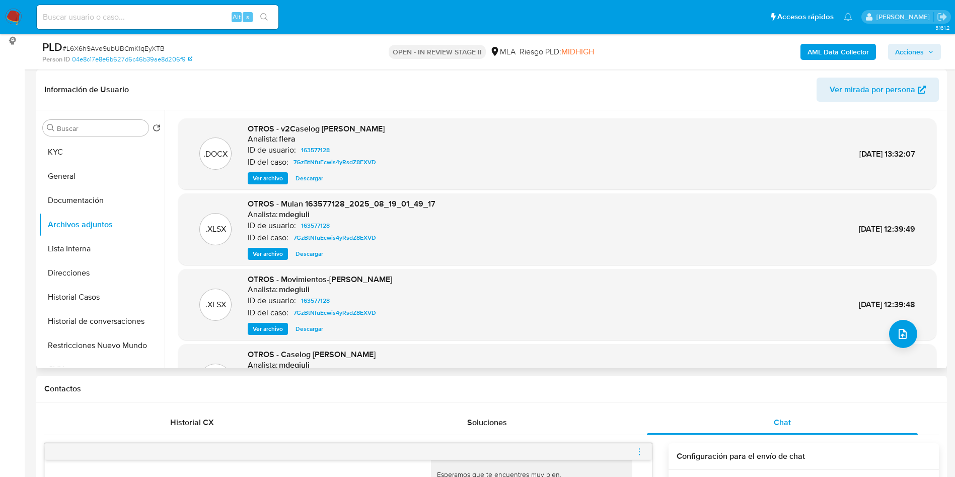
click at [314, 181] on span "Descargar" at bounding box center [310, 178] width 28 height 10
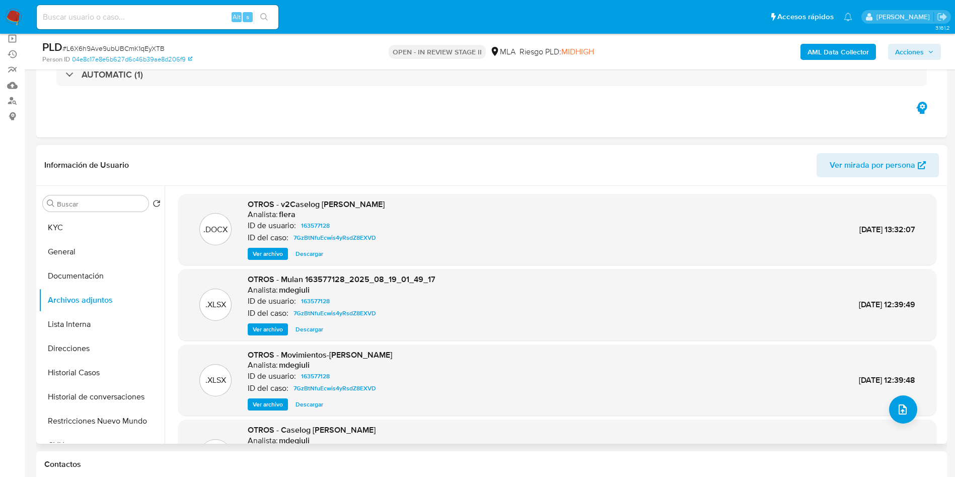
scroll to position [85, 0]
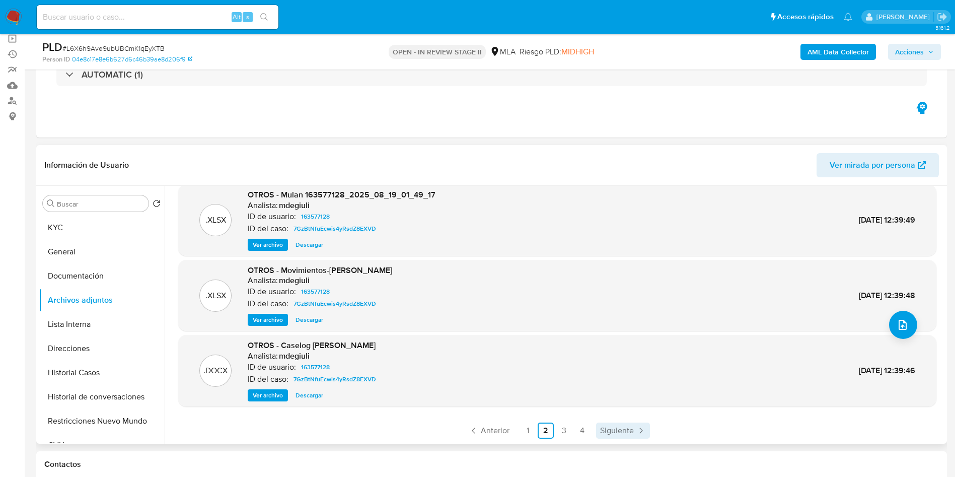
click at [608, 435] on span "Siguiente" at bounding box center [617, 431] width 34 height 8
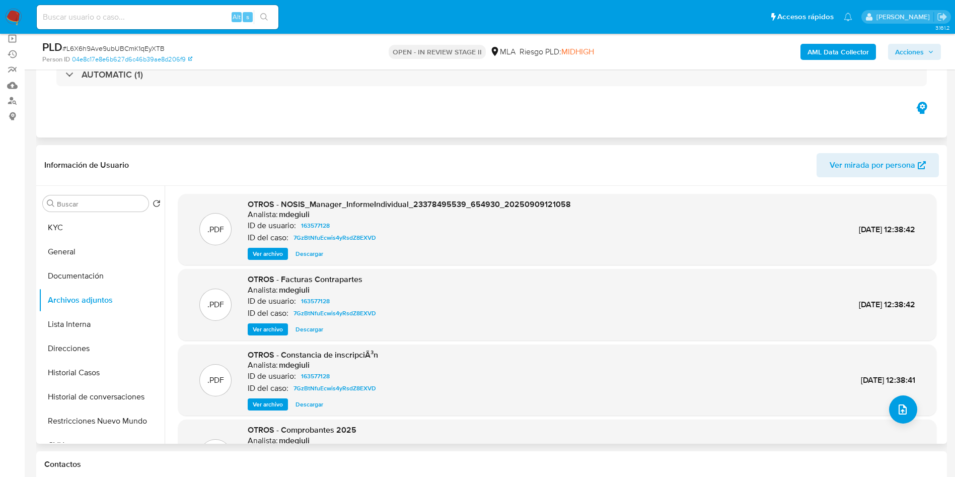
scroll to position [151, 0]
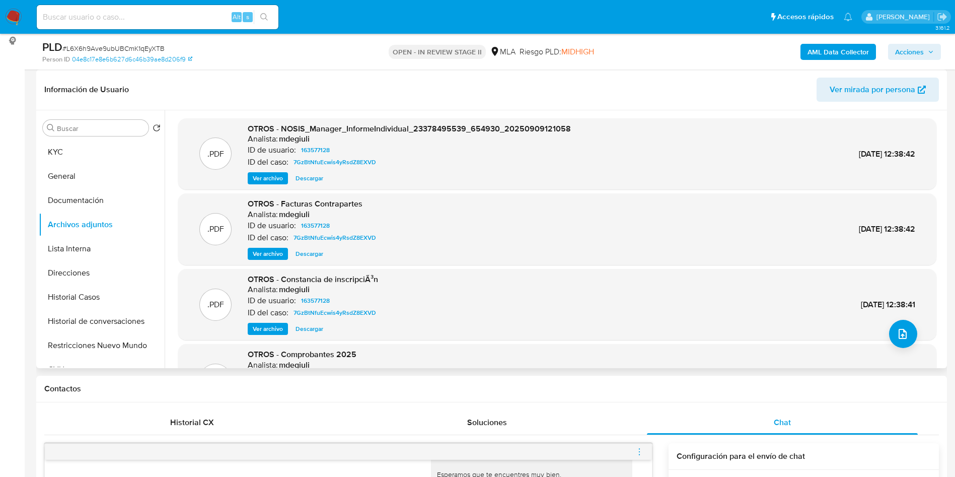
click at [269, 261] on div ".PDF OTROS - Facturas Contrapartes Analista: mdegiuli ID de usuario: 163577128 …" at bounding box center [557, 229] width 758 height 72
click at [264, 257] on span "Ver archivo" at bounding box center [268, 254] width 30 height 10
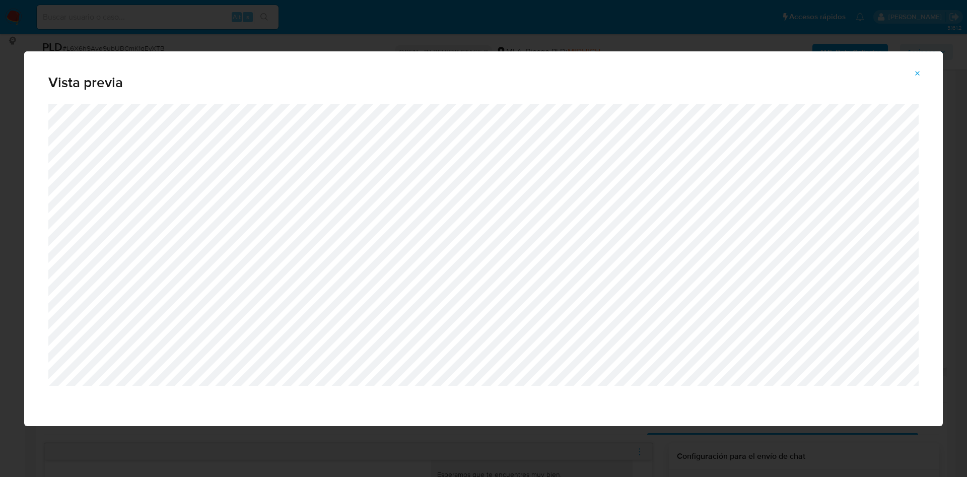
click at [918, 71] on icon "Attachment preview" at bounding box center [918, 73] width 8 height 8
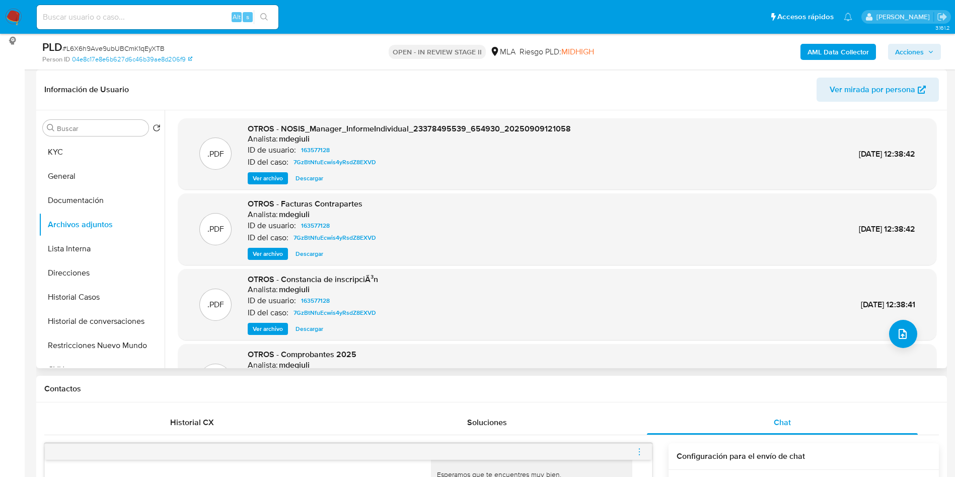
click at [456, 393] on h1 "Contactos" at bounding box center [491, 389] width 895 height 10
click at [266, 249] on span "Ver archivo" at bounding box center [268, 254] width 30 height 10
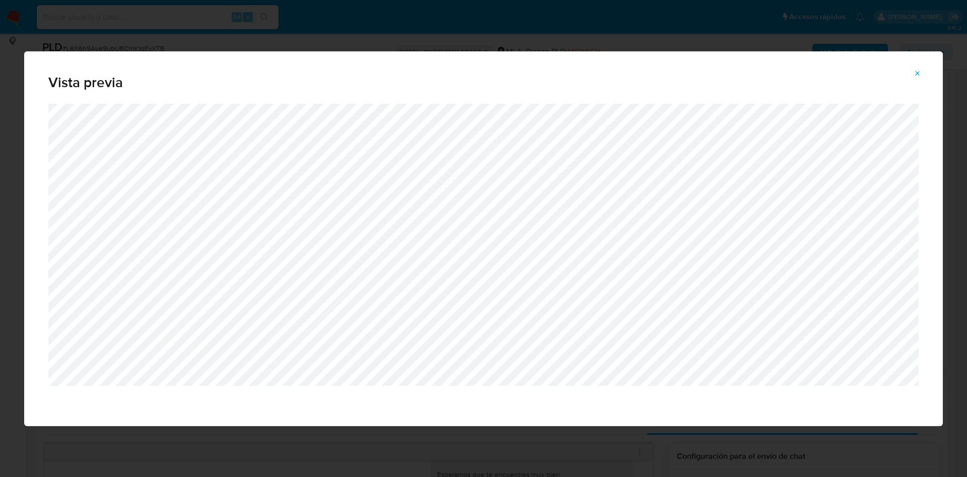
click at [914, 75] on icon "Attachment preview" at bounding box center [918, 73] width 8 height 8
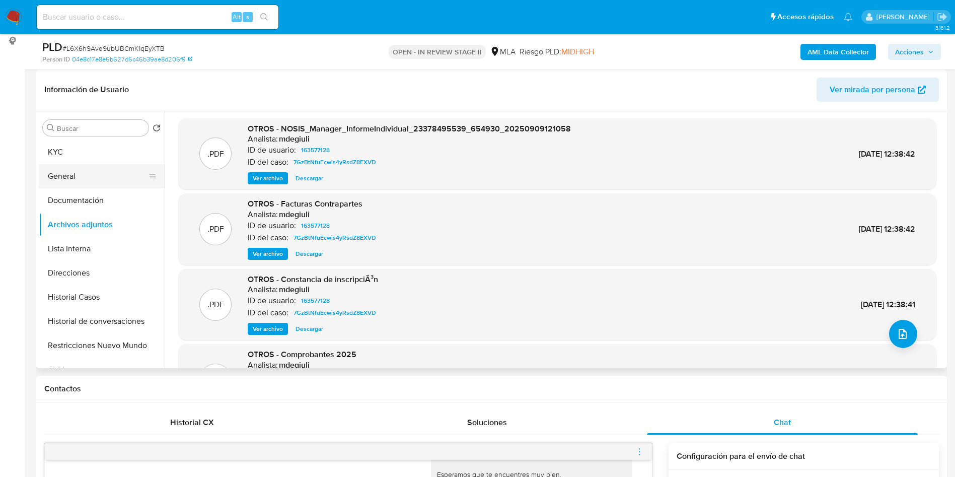
drag, startPoint x: 69, startPoint y: 161, endPoint x: 107, endPoint y: 179, distance: 41.9
click at [69, 160] on button "KYC" at bounding box center [102, 152] width 126 height 24
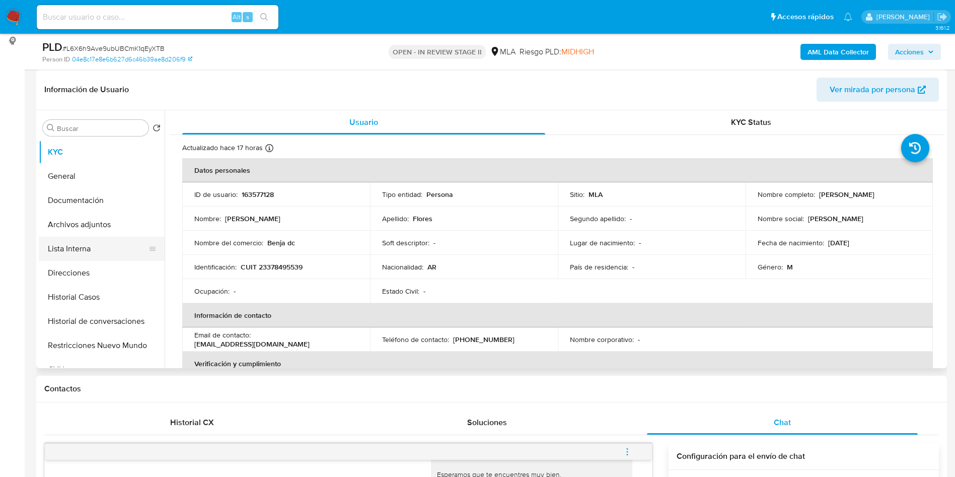
click at [121, 246] on button "Lista Interna" at bounding box center [98, 249] width 118 height 24
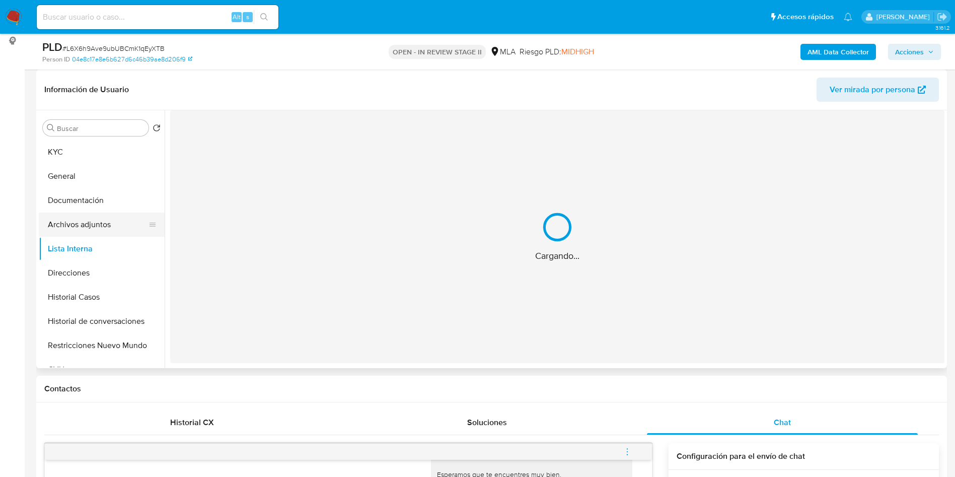
click at [122, 226] on button "Archivos adjuntos" at bounding box center [98, 225] width 118 height 24
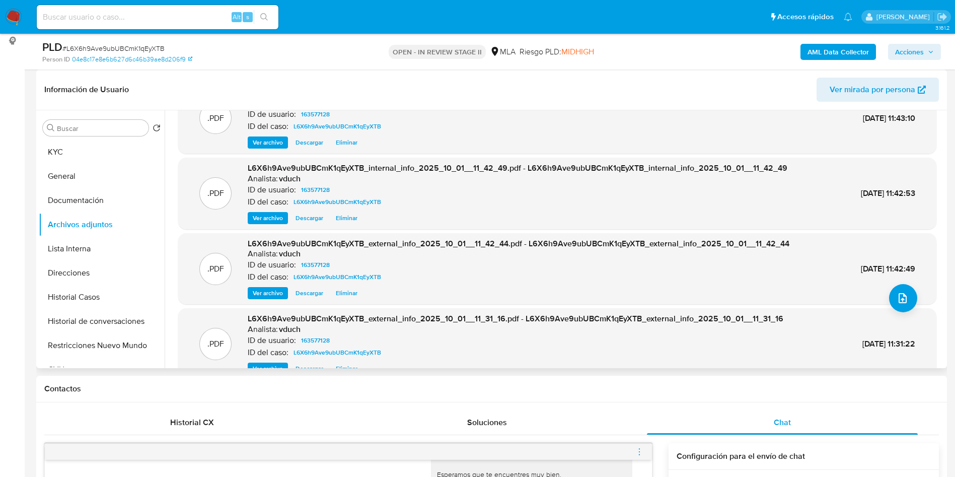
scroll to position [85, 0]
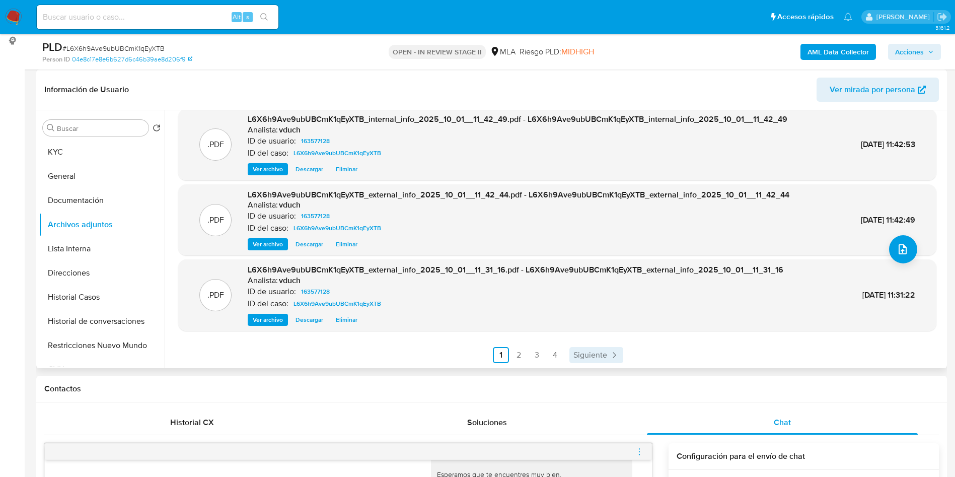
click at [610, 355] on icon "Paginación" at bounding box center [614, 355] width 10 height 10
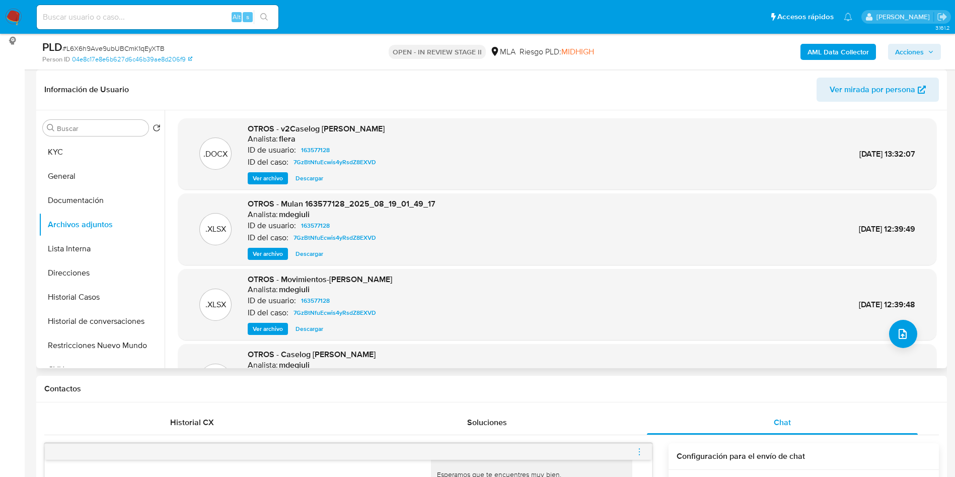
click at [324, 182] on button "Descargar" at bounding box center [310, 178] width 38 height 12
click at [369, 72] on div "Información de Usuario Ver mirada por persona" at bounding box center [491, 89] width 911 height 41
click at [76, 147] on button "KYC" at bounding box center [98, 152] width 118 height 24
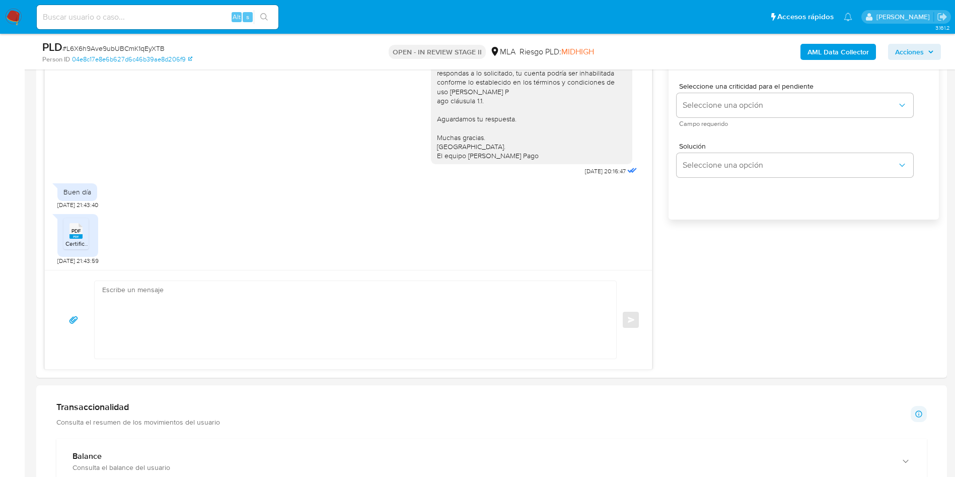
scroll to position [529, 0]
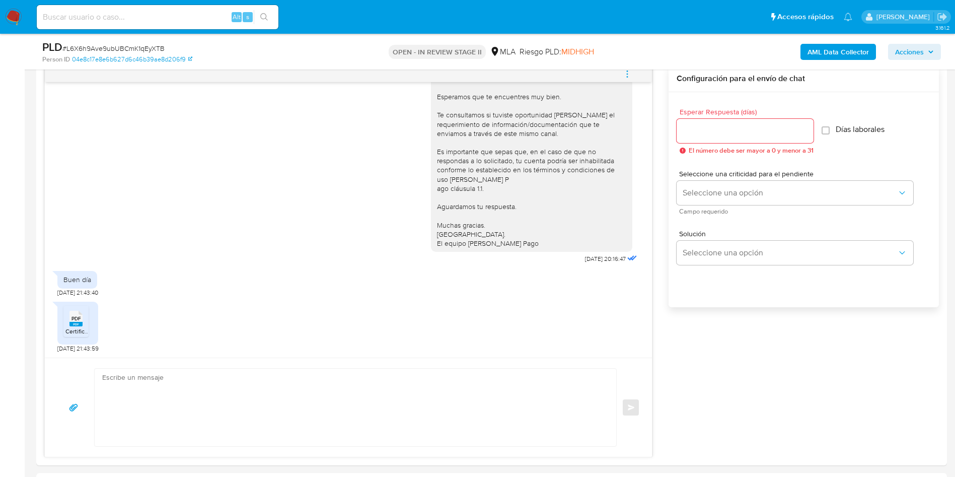
click at [0, 326] on aside "Bandeja Tablero Screening Búsqueda en Listas Watchlist Herramientas Operaciones…" at bounding box center [12, 471] width 25 height 2000
click at [320, 400] on textarea at bounding box center [353, 408] width 502 height 78
paste textarea "Hola, ¡Muchas gracias por tu respuesta! Confirmamos la recepción de la document…"
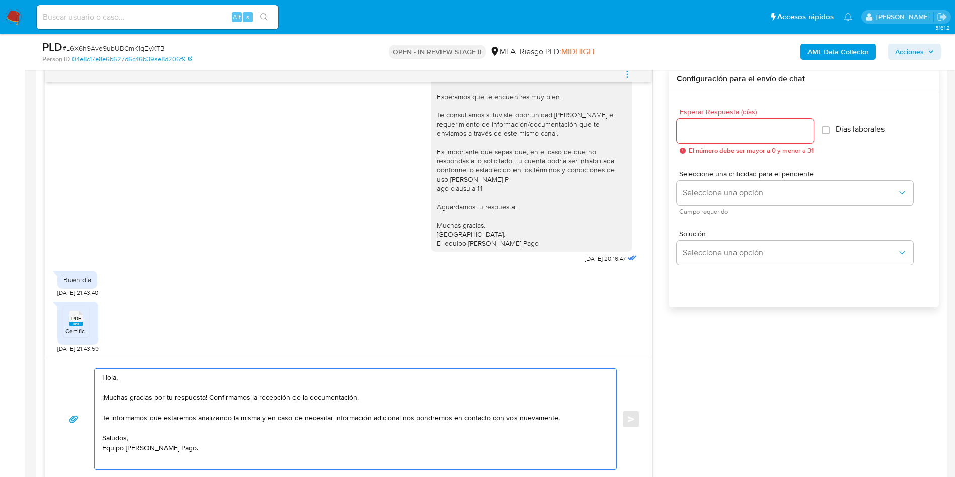
scroll to position [4, 0]
type textarea "Hola, ¡Muchas gracias por tu respuesta! Confirmamos la recepción de la document…"
click at [719, 121] on div at bounding box center [745, 131] width 137 height 24
click at [719, 127] on input "Esperar Respuesta (días)" at bounding box center [745, 130] width 137 height 13
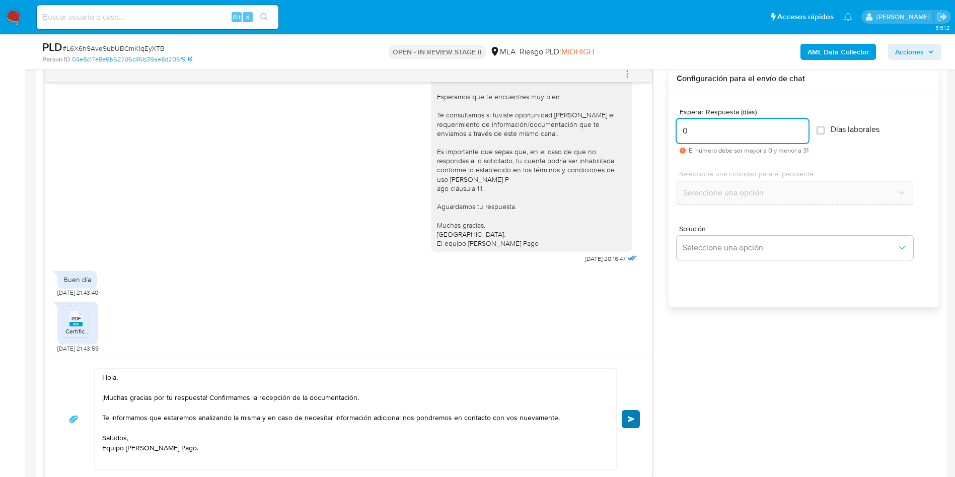
type input "0"
drag, startPoint x: 627, startPoint y: 425, endPoint x: 620, endPoint y: 418, distance: 9.3
click at [628, 425] on button "Enviar" at bounding box center [631, 419] width 18 height 18
click at [122, 48] on span "# L6X6h9Ave9ubUBCmK1qEyXTB" at bounding box center [113, 48] width 102 height 10
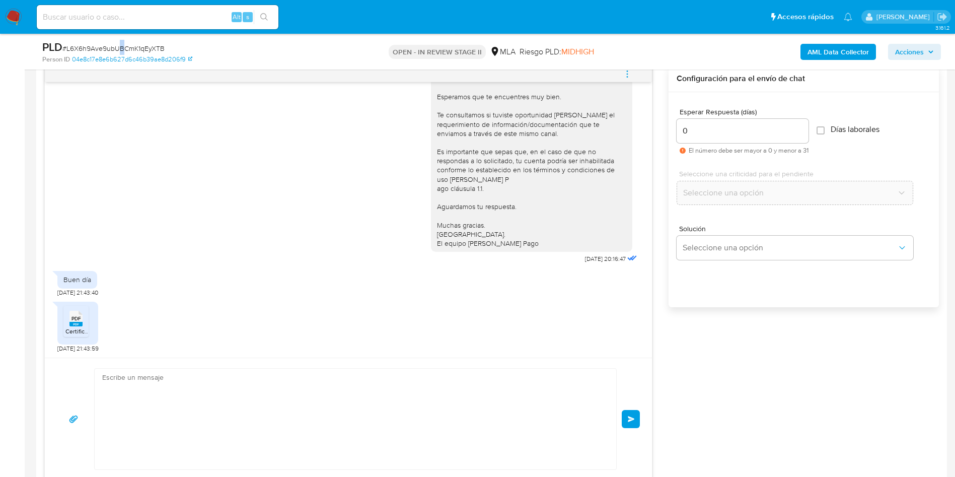
scroll to position [0, 0]
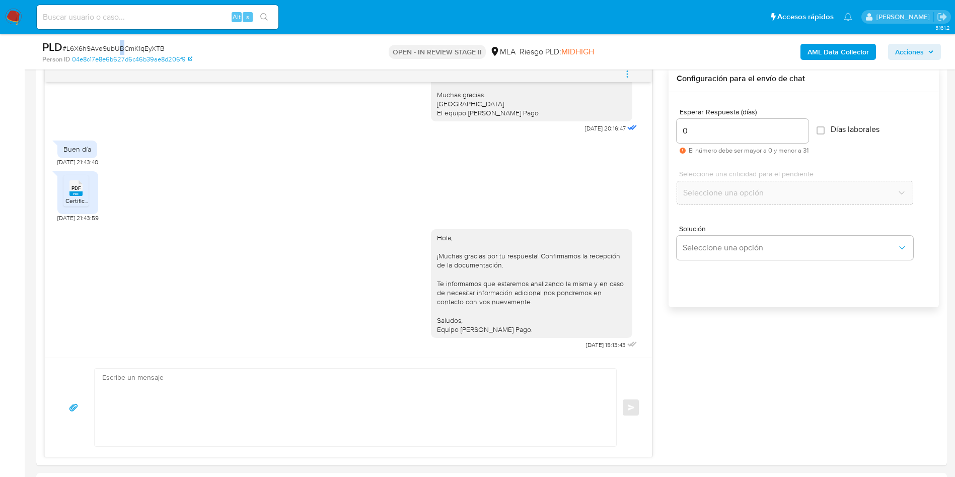
click at [121, 47] on span "# L6X6h9Ave9ubUBCmK1qEyXTB" at bounding box center [113, 48] width 102 height 10
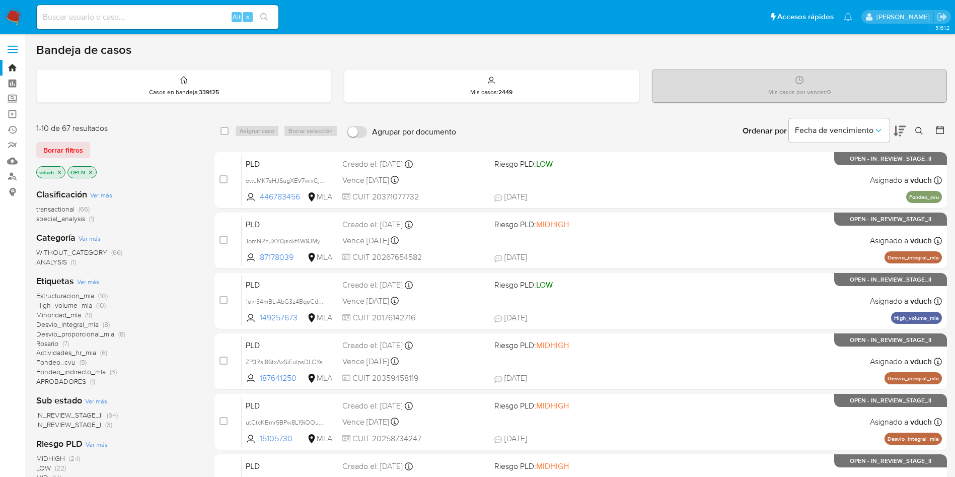
click at [908, 129] on div "Ordenar por Fecha de vencimiento" at bounding box center [823, 130] width 177 height 31
click at [921, 132] on icon at bounding box center [920, 131] width 8 height 8
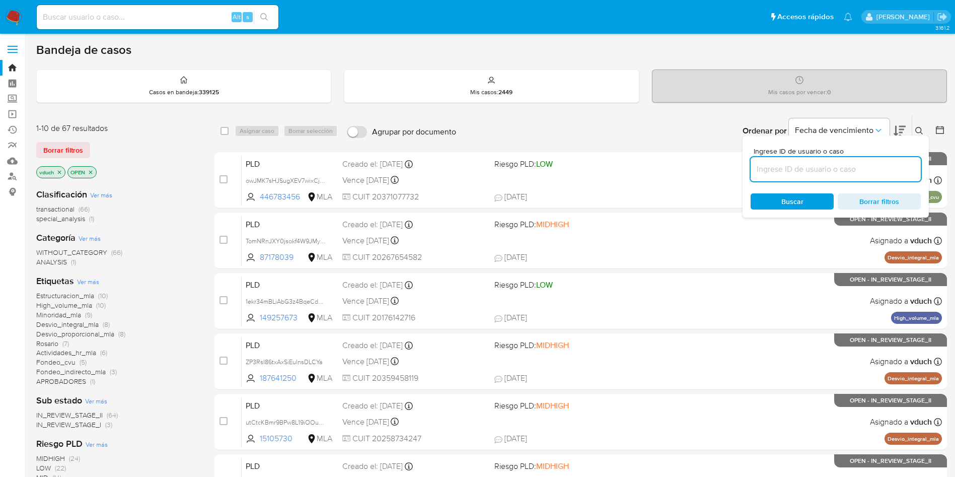
click at [797, 164] on input at bounding box center [836, 169] width 170 height 13
type input "L6X6h9Ave9ubUBCmK1qEyXTB"
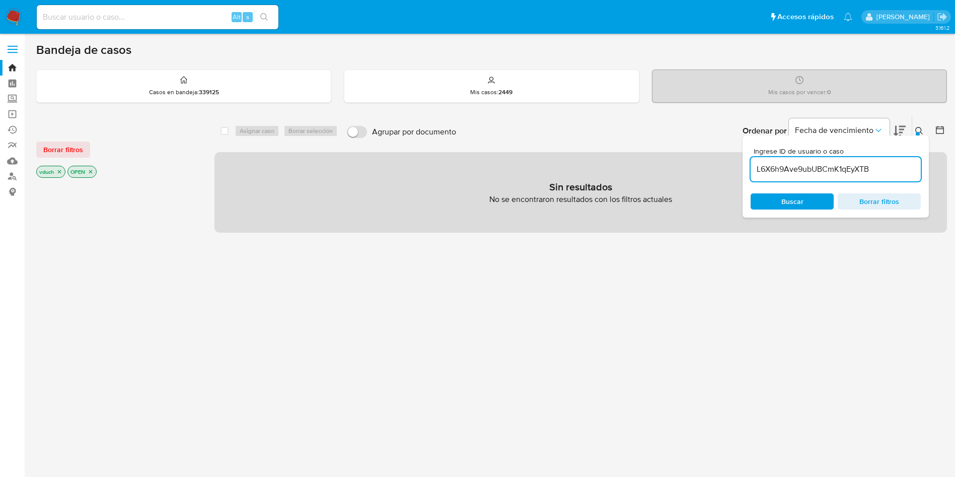
click at [58, 173] on icon "close-filter" at bounding box center [59, 172] width 6 height 6
click at [60, 173] on icon "close-filter" at bounding box center [59, 172] width 6 height 6
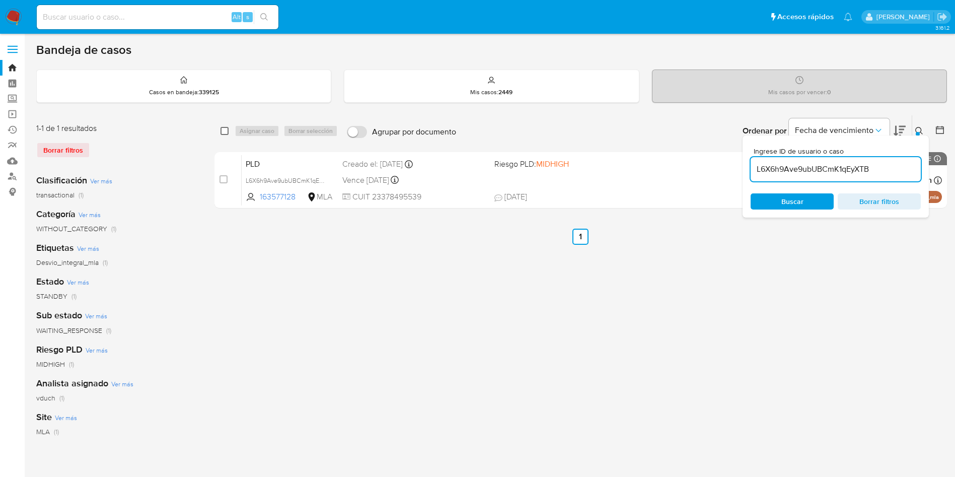
click at [225, 131] on input "checkbox" at bounding box center [225, 131] width 8 height 8
checkbox input "true"
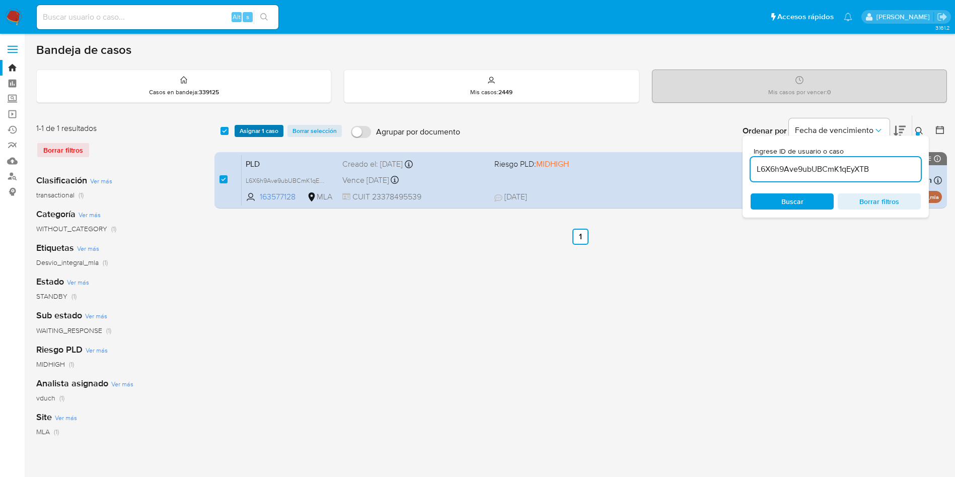
click at [265, 131] on span "Asignar 1 caso" at bounding box center [259, 131] width 39 height 10
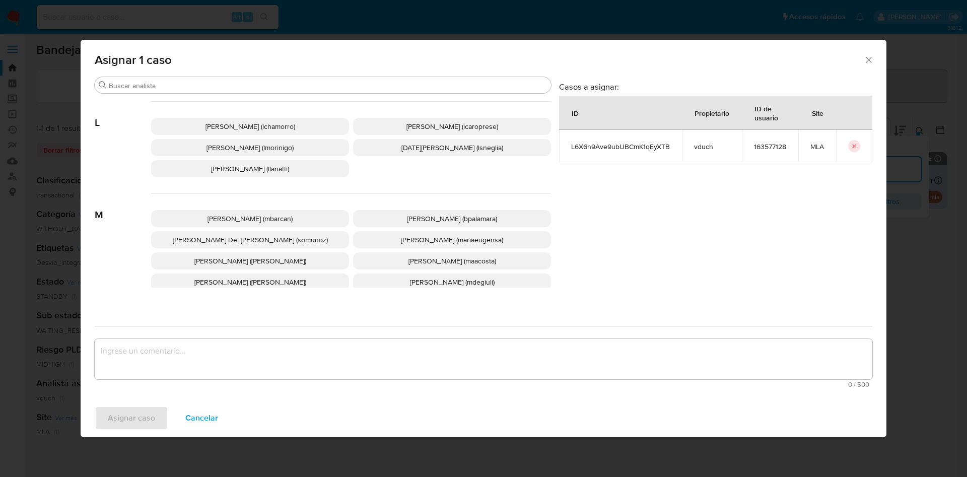
scroll to position [942, 0]
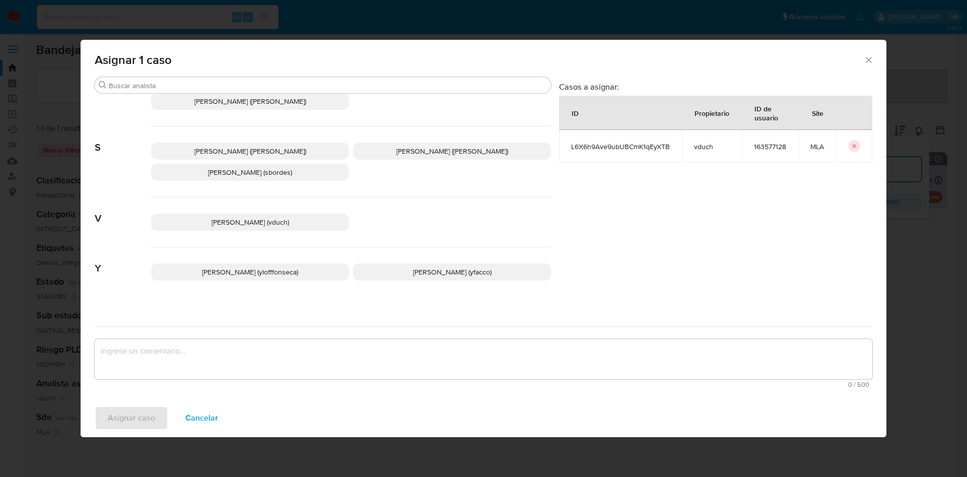
click at [260, 217] on span "Valeria Duch (vduch)" at bounding box center [251, 222] width 78 height 10
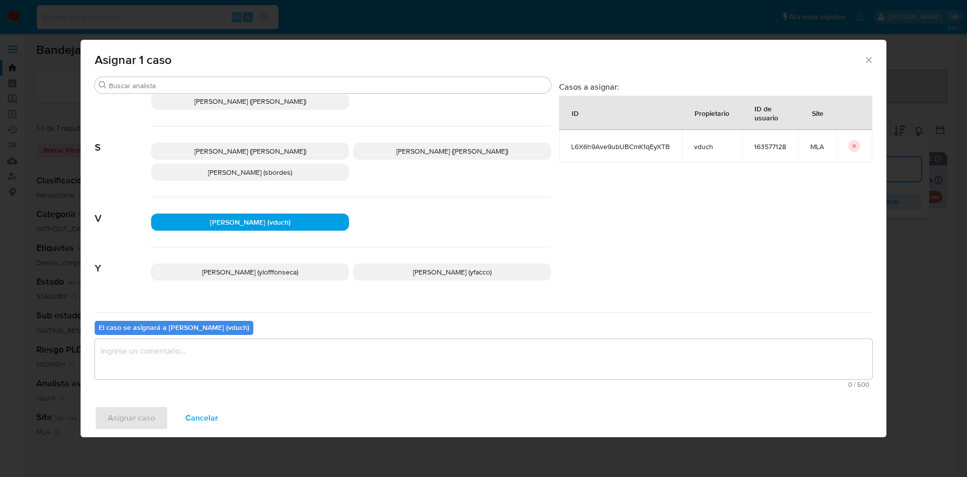
click at [366, 361] on textarea "assign-modal" at bounding box center [484, 359] width 778 height 40
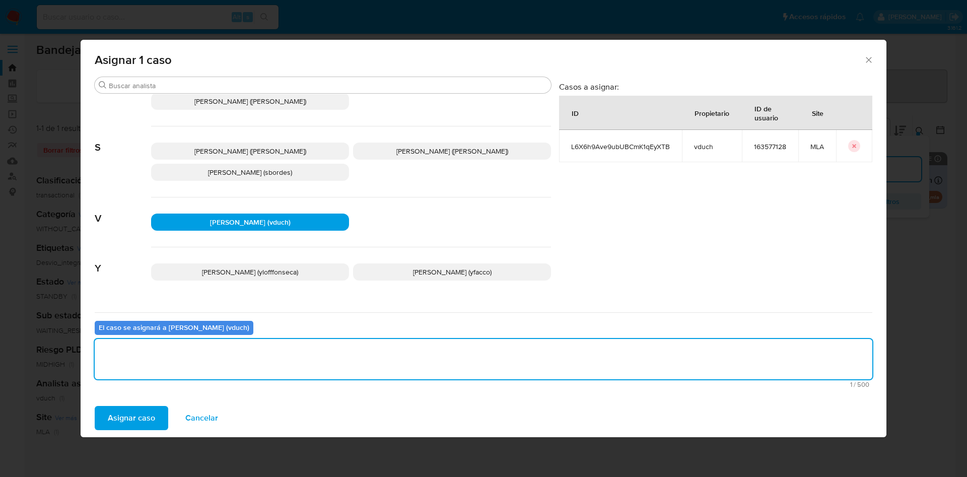
click at [155, 411] on button "Asignar caso" at bounding box center [132, 418] width 74 height 24
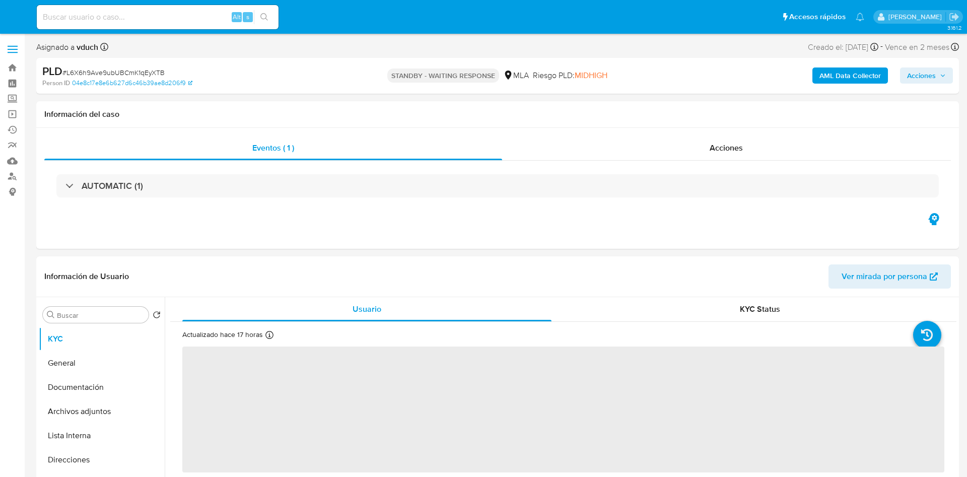
select select "10"
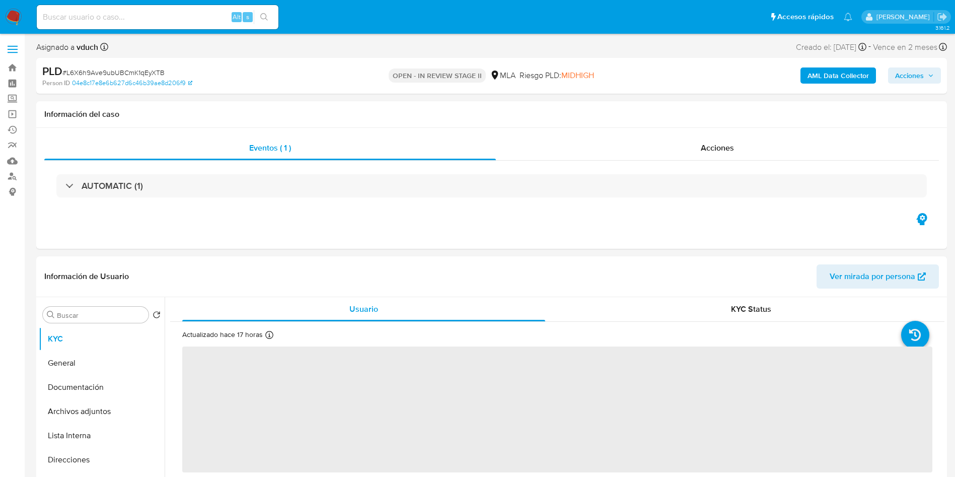
select select "10"
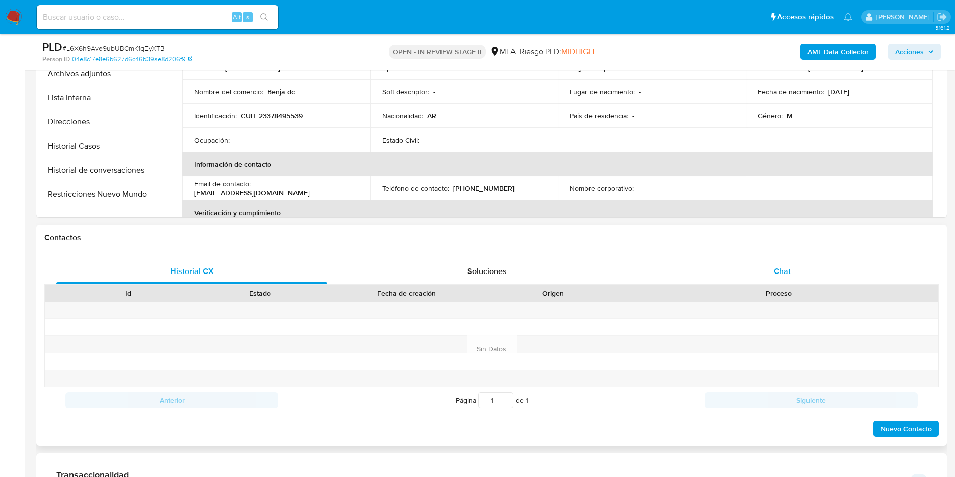
click at [782, 270] on span "Chat" at bounding box center [782, 271] width 17 height 12
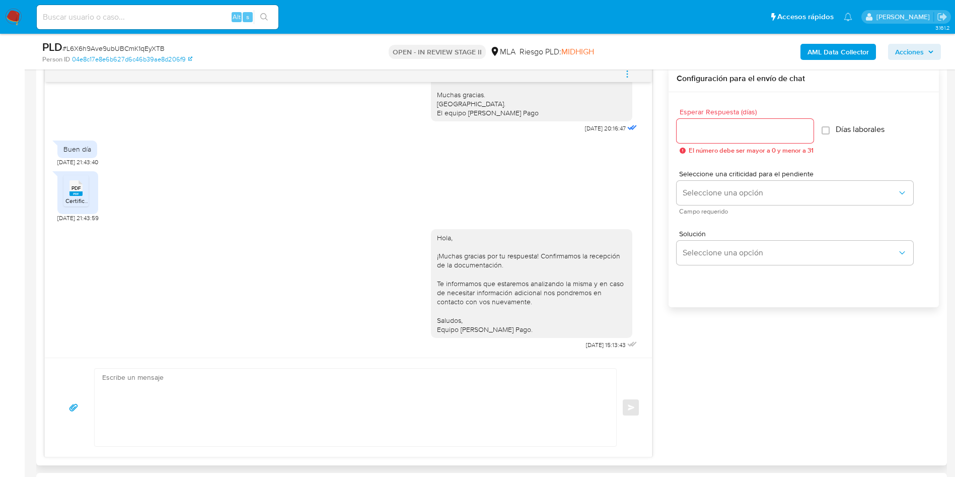
scroll to position [453, 0]
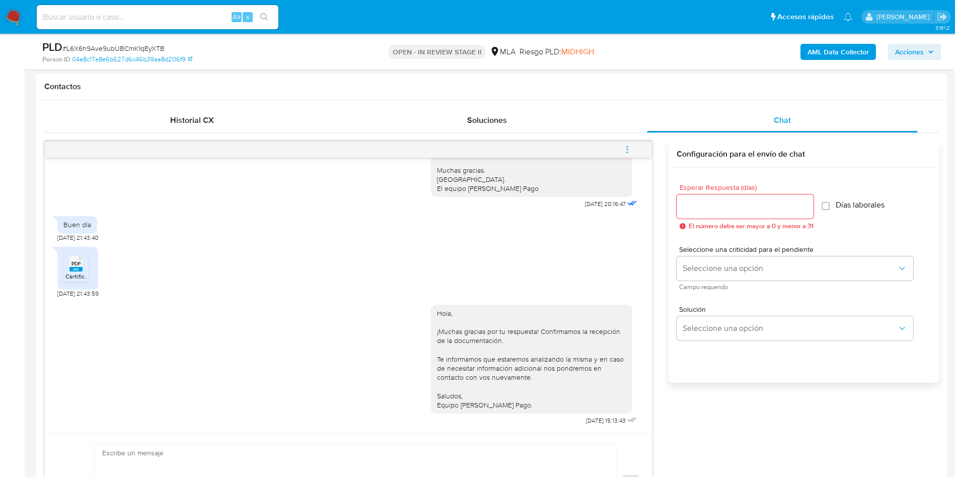
click at [634, 153] on button "menu-action" at bounding box center [627, 149] width 33 height 24
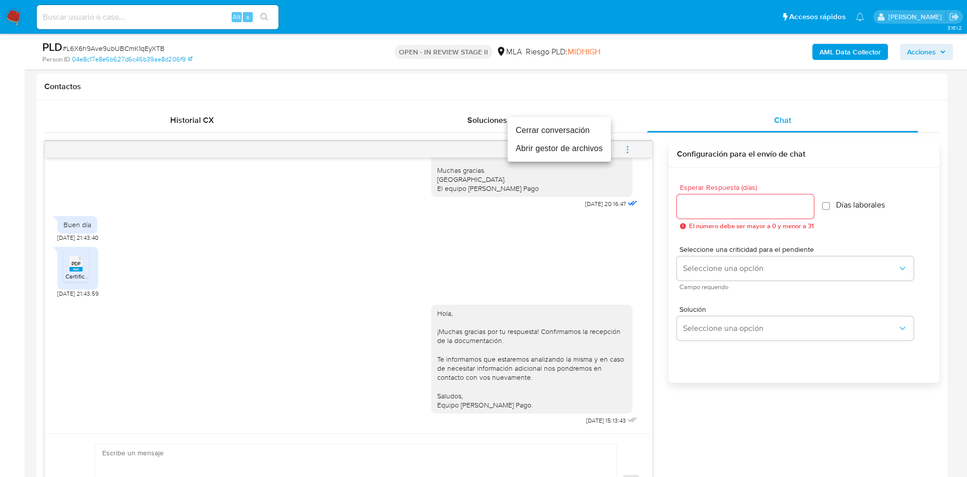
click at [600, 134] on li "Cerrar conversación" at bounding box center [559, 130] width 103 height 18
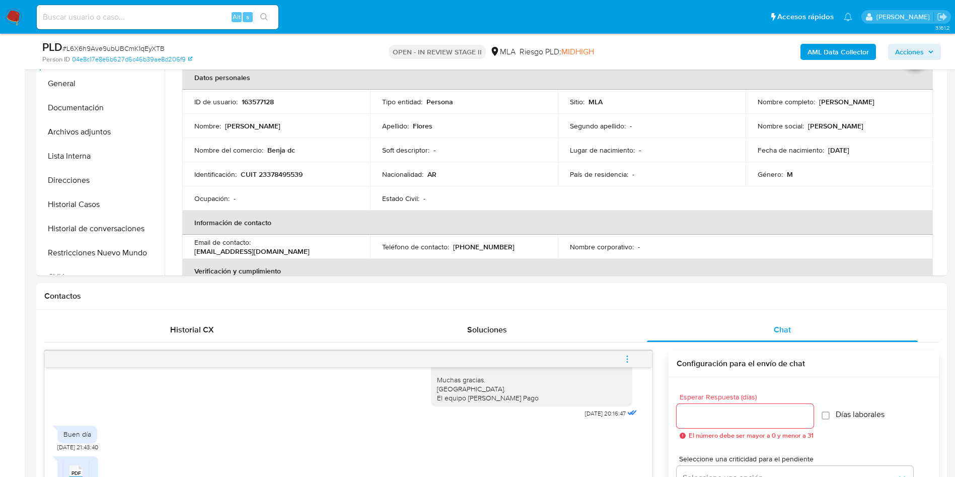
scroll to position [76, 0]
